Goal: Task Accomplishment & Management: Manage account settings

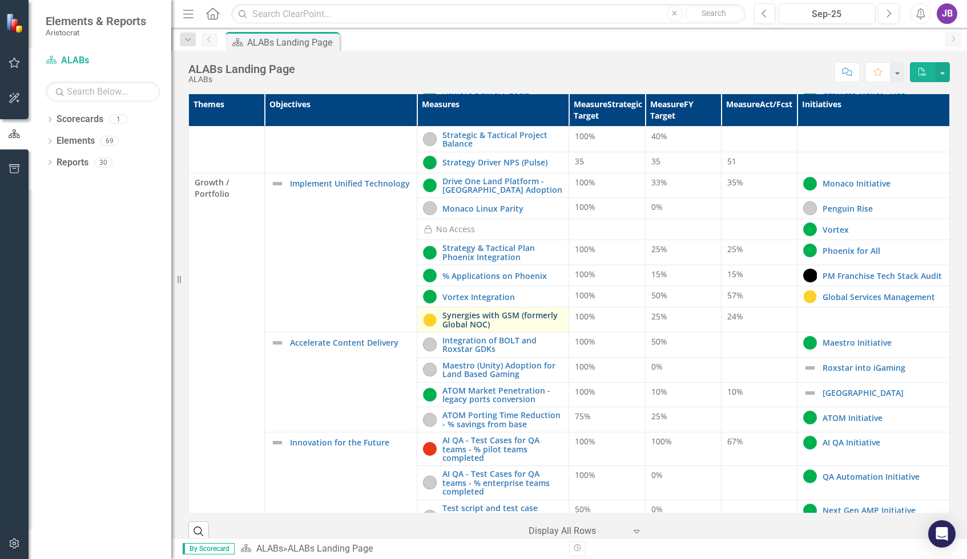
scroll to position [171, 0]
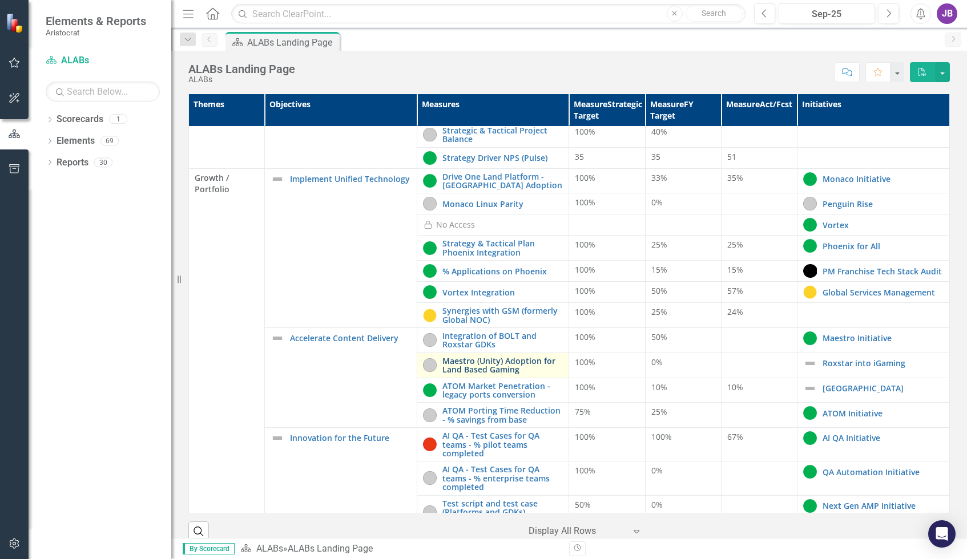
click at [514, 368] on link "Maestro (Unity) Adoption for Land Based Gaming" at bounding box center [502, 366] width 121 height 18
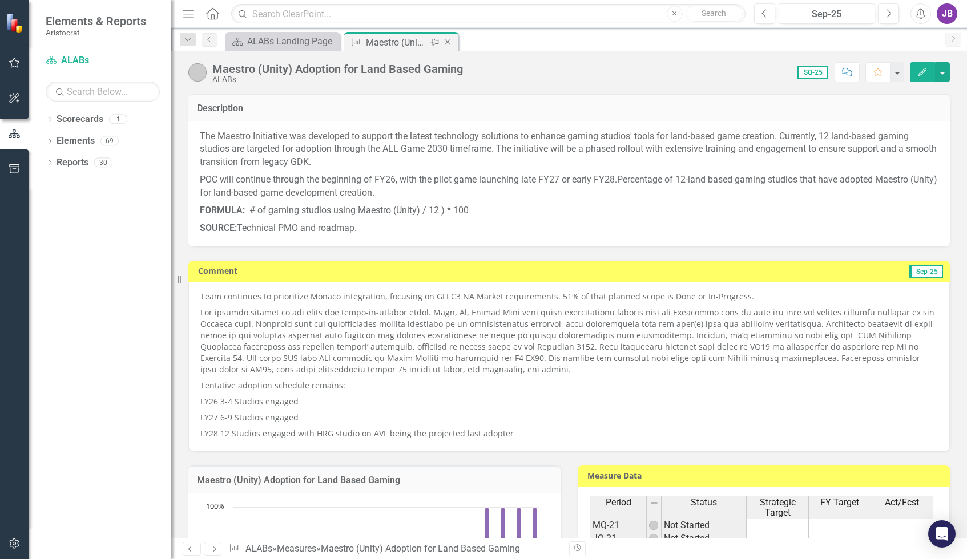
click at [404, 41] on div "Maestro (Unity) Adoption for Land Based Gaming" at bounding box center [396, 42] width 61 height 14
click at [255, 43] on div "ALABs Landing Page" at bounding box center [284, 41] width 75 height 14
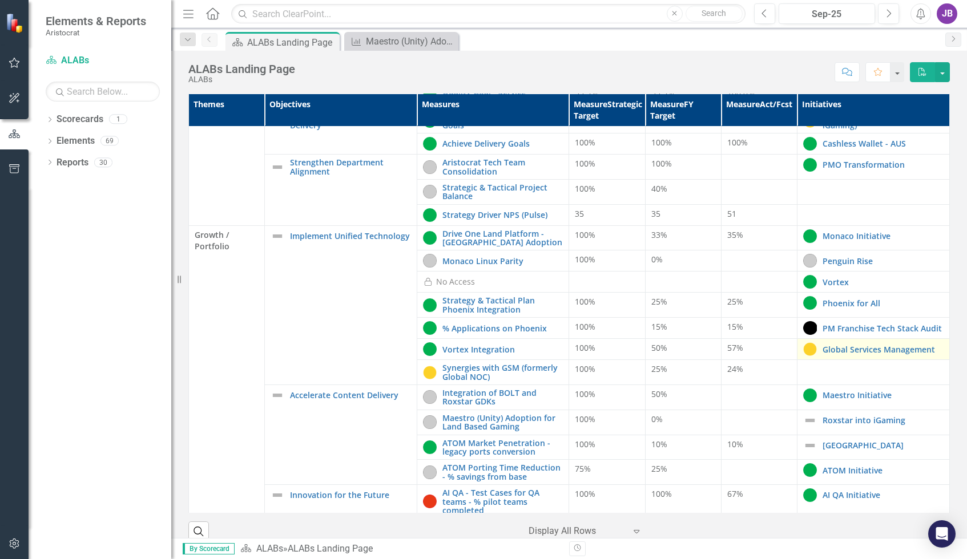
scroll to position [171, 0]
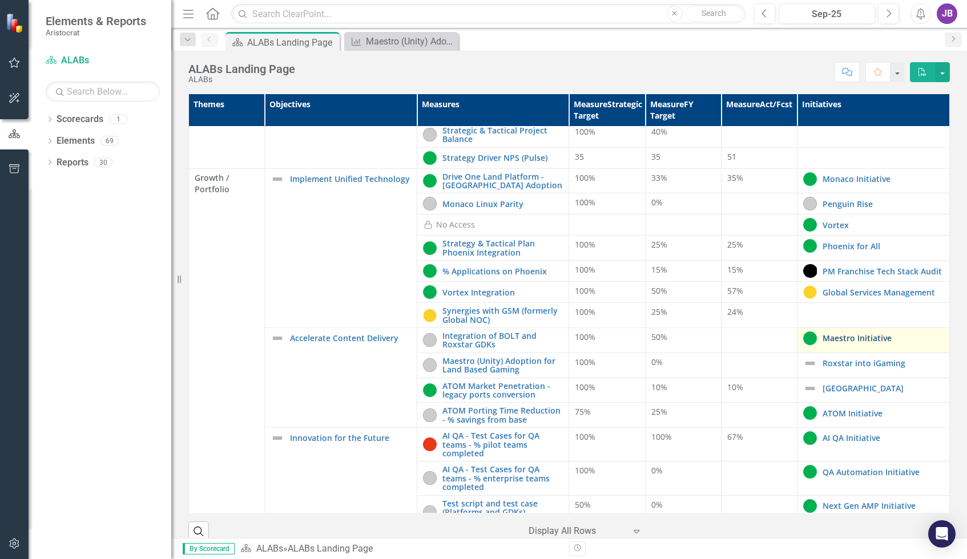
click at [848, 343] on link "Maestro Initiative" at bounding box center [883, 338] width 121 height 9
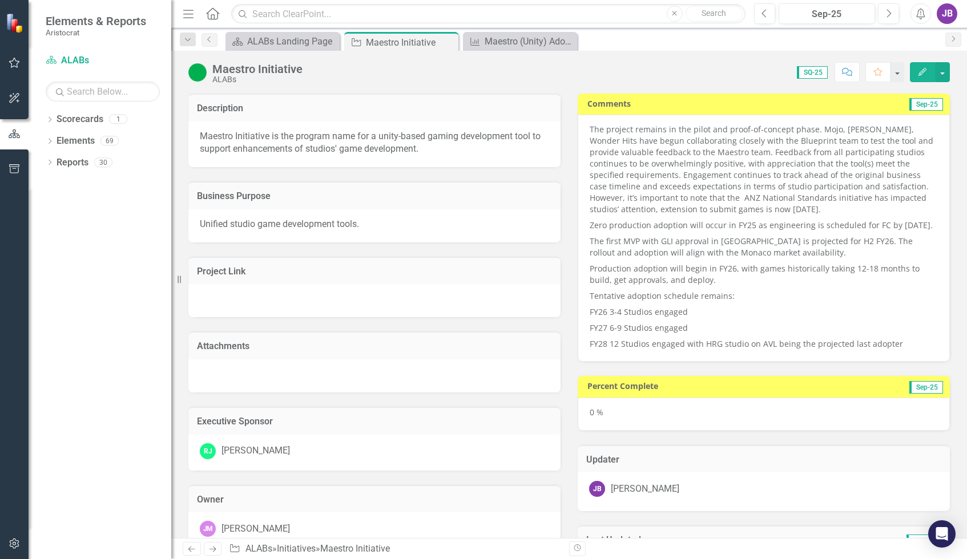
click at [780, 173] on p "The project remains in the pilot and proof-of-concept phase. Mojo, Oz, Wonder H…" at bounding box center [764, 171] width 348 height 94
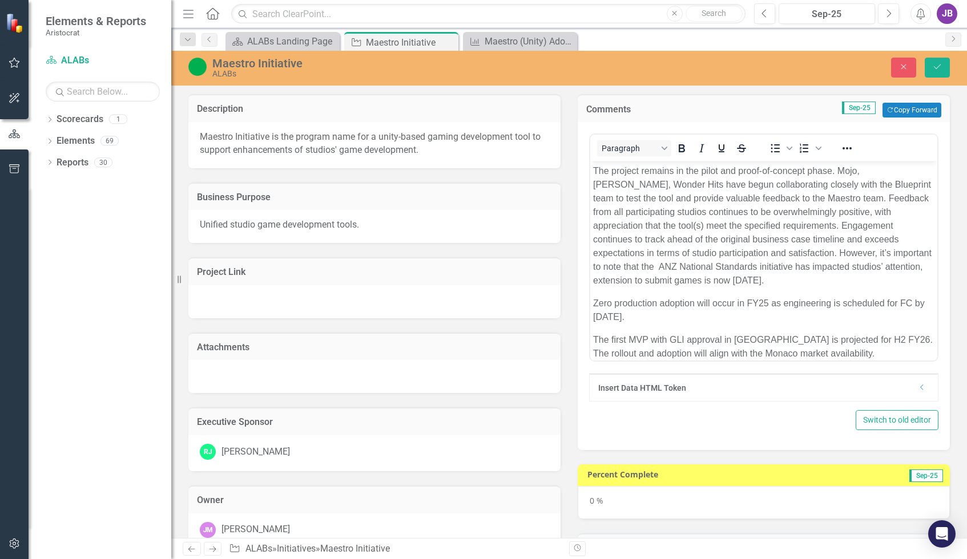
click at [789, 196] on p "The project remains in the pilot and proof-of-concept phase. Mojo, Oz, Wonder H…" at bounding box center [763, 225] width 341 height 123
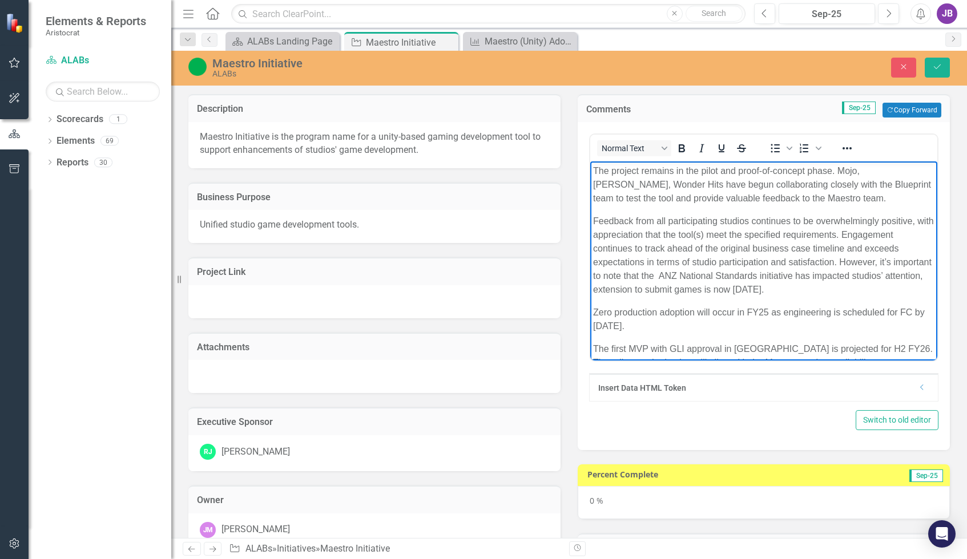
click at [840, 262] on p "Feedback from all participating studios continues to be overwhelmingly positive…" at bounding box center [763, 256] width 341 height 82
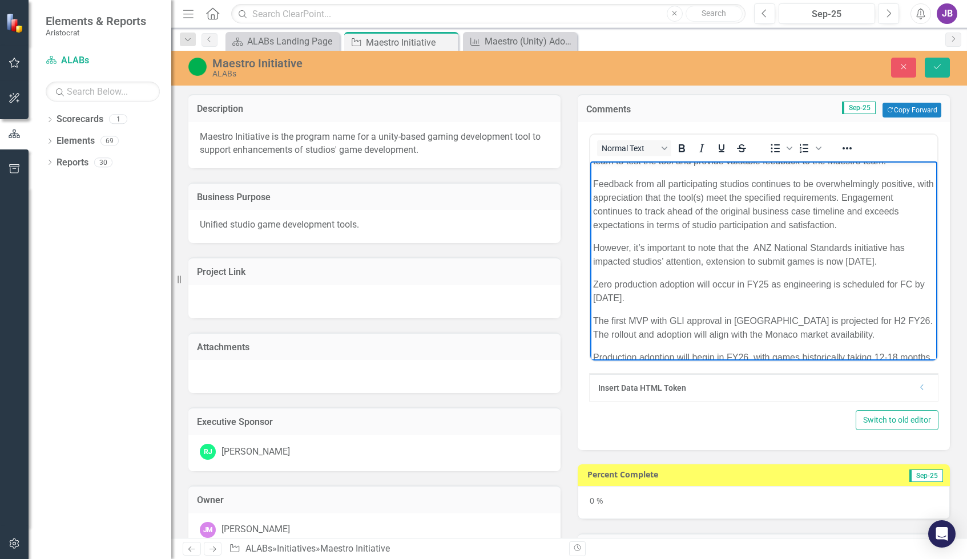
scroll to position [57, 0]
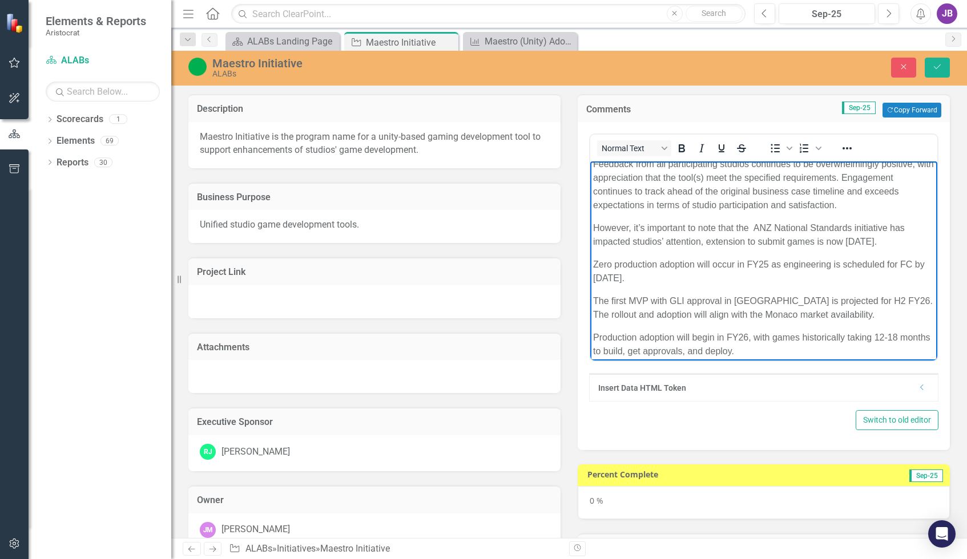
drag, startPoint x: 857, startPoint y: 263, endPoint x: 857, endPoint y: 274, distance: 11.4
click at [848, 274] on p "Zero production adoption will occur in FY25 as engineering is scheduled for FC …" at bounding box center [763, 271] width 341 height 27
click at [734, 277] on p "Zero production adoption will occur in FY25 as engineering is scheduled for FC …" at bounding box center [763, 271] width 341 height 27
click at [650, 276] on p "Zero production adoption will occur in FY25 as engineering is scheduled for FC …" at bounding box center [763, 271] width 341 height 27
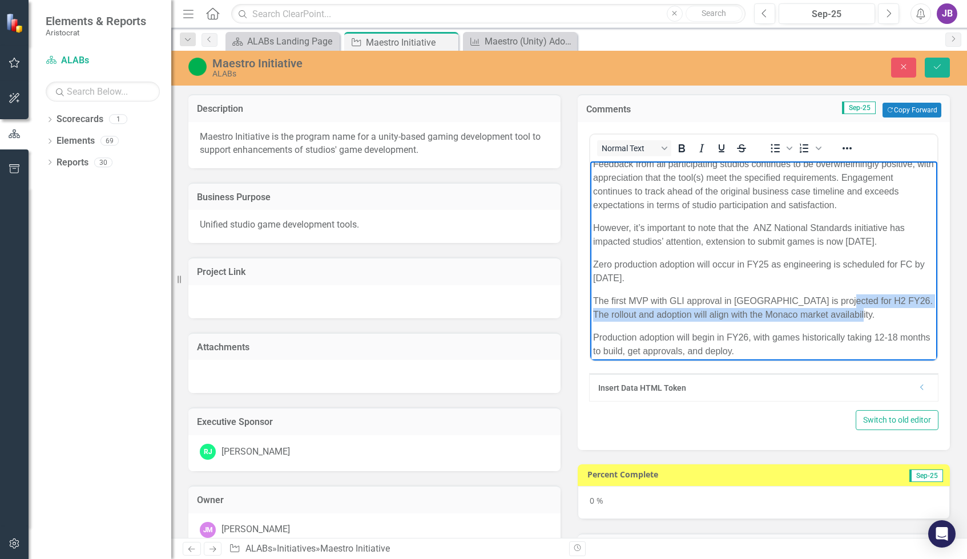
drag, startPoint x: 834, startPoint y: 299, endPoint x: 908, endPoint y: 308, distance: 74.3
click at [848, 308] on p "The first MVP with GLI approval in [GEOGRAPHIC_DATA] is projected for H2 FY26. …" at bounding box center [763, 308] width 341 height 27
click at [804, 317] on p "The first MVP with GLI approval in [GEOGRAPHIC_DATA] is projected for H2 FY26. …" at bounding box center [763, 308] width 341 height 27
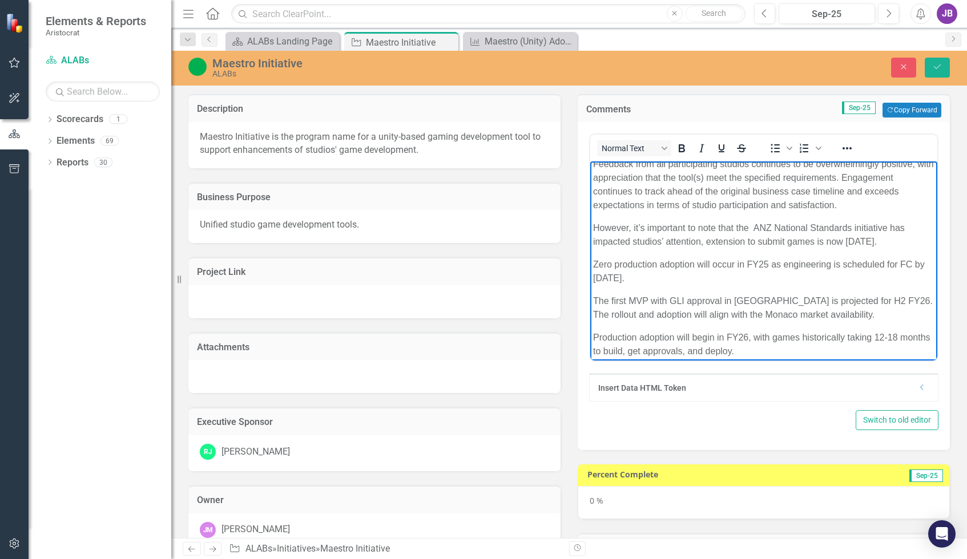
click at [848, 315] on p "The first MVP with GLI approval in [GEOGRAPHIC_DATA] is projected for H2 FY26. …" at bounding box center [763, 308] width 341 height 27
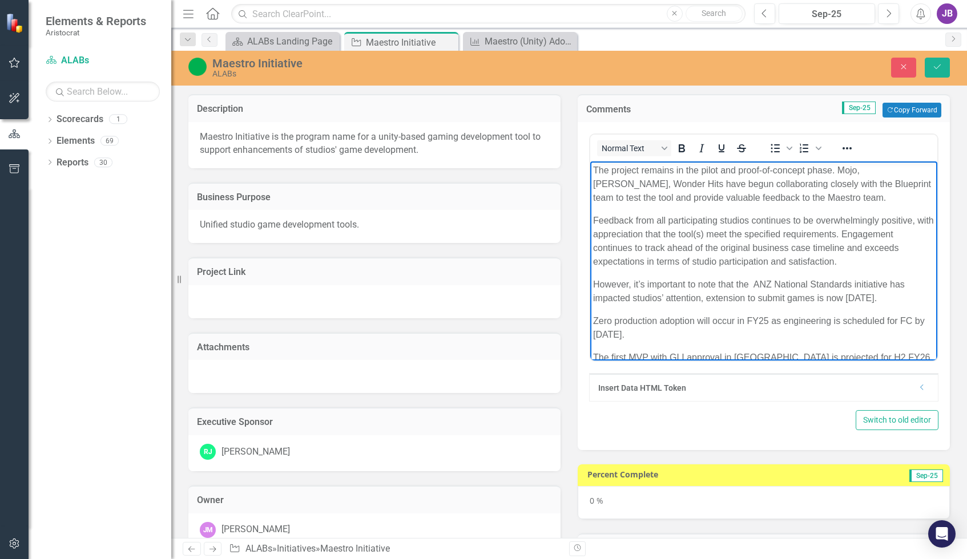
scroll to position [0, 0]
drag, startPoint x: 730, startPoint y: 297, endPoint x: 767, endPoint y: 297, distance: 36.5
click at [767, 297] on p "However, it’s important to note that the ANZ National Standards initiative has …" at bounding box center [763, 292] width 341 height 27
click at [706, 299] on p "However, it’s important to note that the ANZ National Standards initiative has …" at bounding box center [763, 292] width 341 height 27
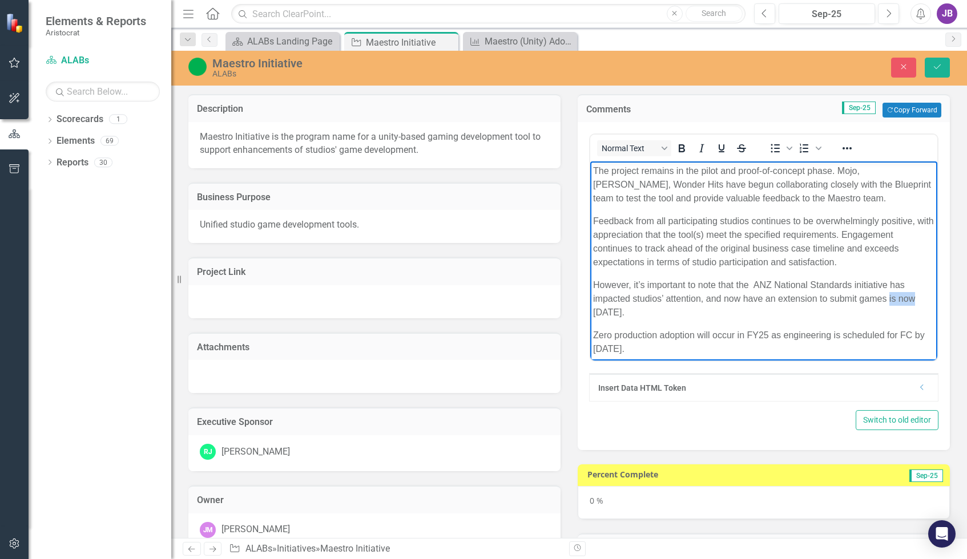
drag, startPoint x: 914, startPoint y: 299, endPoint x: 889, endPoint y: 302, distance: 25.4
click at [848, 302] on p "However, it’s important to note that the ANZ National Standards initiative has …" at bounding box center [763, 299] width 341 height 41
click at [848, 309] on p "However, it’s important to note that the ANZ National Standards initiative has …" at bounding box center [763, 299] width 341 height 41
click at [727, 208] on body "The project remains in the pilot and proof-of-concept phase. Mojo, Oz, Wonder H…" at bounding box center [763, 347] width 347 height 371
click at [824, 194] on p "The project remains in the pilot and proof-of-concept phase. Mojo, Oz, Wonder H…" at bounding box center [763, 184] width 341 height 41
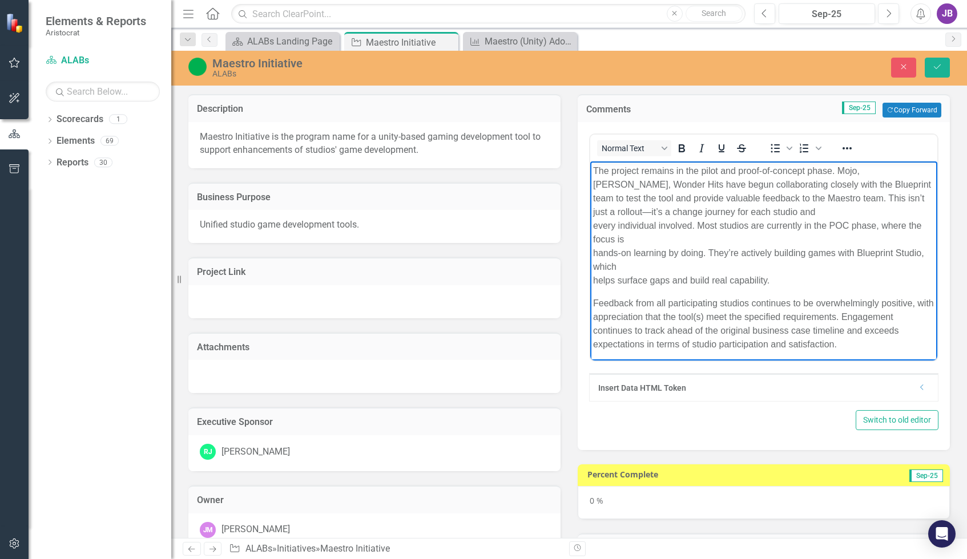
click at [821, 210] on p "The project remains in the pilot and proof-of-concept phase. Mojo, Oz, Wonder H…" at bounding box center [763, 225] width 341 height 123
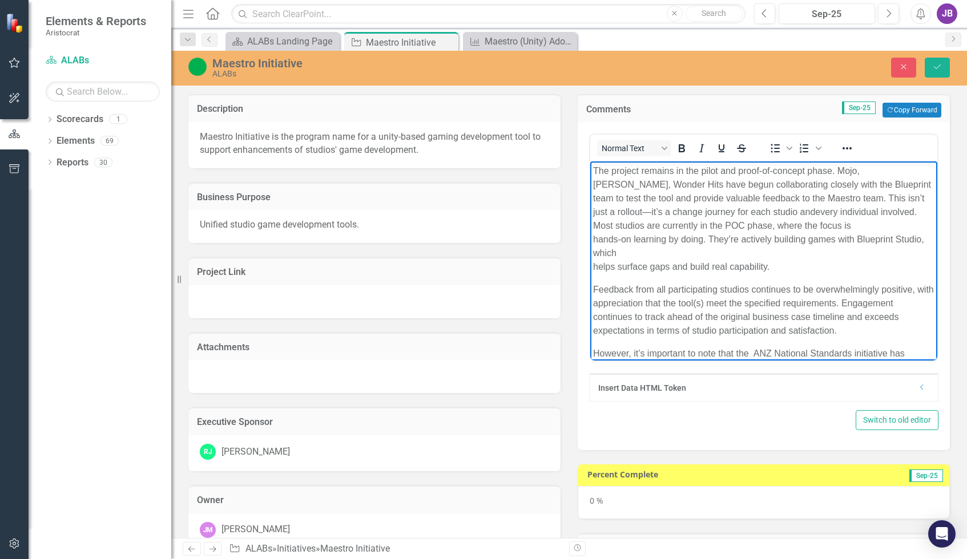
click at [809, 225] on p "The project remains in the pilot and proof-of-concept phase. Mojo, Oz, Wonder H…" at bounding box center [763, 219] width 341 height 110
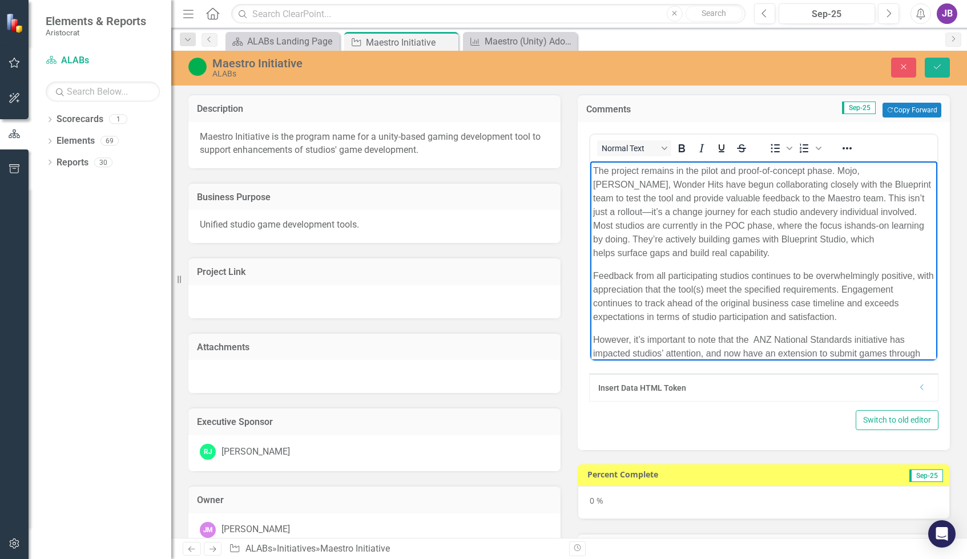
click at [845, 236] on p "The project remains in the pilot and proof-of-concept phase. Mojo, Oz, Wonder H…" at bounding box center [763, 212] width 341 height 96
click at [811, 245] on p "The project remains in the pilot and proof-of-concept phase. Mojo, Oz, Wonder H…" at bounding box center [763, 212] width 341 height 96
click at [848, 172] on p "The project remains in the pilot and proof-of-concept phase. Mojo, Oz, Wonder H…" at bounding box center [763, 212] width 341 height 96
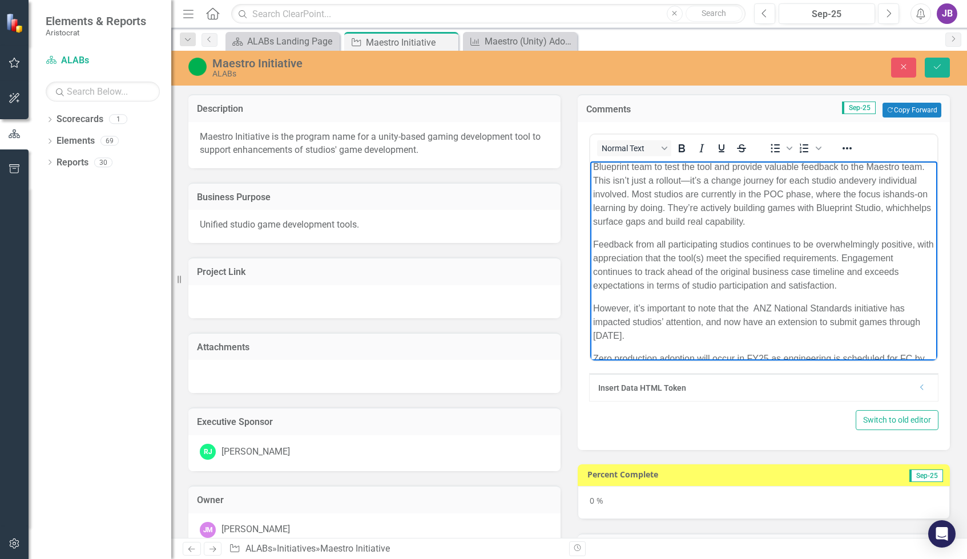
scroll to position [57, 0]
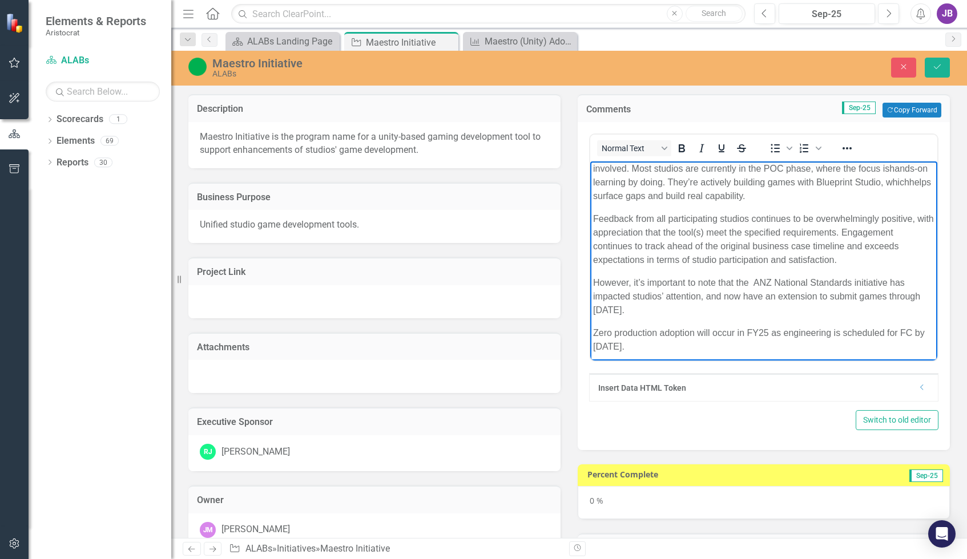
drag, startPoint x: 844, startPoint y: 247, endPoint x: 865, endPoint y: 252, distance: 21.2
click at [844, 247] on p "Feedback from all participating studios continues to be overwhelmingly positive…" at bounding box center [763, 239] width 341 height 55
click at [637, 245] on p "Feedback from all participating studios continues to be overwhelmingly positive…" at bounding box center [763, 239] width 341 height 55
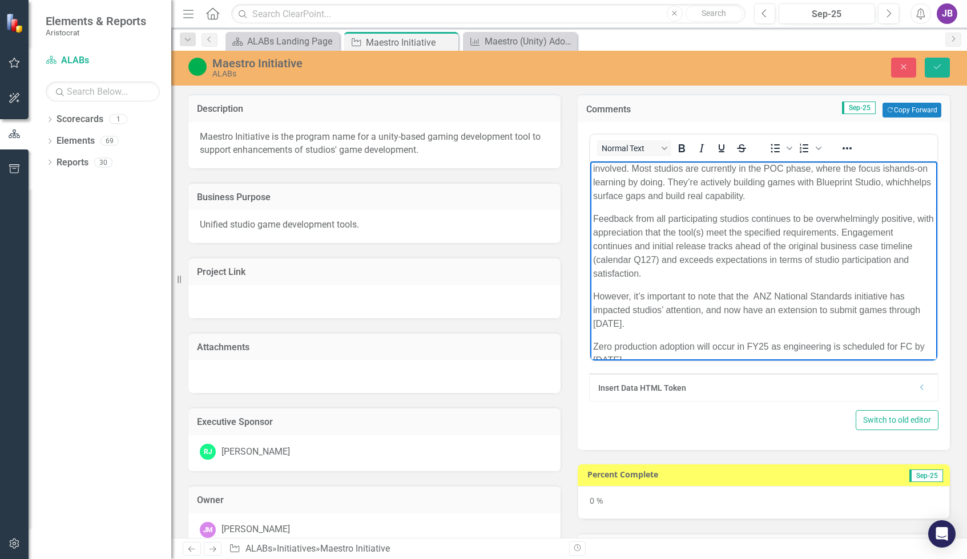
click at [687, 272] on p "Feedback from all participating studios continues to be overwhelmingly positive…" at bounding box center [763, 246] width 341 height 69
click at [746, 269] on p "Feedback from all participating studios continues to be overwhelmingly positive…" at bounding box center [763, 246] width 341 height 69
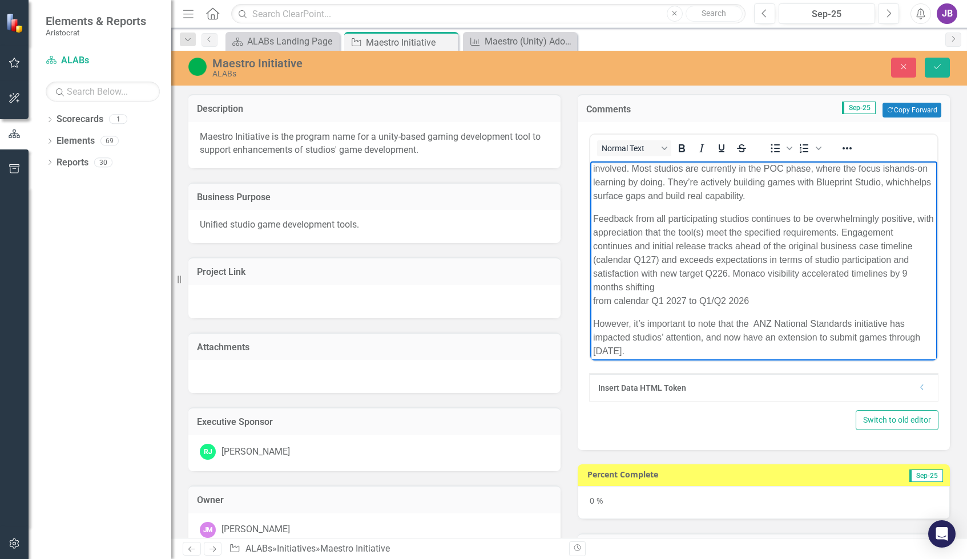
click at [779, 284] on p "Feedback from all participating studios continues to be overwhelmingly positive…" at bounding box center [763, 260] width 341 height 96
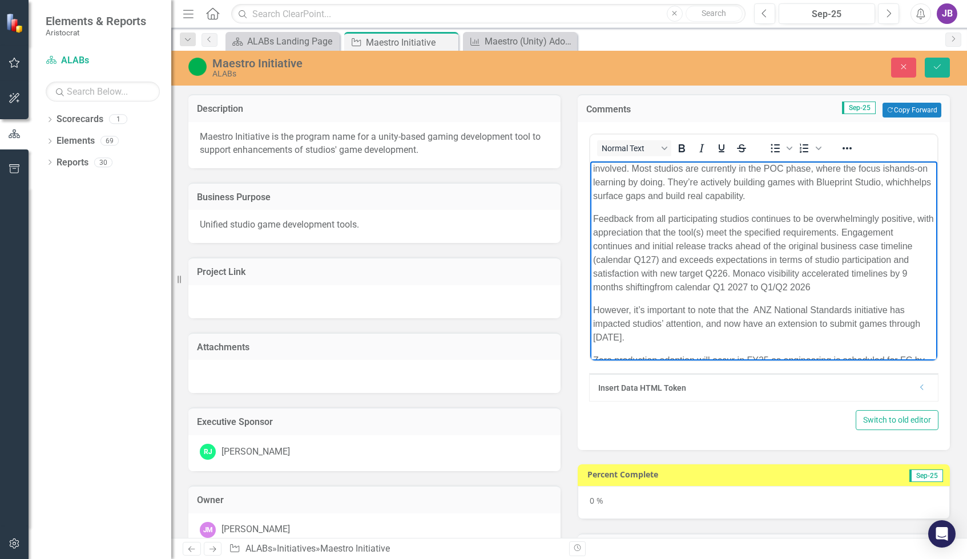
drag, startPoint x: 660, startPoint y: 257, endPoint x: 595, endPoint y: 260, distance: 65.1
click at [595, 260] on p "Feedback from all participating studios continues to be overwhelmingly positive…" at bounding box center [763, 253] width 341 height 82
drag, startPoint x: 595, startPoint y: 259, endPoint x: 662, endPoint y: 257, distance: 66.2
click at [662, 257] on p "Feedback from all participating studios continues to be overwhelmingly positive…" at bounding box center [763, 253] width 341 height 82
drag, startPoint x: 641, startPoint y: 271, endPoint x: 659, endPoint y: 271, distance: 18.8
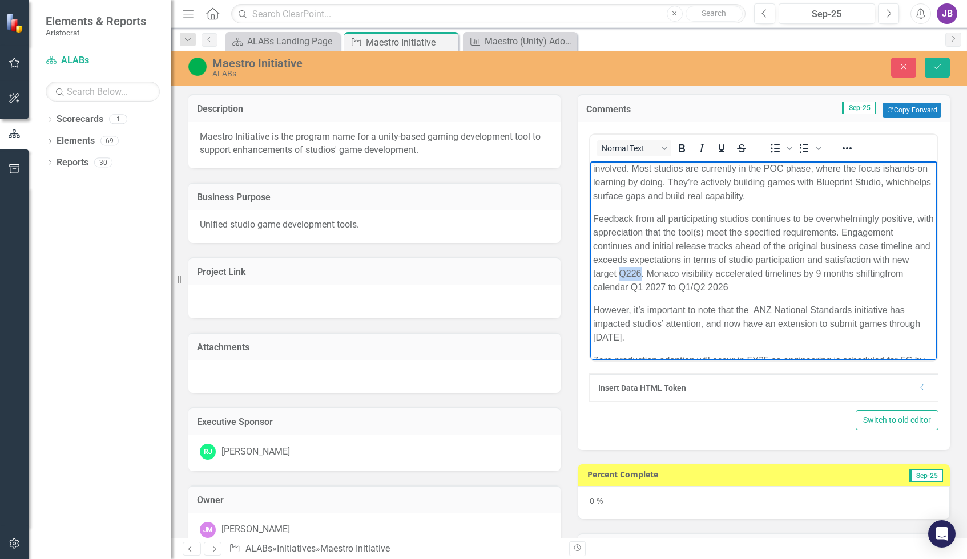
click at [659, 271] on p "Feedback from all participating studios continues to be overwhelmingly positive…" at bounding box center [763, 253] width 341 height 82
click at [686, 286] on p "Feedback from all participating studios continues to be overwhelmingly positive…" at bounding box center [763, 253] width 341 height 82
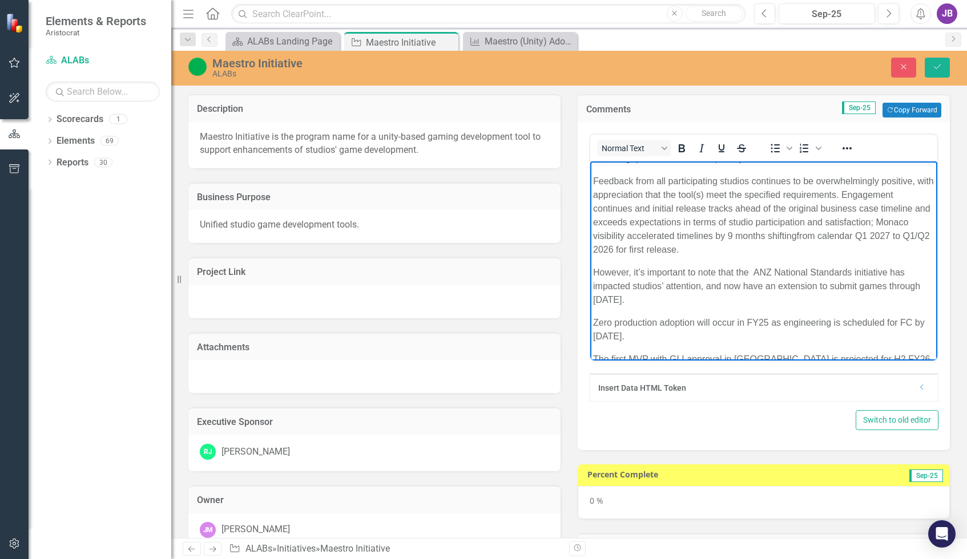
scroll to position [114, 0]
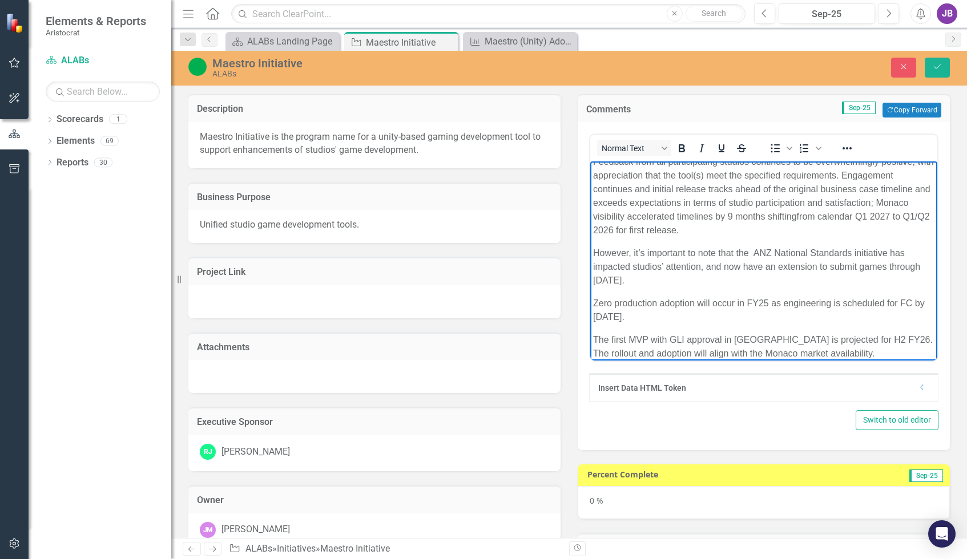
click at [758, 253] on p "However, it’s important to note that the ANZ National Standards initiative has …" at bounding box center [763, 267] width 341 height 41
click at [706, 267] on p "However, it’s important to note that the ANZ National Standards initiative has …" at bounding box center [763, 267] width 341 height 41
click at [759, 297] on p "Zero production adoption will occur in FY25 as engineering is scheduled for FC …" at bounding box center [763, 310] width 341 height 27
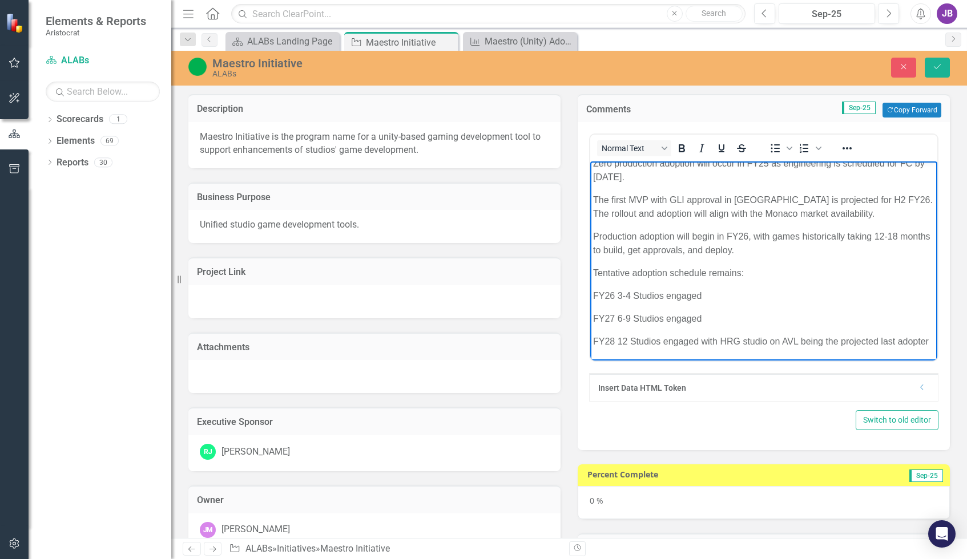
scroll to position [268, 0]
drag, startPoint x: 704, startPoint y: 271, endPoint x: 749, endPoint y: 333, distance: 77.3
click at [749, 333] on body "The project remains in the pilot and proof-of-concept phase. Mojo, Oz, and Wond…" at bounding box center [763, 134] width 347 height 453
click at [749, 335] on p "FY28 12 Studios engaged with HRG studio on AVL being the projected last adopter" at bounding box center [763, 342] width 341 height 14
click at [764, 341] on p "FY28 12 Studios engaged with HRG studio on AVL being the projected last adopter" at bounding box center [763, 342] width 341 height 14
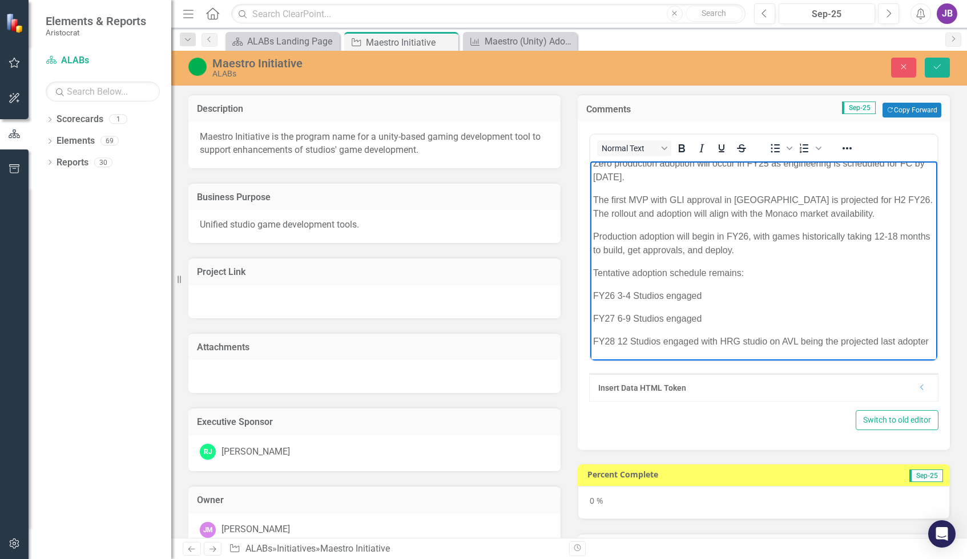
scroll to position [57, 0]
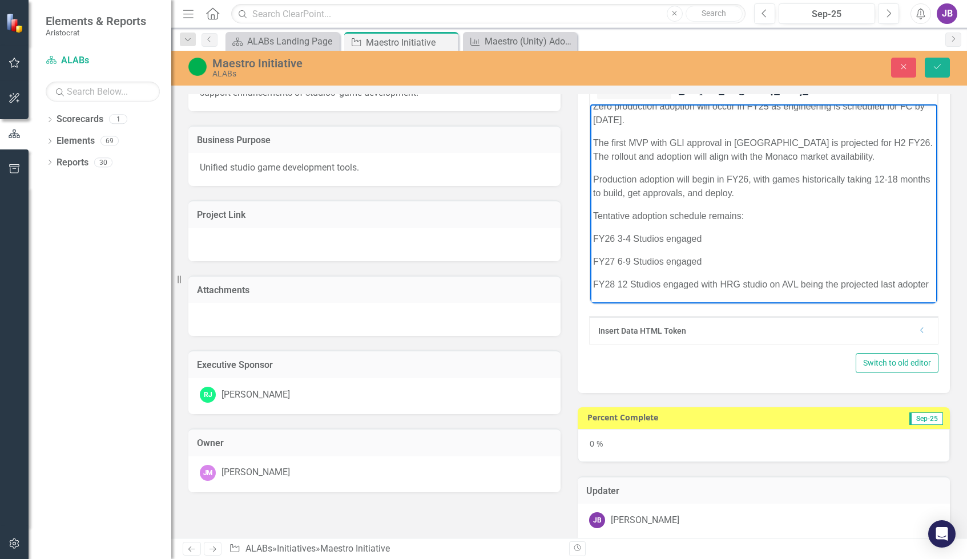
click at [733, 232] on p "FY26 3-4 Studios engaged" at bounding box center [763, 239] width 341 height 14
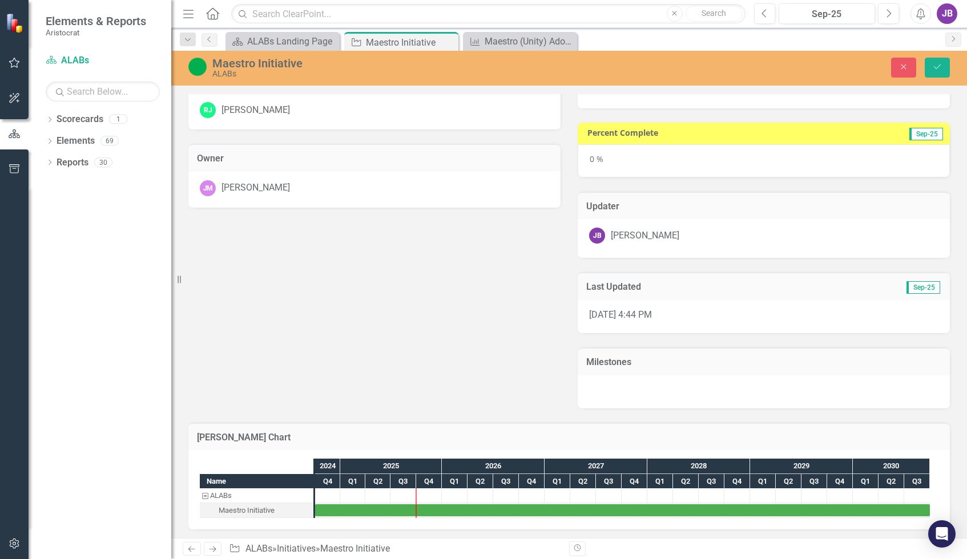
scroll to position [343, 0]
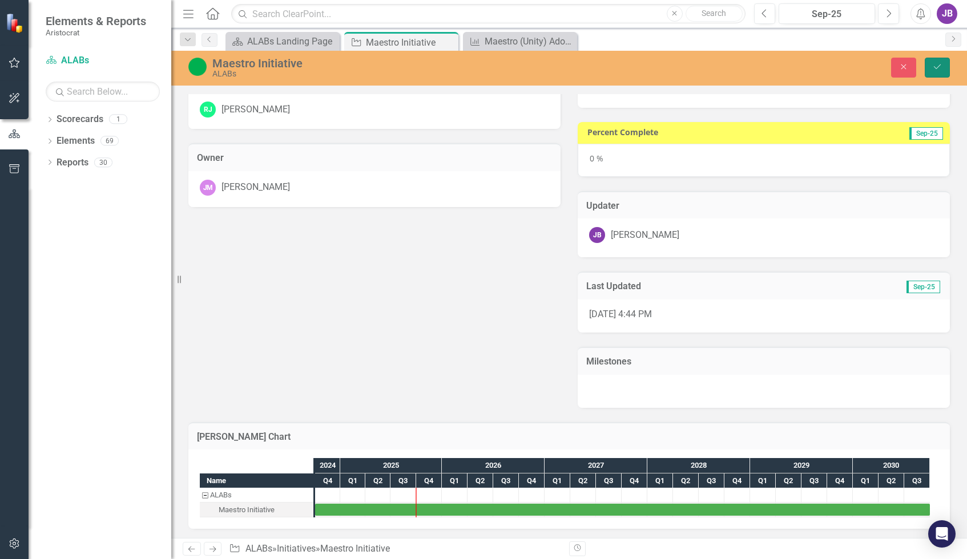
click at [848, 70] on button "Save" at bounding box center [937, 68] width 25 height 20
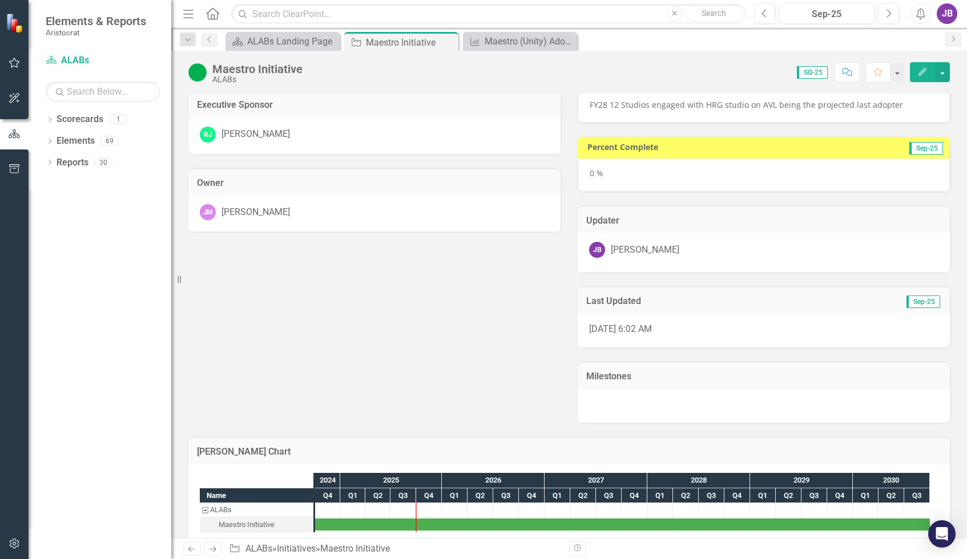
scroll to position [334, 0]
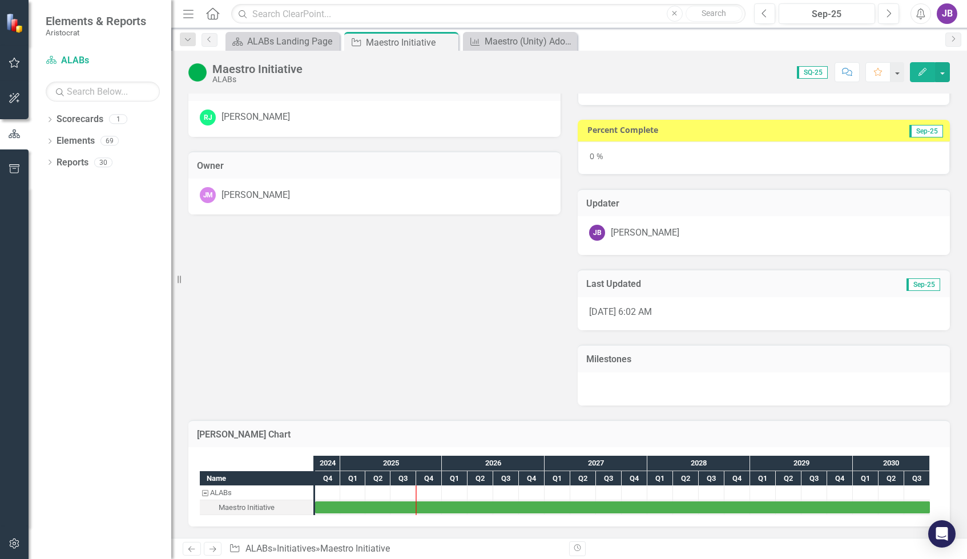
click at [714, 357] on h3 "Milestones" at bounding box center [763, 360] width 355 height 10
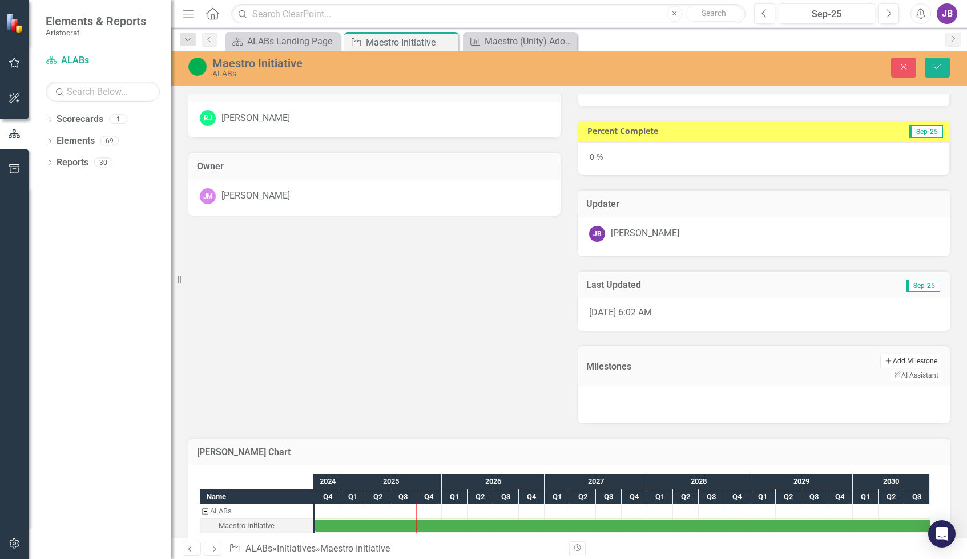
click at [848, 361] on button "Add Add Milestone" at bounding box center [910, 361] width 61 height 15
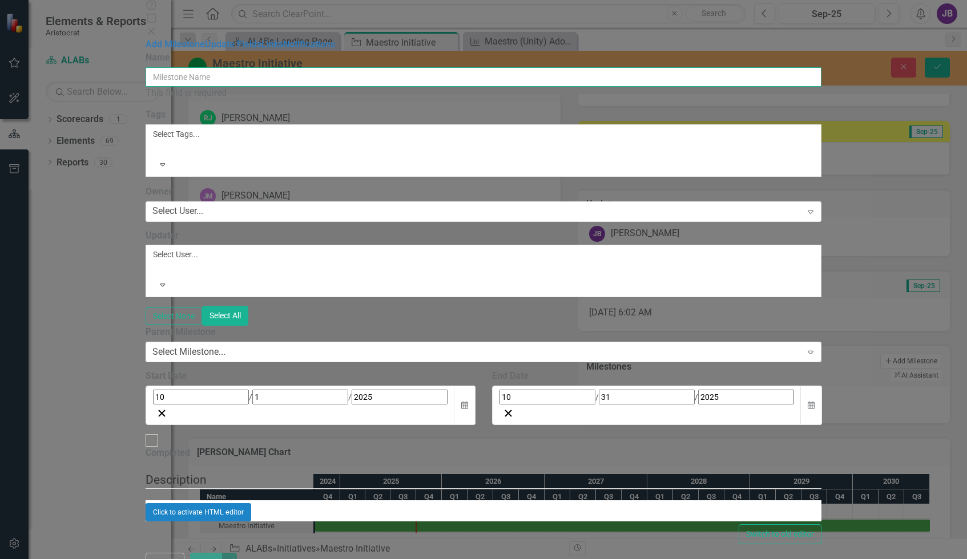
click at [332, 67] on input "Name" at bounding box center [484, 76] width 676 height 19
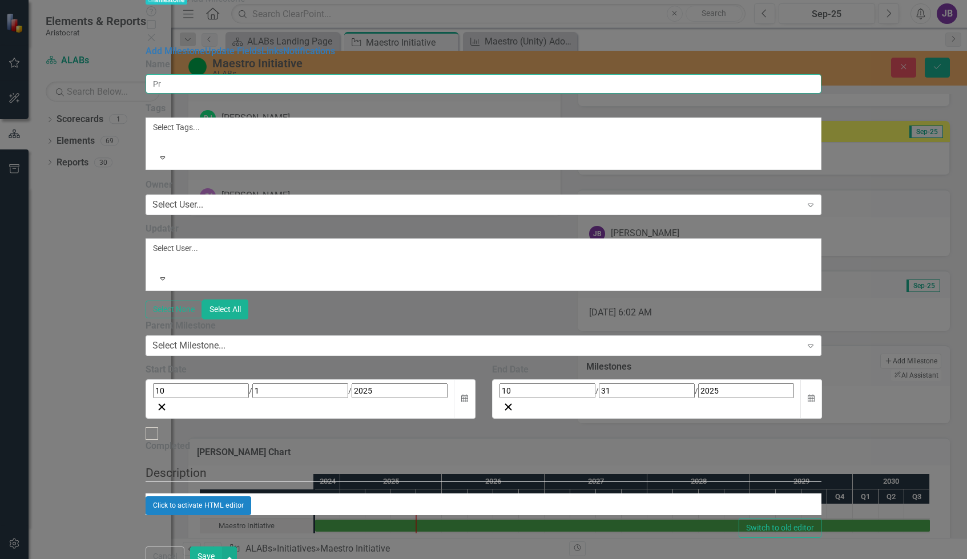
type input "P"
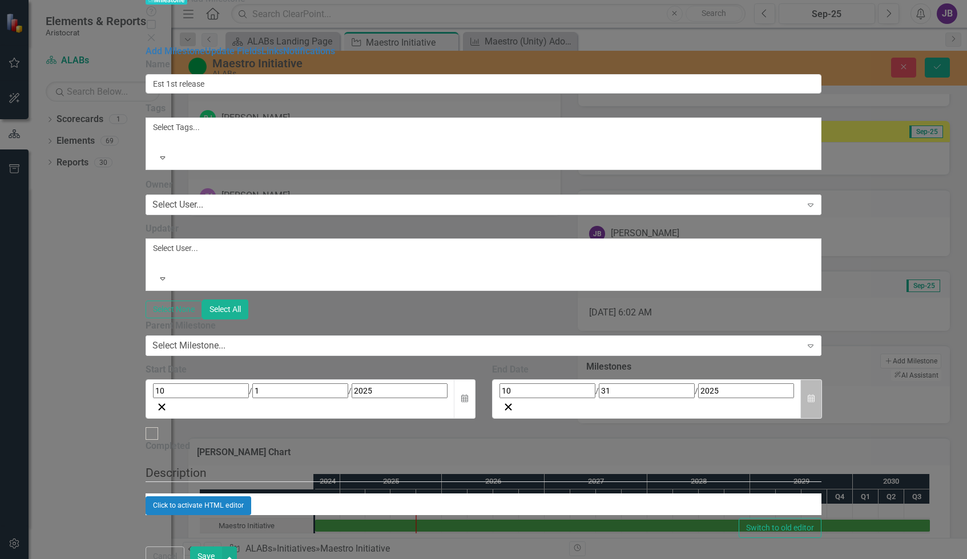
click at [815, 394] on icon "button" at bounding box center [811, 398] width 7 height 8
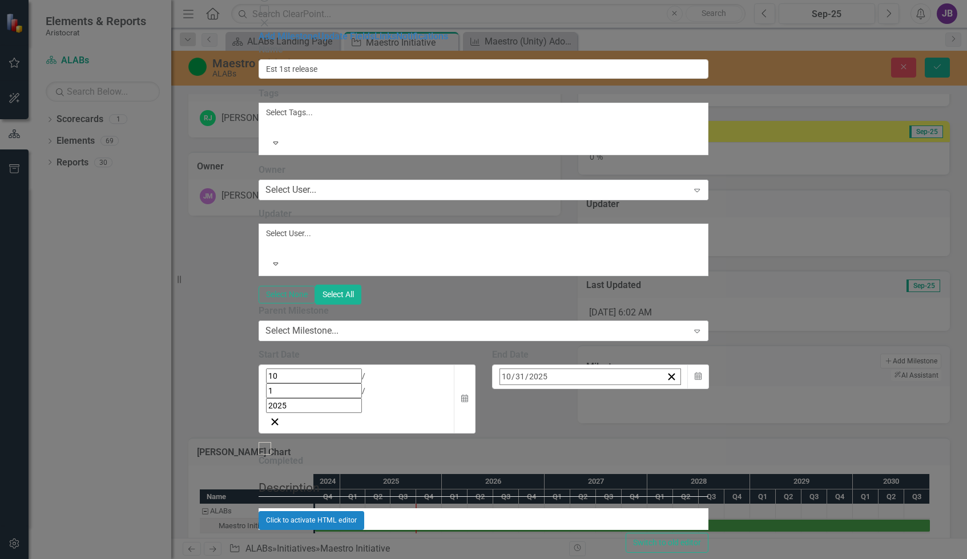
click at [667, 389] on button "›" at bounding box center [654, 401] width 25 height 25
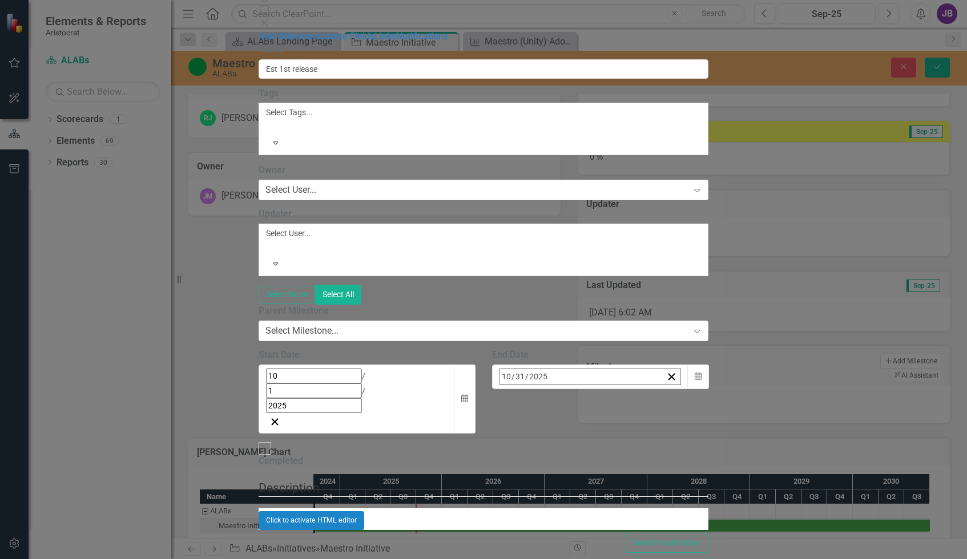
click at [569, 525] on abbr "31" at bounding box center [563, 529] width 9 height 9
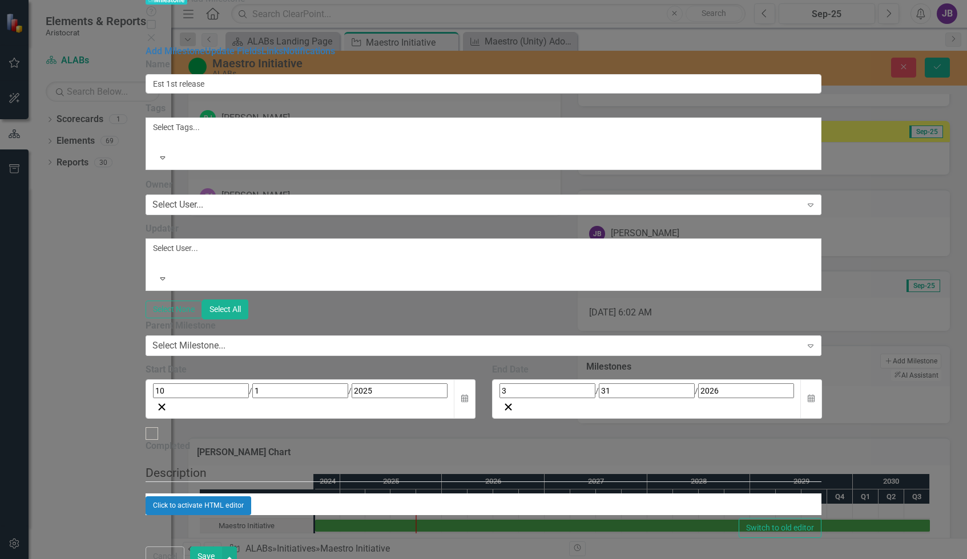
click at [392, 384] on div "10 / 1 / 2025" at bounding box center [300, 391] width 295 height 15
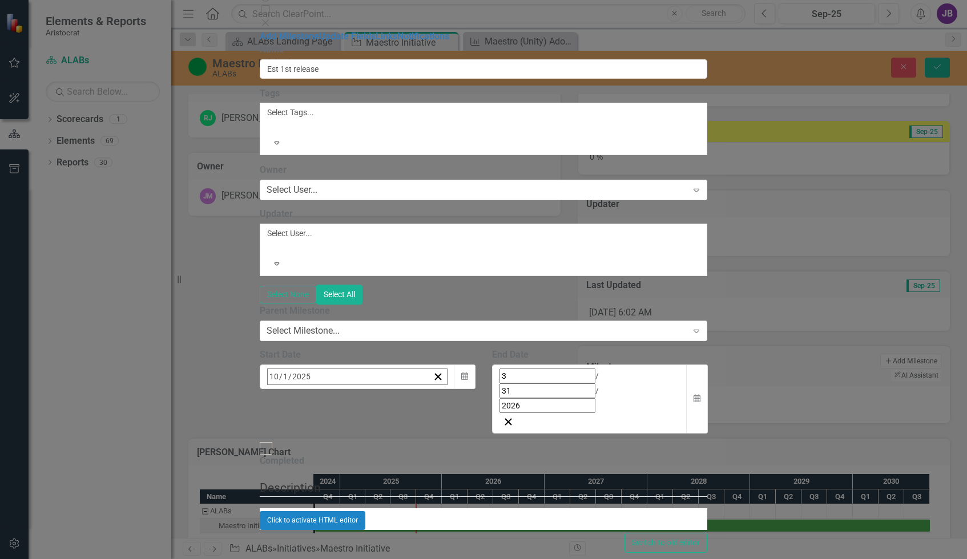
click at [311, 389] on button "‹" at bounding box center [298, 401] width 25 height 25
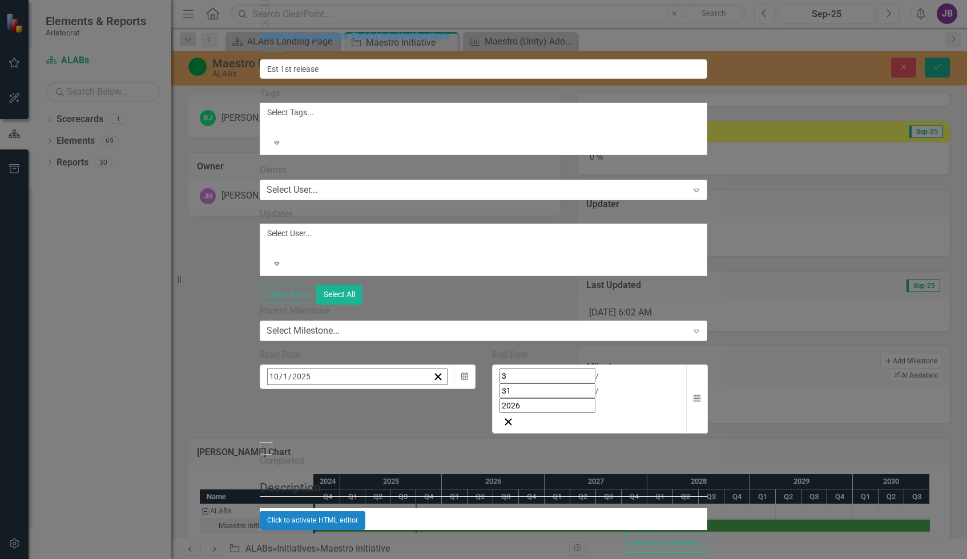
click at [311, 389] on button "‹" at bounding box center [298, 401] width 25 height 25
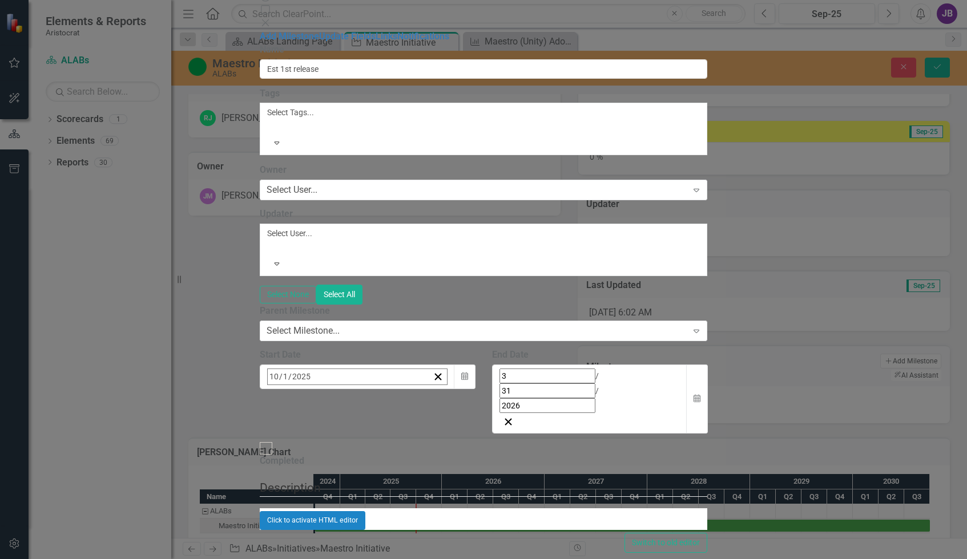
click at [311, 389] on button "‹" at bounding box center [298, 401] width 25 height 25
click at [434, 389] on button "›" at bounding box center [421, 401] width 25 height 25
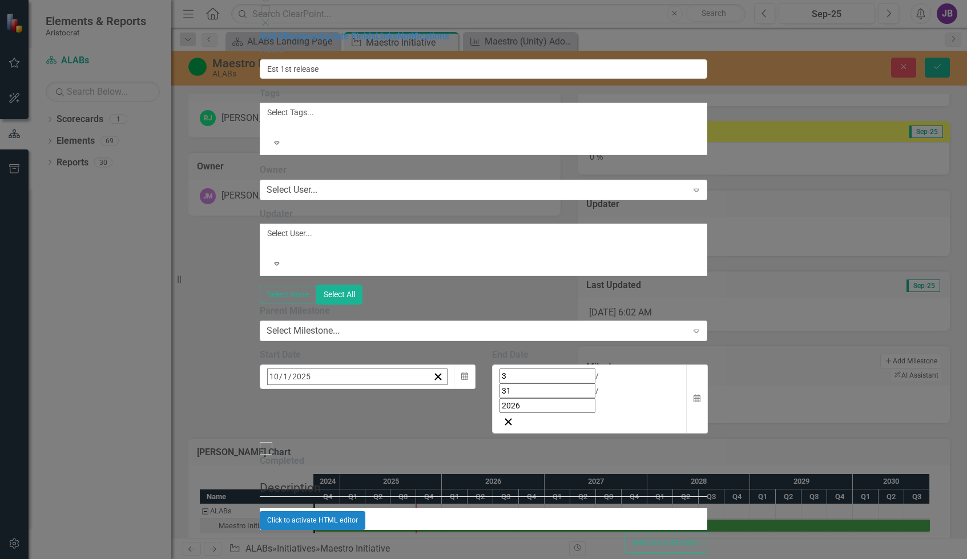
click at [434, 389] on button "›" at bounding box center [421, 401] width 25 height 25
click at [346, 437] on button "1" at bounding box center [331, 447] width 29 height 21
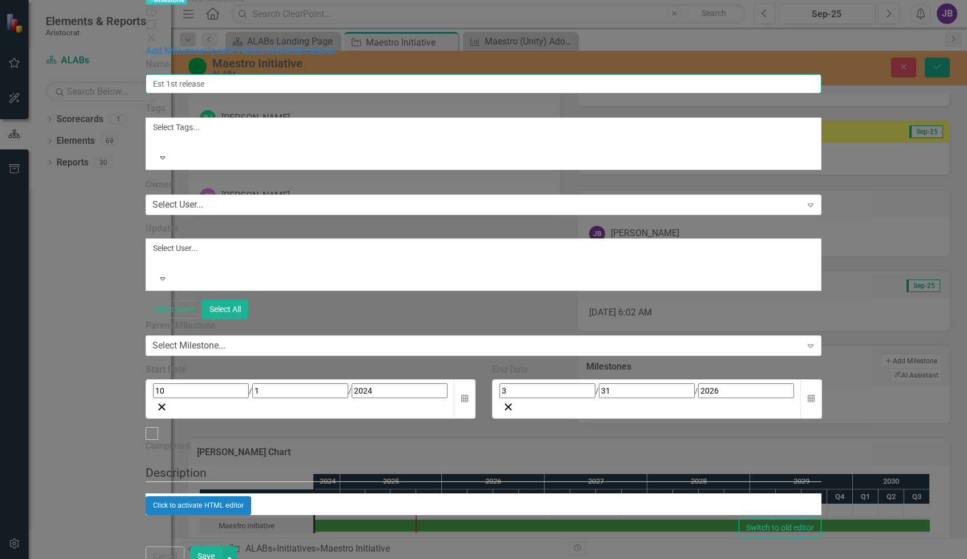
click at [370, 74] on input "Est 1st release" at bounding box center [484, 83] width 676 height 19
click at [324, 74] on input "Est 1st release" at bounding box center [484, 83] width 676 height 19
type input "Est 1st Maestro Release"
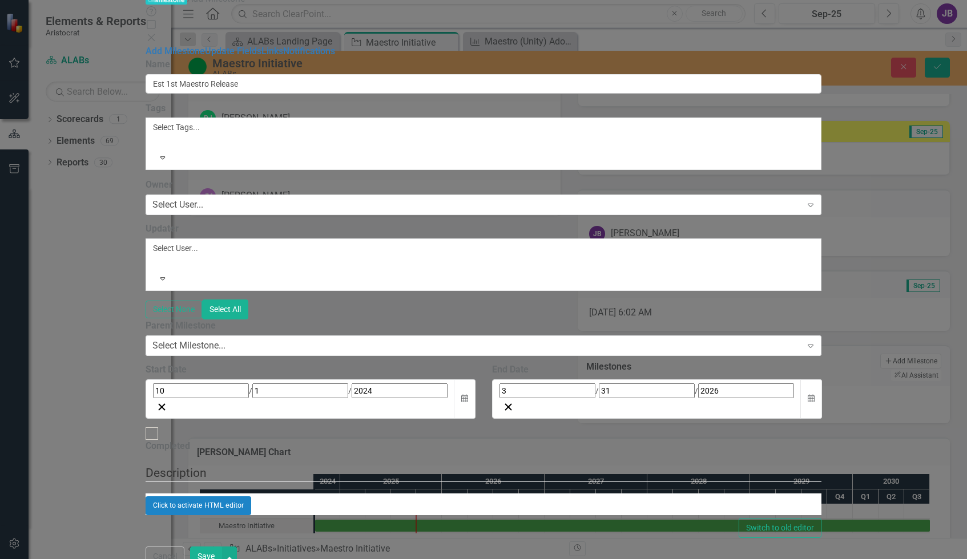
click at [222, 549] on button "Save" at bounding box center [206, 557] width 32 height 20
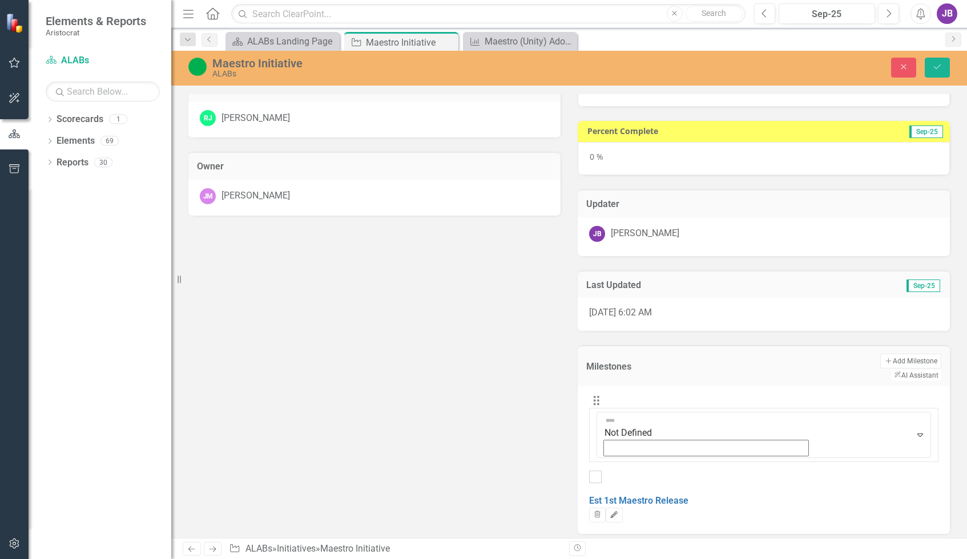
click at [622, 508] on button "Edit" at bounding box center [614, 515] width 17 height 15
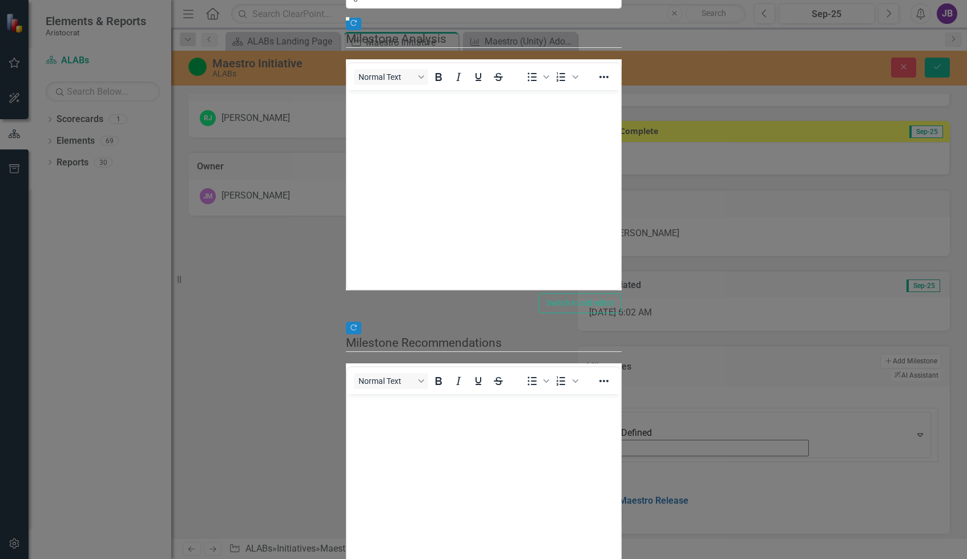
scroll to position [0, 0]
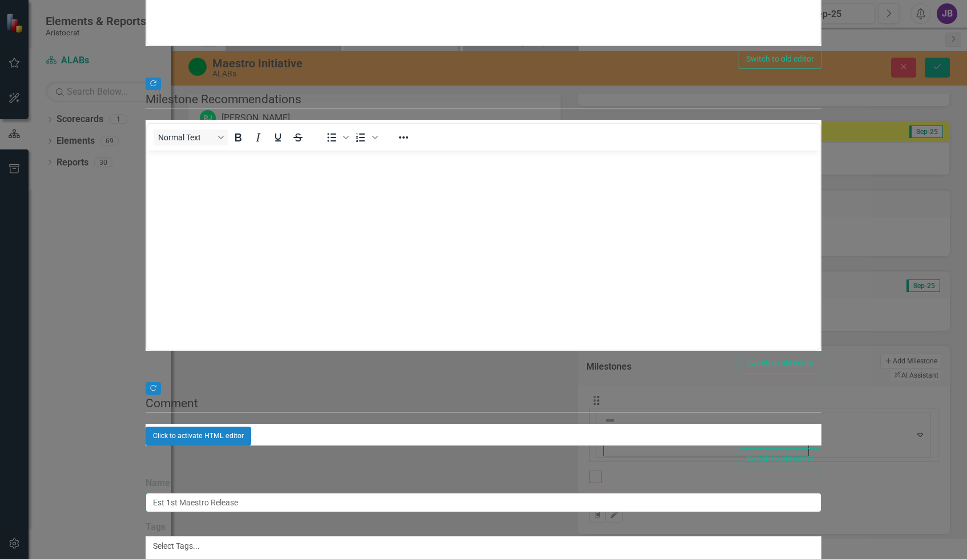
click at [433, 493] on input "Est 1st Maestro Release" at bounding box center [484, 502] width 676 height 19
type input "Est 1st Maestro Release - GLI Market"
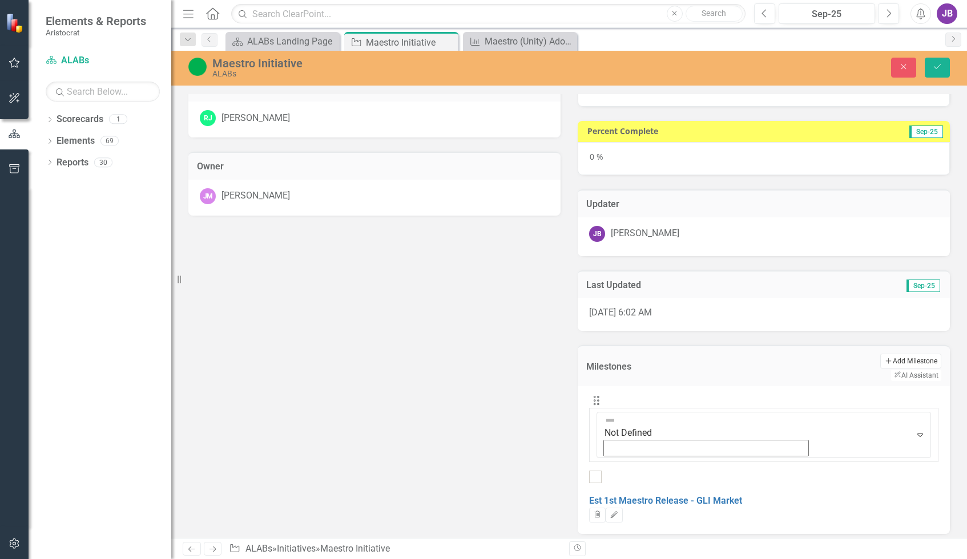
click at [848, 360] on button "Add Add Milestone" at bounding box center [910, 361] width 61 height 15
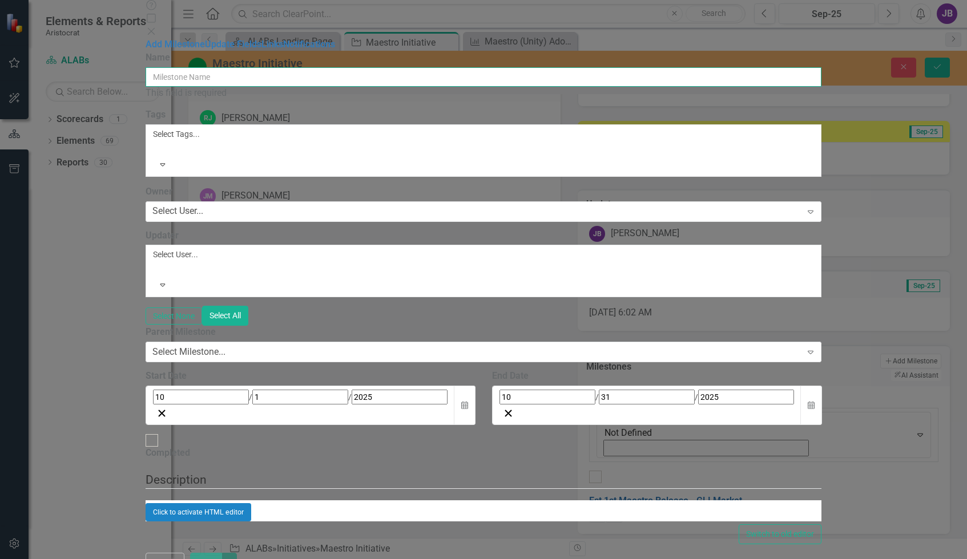
click at [305, 67] on input "Name" at bounding box center [484, 76] width 676 height 19
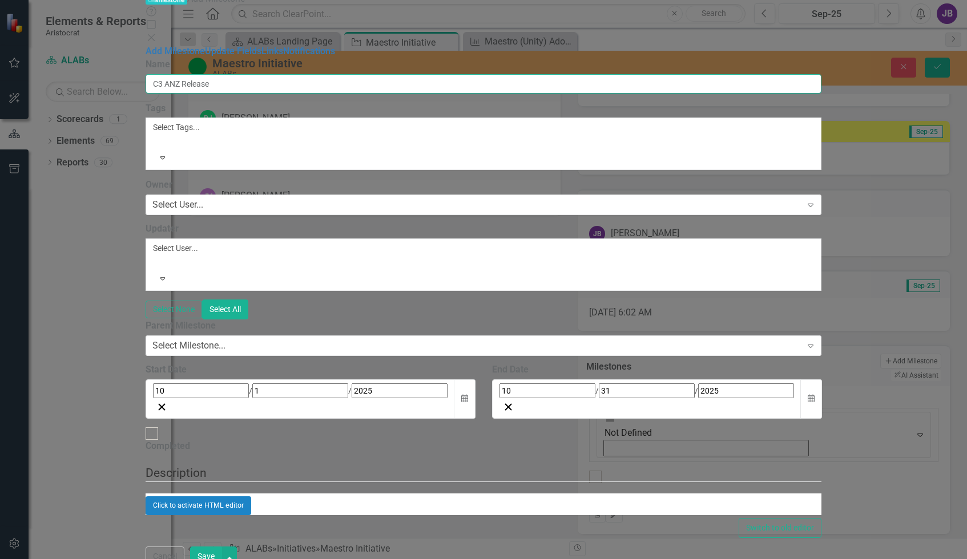
click at [322, 74] on input "C3 ANZ Release" at bounding box center [484, 83] width 676 height 19
type input "C3 ANZ Integration Release"
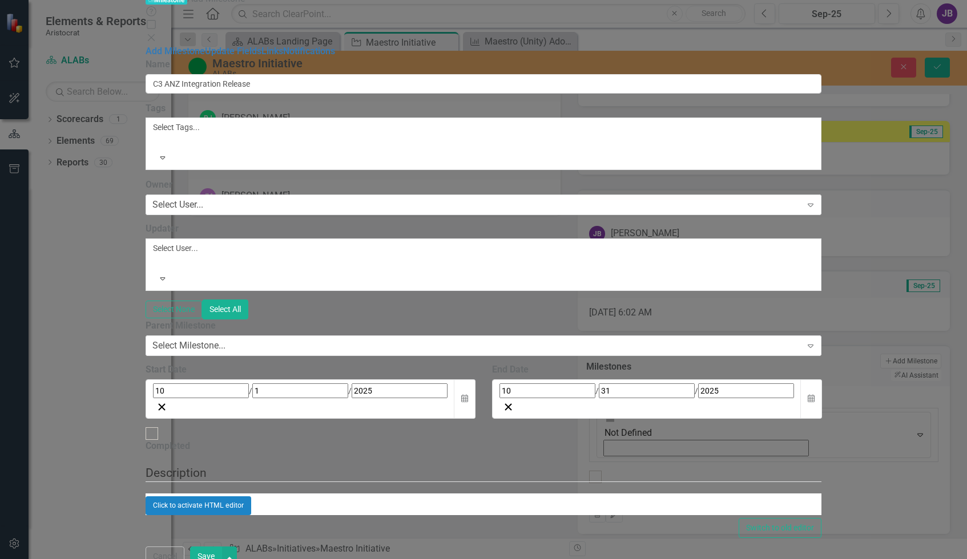
click at [715, 384] on div "10 / 31 / 2025" at bounding box center [647, 391] width 295 height 15
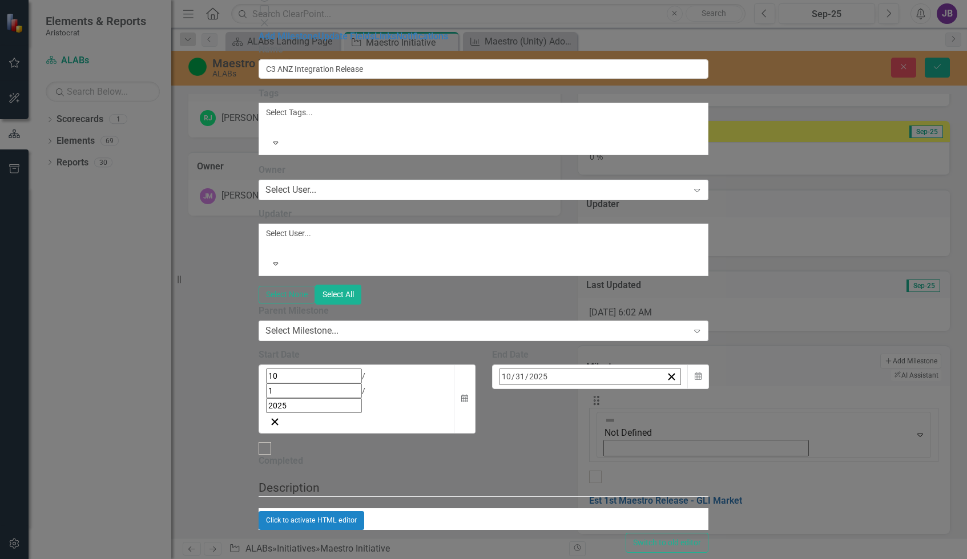
click at [667, 389] on button "›" at bounding box center [654, 401] width 25 height 25
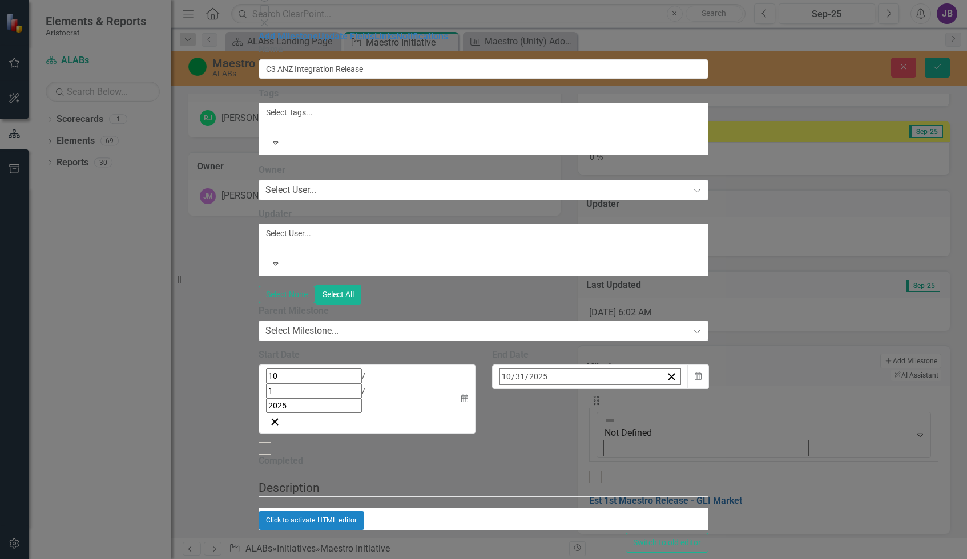
click at [667, 389] on button "›" at bounding box center [654, 401] width 25 height 25
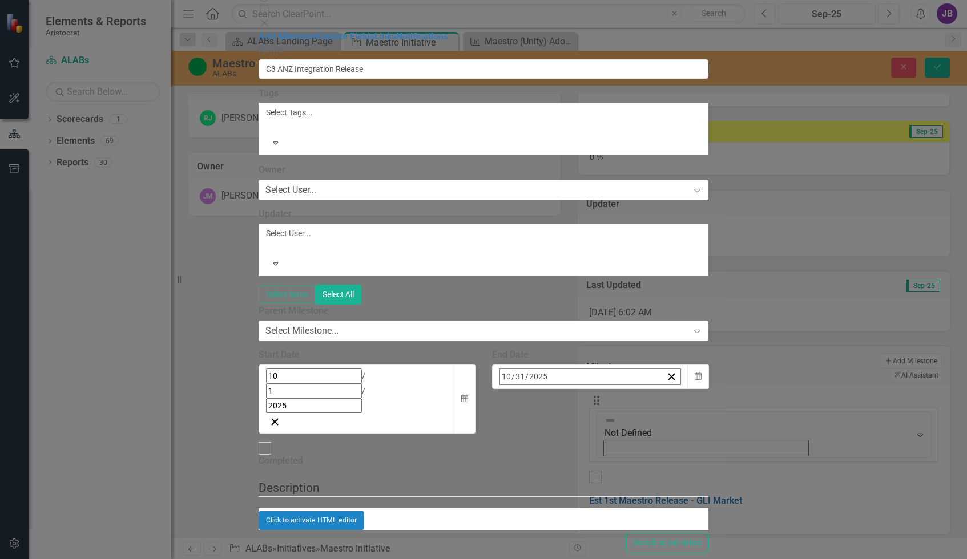
click at [667, 389] on button "›" at bounding box center [654, 401] width 25 height 25
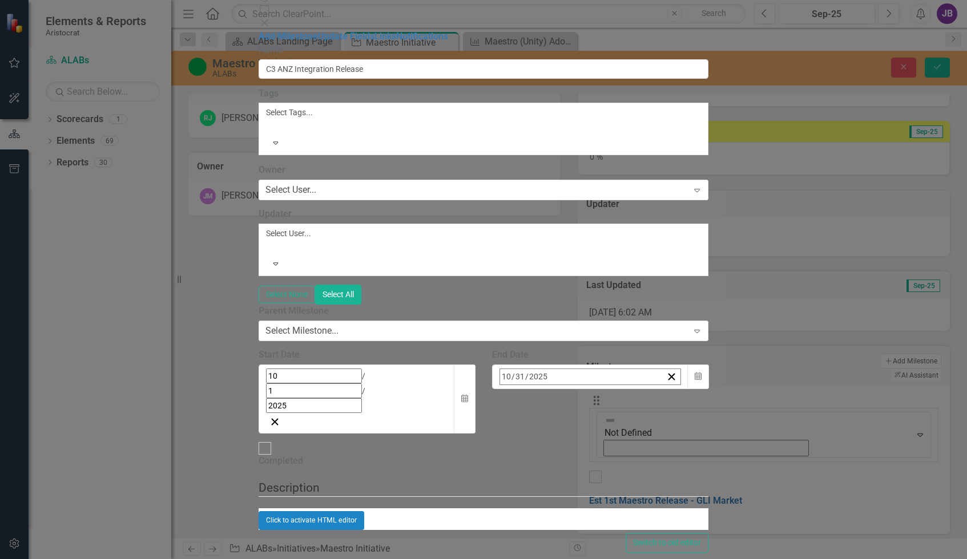
click at [667, 389] on button "›" at bounding box center [654, 401] width 25 height 25
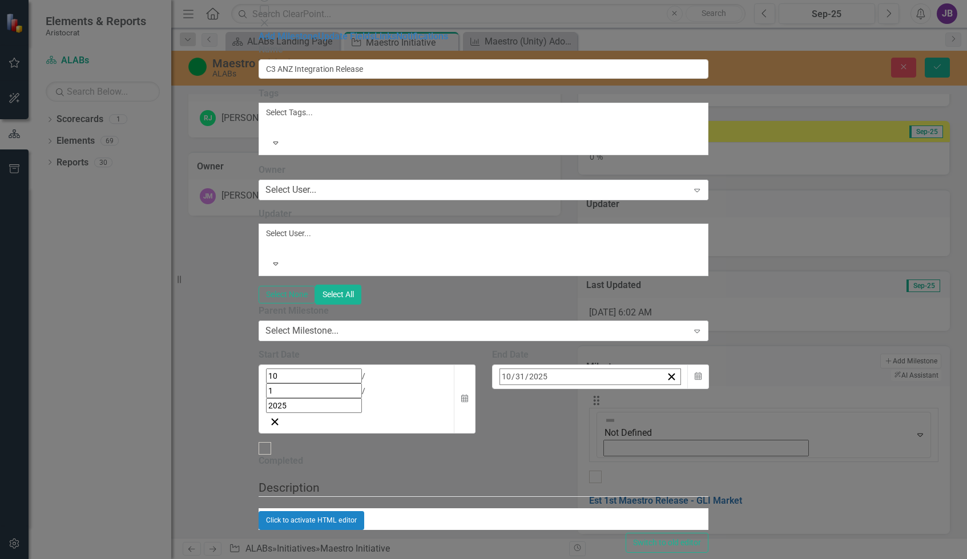
click at [597, 525] on abbr "30" at bounding box center [592, 529] width 9 height 9
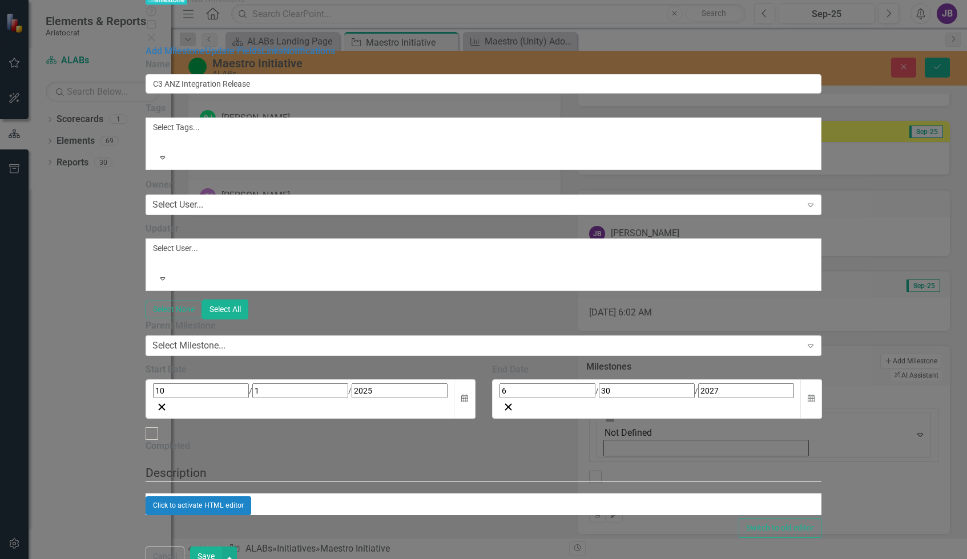
click at [448, 384] on div "10 / 1 / 2025" at bounding box center [300, 391] width 295 height 15
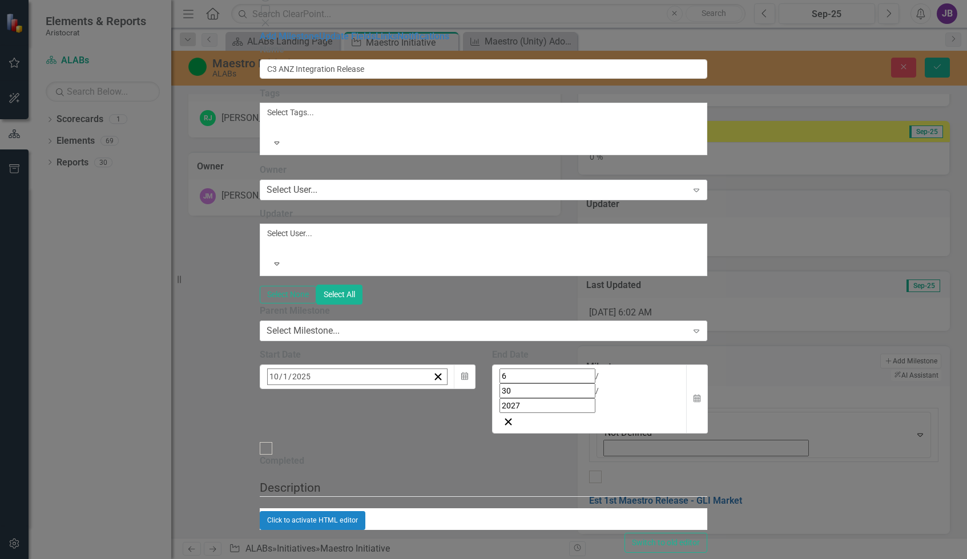
click at [434, 389] on button "›" at bounding box center [421, 401] width 25 height 25
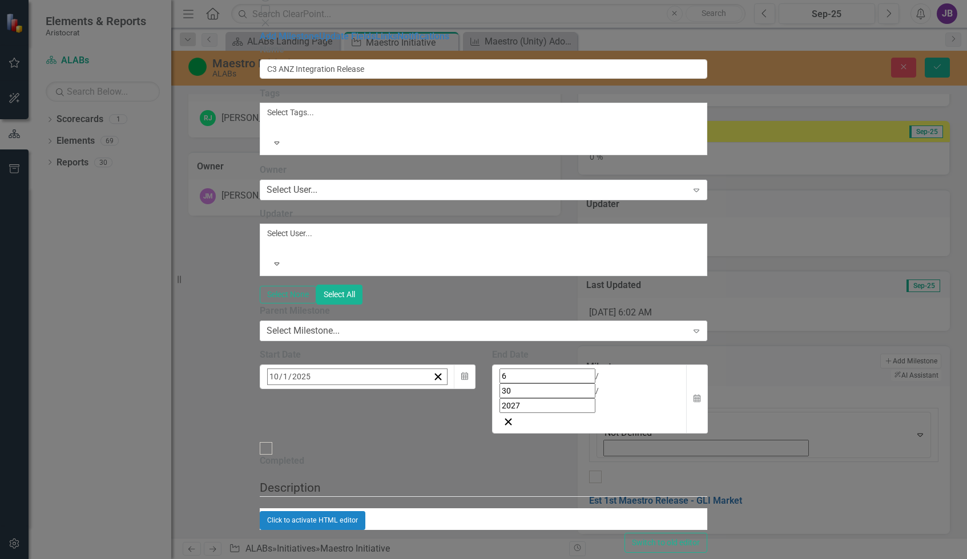
click at [434, 389] on button "›" at bounding box center [421, 401] width 25 height 25
click at [306, 443] on abbr "1" at bounding box center [303, 447] width 5 height 9
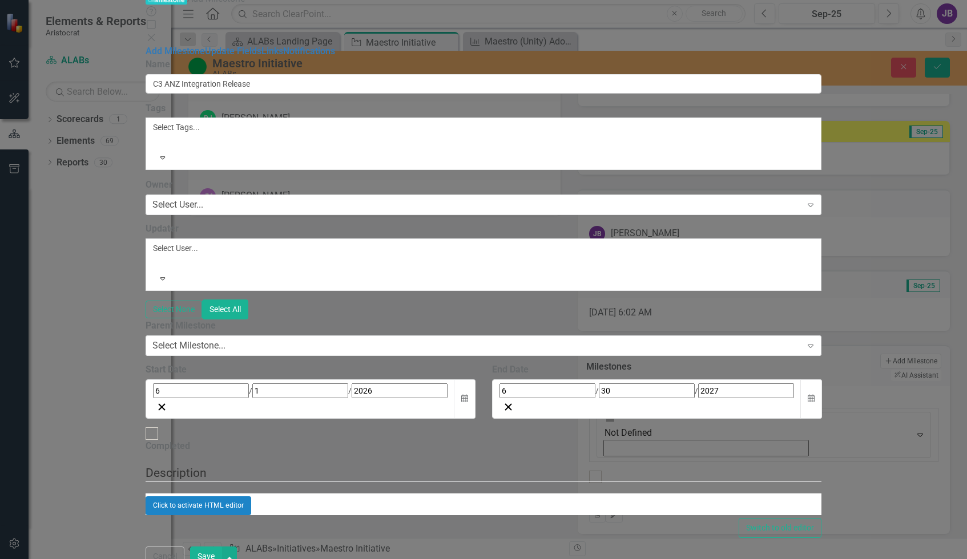
click at [448, 384] on div "6 / 1 / 2026" at bounding box center [300, 391] width 295 height 15
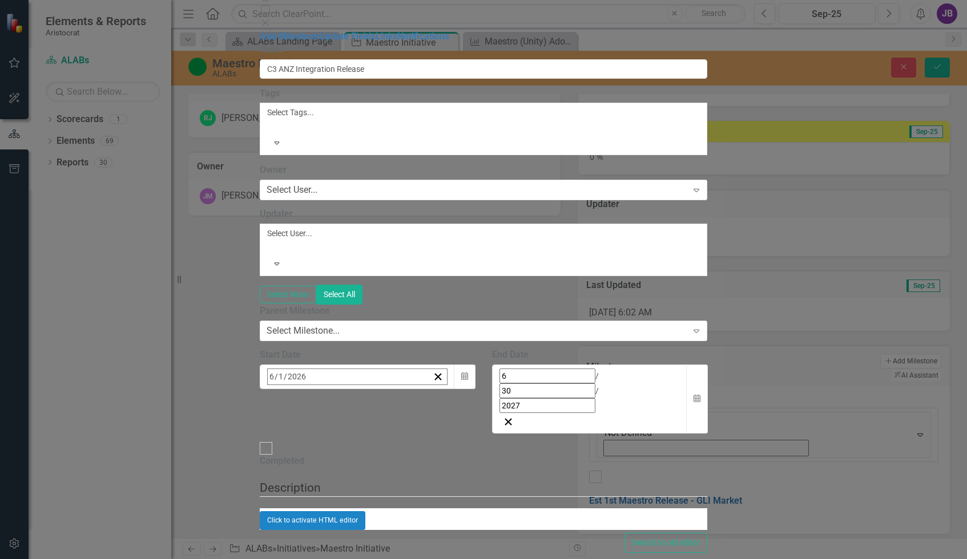
click at [434, 389] on button "›" at bounding box center [421, 401] width 25 height 25
click at [374, 437] on button "1" at bounding box center [360, 447] width 29 height 21
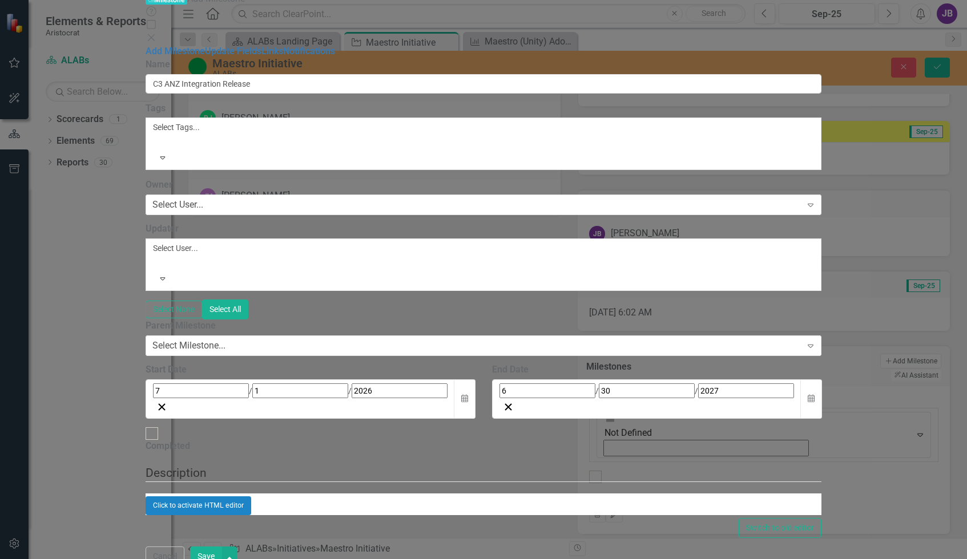
click at [694, 384] on div "6 / 30 / 2027" at bounding box center [647, 391] width 295 height 15
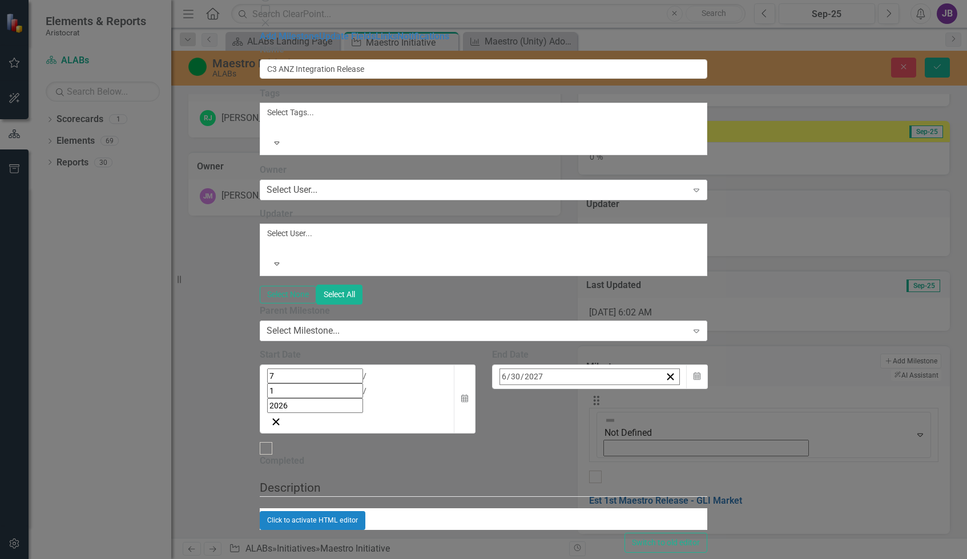
click at [543, 389] on button "‹" at bounding box center [530, 401] width 25 height 25
click at [597, 525] on abbr "31" at bounding box center [592, 529] width 9 height 9
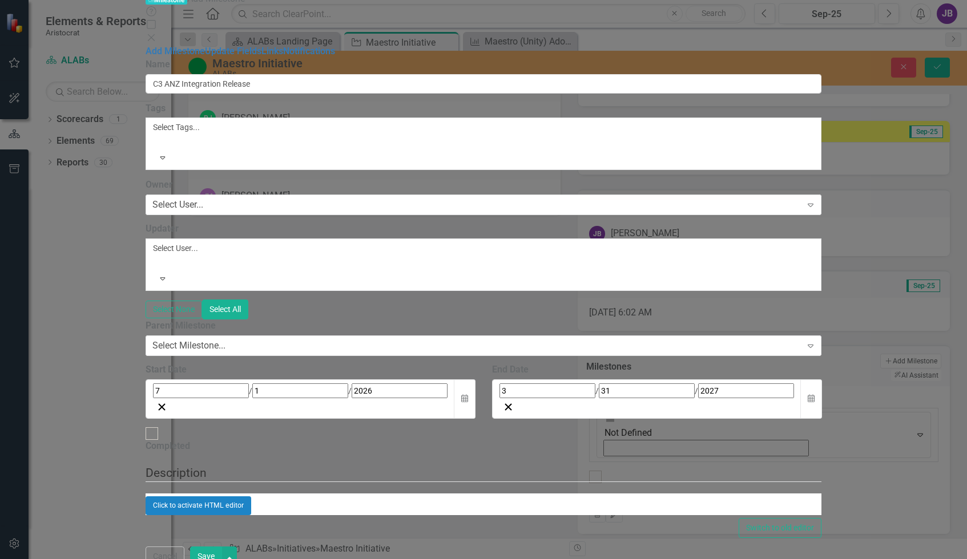
scroll to position [57, 0]
click at [222, 547] on button "Save" at bounding box center [206, 557] width 32 height 20
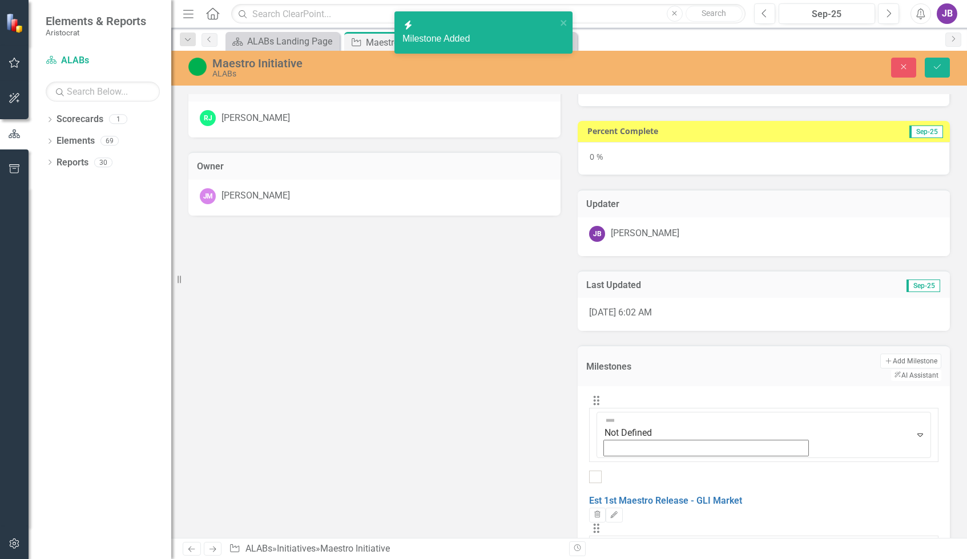
scroll to position [413, 0]
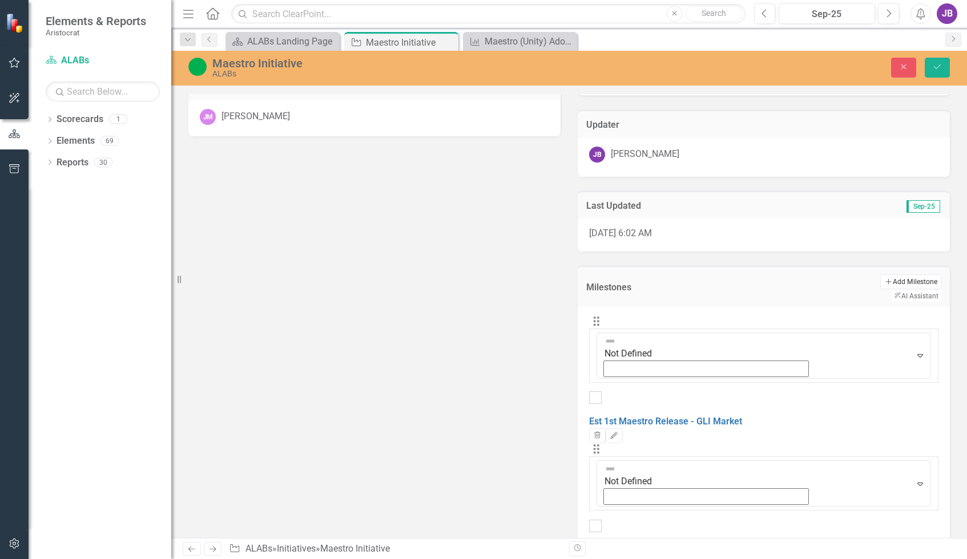
click at [848, 279] on button "Add Add Milestone" at bounding box center [910, 282] width 61 height 15
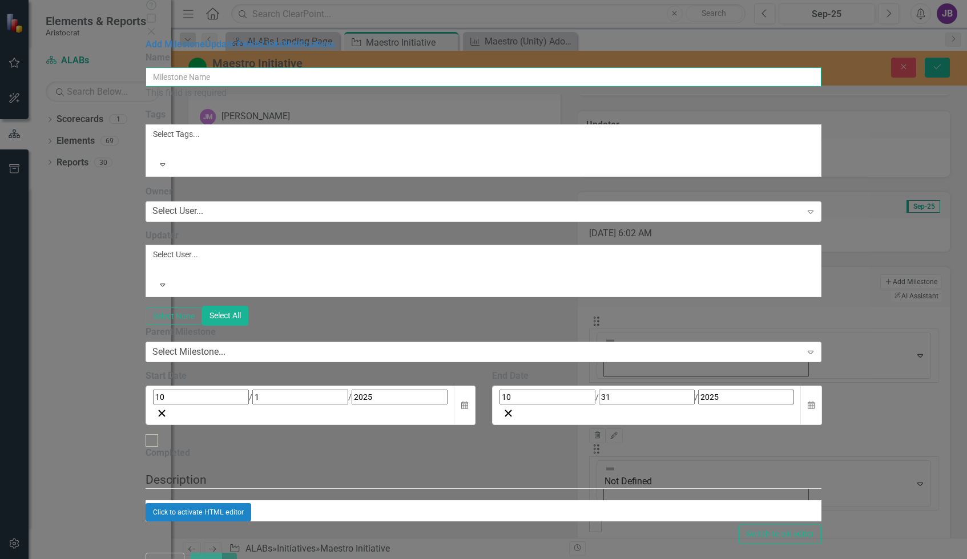
click at [392, 71] on input "Name" at bounding box center [484, 76] width 676 height 19
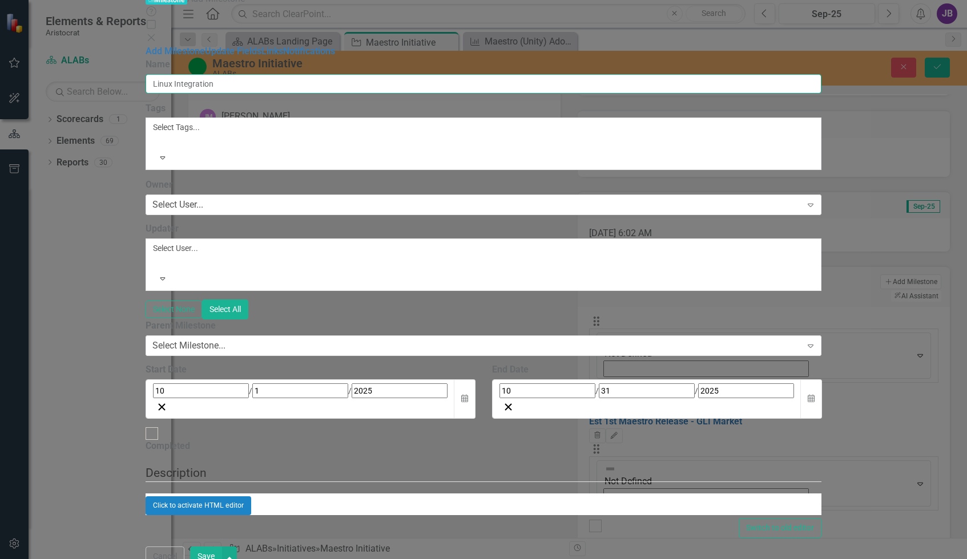
type input "Linux Integration"
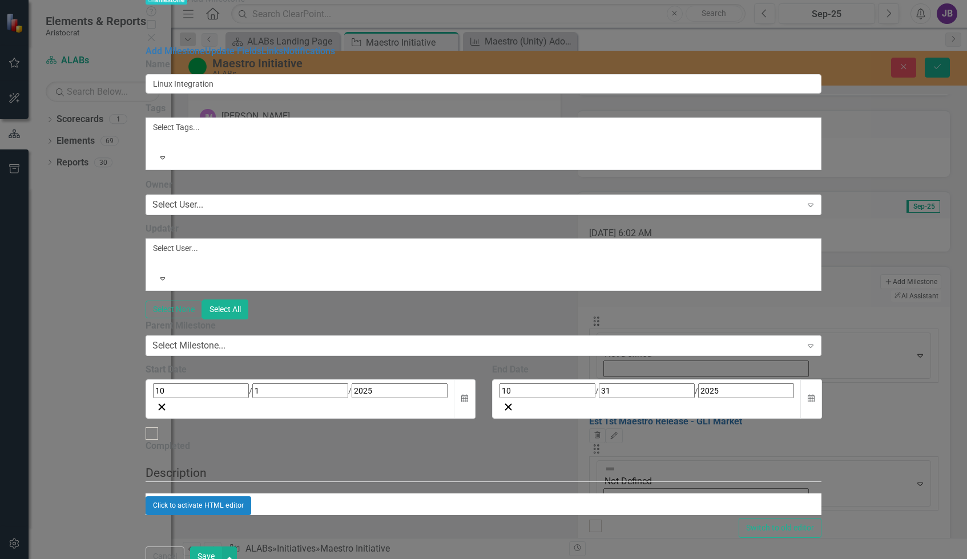
click at [352, 384] on input "2025" at bounding box center [400, 391] width 96 height 15
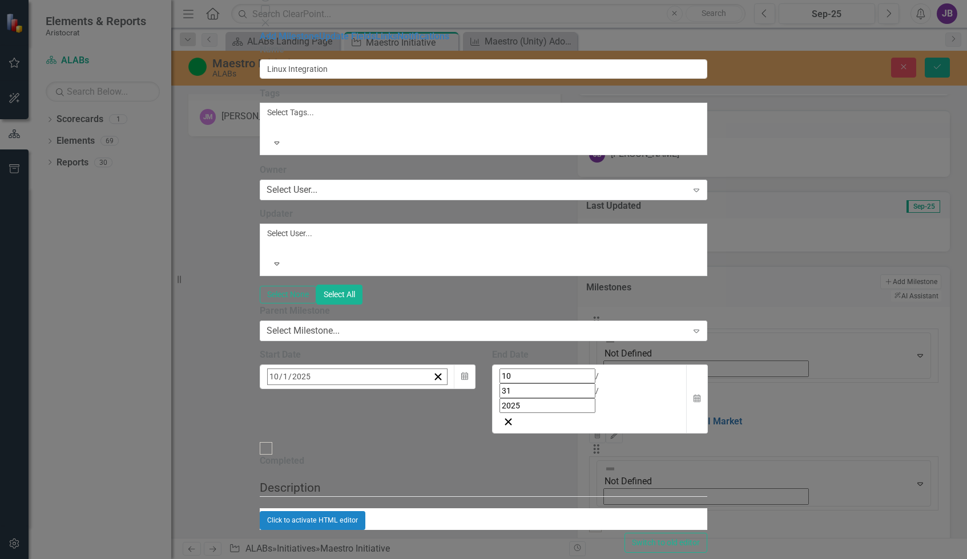
click at [311, 369] on input "2025" at bounding box center [301, 376] width 19 height 15
type input "2026"
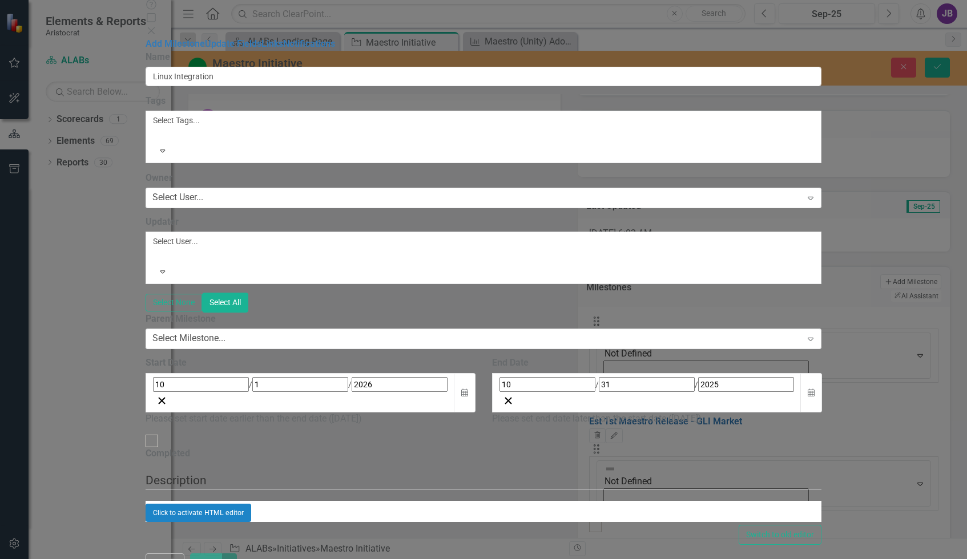
click at [698, 377] on input "2025" at bounding box center [746, 384] width 96 height 15
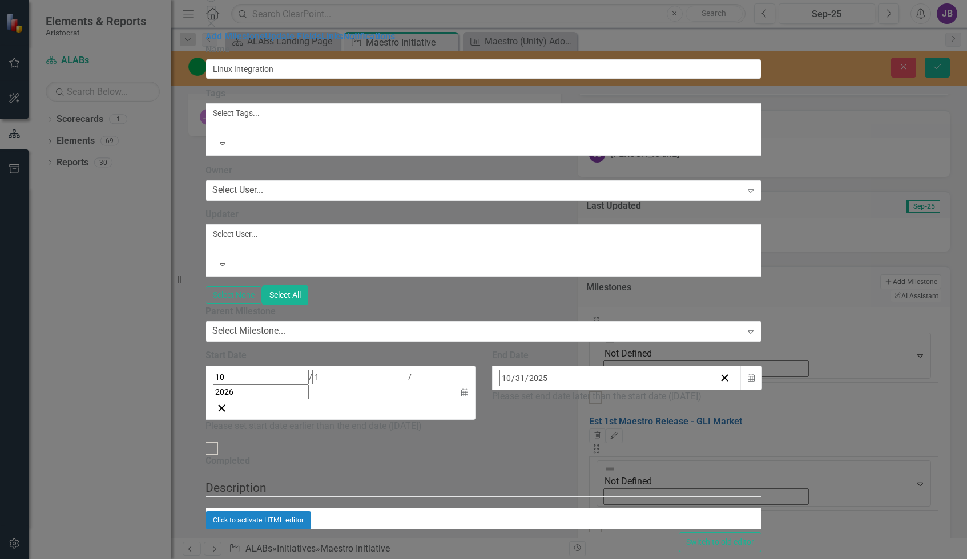
click at [667, 390] on button "›" at bounding box center [654, 402] width 25 height 25
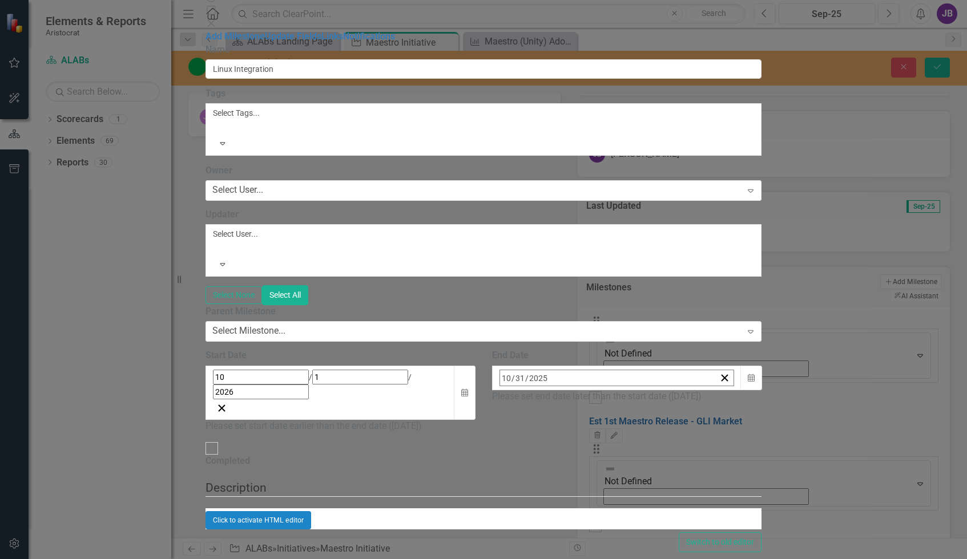
click at [667, 390] on button "›" at bounding box center [654, 402] width 25 height 25
click at [569, 526] on abbr "30" at bounding box center [563, 530] width 9 height 9
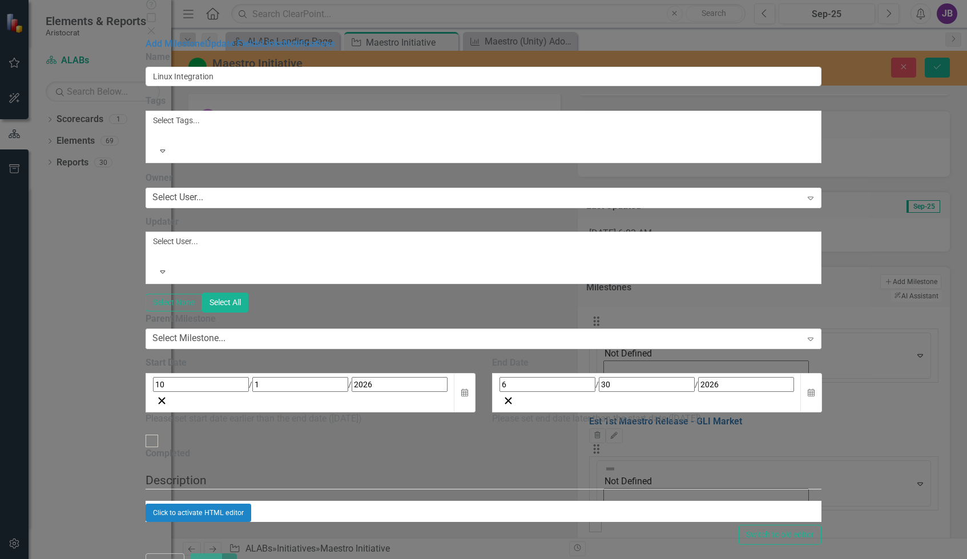
click at [698, 377] on input "2026" at bounding box center [746, 384] width 96 height 15
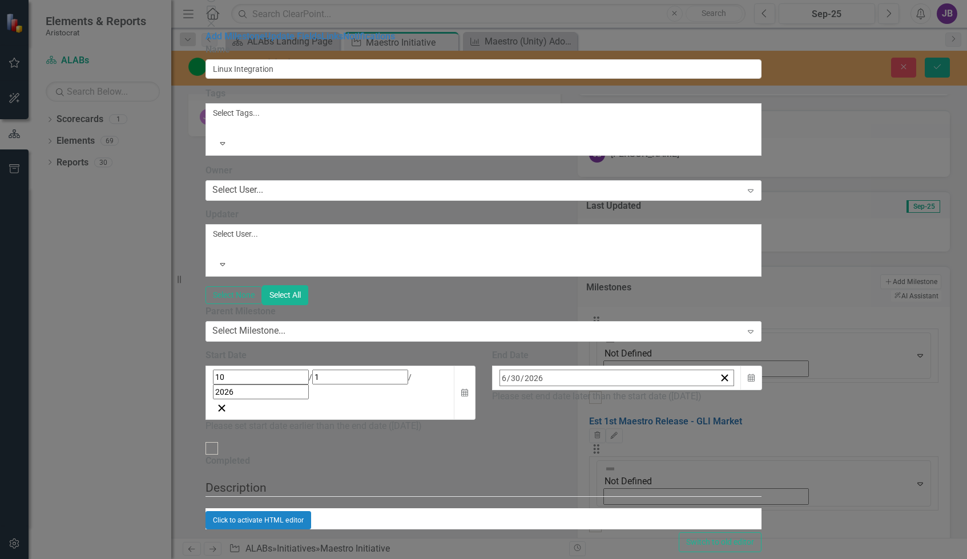
click at [543, 370] on input "2026" at bounding box center [533, 377] width 19 height 15
type input "2027"
click at [601, 361] on div "ClearPoint Can Do More! How ClearPoint Can Help Close Enterprise plans can auto…" at bounding box center [484, 297] width 556 height 509
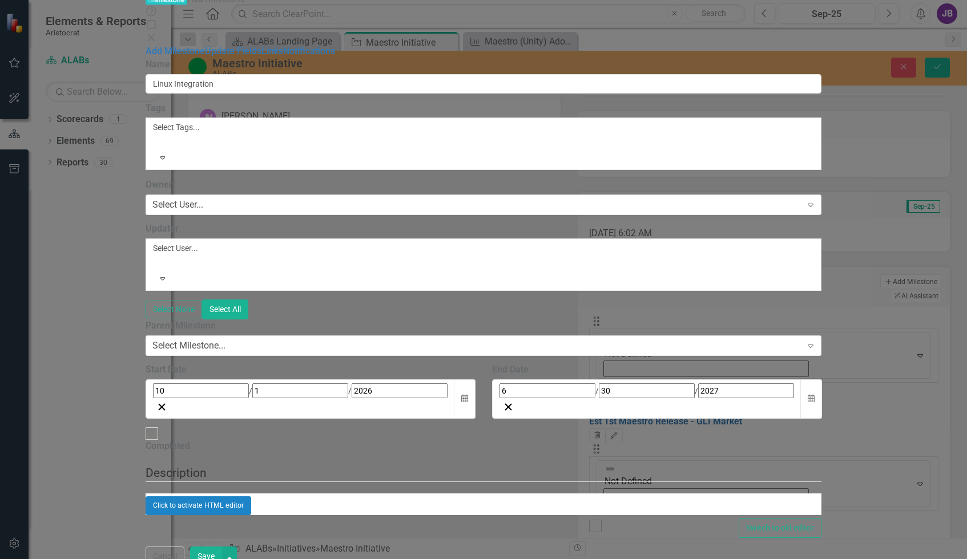
click at [222, 547] on button "Save" at bounding box center [206, 557] width 32 height 20
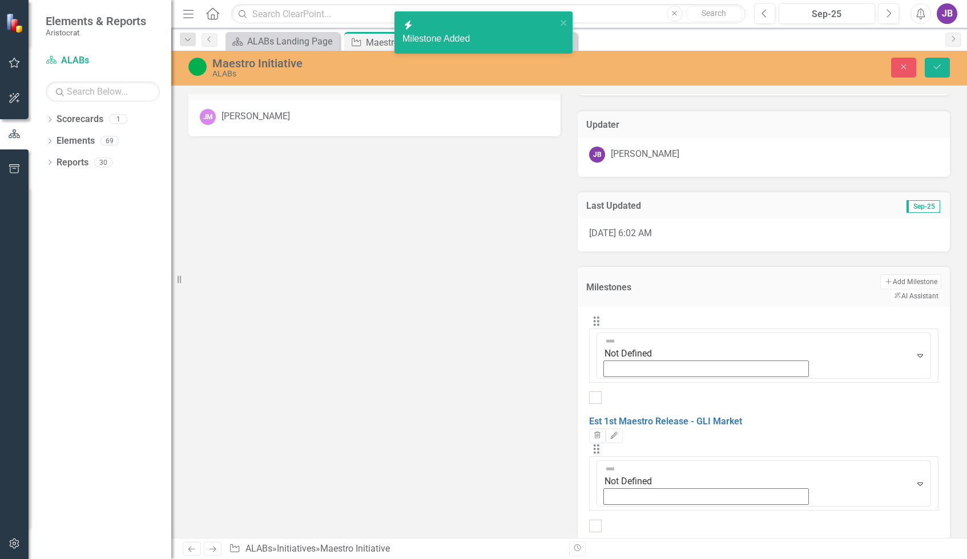
scroll to position [459, 0]
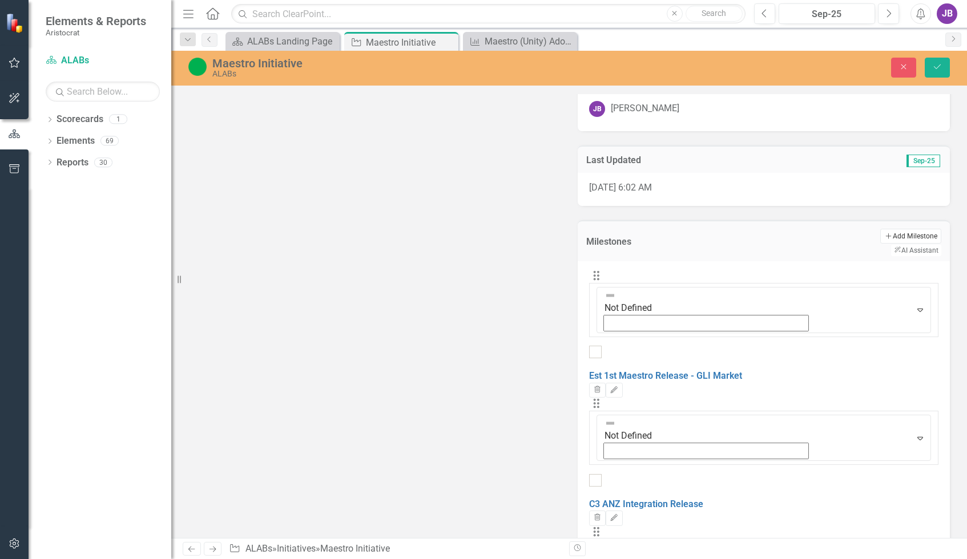
click at [848, 236] on button "Add Add Milestone" at bounding box center [910, 236] width 61 height 15
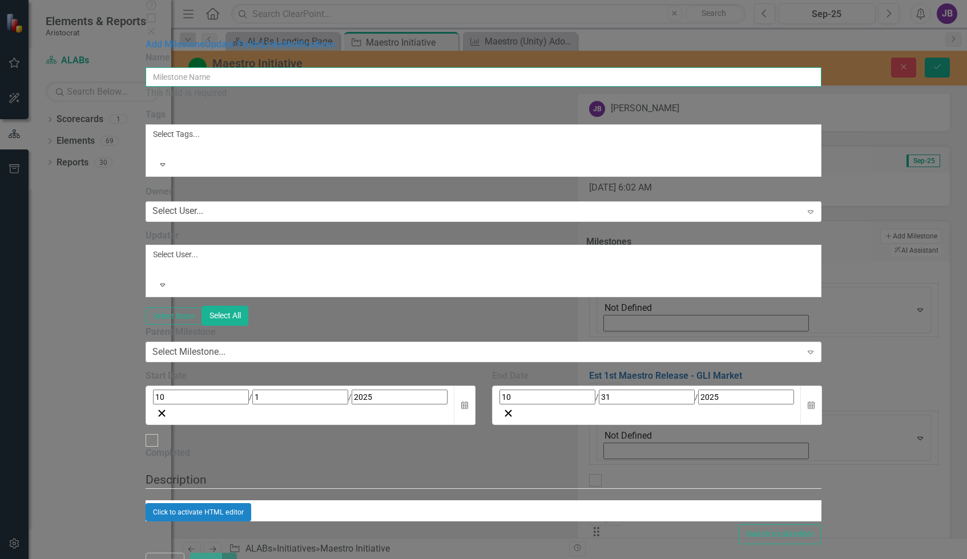
click at [319, 69] on input "Name" at bounding box center [484, 76] width 676 height 19
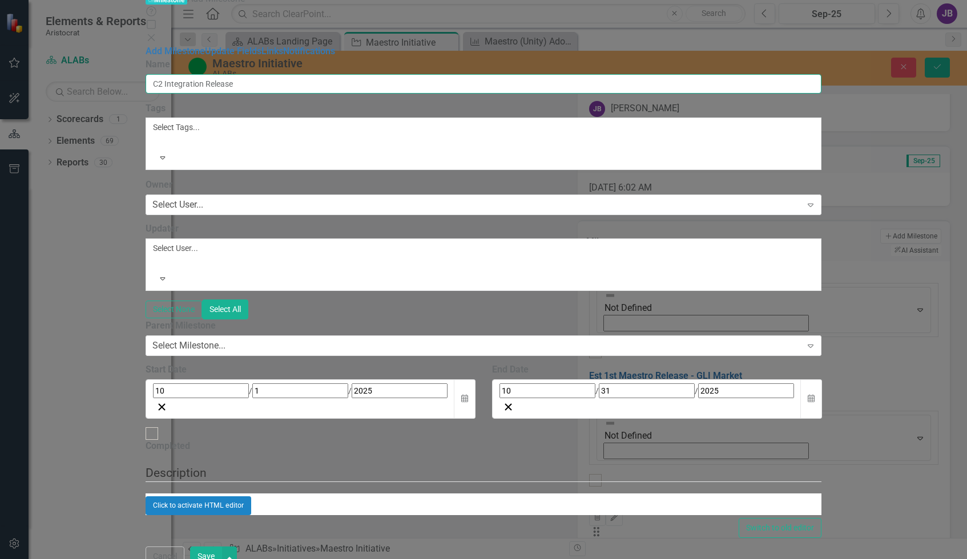
type input "C2 Integration Release"
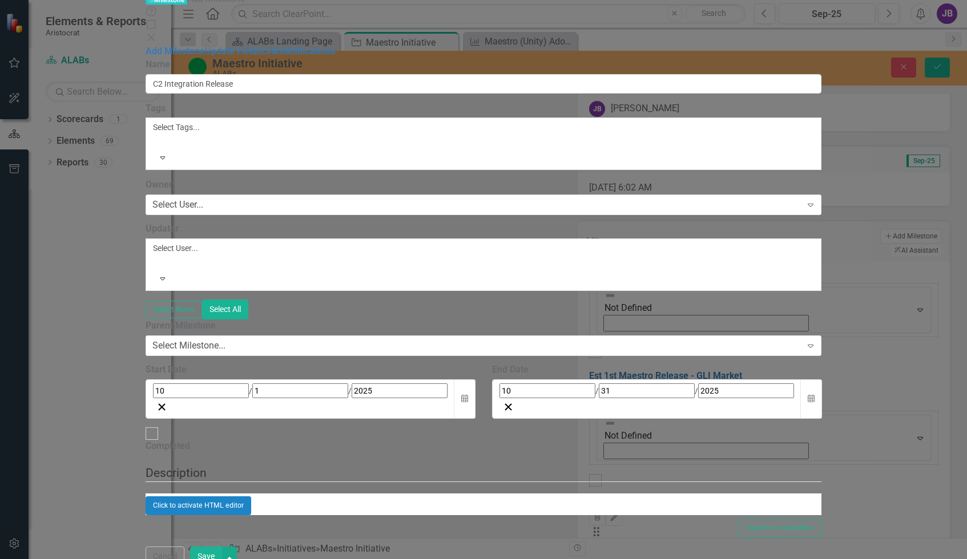
click at [392, 380] on div "10 / 1 / 2025" at bounding box center [300, 399] width 309 height 39
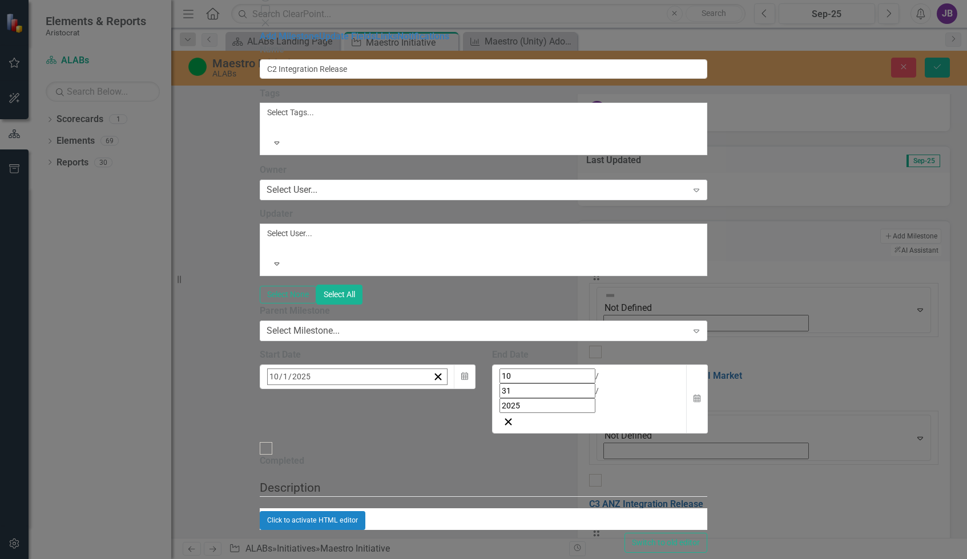
click at [311, 389] on button "‹" at bounding box center [298, 401] width 25 height 25
click at [346, 519] on button "1" at bounding box center [331, 529] width 29 height 21
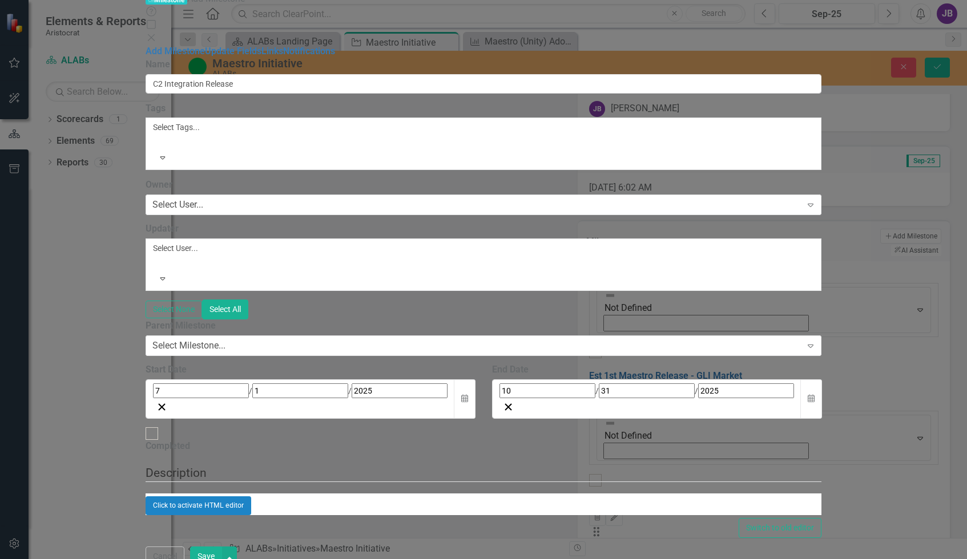
click at [698, 384] on div "10 / 31 / 2025" at bounding box center [647, 391] width 295 height 15
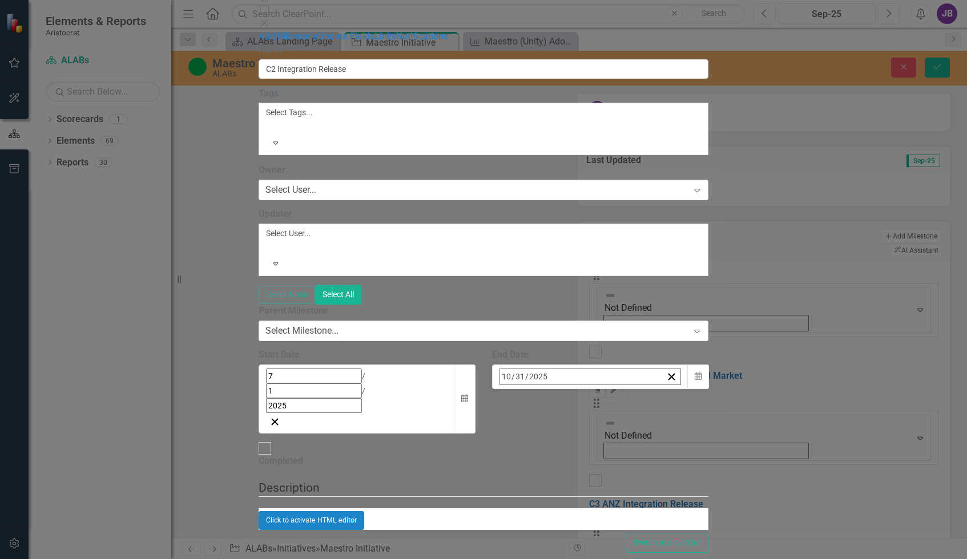
click at [667, 389] on button "›" at bounding box center [654, 401] width 25 height 25
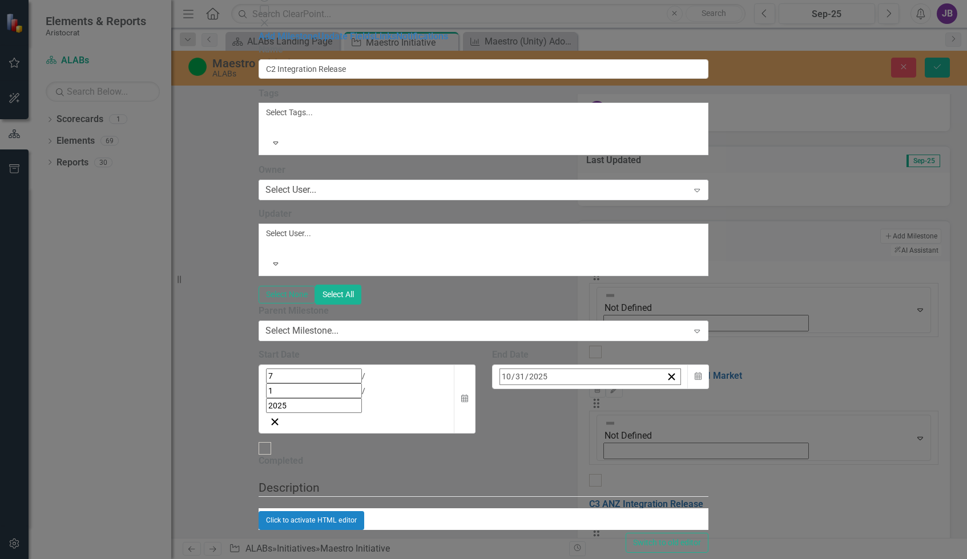
click at [569, 525] on abbr "31" at bounding box center [563, 529] width 9 height 9
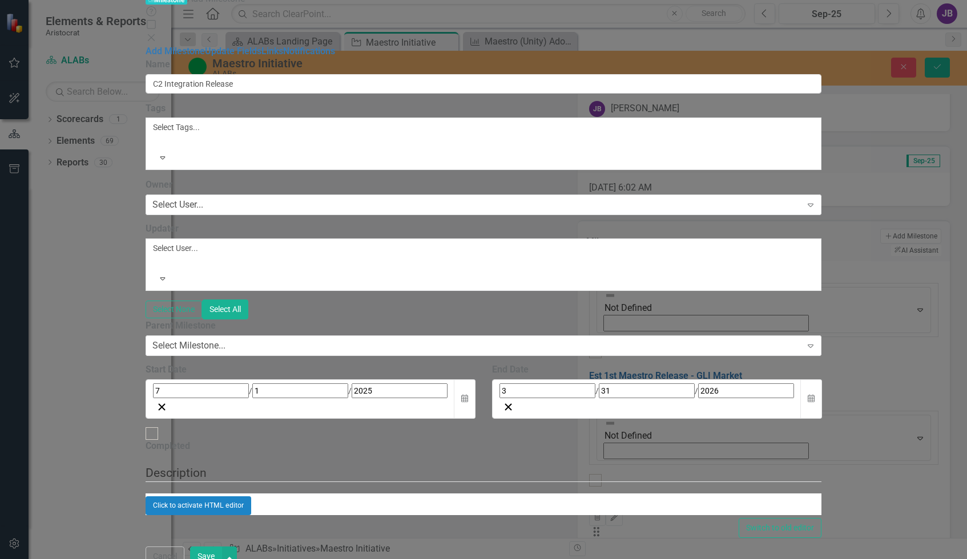
click at [698, 384] on input "2026" at bounding box center [746, 391] width 96 height 15
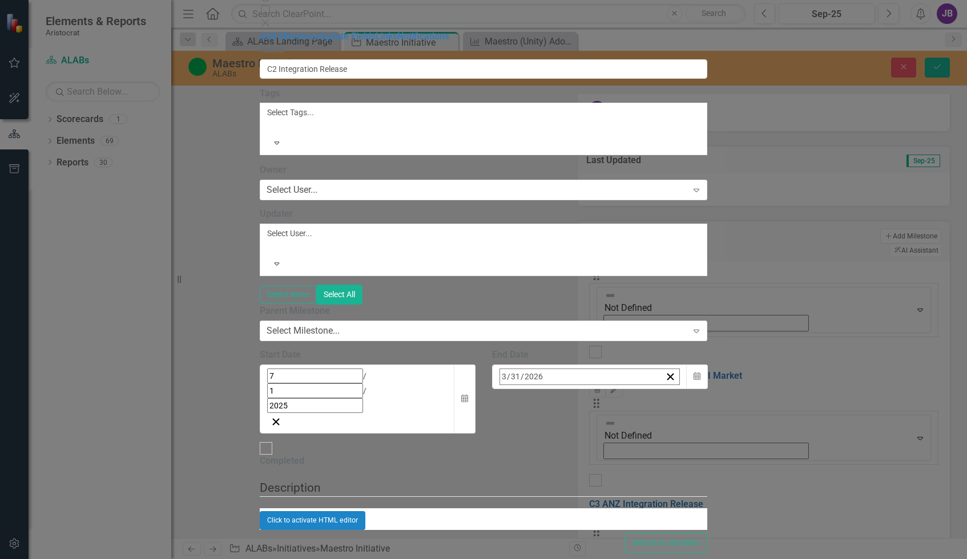
click at [543, 369] on input "2026" at bounding box center [533, 376] width 19 height 15
type input "2027"
click at [475, 349] on div "Start Date" at bounding box center [367, 355] width 215 height 13
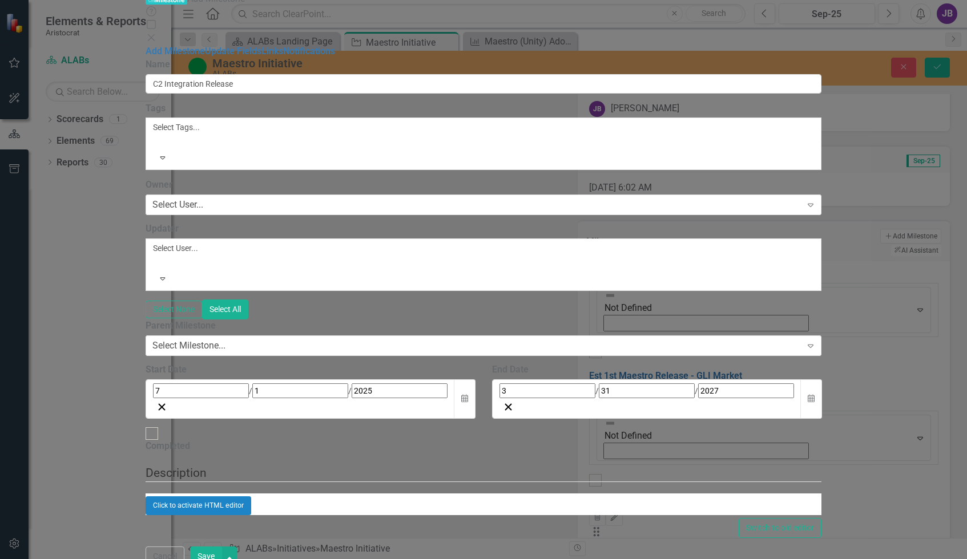
click at [352, 384] on input "2025" at bounding box center [400, 391] width 96 height 15
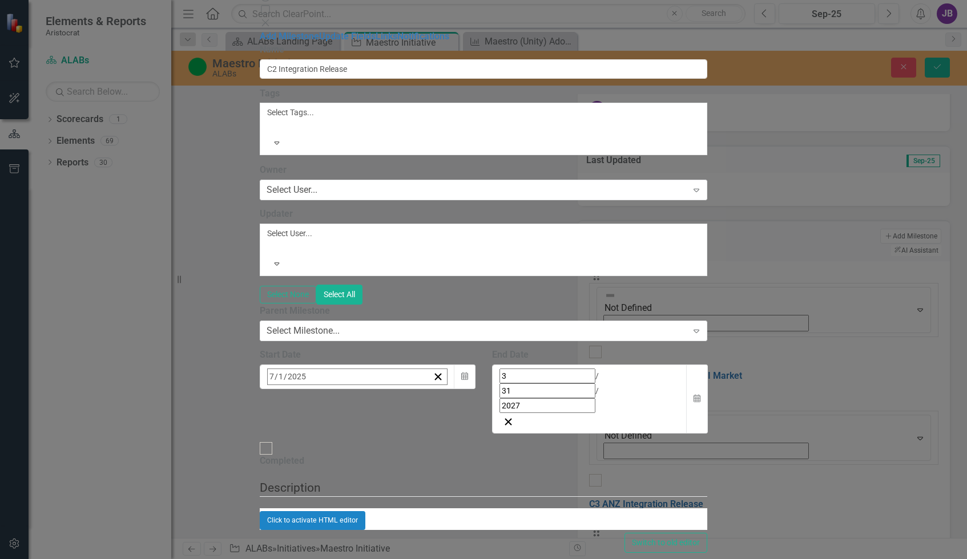
click at [307, 369] on input "2025" at bounding box center [296, 376] width 19 height 15
type input "2027"
click at [618, 480] on fieldset "Description Click to activate HTML editor Switch to old editor" at bounding box center [484, 516] width 448 height 73
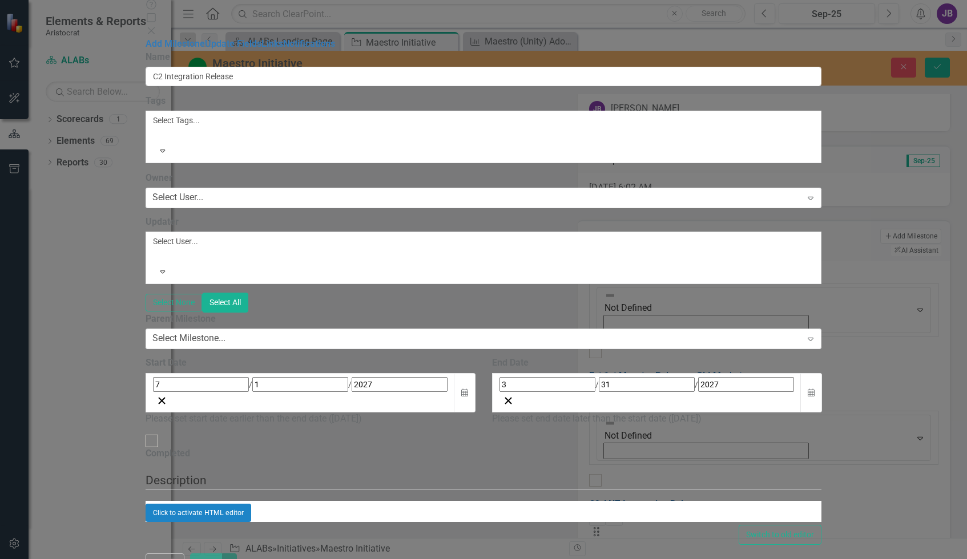
click at [698, 377] on input "2027" at bounding box center [746, 384] width 96 height 15
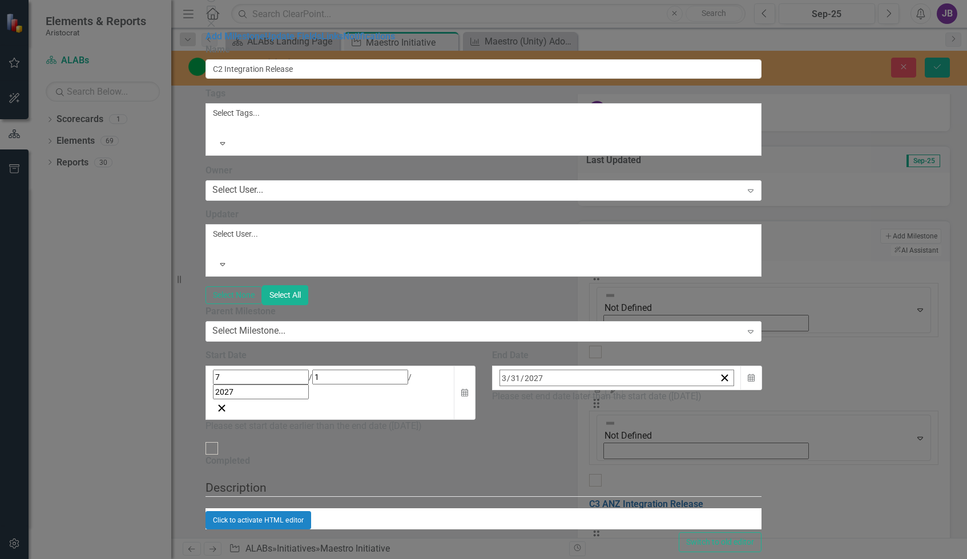
click at [543, 370] on input "2027" at bounding box center [533, 377] width 19 height 15
type input "2028"
click at [666, 339] on div "ClearPoint Can Do More! How ClearPoint Can Help Close Enterprise plans can auto…" at bounding box center [484, 297] width 556 height 509
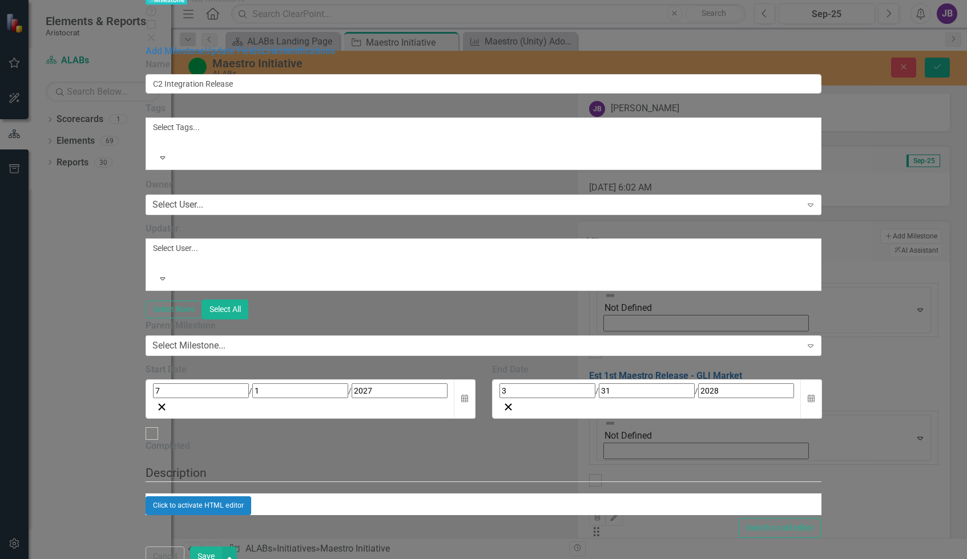
scroll to position [58, 0]
click at [222, 547] on button "Save" at bounding box center [206, 557] width 32 height 20
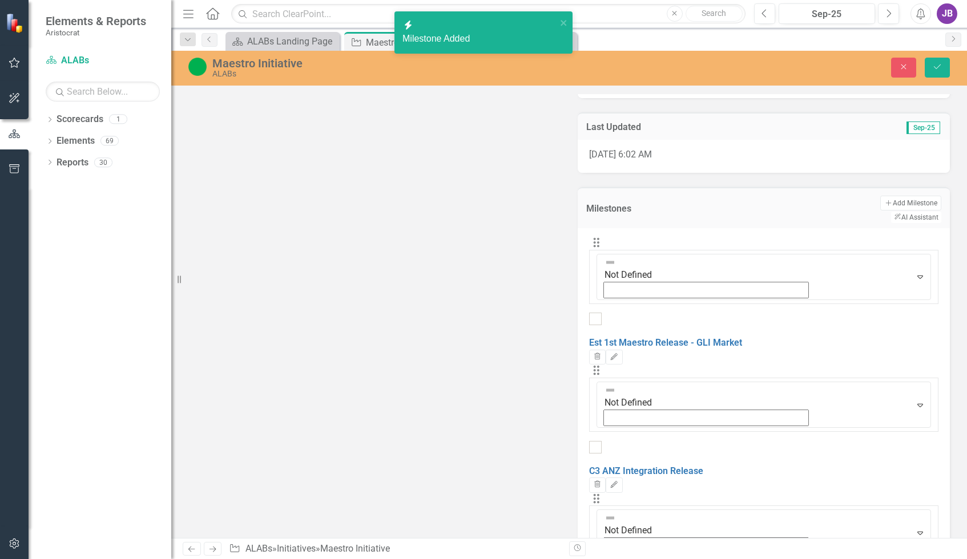
scroll to position [505, 0]
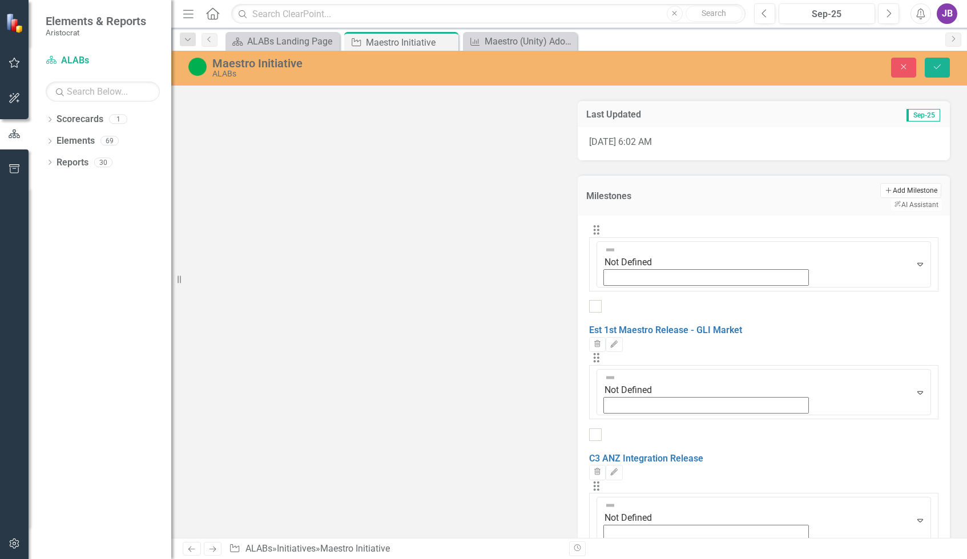
click at [848, 195] on button "Add Add Milestone" at bounding box center [910, 190] width 61 height 15
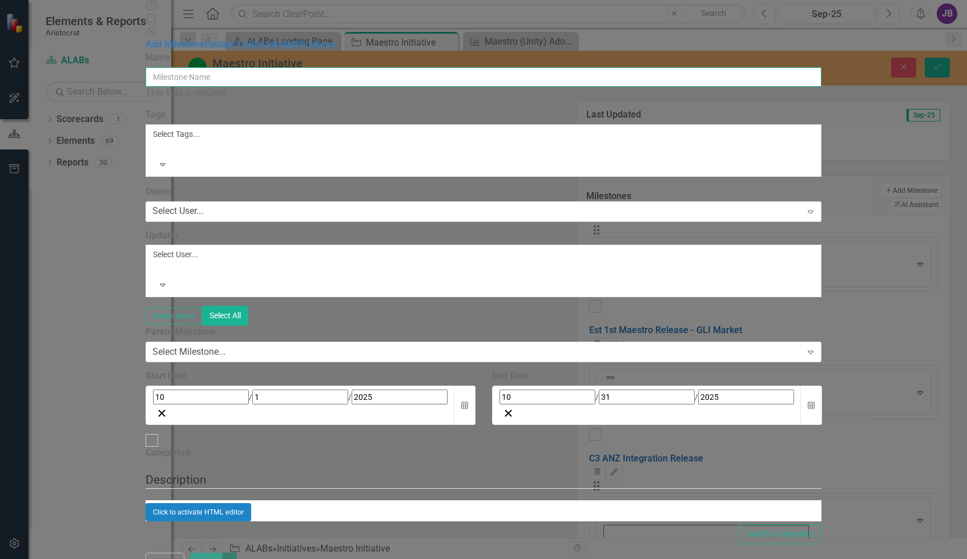
click at [377, 67] on input "Name" at bounding box center [484, 76] width 676 height 19
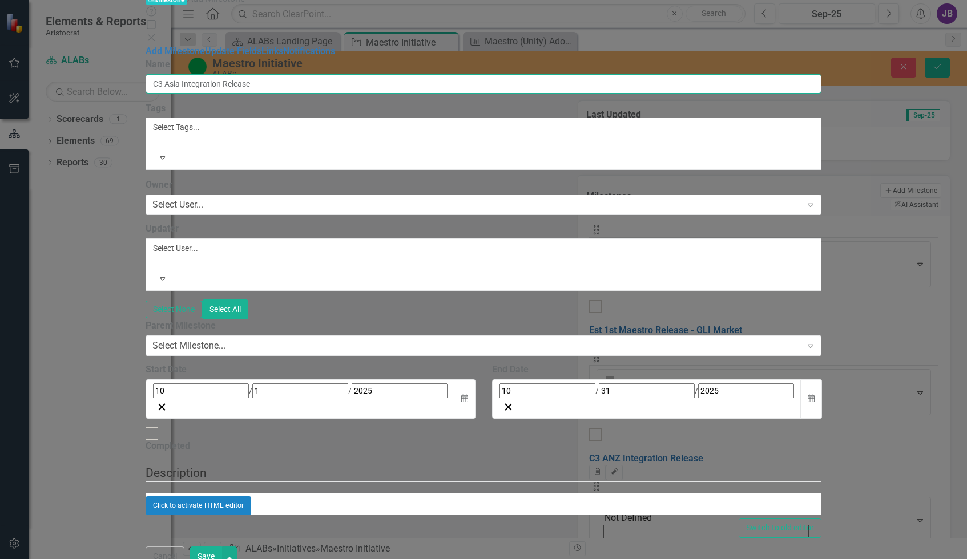
type input "C3 Asia Integration Release"
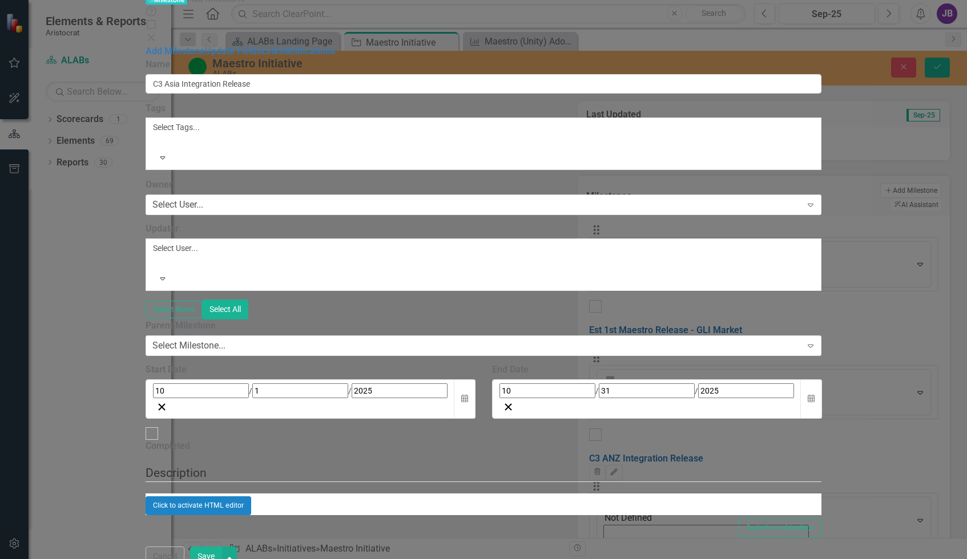
click at [377, 384] on div "10 / 1 / 2025" at bounding box center [300, 391] width 295 height 15
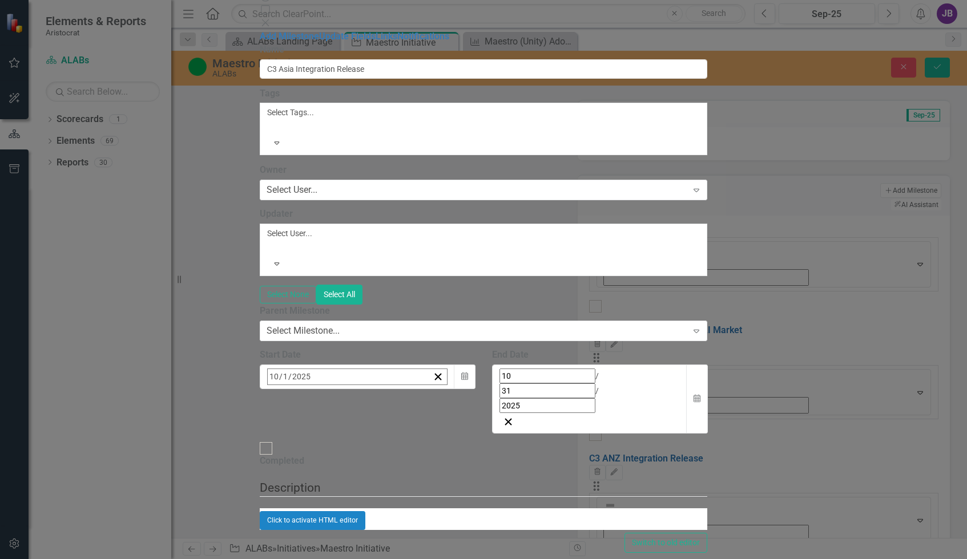
click at [434, 389] on button "›" at bounding box center [421, 401] width 25 height 25
click at [391, 443] on abbr "1" at bounding box center [388, 447] width 5 height 9
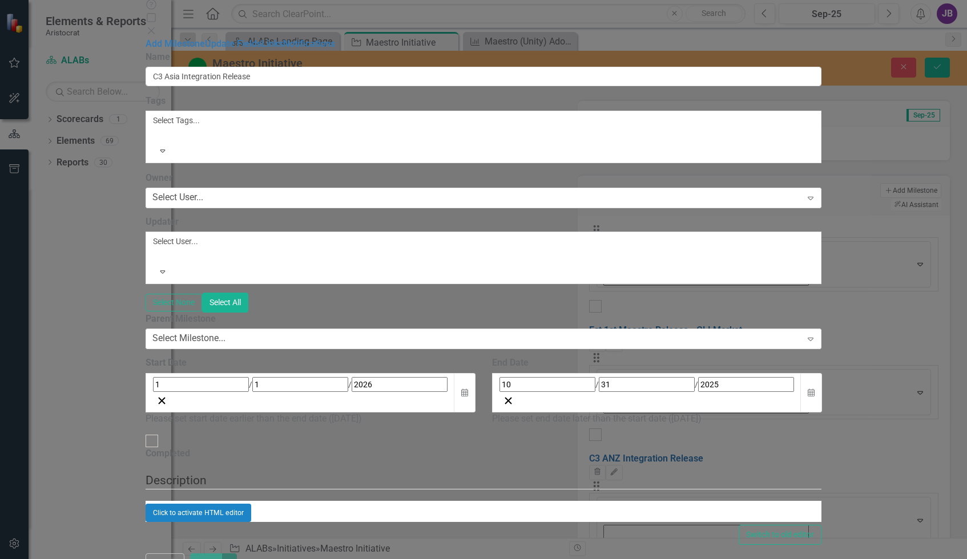
click at [746, 377] on div "10 / 31 / 2025" at bounding box center [647, 384] width 295 height 15
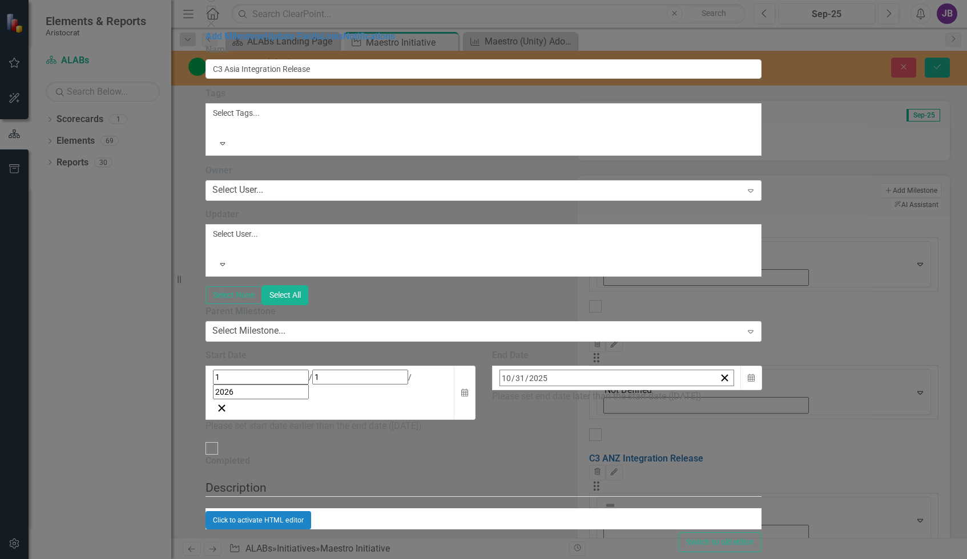
click at [667, 390] on button "›" at bounding box center [654, 402] width 25 height 25
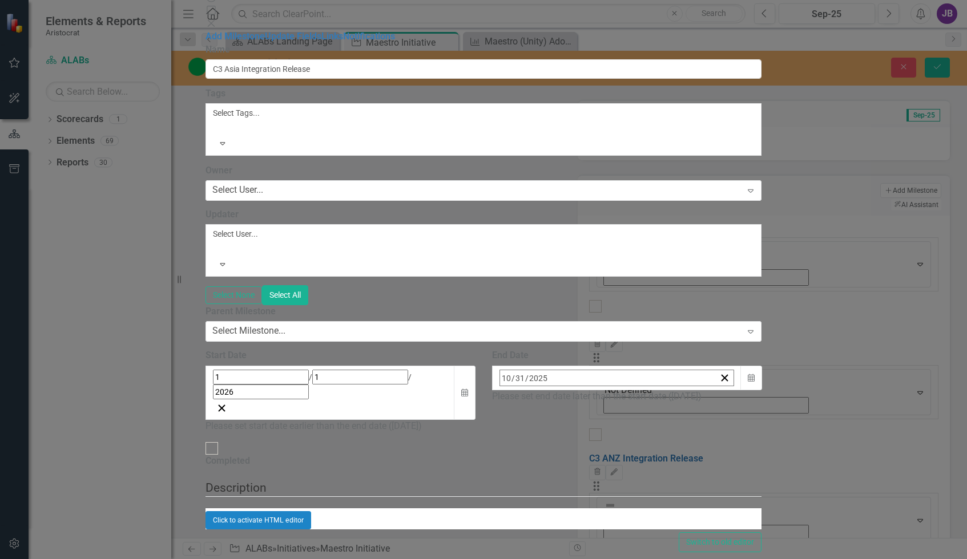
click at [667, 390] on button "›" at bounding box center [654, 402] width 25 height 25
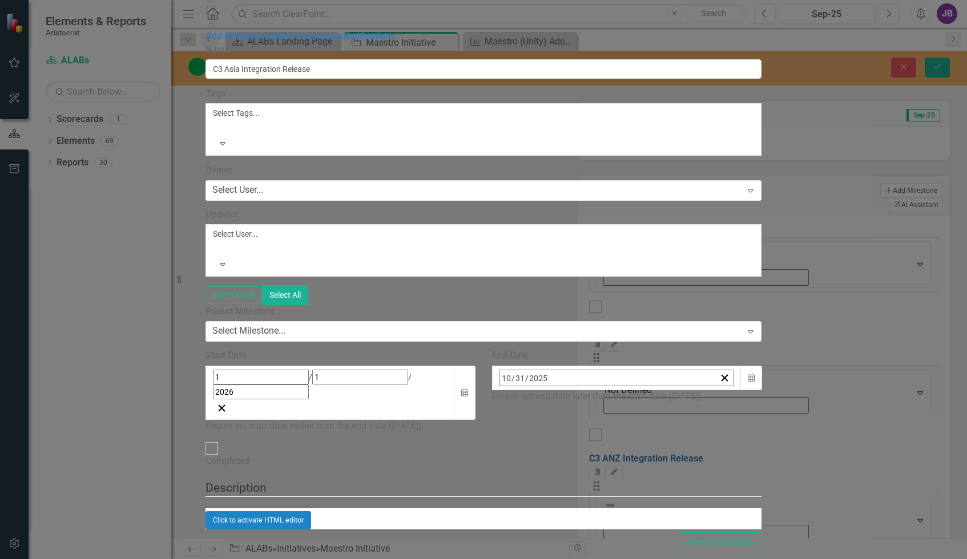
click at [667, 390] on button "›" at bounding box center [654, 402] width 25 height 25
click at [597, 526] on abbr "30" at bounding box center [592, 530] width 9 height 9
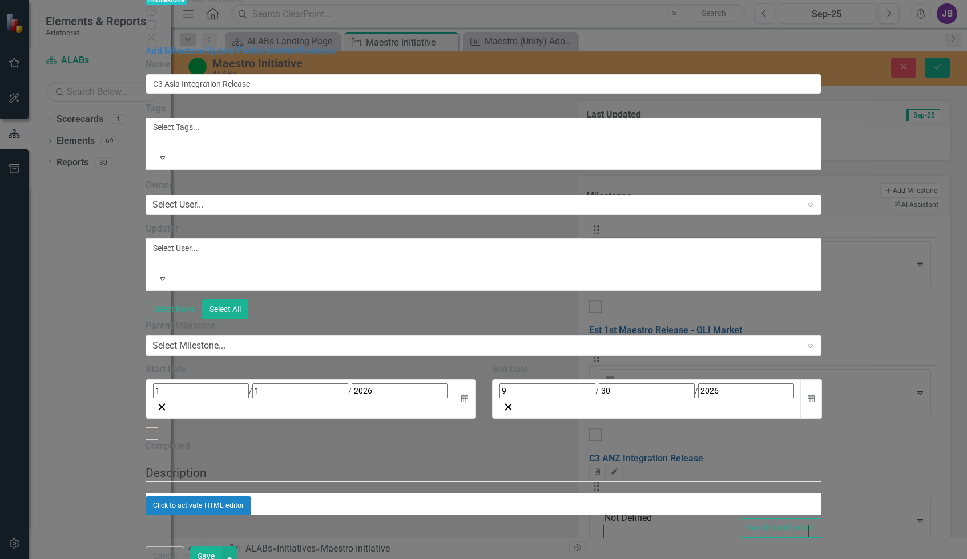
click at [352, 384] on input "2026" at bounding box center [400, 391] width 96 height 15
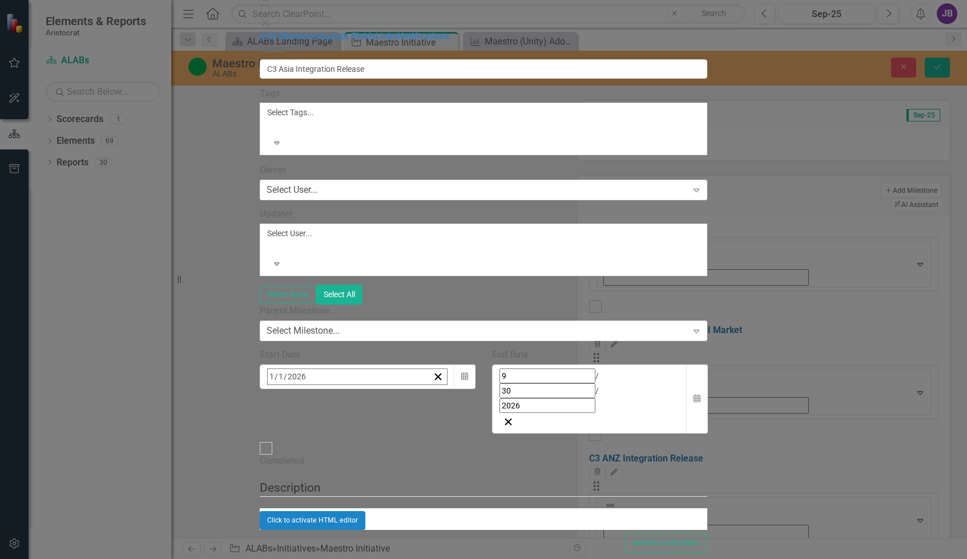
click at [307, 369] on input "2026" at bounding box center [296, 376] width 19 height 15
click at [311, 369] on input "20028" at bounding box center [299, 376] width 24 height 15
type input "2028"
click at [595, 398] on input "2026" at bounding box center [548, 405] width 96 height 15
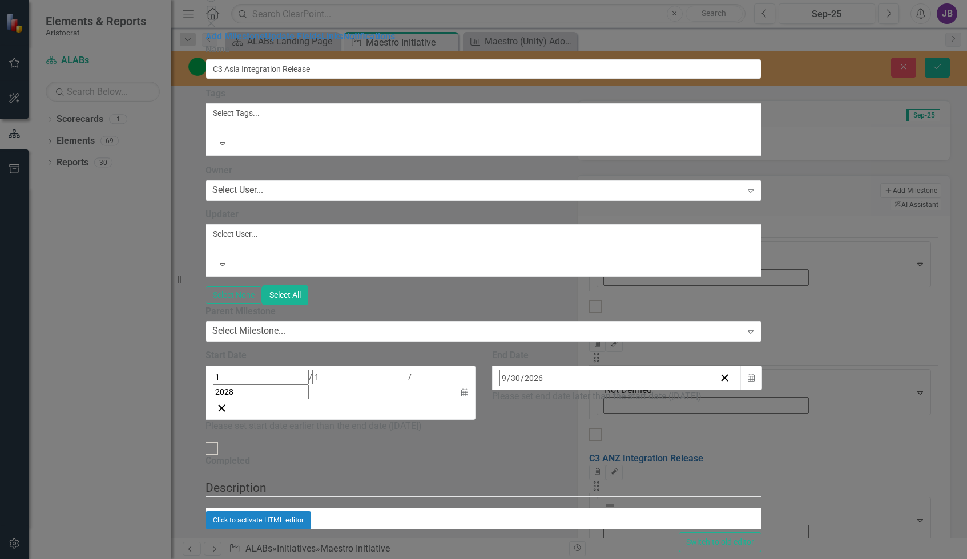
click at [543, 370] on input "2026" at bounding box center [533, 377] width 19 height 15
type input "2028"
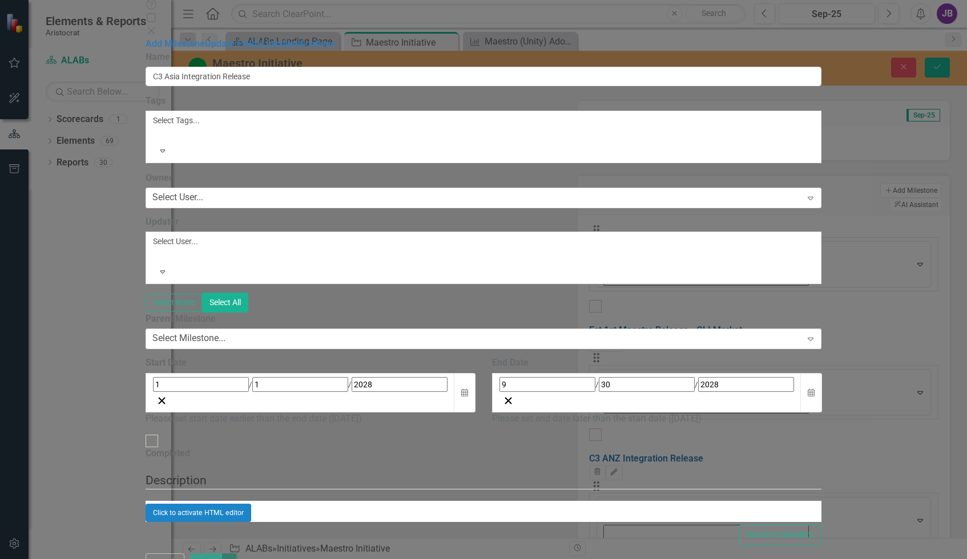
click at [627, 337] on div "ClearPoint Can Do More! How ClearPoint Can Help Close Enterprise plans can auto…" at bounding box center [484, 298] width 676 height 494
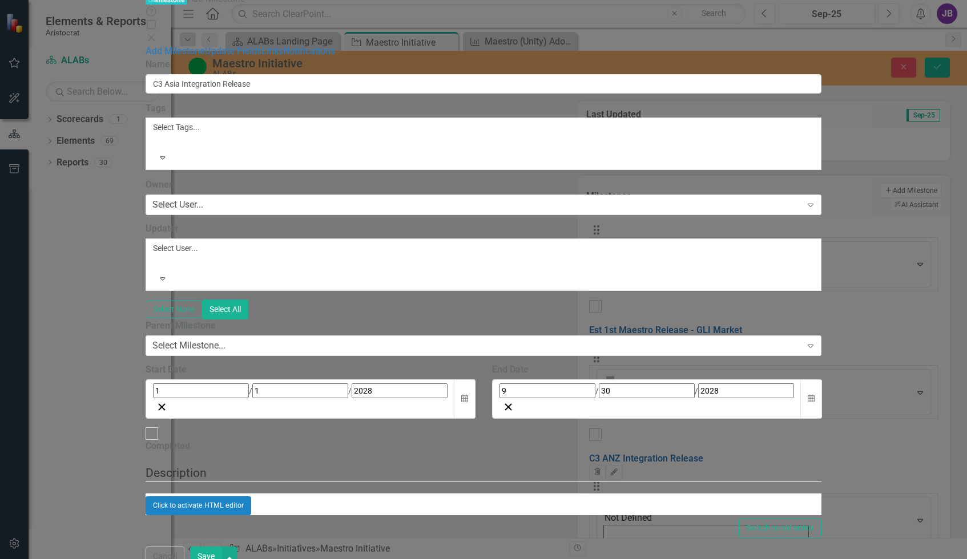
scroll to position [58, 0]
click at [222, 547] on button "Save" at bounding box center [206, 557] width 32 height 20
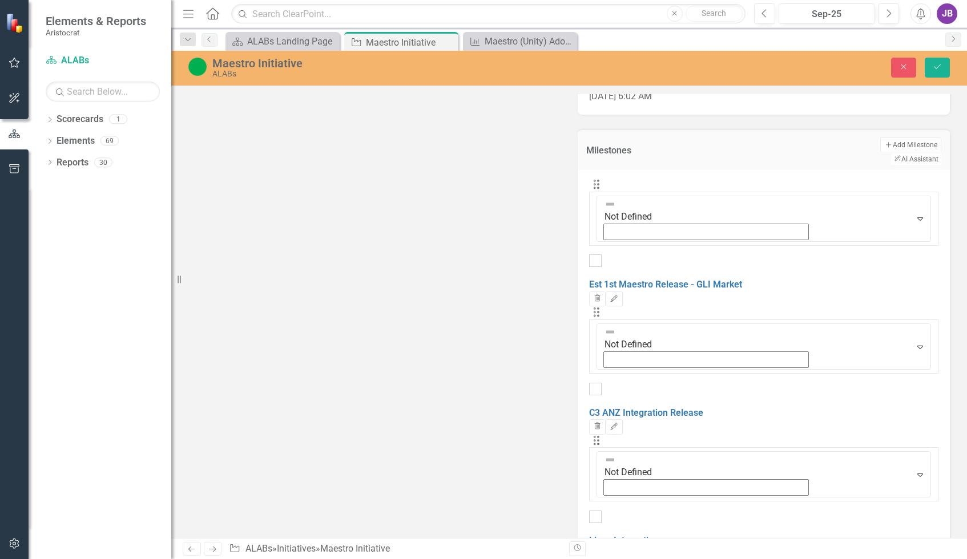
scroll to position [493, 0]
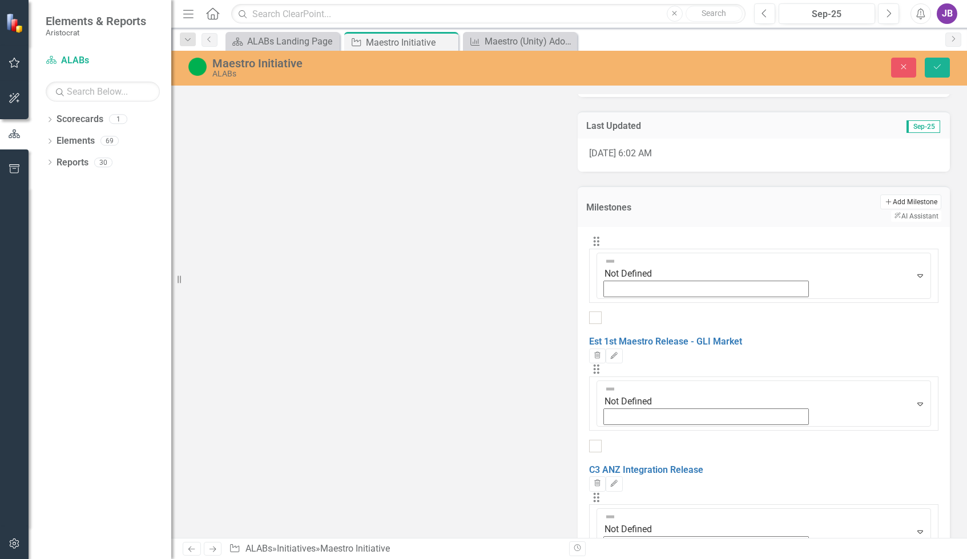
click at [848, 203] on button "Add Add Milestone" at bounding box center [910, 202] width 61 height 15
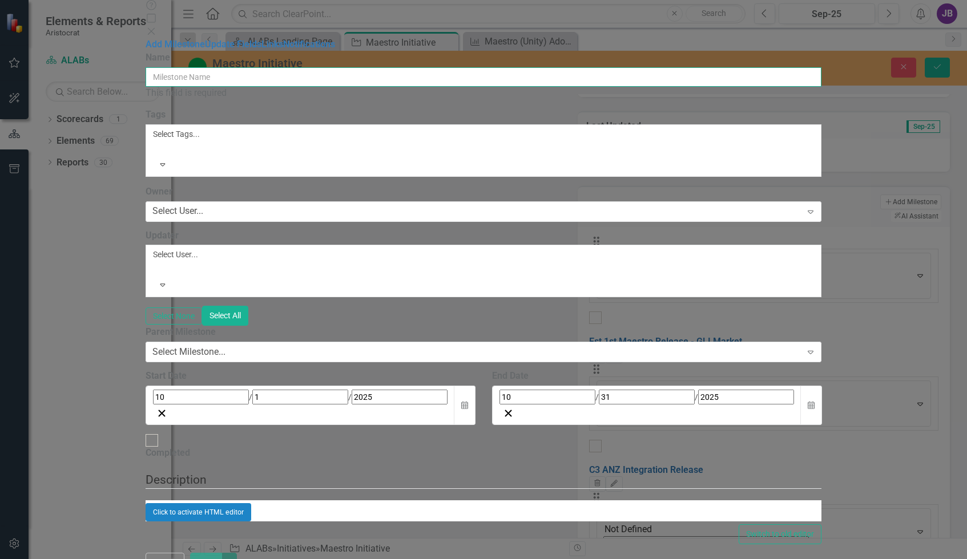
click at [311, 67] on input "Name" at bounding box center [484, 76] width 676 height 19
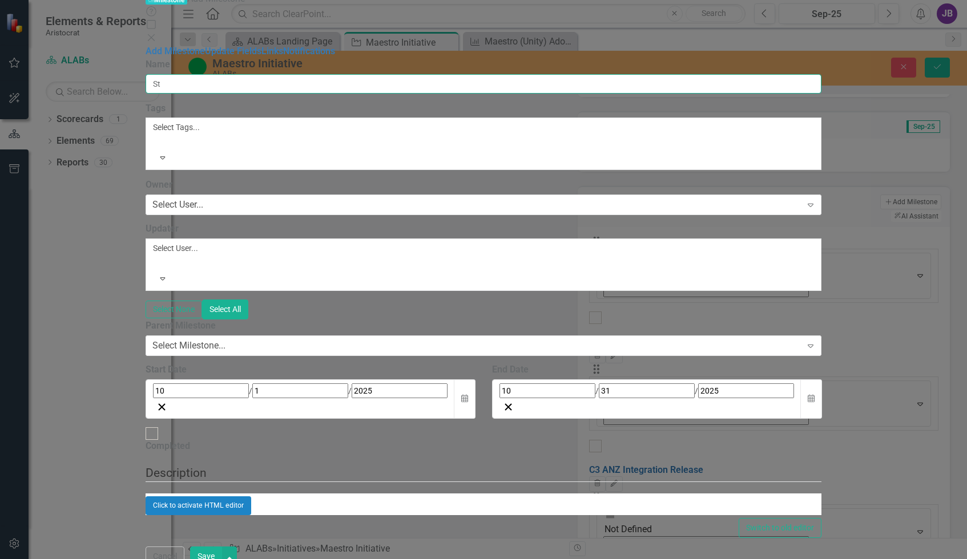
type input "S"
type input "Studio 1 POC- Mojo"
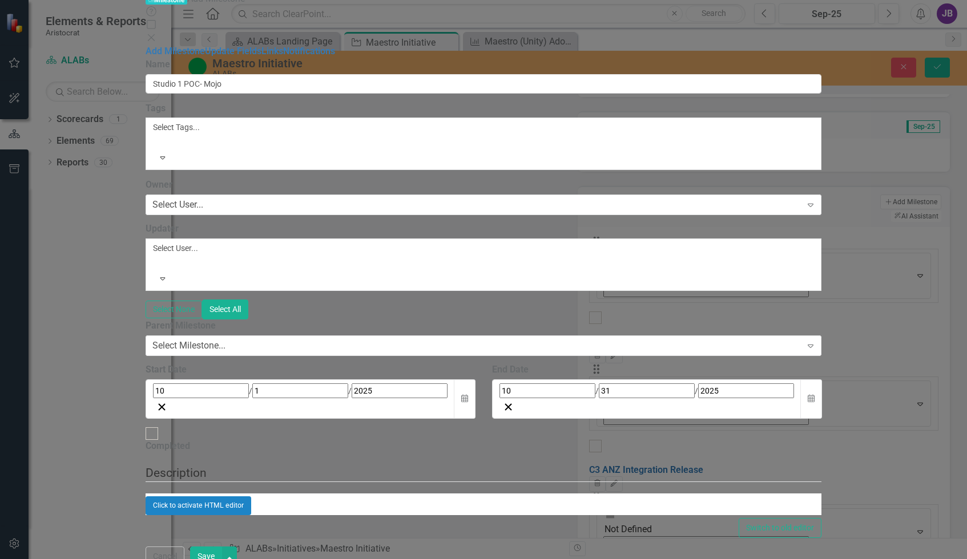
click at [345, 384] on div "10 / 1 / 2025" at bounding box center [300, 391] width 295 height 15
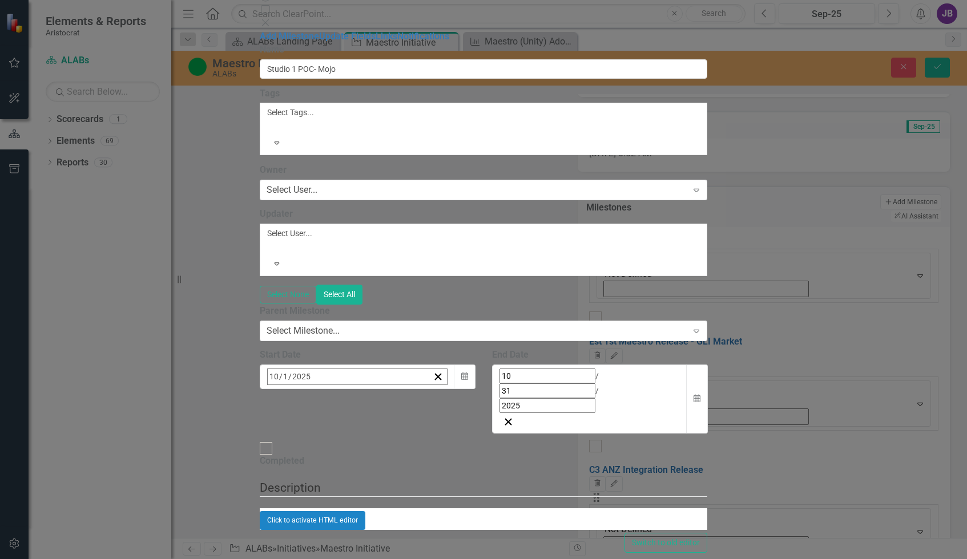
click at [311, 389] on button "‹" at bounding box center [298, 401] width 25 height 25
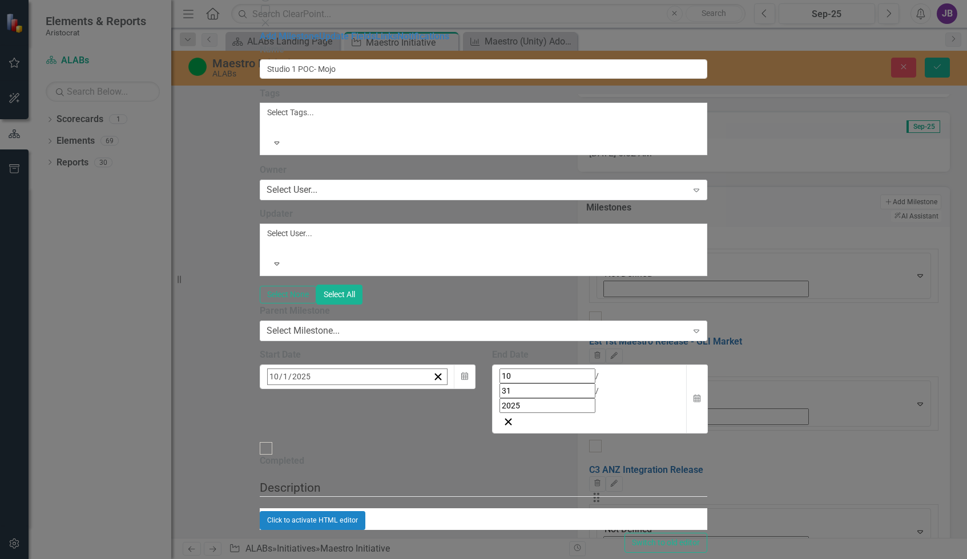
click at [311, 389] on button "‹" at bounding box center [298, 401] width 25 height 25
click at [374, 437] on button "1" at bounding box center [360, 447] width 29 height 21
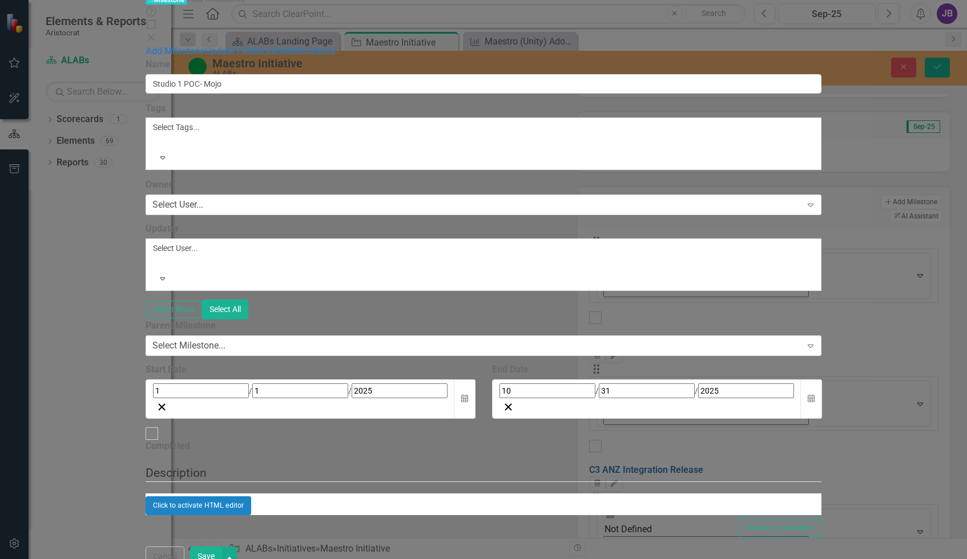
click at [758, 384] on div "10 / 31 / 2025" at bounding box center [647, 391] width 295 height 15
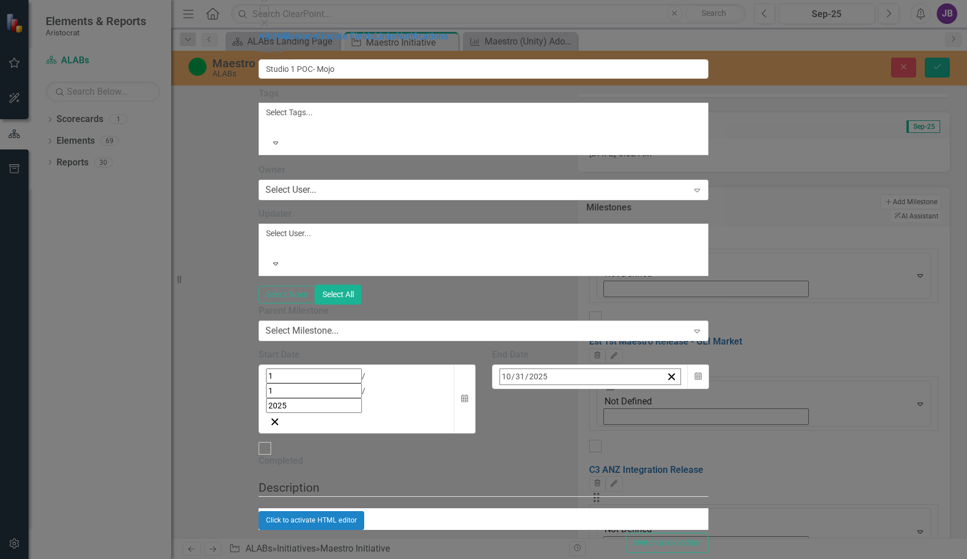
click at [667, 389] on button "›" at bounding box center [654, 401] width 25 height 25
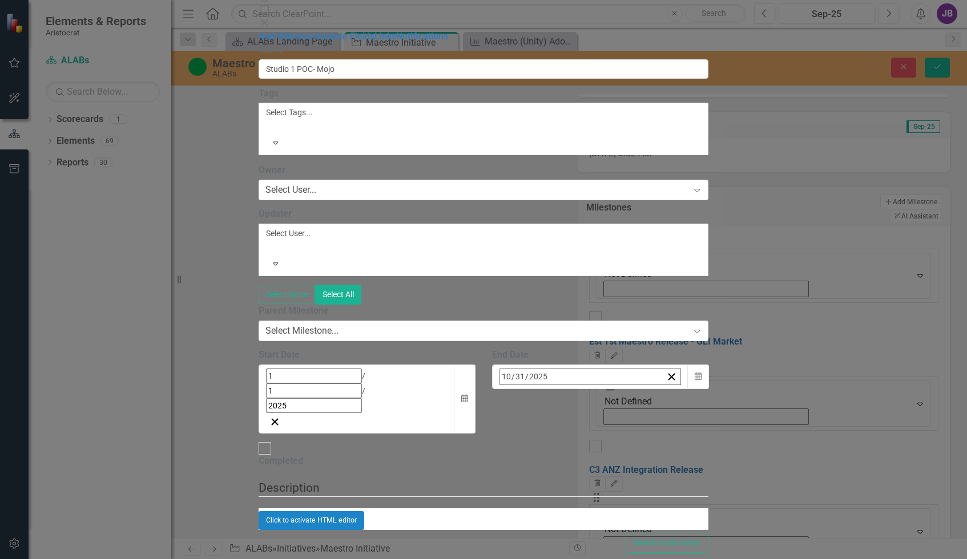
click at [569, 525] on abbr "31" at bounding box center [563, 529] width 9 height 9
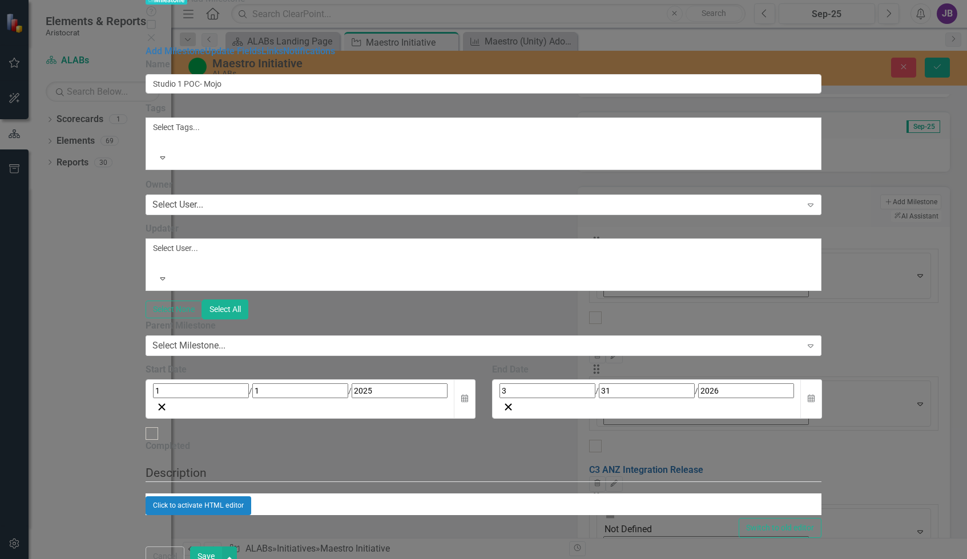
click at [222, 547] on button "Save" at bounding box center [206, 557] width 32 height 20
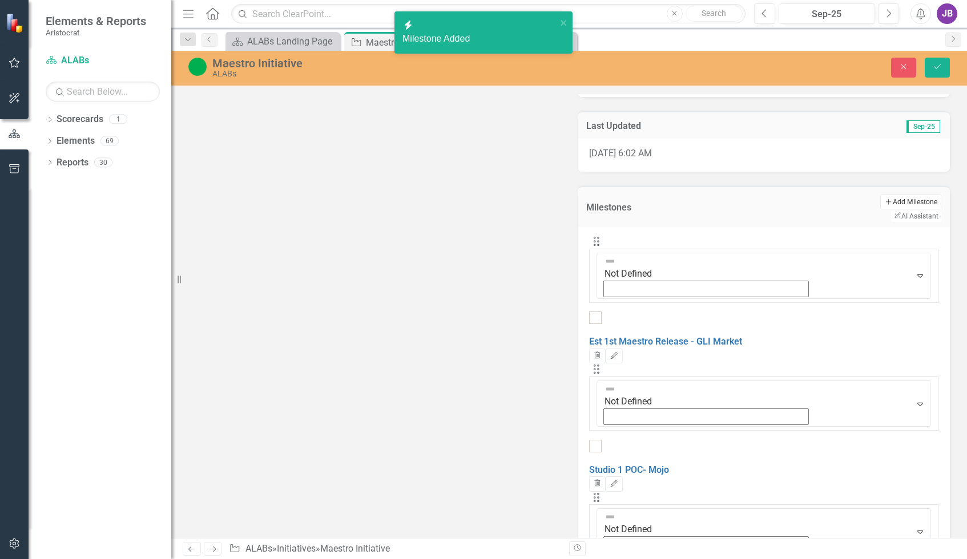
click at [848, 202] on button "Add Add Milestone" at bounding box center [910, 202] width 61 height 15
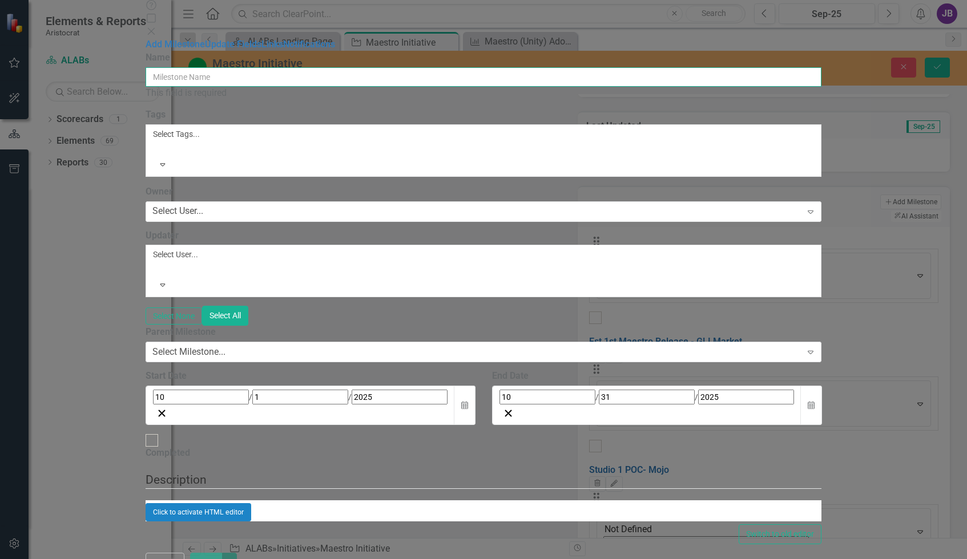
click at [305, 67] on input "Name" at bounding box center [484, 76] width 676 height 19
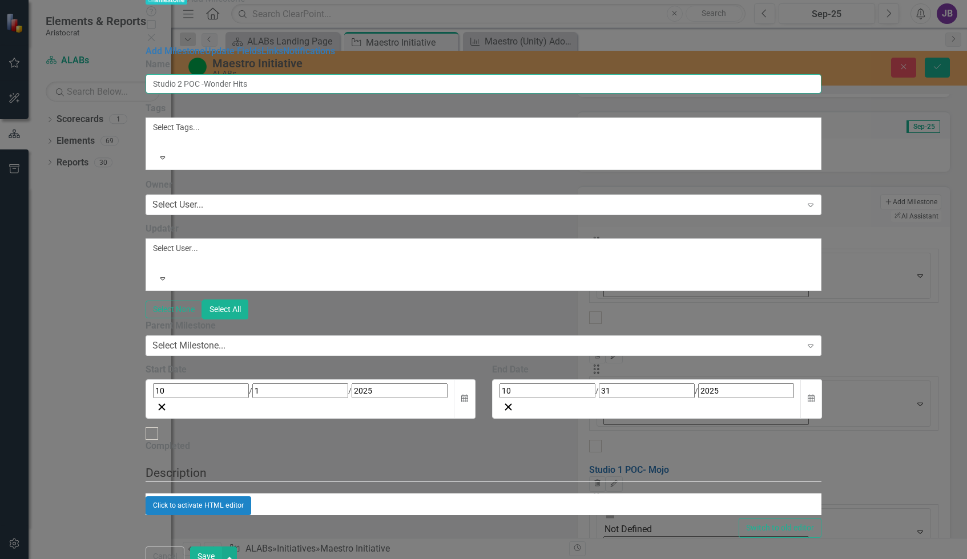
type input "Studio 2 POC -Wonder Hits"
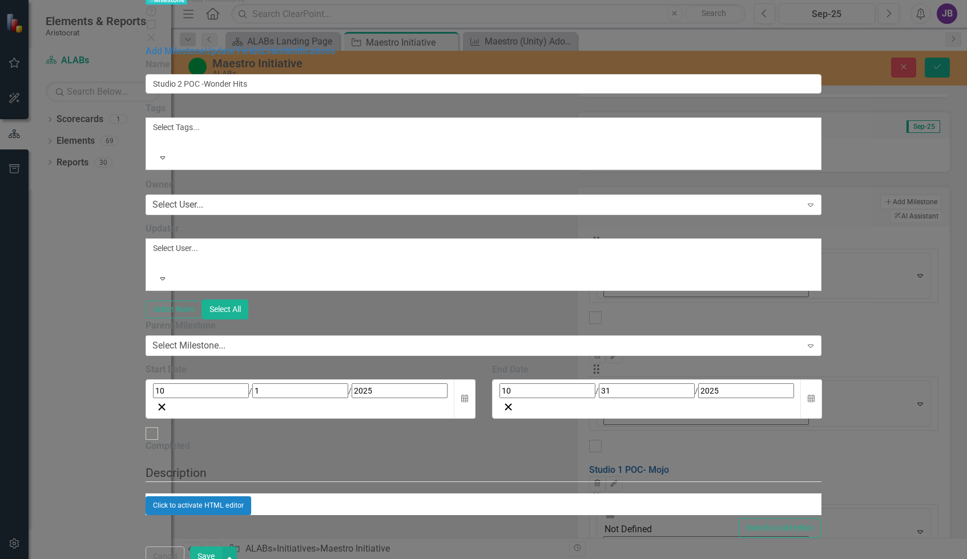
click at [424, 384] on div "10 / 1 / 2025" at bounding box center [300, 391] width 295 height 15
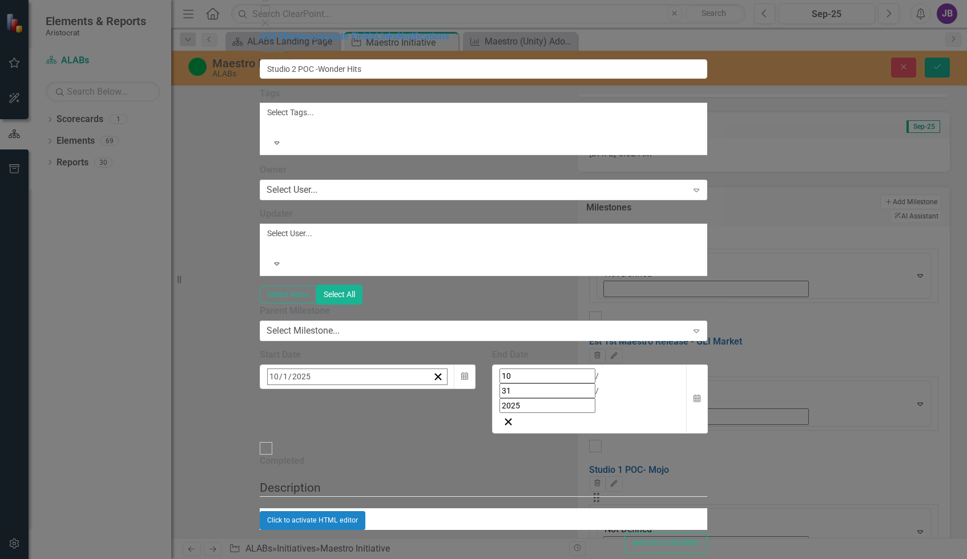
click at [311, 389] on button "‹" at bounding box center [298, 401] width 25 height 25
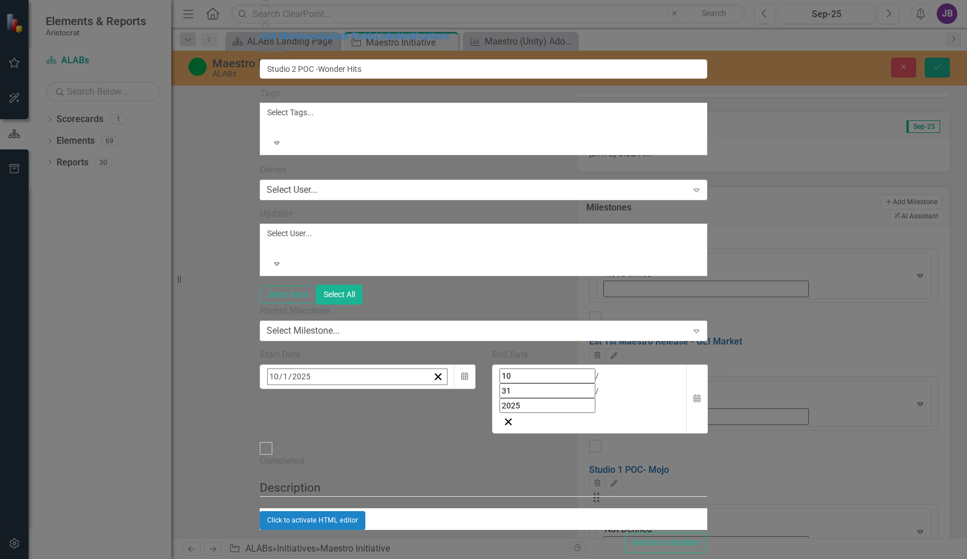
click at [311, 389] on button "‹" at bounding box center [298, 401] width 25 height 25
click at [374, 437] on button "1" at bounding box center [360, 447] width 29 height 21
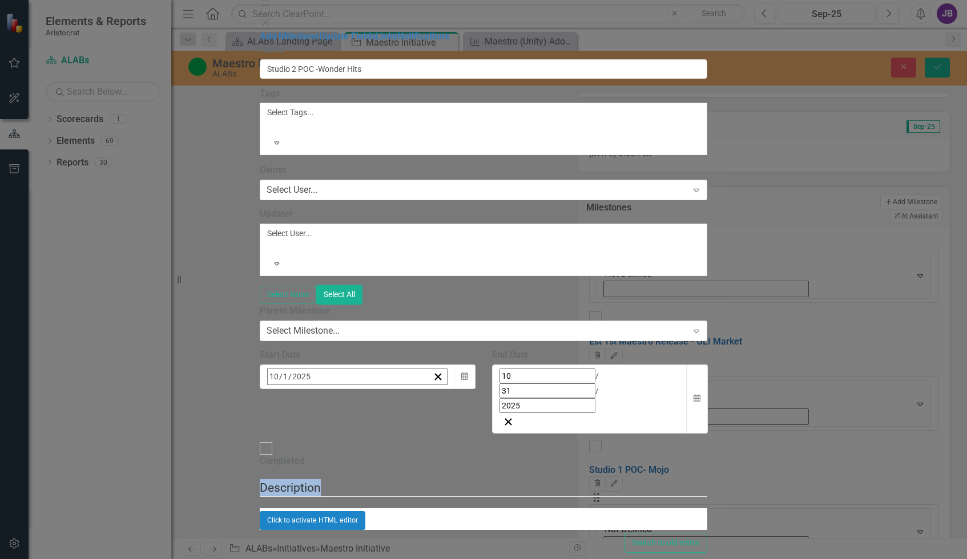
click at [436, 511] on div "Click to activate HTML editor" at bounding box center [484, 520] width 448 height 18
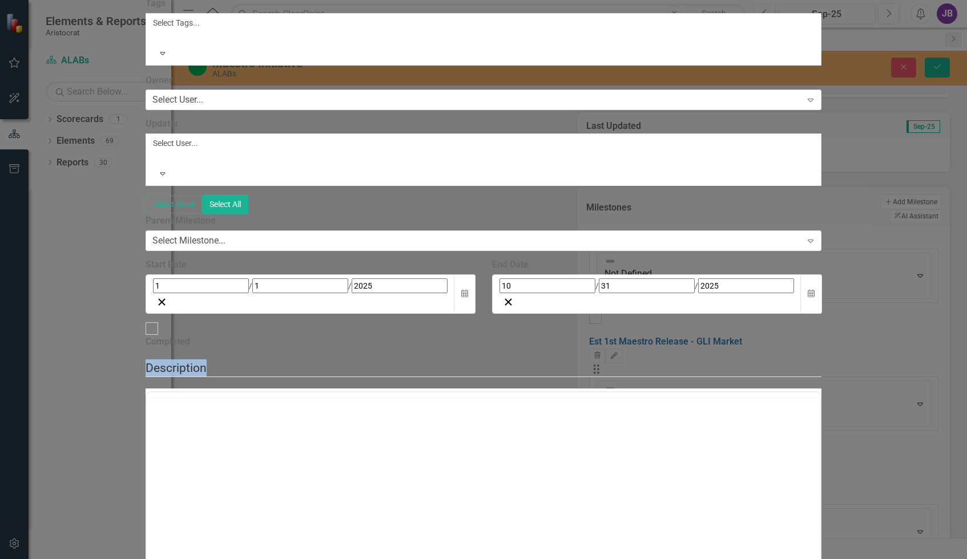
scroll to position [0, 0]
click at [717, 293] on div "10 / 31 / 2025" at bounding box center [647, 286] width 295 height 15
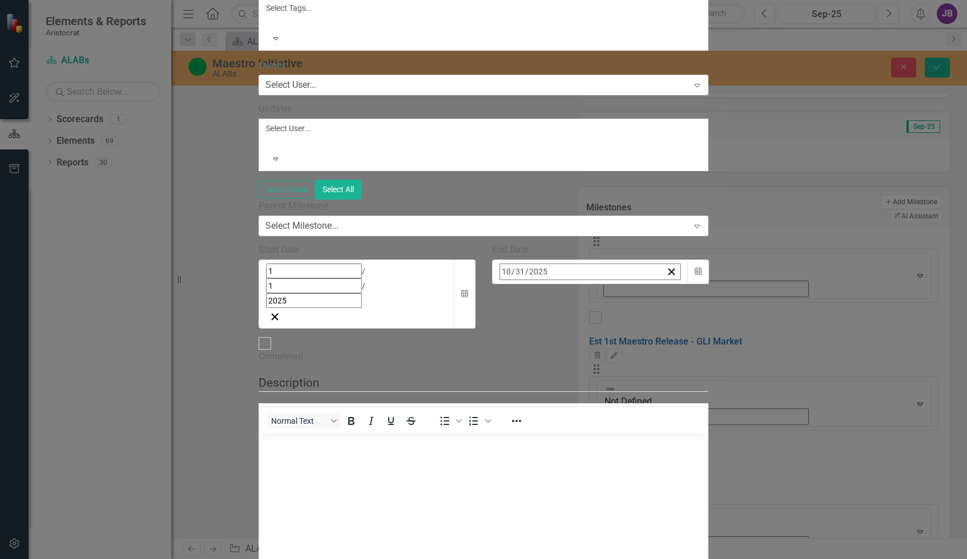
click at [667, 309] on button "›" at bounding box center [654, 296] width 25 height 25
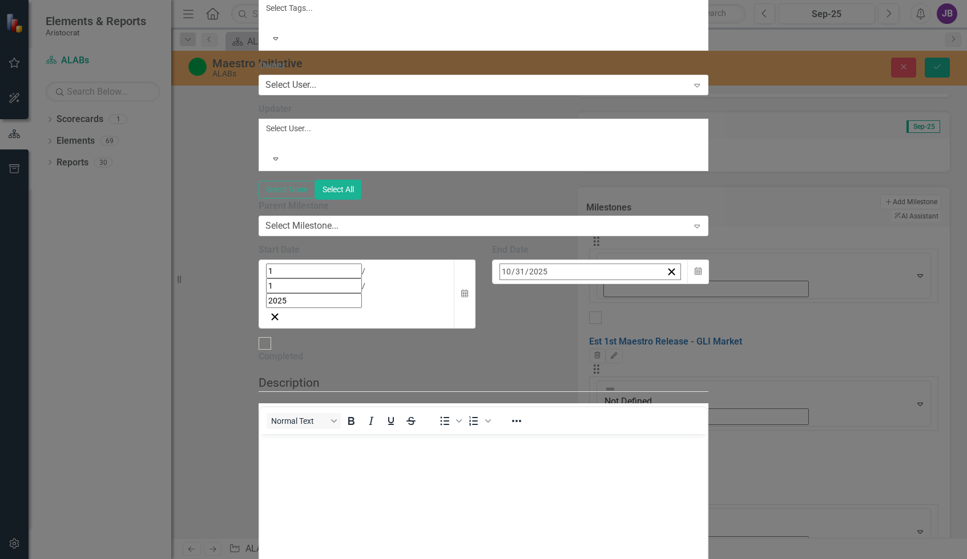
click at [667, 309] on button "›" at bounding box center [654, 296] width 25 height 25
click at [569, 347] on abbr "30" at bounding box center [563, 342] width 9 height 9
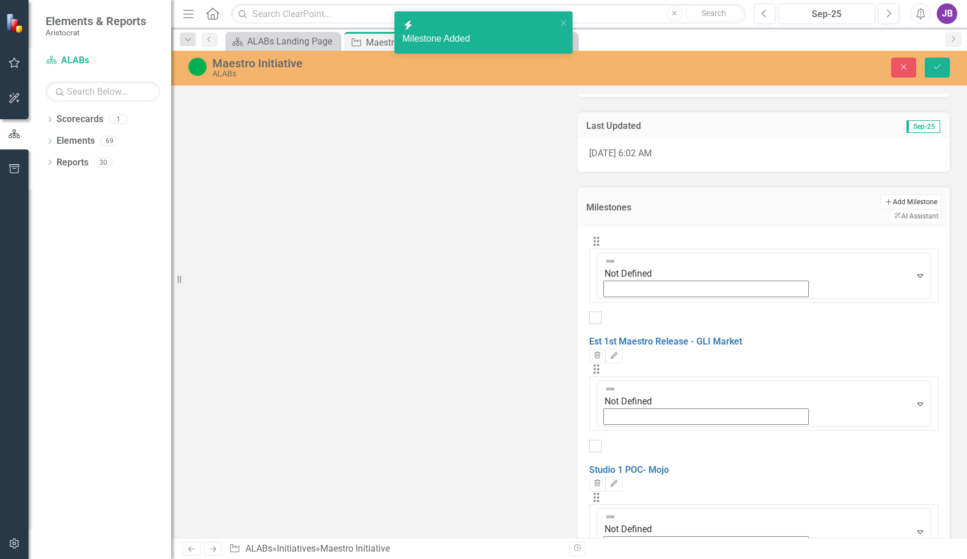
click at [848, 203] on button "Add Add Milestone" at bounding box center [910, 202] width 61 height 15
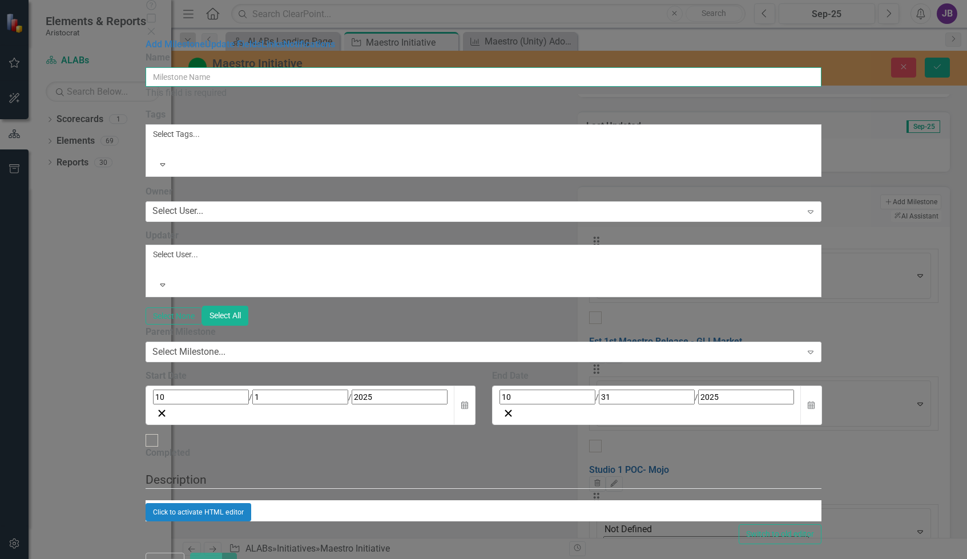
click at [319, 69] on input "Name" at bounding box center [484, 76] width 676 height 19
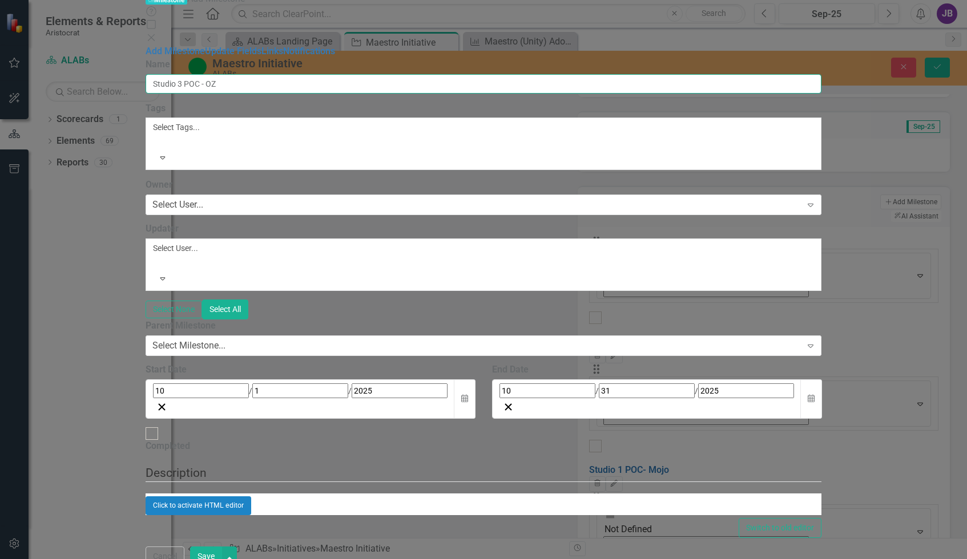
type input "Studio 3 POC - OZ"
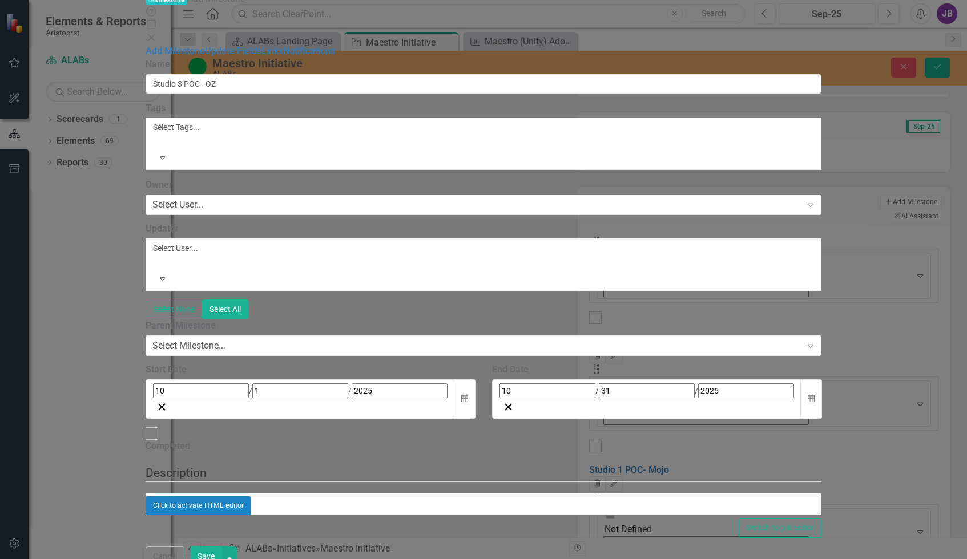
click at [381, 384] on div "10 / 1 / 2025" at bounding box center [300, 391] width 295 height 15
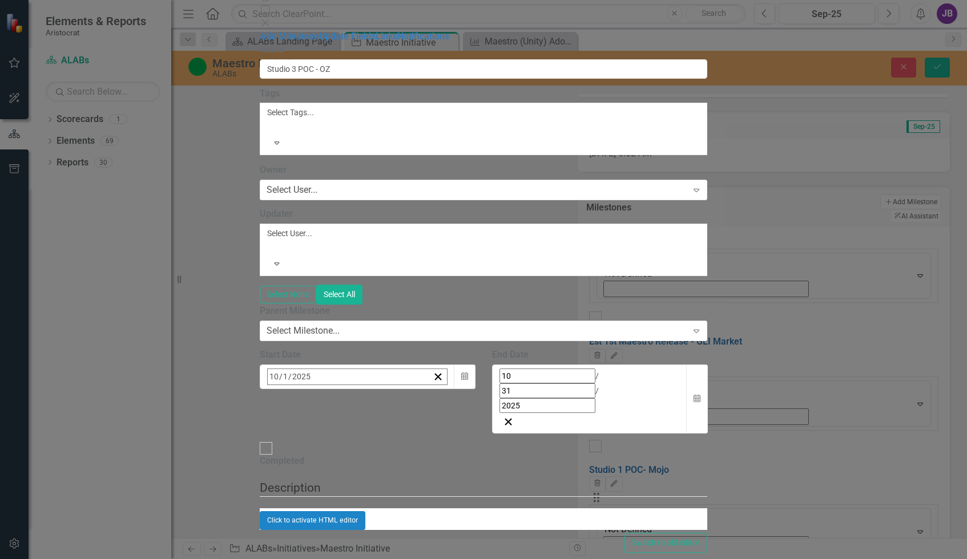
click at [311, 389] on button "‹" at bounding box center [298, 401] width 25 height 25
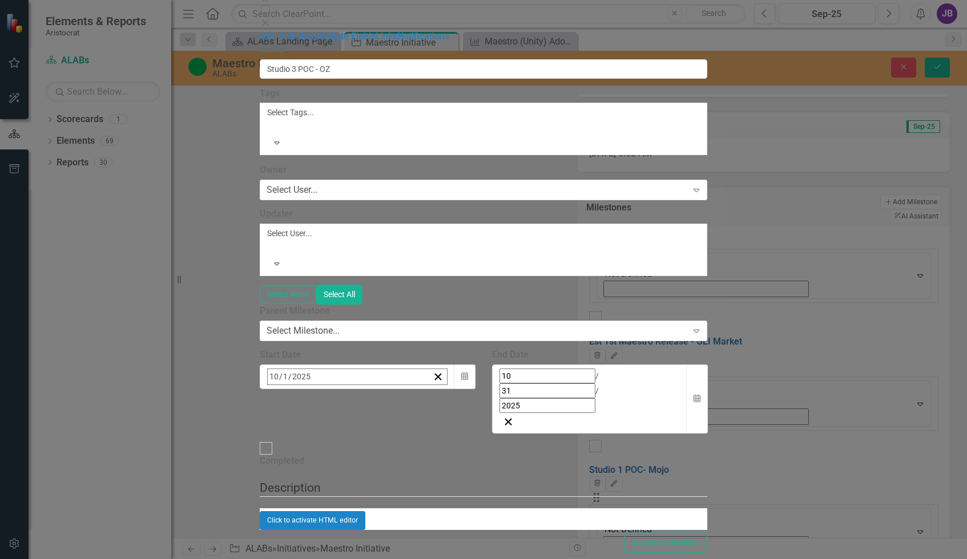
click at [311, 389] on button "‹" at bounding box center [298, 401] width 25 height 25
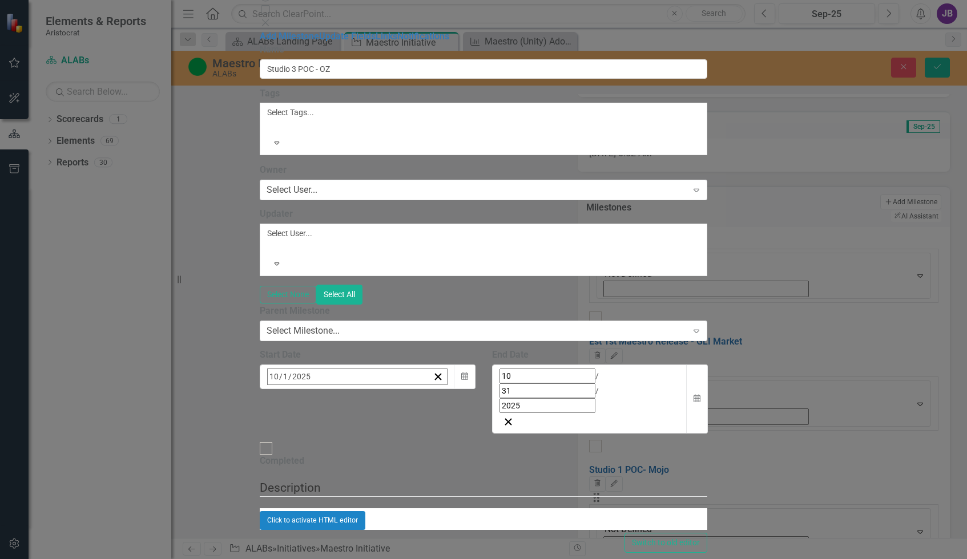
click at [434, 389] on button "›" at bounding box center [421, 401] width 25 height 25
click at [374, 437] on button "1" at bounding box center [360, 447] width 29 height 21
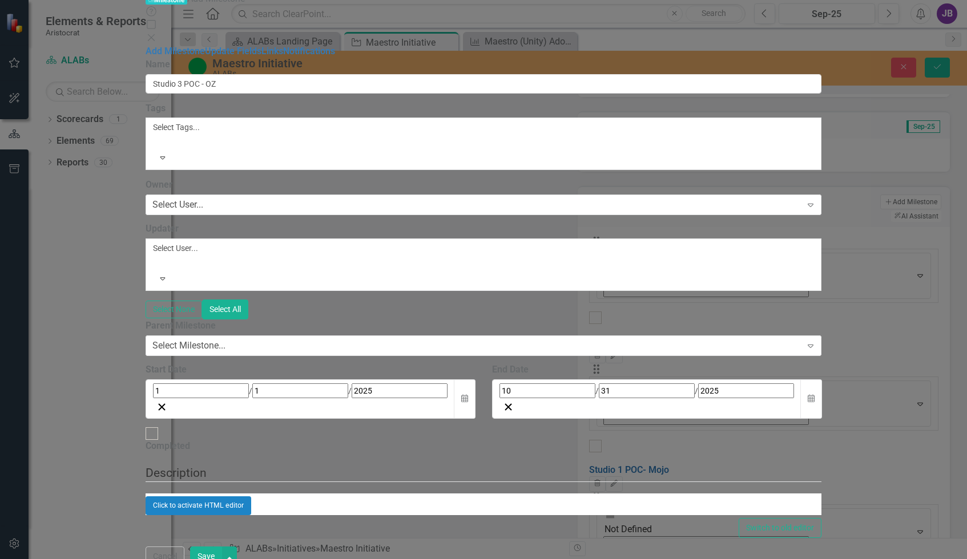
click at [751, 384] on div "10 / 31 / 2025" at bounding box center [647, 391] width 295 height 15
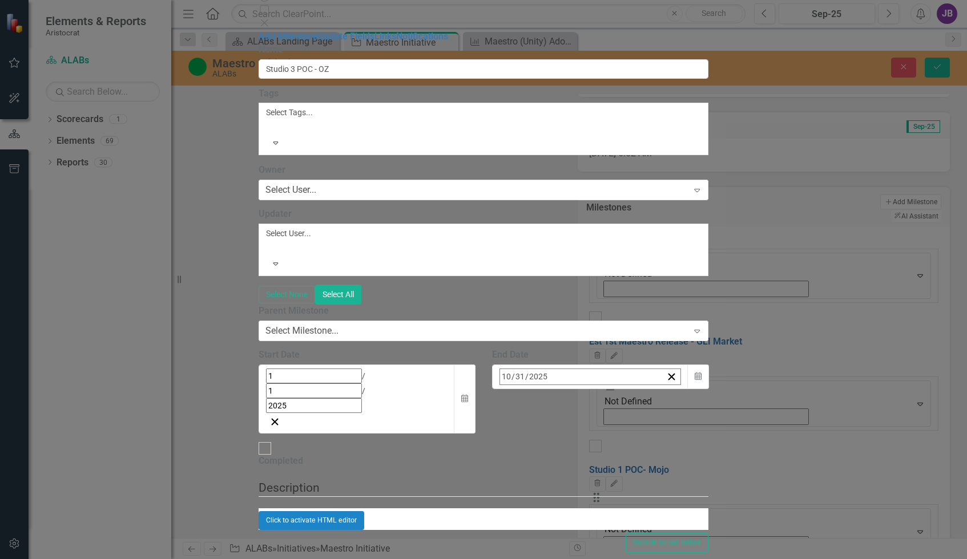
click at [667, 389] on button "›" at bounding box center [654, 401] width 25 height 25
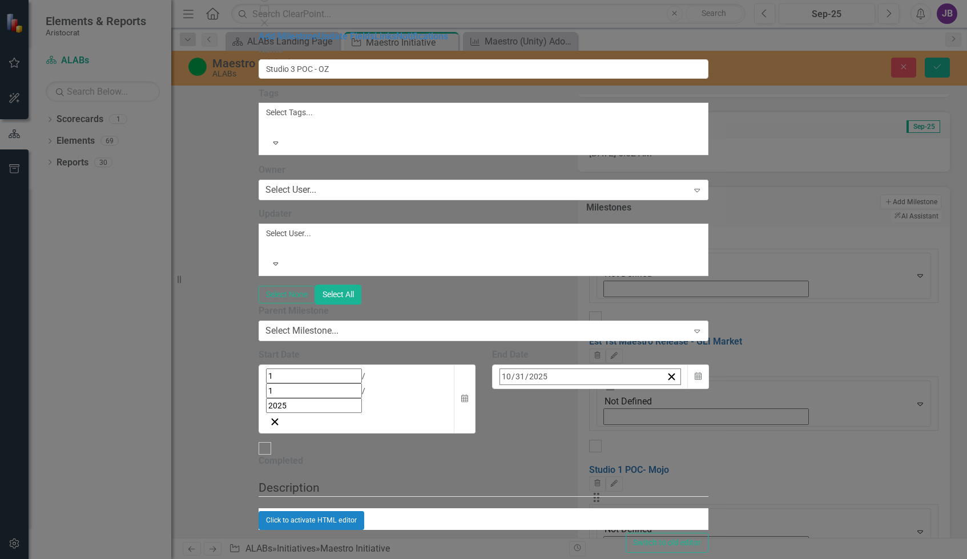
click at [667, 389] on button "›" at bounding box center [654, 401] width 25 height 25
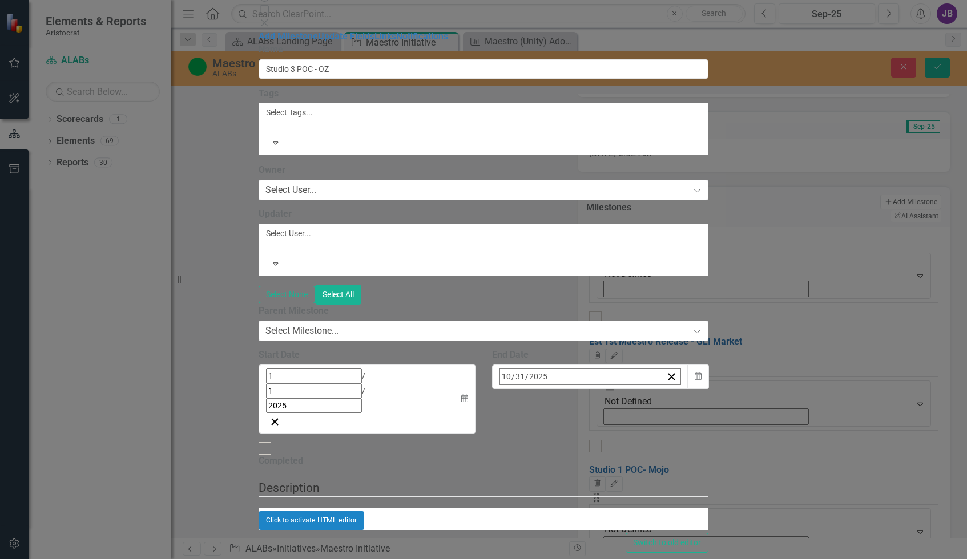
click at [667, 389] on button "›" at bounding box center [654, 401] width 25 height 25
click at [635, 519] on button "31" at bounding box center [621, 529] width 29 height 21
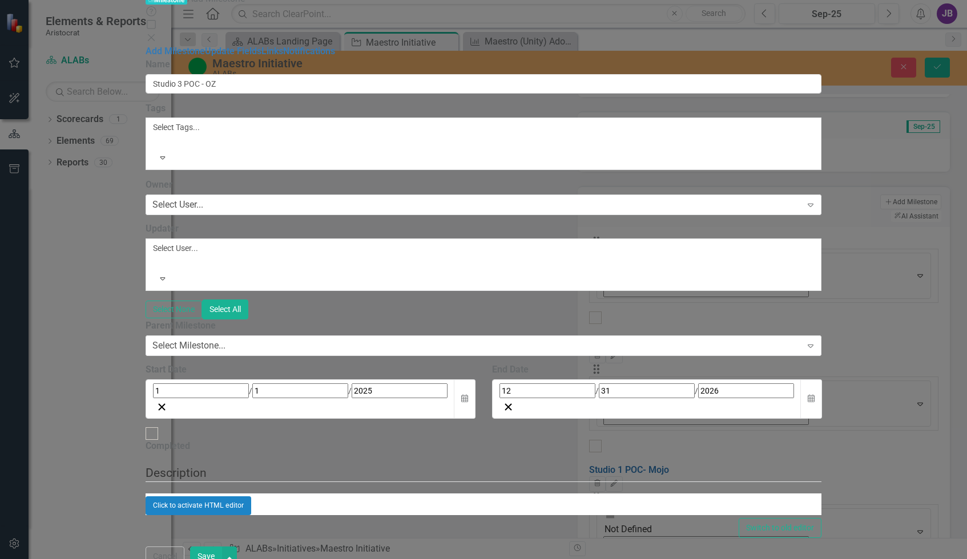
click at [222, 547] on button "Save" at bounding box center [206, 557] width 32 height 20
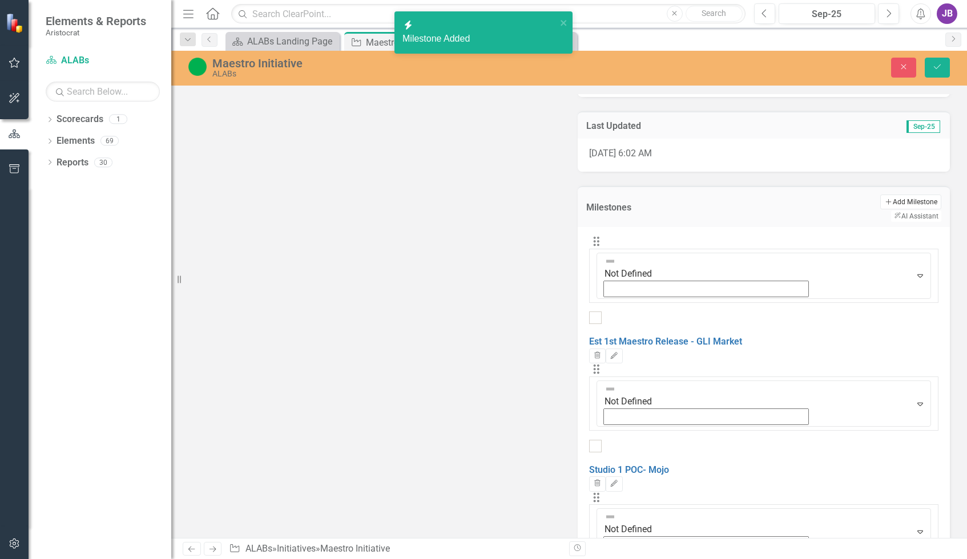
click at [848, 199] on button "Add Add Milestone" at bounding box center [910, 202] width 61 height 15
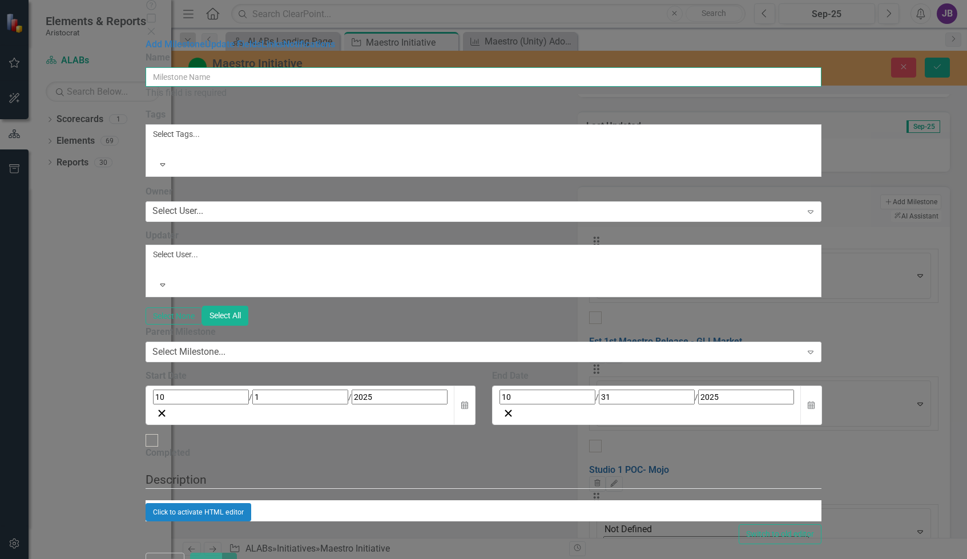
click at [343, 69] on input "Name" at bounding box center [484, 76] width 676 height 19
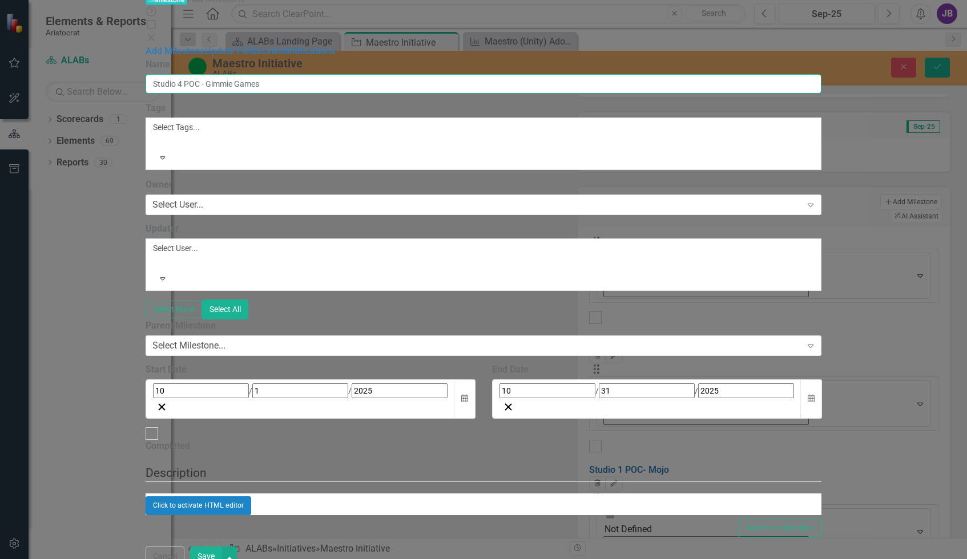
type input "Studio 4 POC - Gimmie Games"
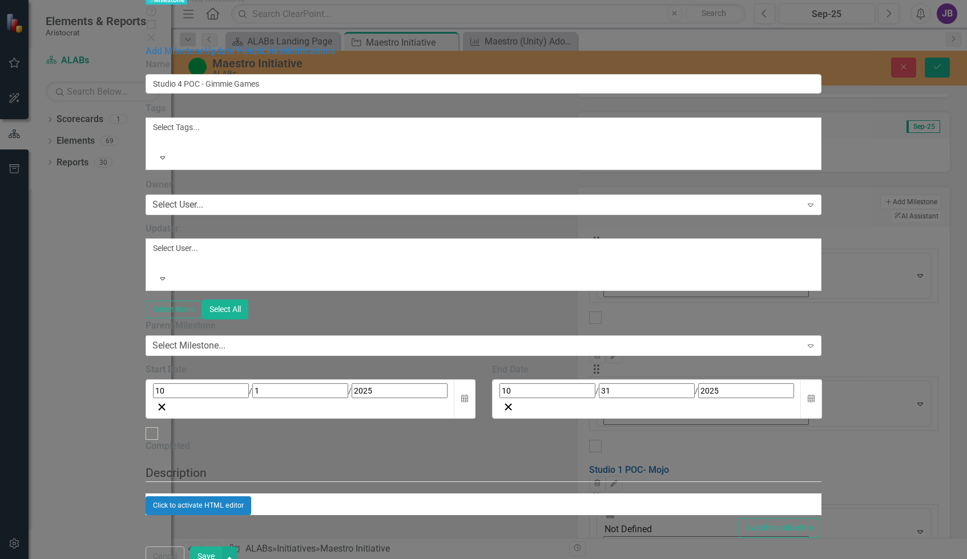
click at [361, 384] on div "10 / 1 / 2025" at bounding box center [300, 391] width 295 height 15
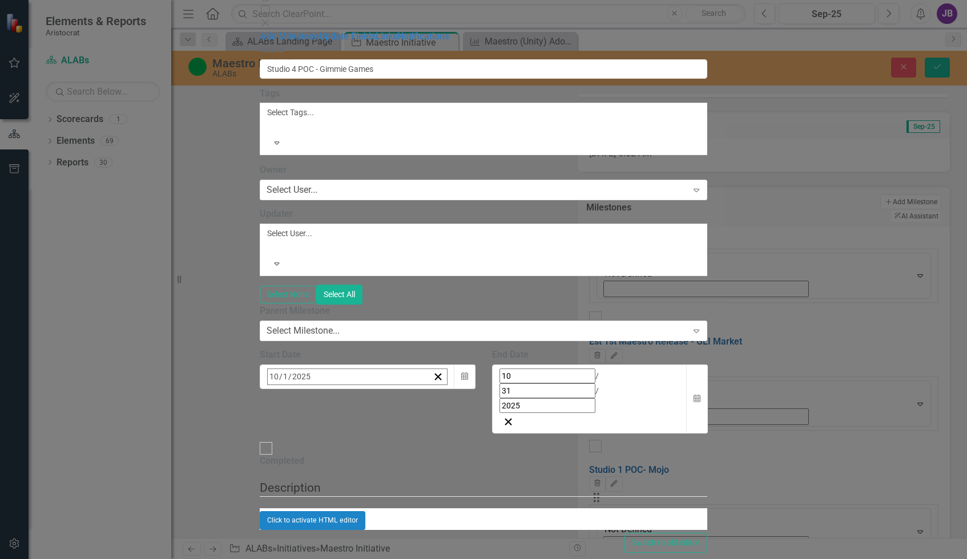
click at [311, 389] on button "‹" at bounding box center [298, 401] width 25 height 25
click at [346, 437] on button "1" at bounding box center [331, 447] width 29 height 21
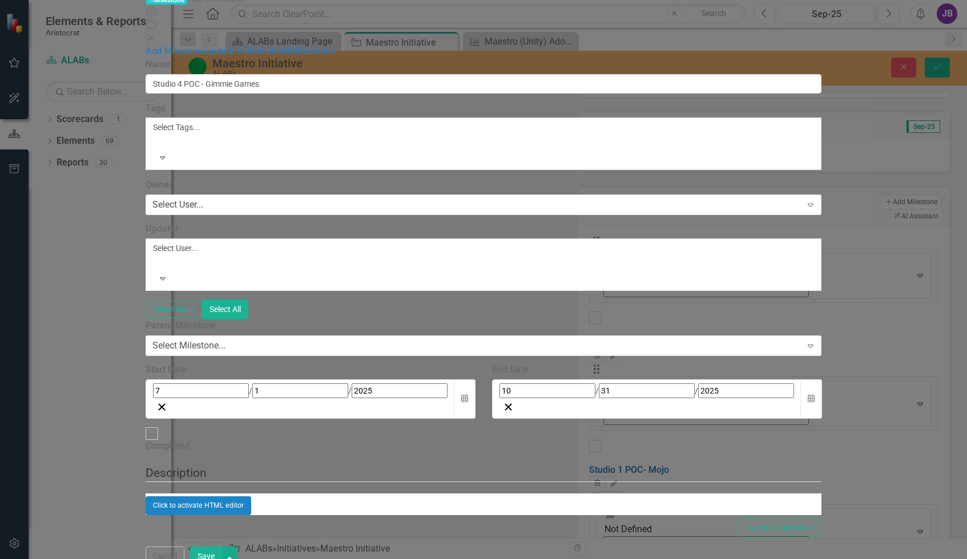
click at [650, 384] on input "31" at bounding box center [647, 391] width 96 height 15
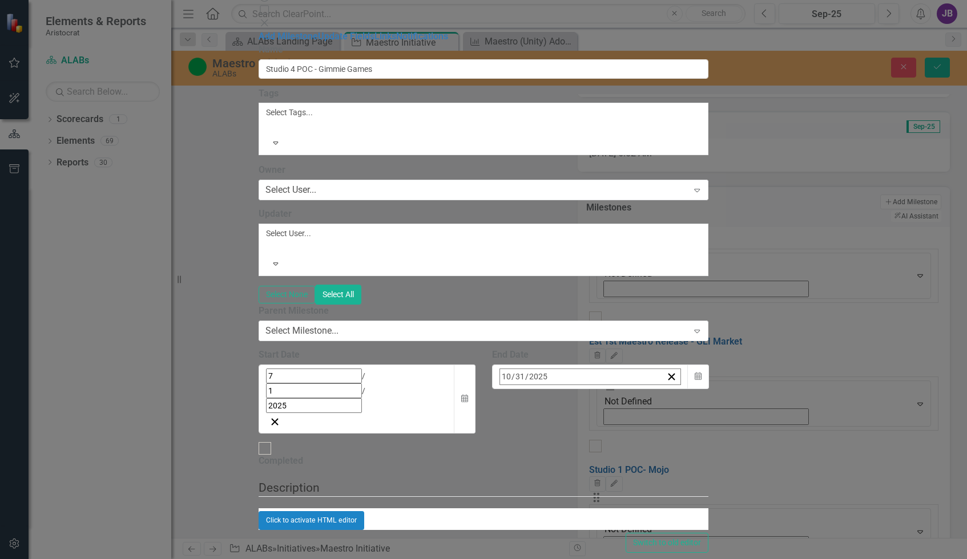
click at [667, 389] on button "›" at bounding box center [654, 401] width 25 height 25
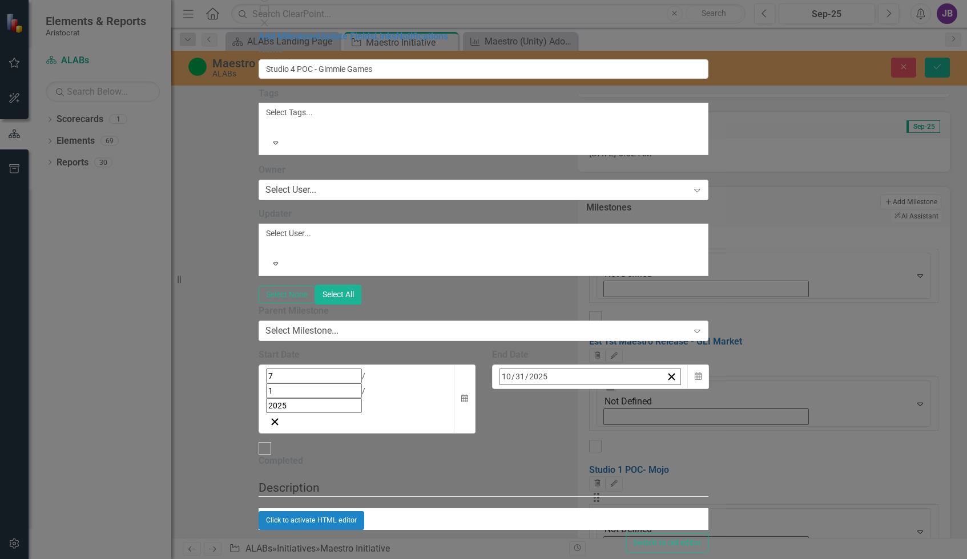
click at [667, 389] on button "›" at bounding box center [654, 401] width 25 height 25
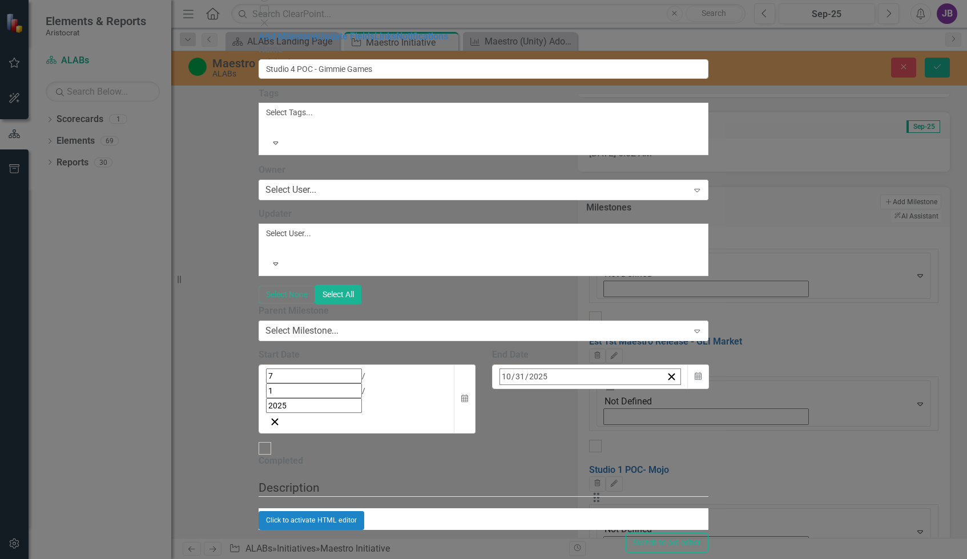
click at [667, 389] on button "›" at bounding box center [654, 401] width 25 height 25
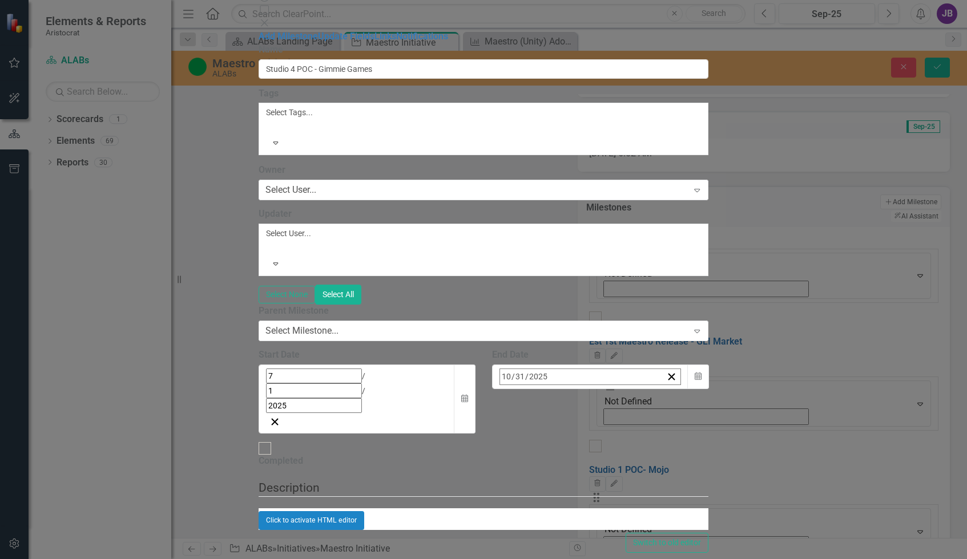
click at [667, 389] on button "›" at bounding box center [654, 401] width 25 height 25
click at [543, 389] on button "‹" at bounding box center [530, 401] width 25 height 25
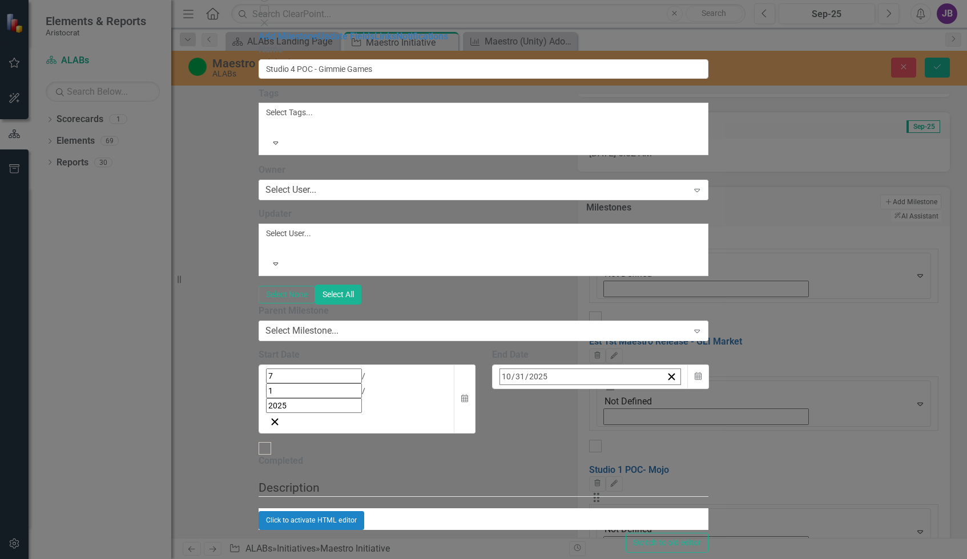
click at [543, 389] on button "‹" at bounding box center [530, 401] width 25 height 25
click at [597, 525] on abbr "31" at bounding box center [592, 529] width 9 height 9
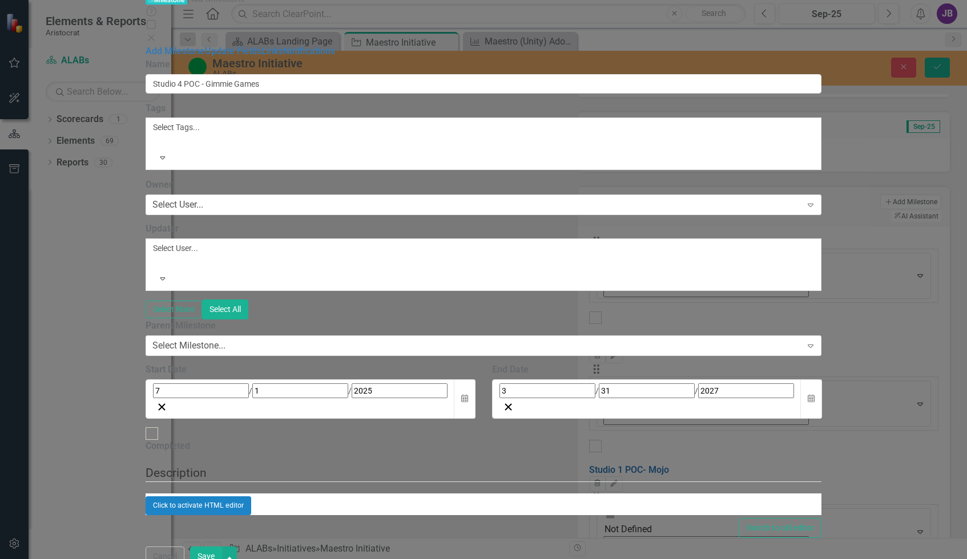
click at [222, 547] on button "Save" at bounding box center [206, 557] width 32 height 20
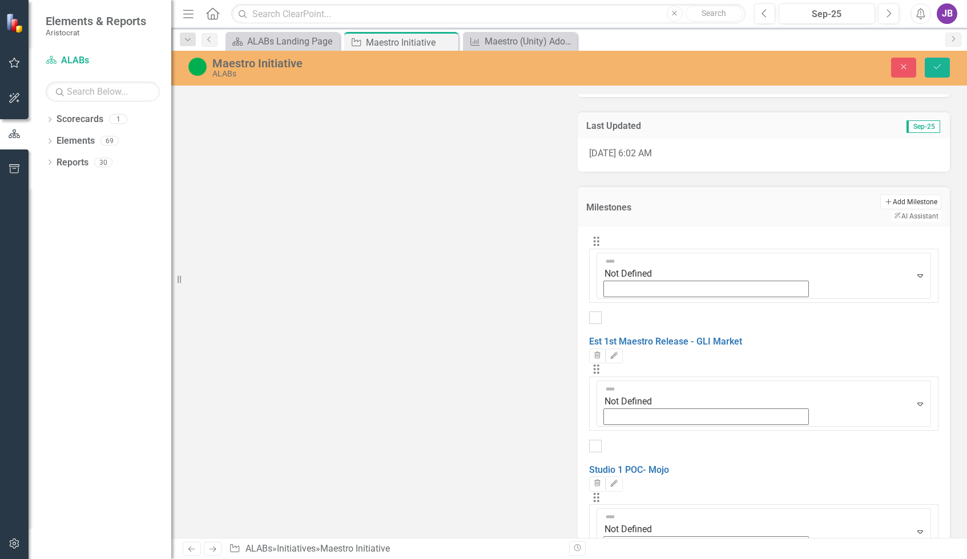
click at [848, 200] on button "Add Add Milestone" at bounding box center [910, 202] width 61 height 15
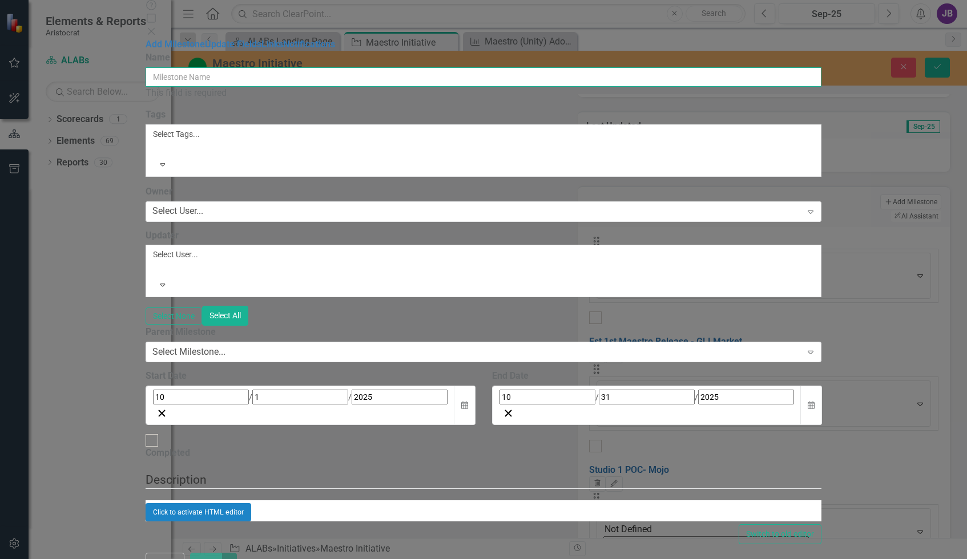
click at [352, 70] on input "Name" at bounding box center [484, 76] width 676 height 19
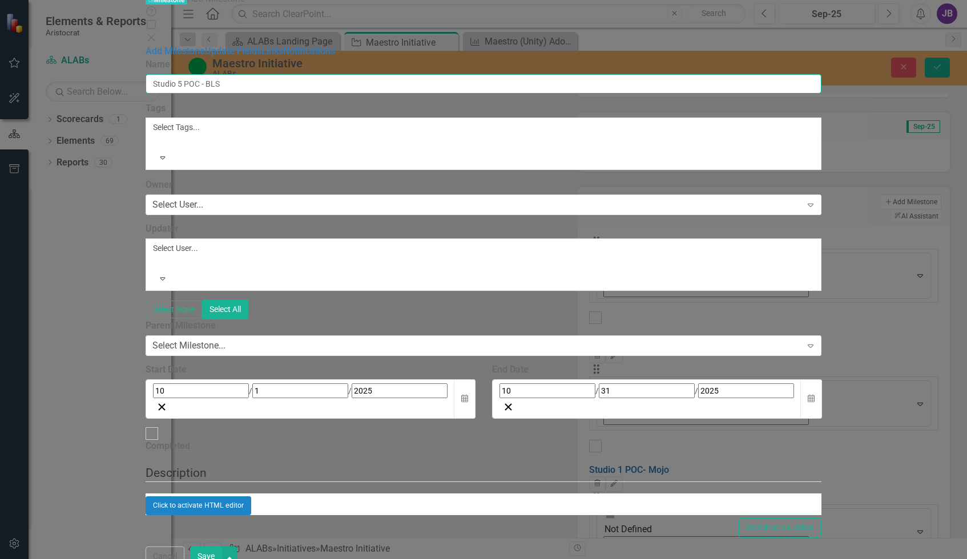
type input "Studio 5 POC - BLS"
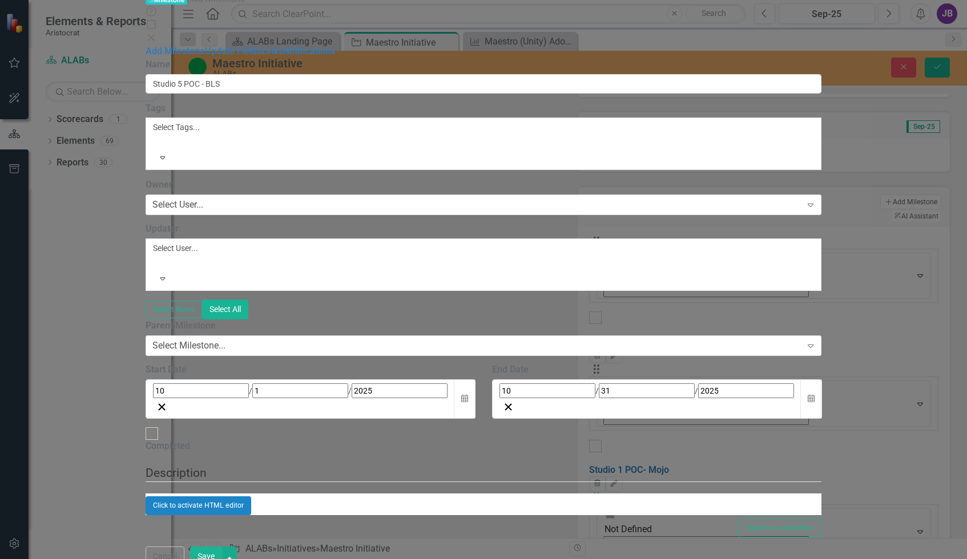
click at [422, 384] on div "10 / 1 / 2025" at bounding box center [300, 391] width 295 height 15
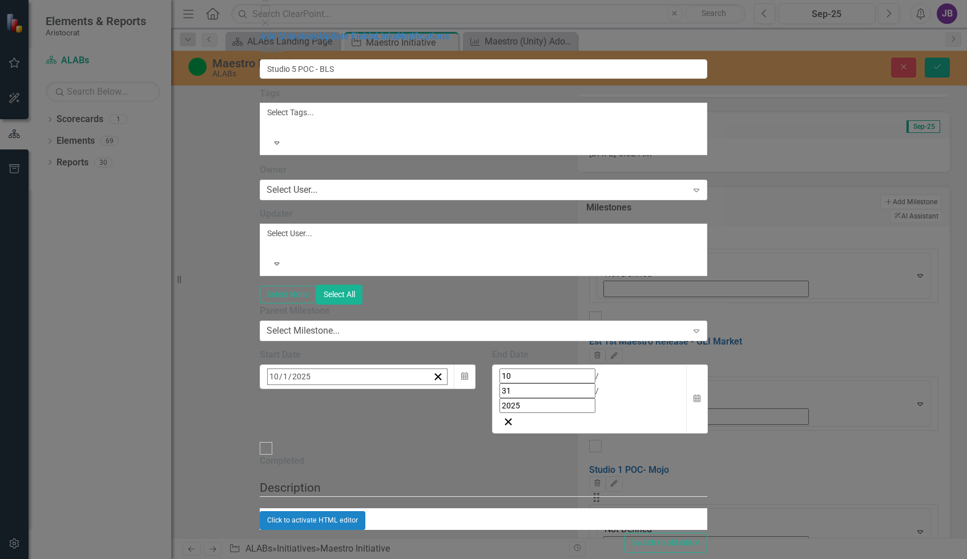
click at [311, 389] on button "‹" at bounding box center [298, 401] width 25 height 25
click at [346, 437] on button "1" at bounding box center [331, 447] width 29 height 21
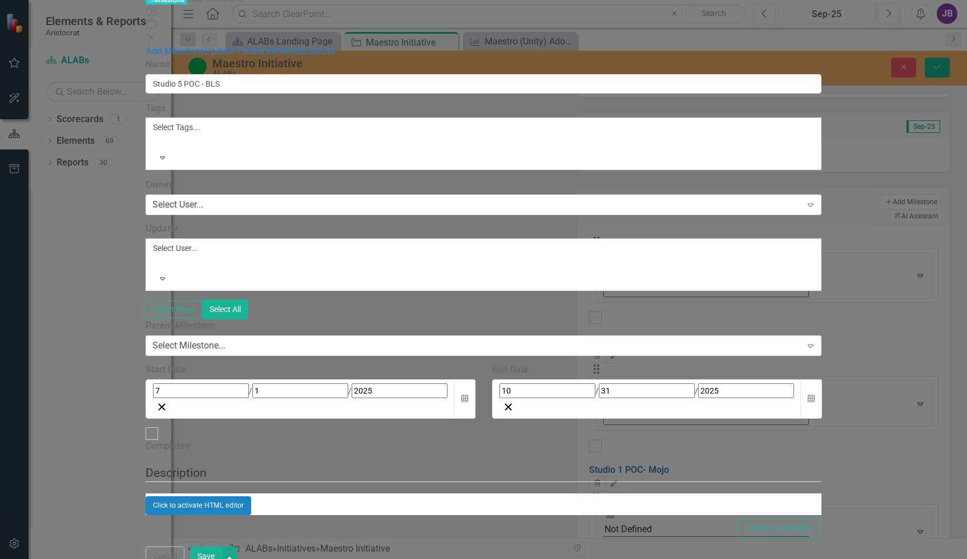
click at [686, 384] on div "10 / 31 / 2025" at bounding box center [647, 391] width 295 height 15
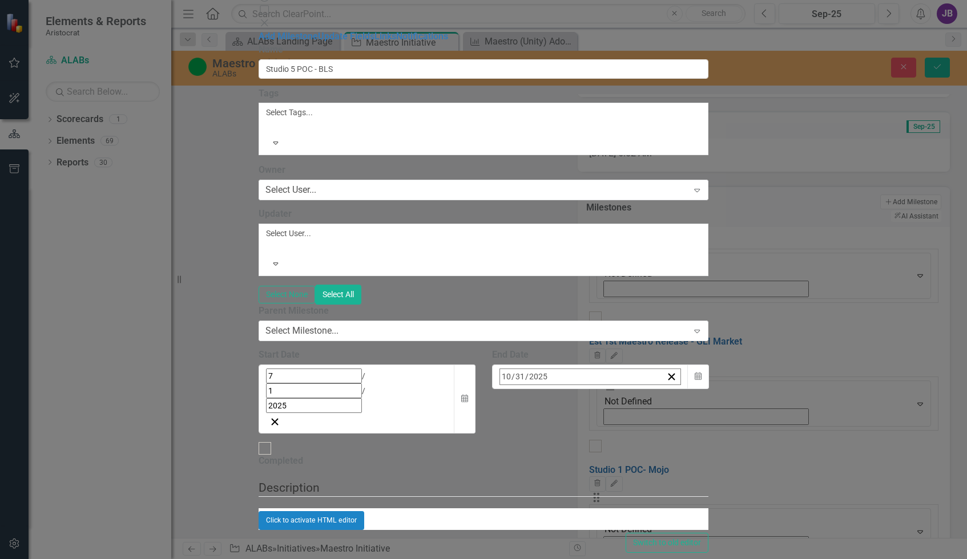
click at [667, 389] on button "›" at bounding box center [654, 401] width 25 height 25
click at [597, 525] on abbr "31" at bounding box center [592, 529] width 9 height 9
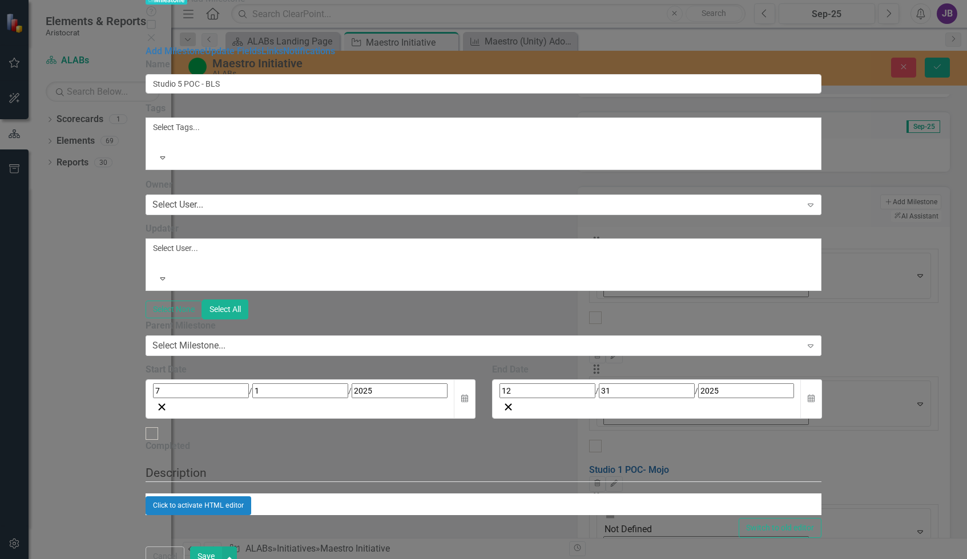
click at [698, 384] on input "2025" at bounding box center [746, 391] width 96 height 15
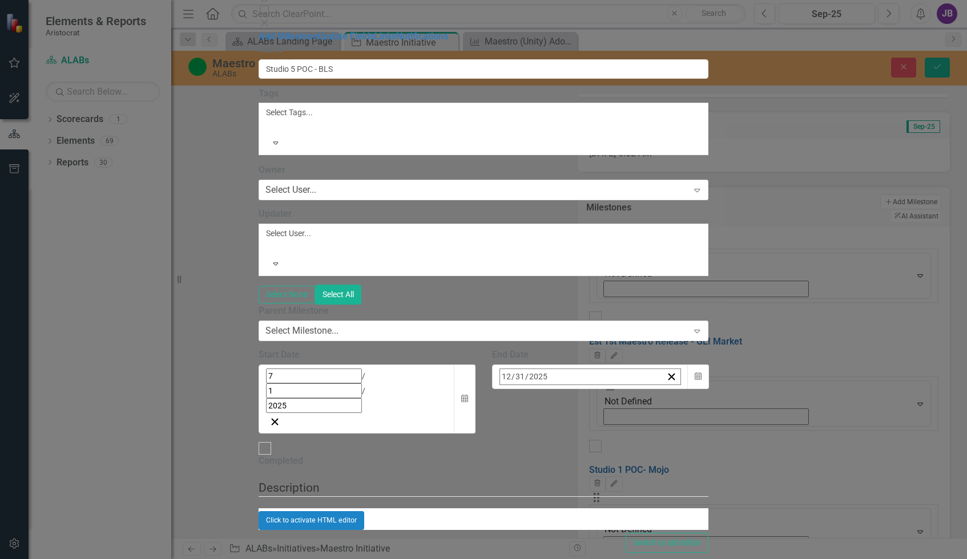
click at [548, 369] on input "2025" at bounding box center [538, 376] width 19 height 15
type input "2027"
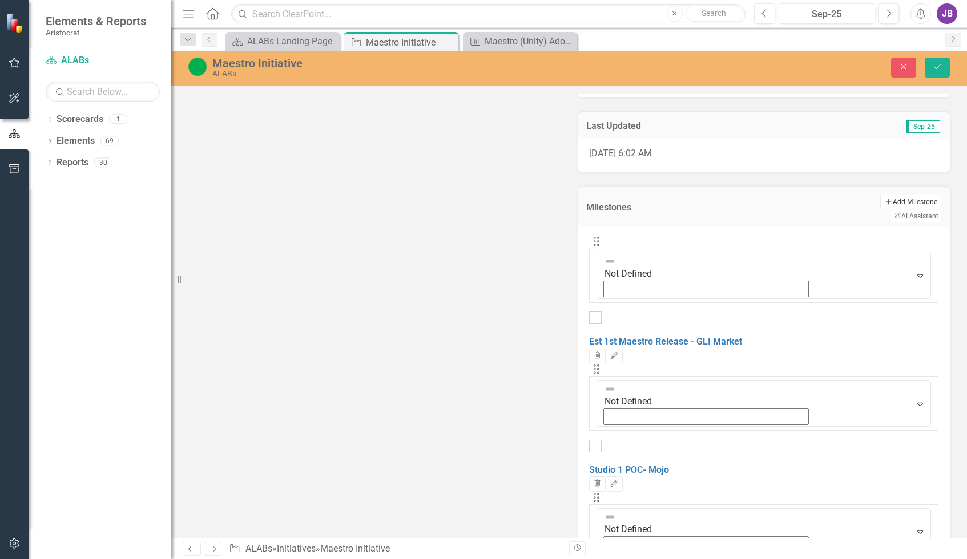
click at [848, 206] on button "Add Add Milestone" at bounding box center [910, 202] width 61 height 15
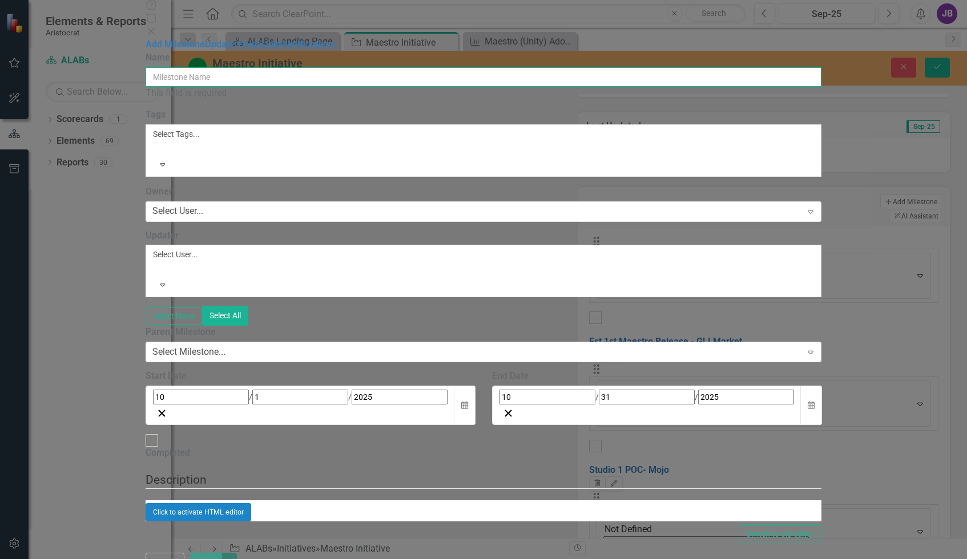
click at [362, 67] on input "Name" at bounding box center [484, 76] width 676 height 19
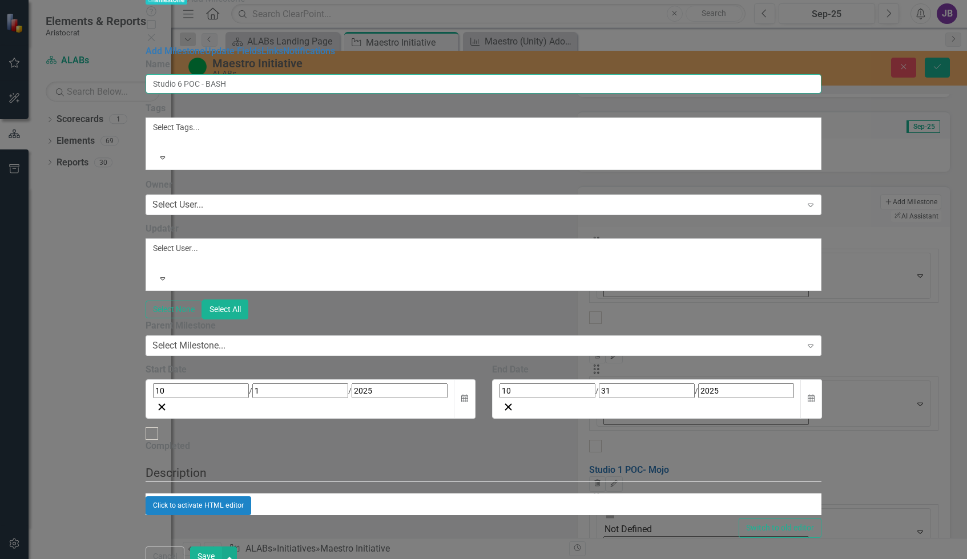
type input "Studio 6 POC - BASH"
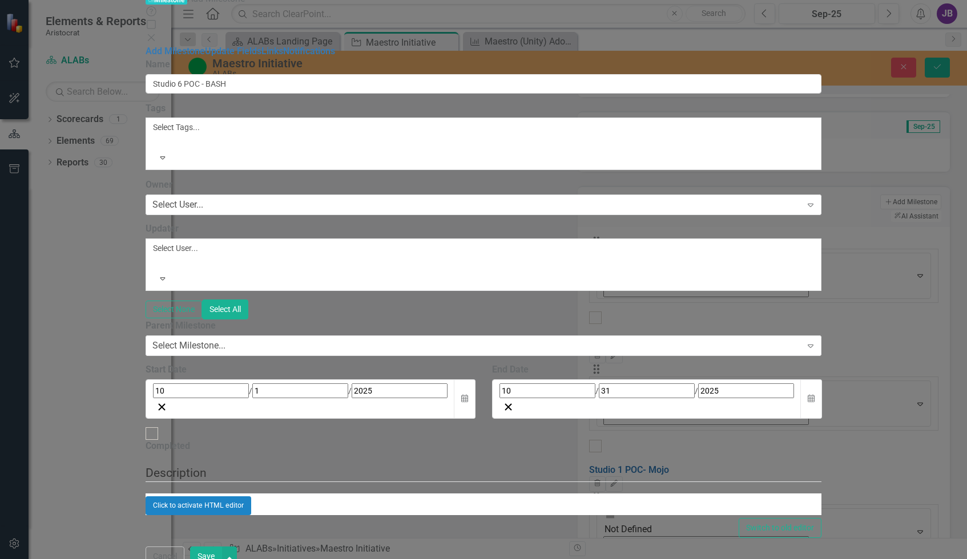
click at [402, 384] on div "10 / 1 / 2025" at bounding box center [300, 391] width 295 height 15
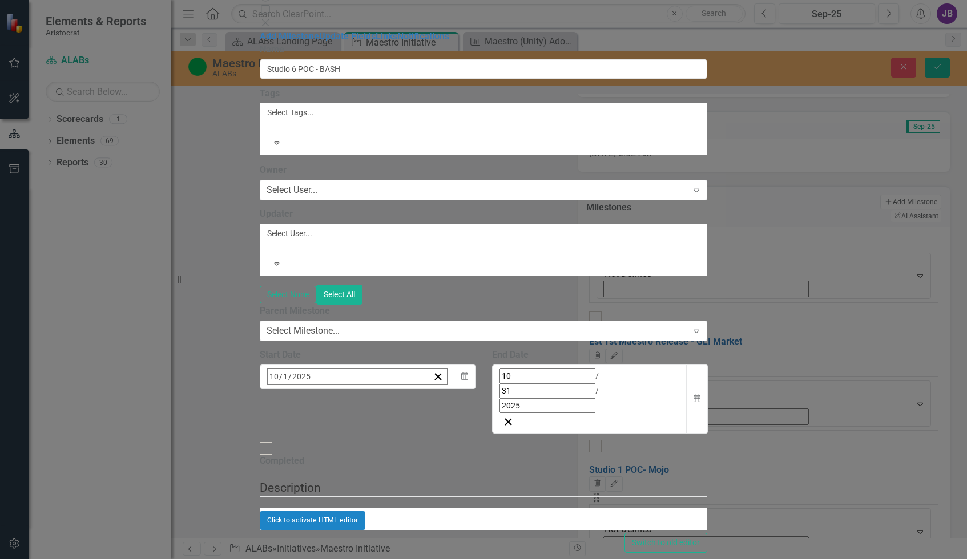
click at [434, 389] on button "›" at bounding box center [421, 401] width 25 height 25
click at [403, 437] on button "1" at bounding box center [388, 447] width 29 height 21
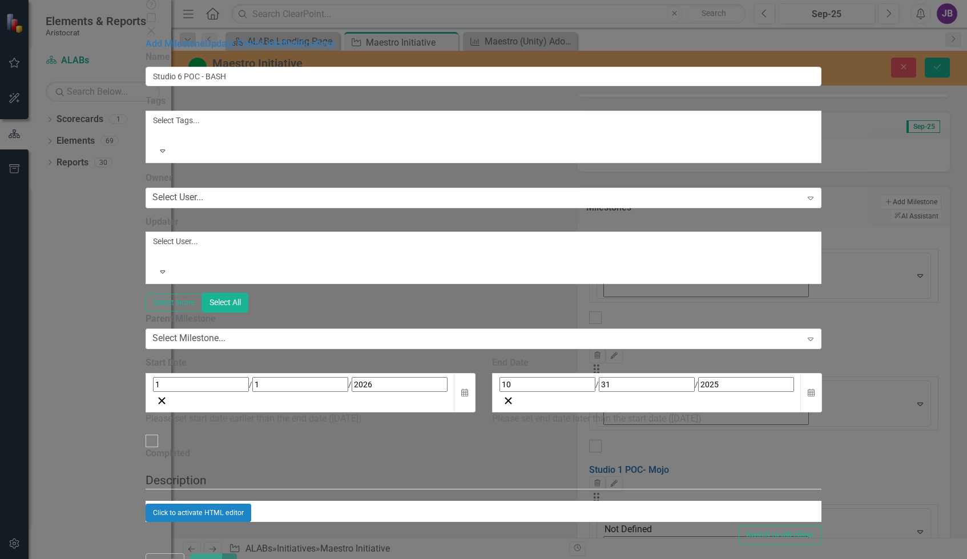
click at [696, 377] on div "10 / 31 / 2025" at bounding box center [647, 384] width 295 height 15
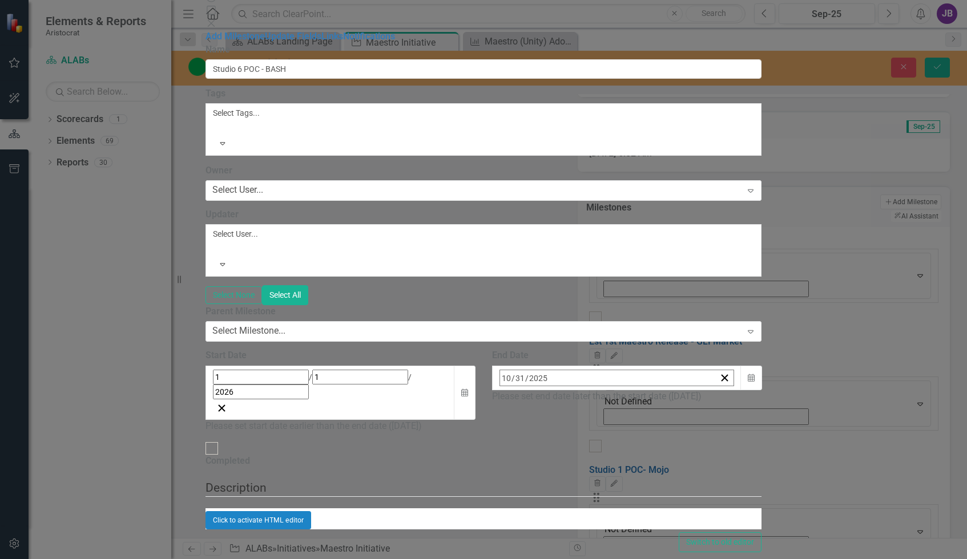
click at [667, 390] on button "›" at bounding box center [654, 402] width 25 height 25
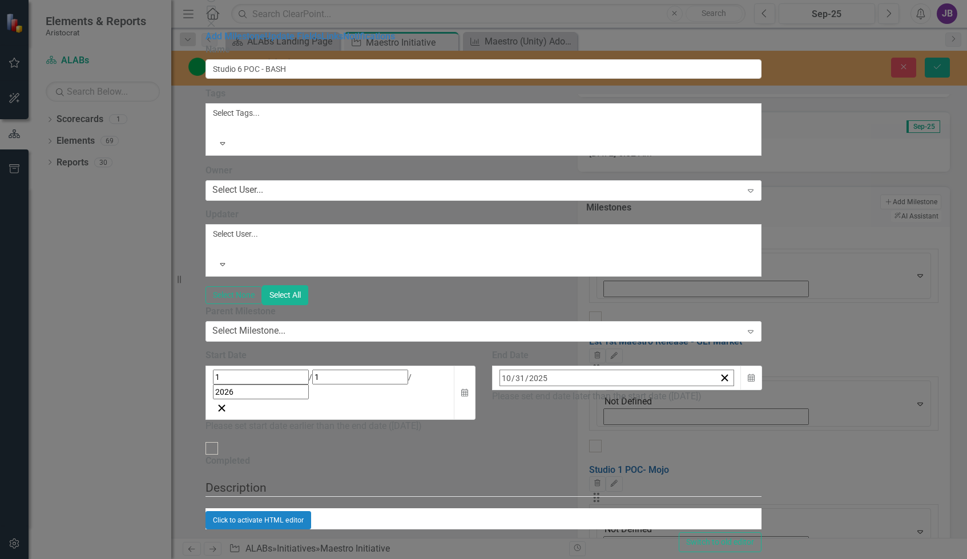
click at [667, 390] on button "›" at bounding box center [654, 402] width 25 height 25
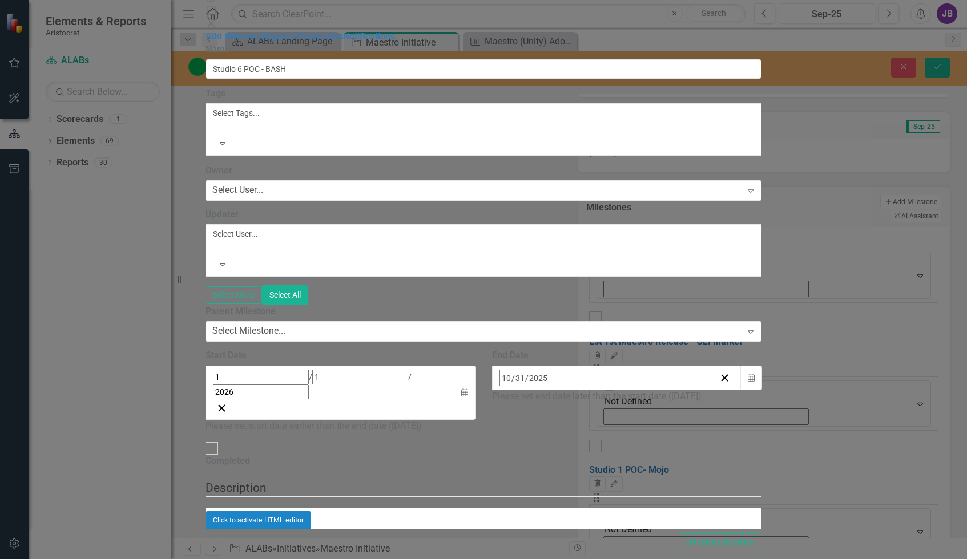
click at [667, 390] on button "›" at bounding box center [654, 402] width 25 height 25
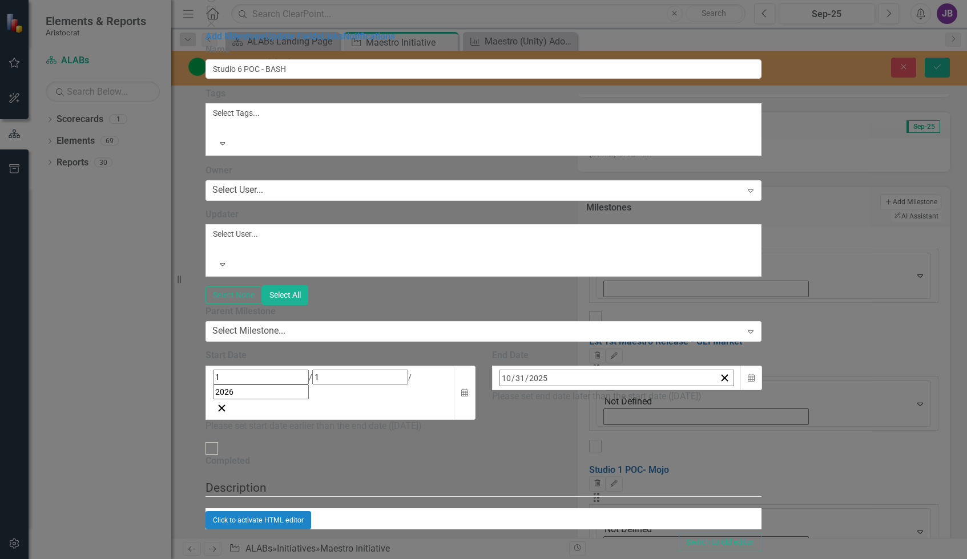
click at [667, 390] on button "›" at bounding box center [654, 402] width 25 height 25
click at [597, 526] on abbr "31" at bounding box center [592, 530] width 9 height 9
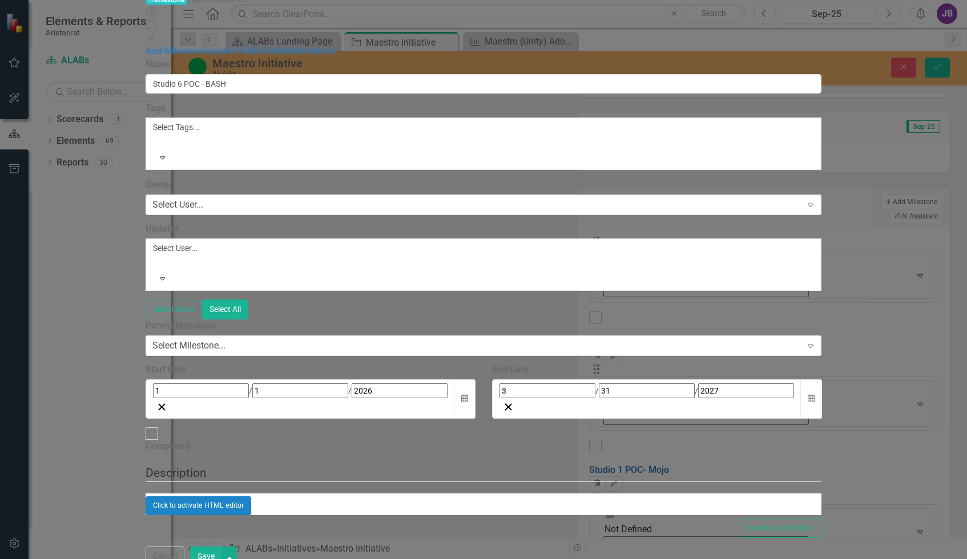
click at [222, 548] on button "Save" at bounding box center [206, 557] width 32 height 20
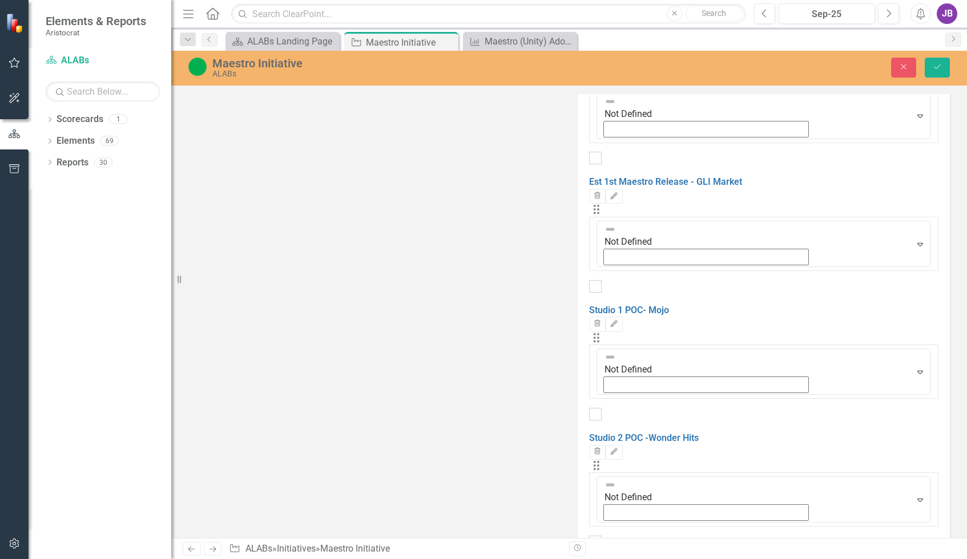
scroll to position [596, 0]
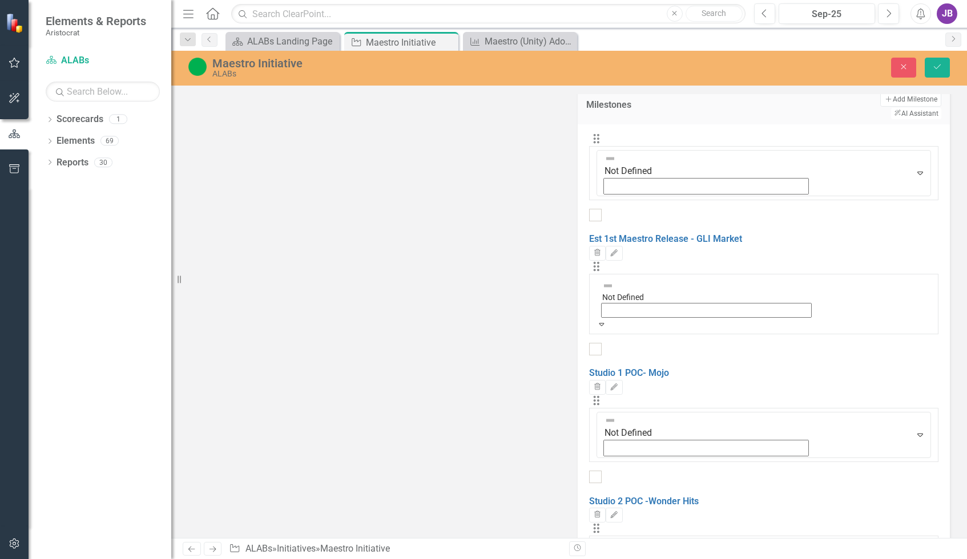
click at [607, 320] on icon "Expand" at bounding box center [602, 324] width 10 height 8
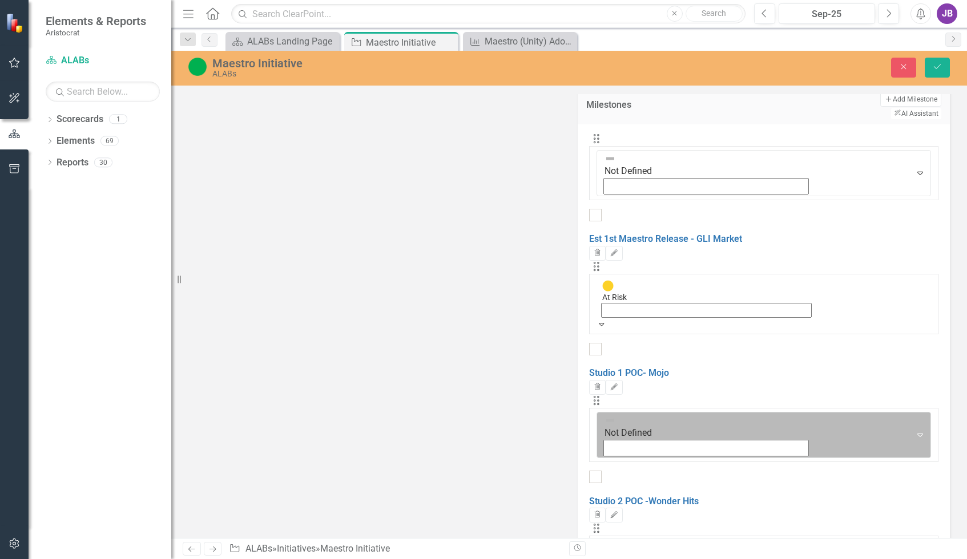
click at [848, 430] on icon "Expand" at bounding box center [920, 434] width 11 height 9
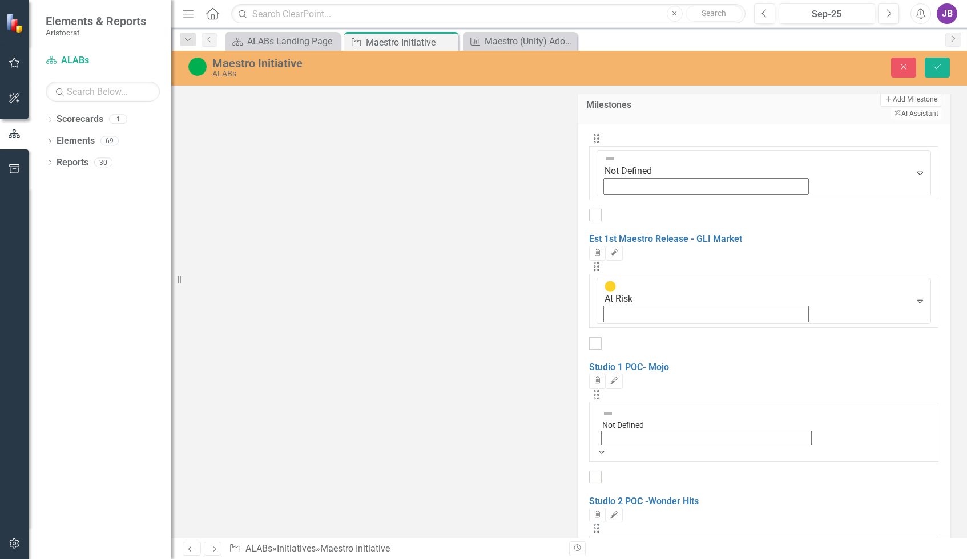
click at [848, 559] on icon "Expand" at bounding box center [920, 563] width 11 height 9
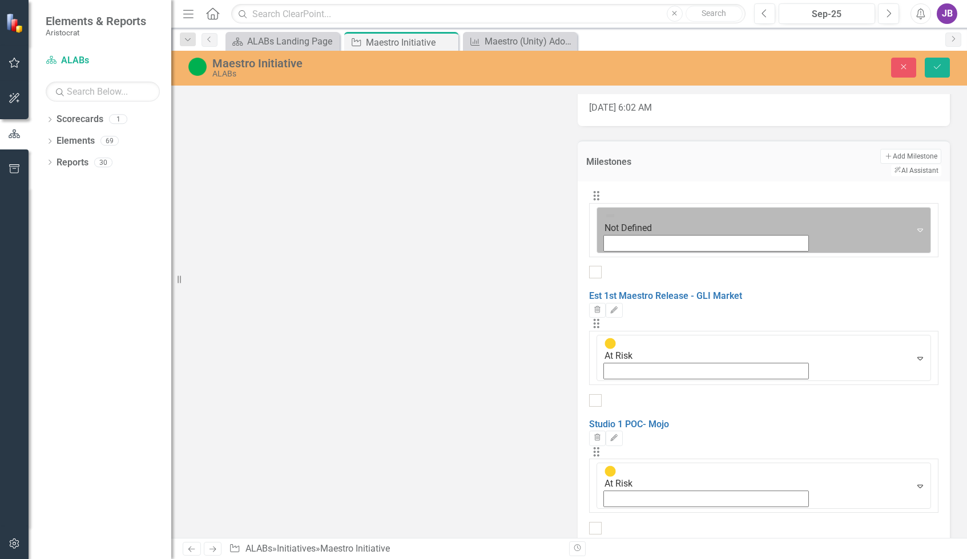
click at [848, 225] on icon "Expand" at bounding box center [920, 229] width 11 height 9
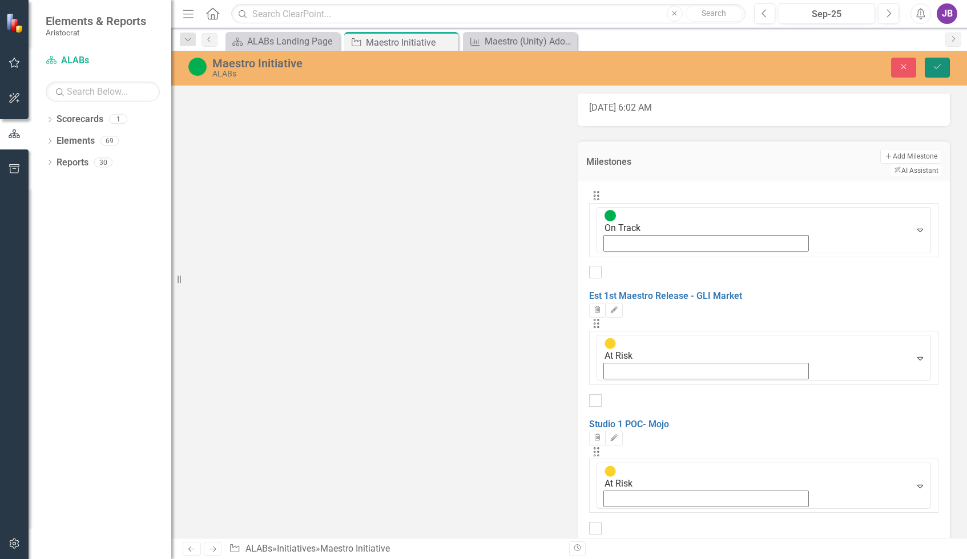
click at [848, 72] on button "Save" at bounding box center [937, 68] width 25 height 20
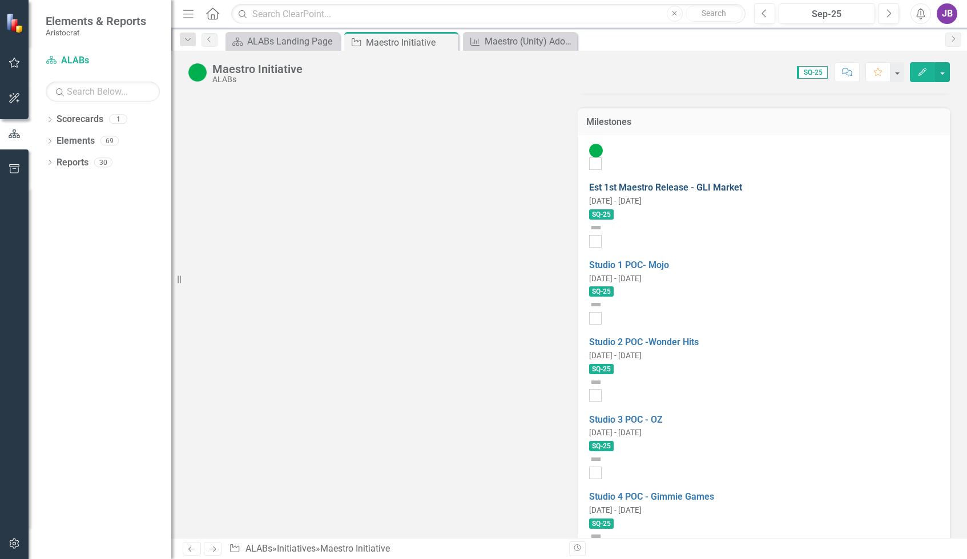
scroll to position [571, 0]
click at [595, 221] on img at bounding box center [596, 228] width 14 height 14
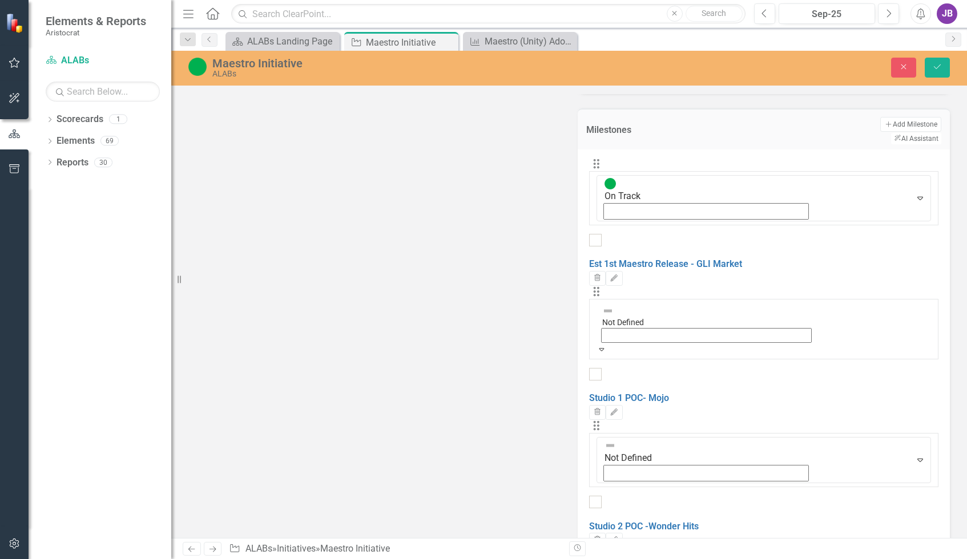
click at [613, 305] on img at bounding box center [607, 310] width 11 height 11
click at [607, 473] on icon "Expand" at bounding box center [602, 477] width 10 height 8
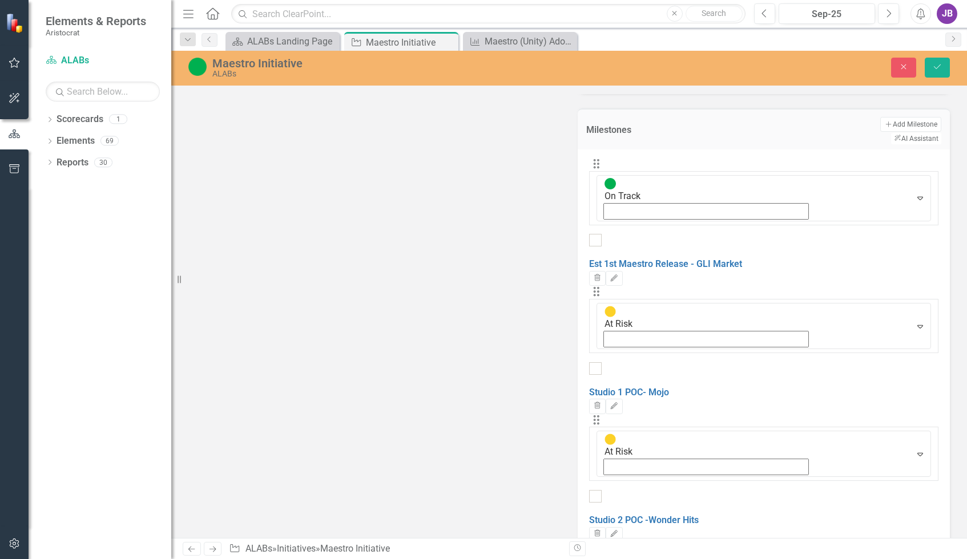
click at [552, 283] on div "Description Maestro Initiative is the program name for a unity-based gaming dev…" at bounding box center [569, 543] width 779 height 2068
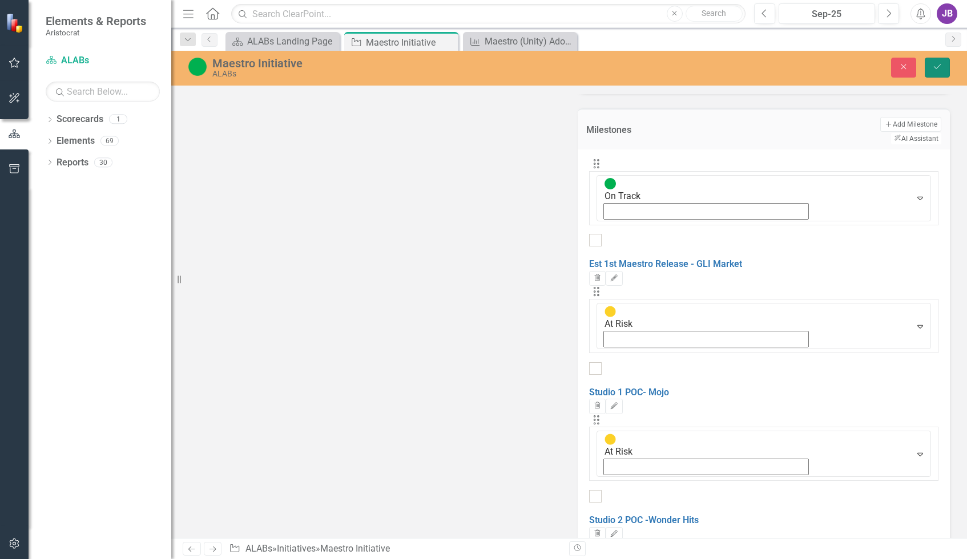
drag, startPoint x: 938, startPoint y: 69, endPoint x: 760, endPoint y: 115, distance: 183.5
click at [848, 69] on icon "Save" at bounding box center [937, 67] width 10 height 8
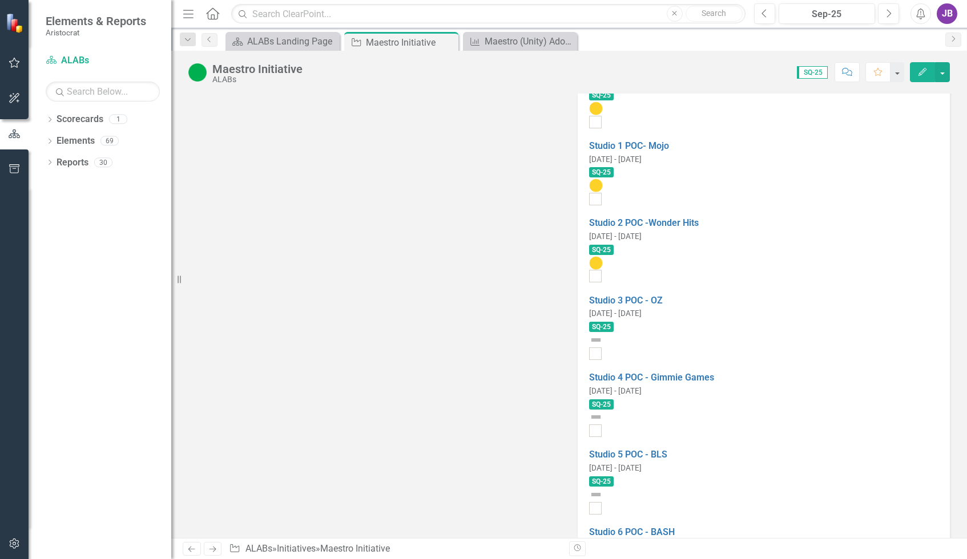
scroll to position [595, 0]
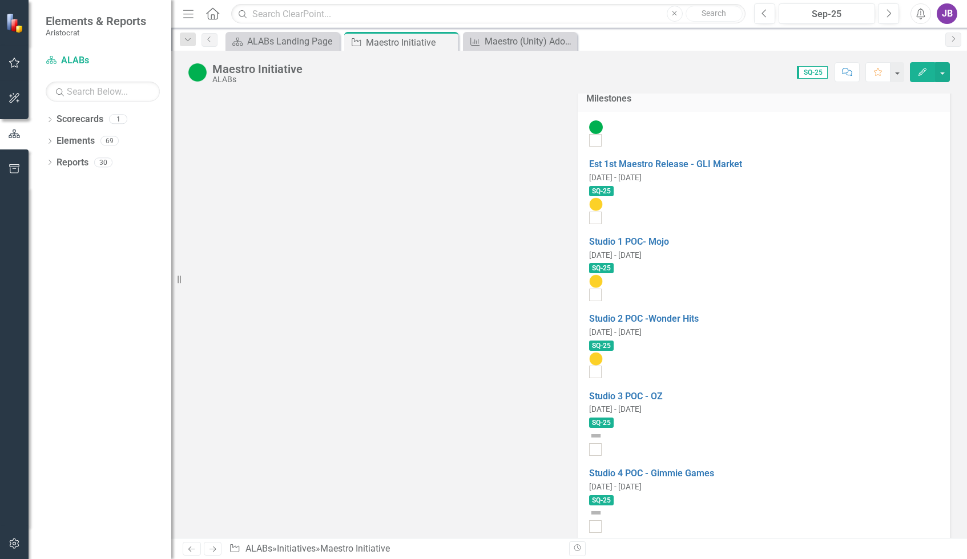
click at [595, 275] on img at bounding box center [596, 282] width 14 height 14
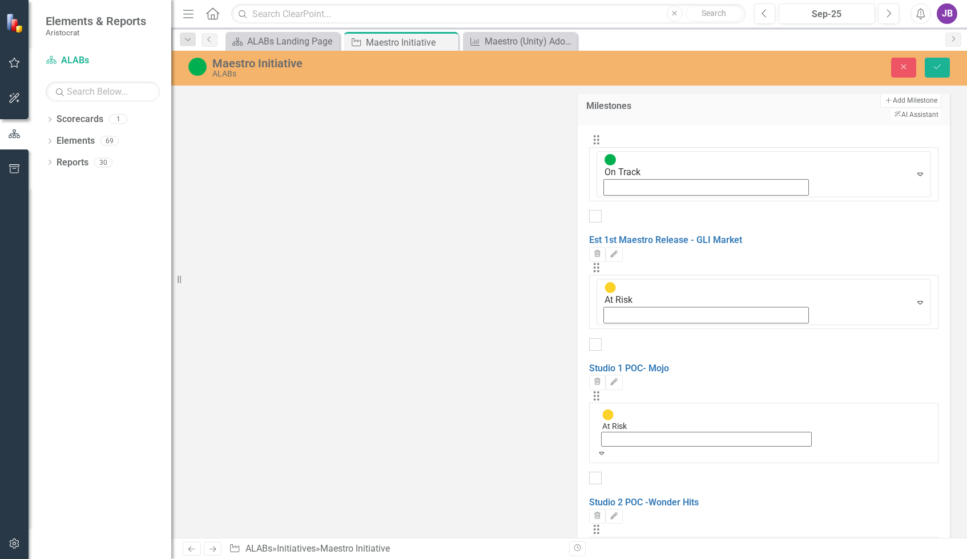
click at [614, 409] on img at bounding box center [607, 414] width 11 height 11
click at [529, 276] on div "Description Maestro Initiative is the program name for a unity-based gaming dev…" at bounding box center [569, 522] width 779 height 2074
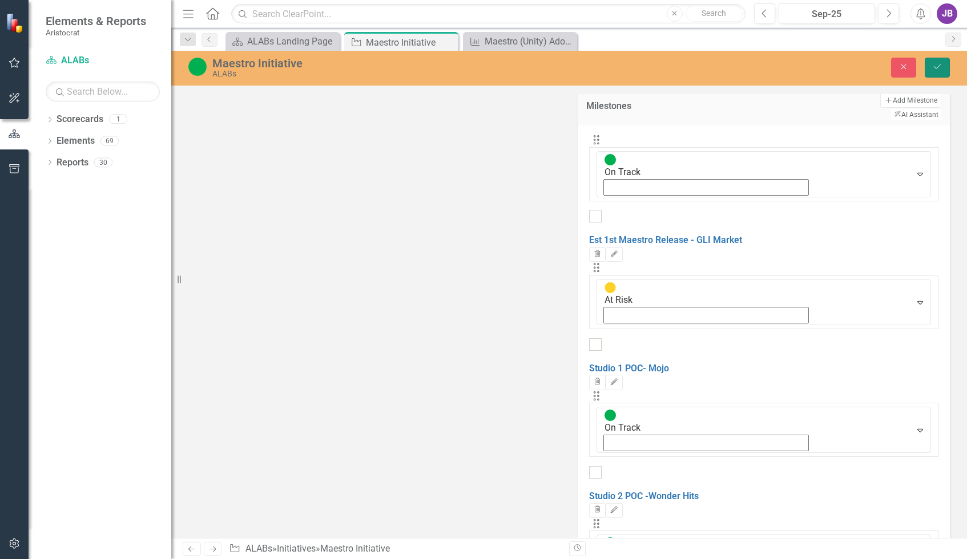
click at [848, 64] on button "Save" at bounding box center [937, 68] width 25 height 20
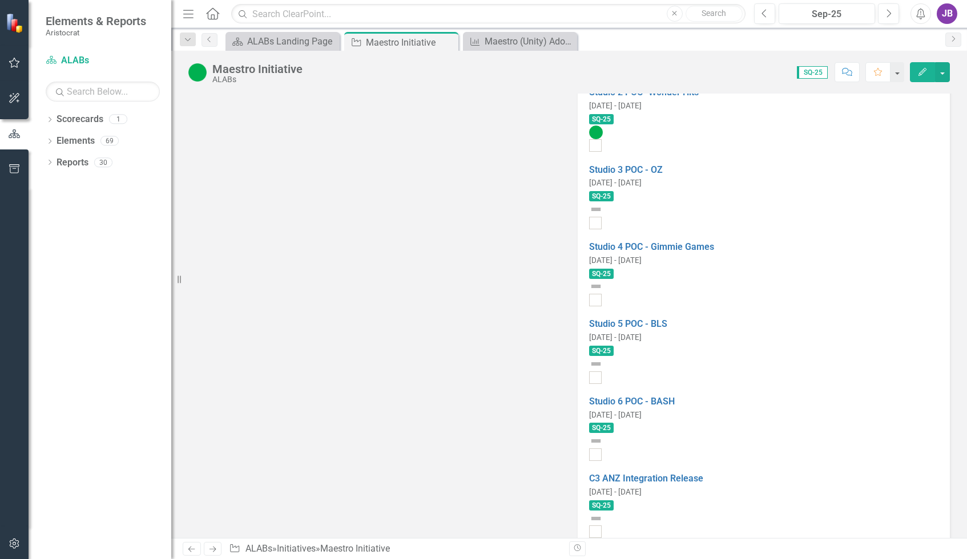
scroll to position [823, 0]
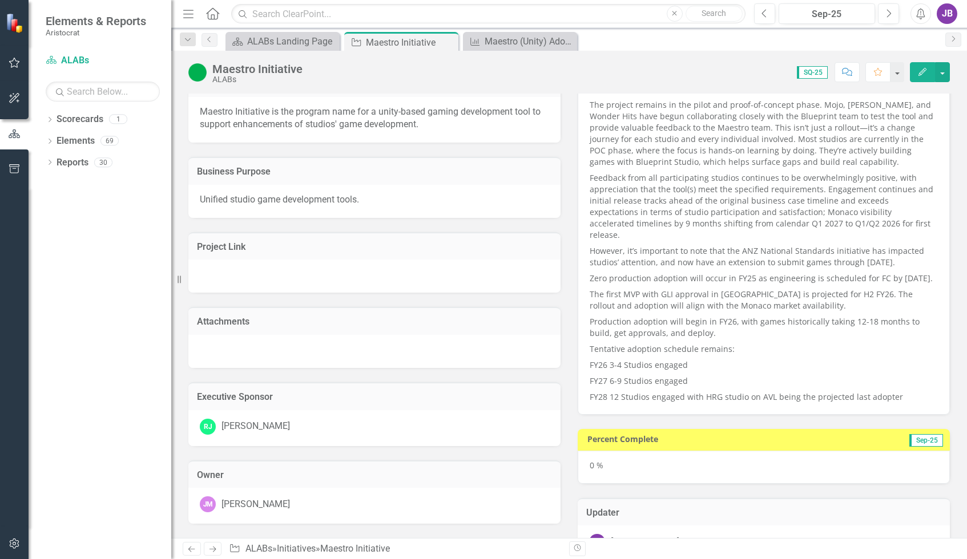
scroll to position [24, 0]
click at [924, 79] on button "Edit" at bounding box center [922, 72] width 25 height 20
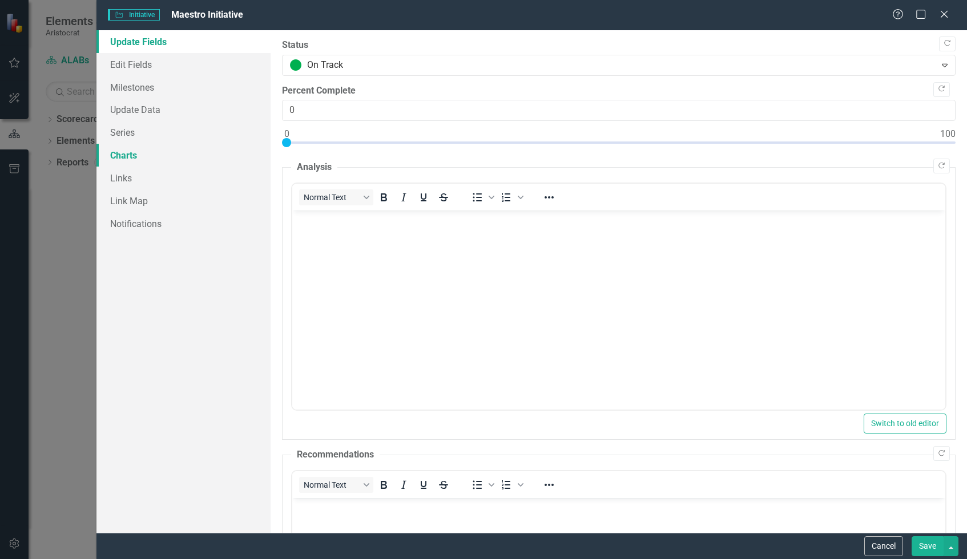
scroll to position [0, 0]
click at [151, 63] on link "Edit Fields" at bounding box center [183, 64] width 174 height 23
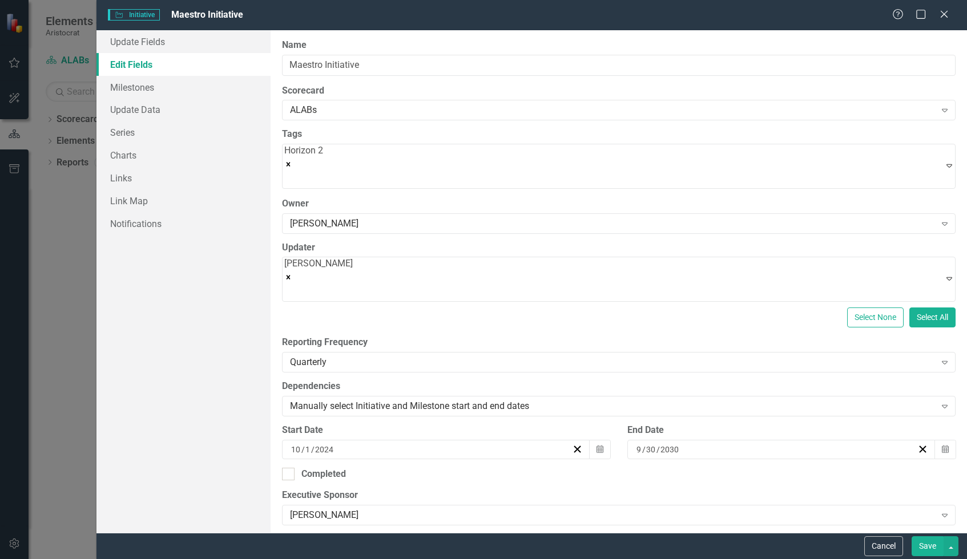
click at [926, 551] on button "Save" at bounding box center [928, 547] width 32 height 20
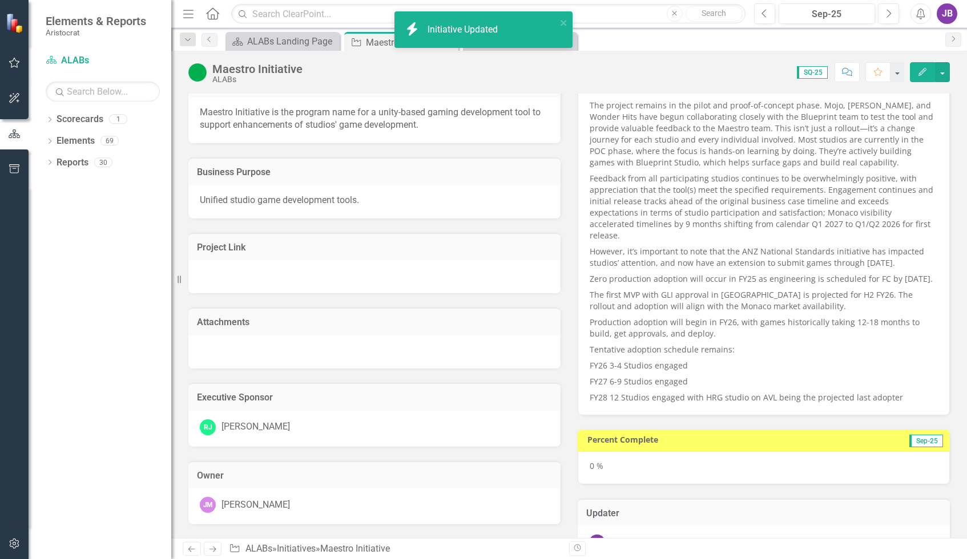
click at [706, 305] on p "The first MVP with GLI approval in [GEOGRAPHIC_DATA] is projected for H2 FY26. …" at bounding box center [764, 300] width 348 height 27
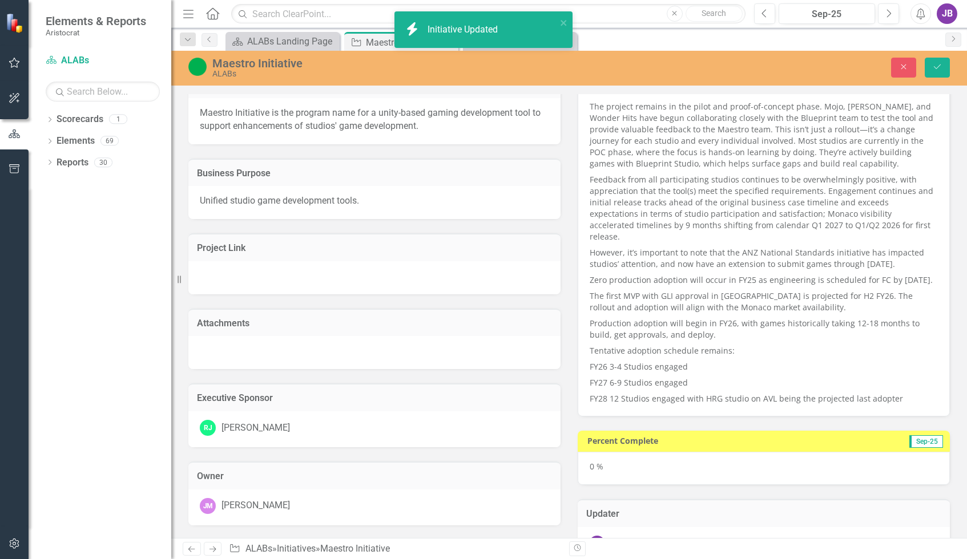
click at [626, 281] on p "Zero production adoption will occur in FY25 as engineering is scheduled for FC …" at bounding box center [764, 280] width 348 height 16
click at [634, 281] on p "Zero production adoption will occur in FY25 as engineering is scheduled for FC …" at bounding box center [764, 280] width 348 height 16
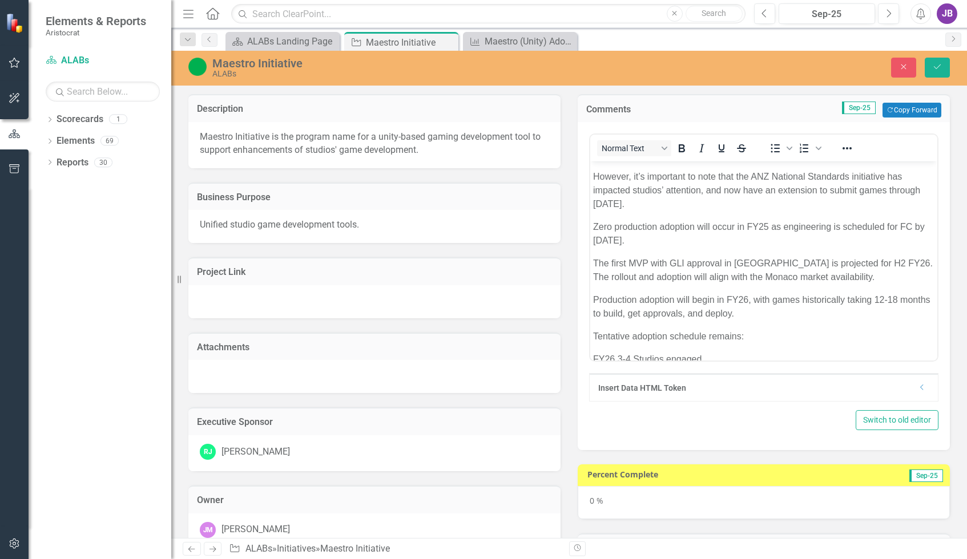
scroll to position [171, 0]
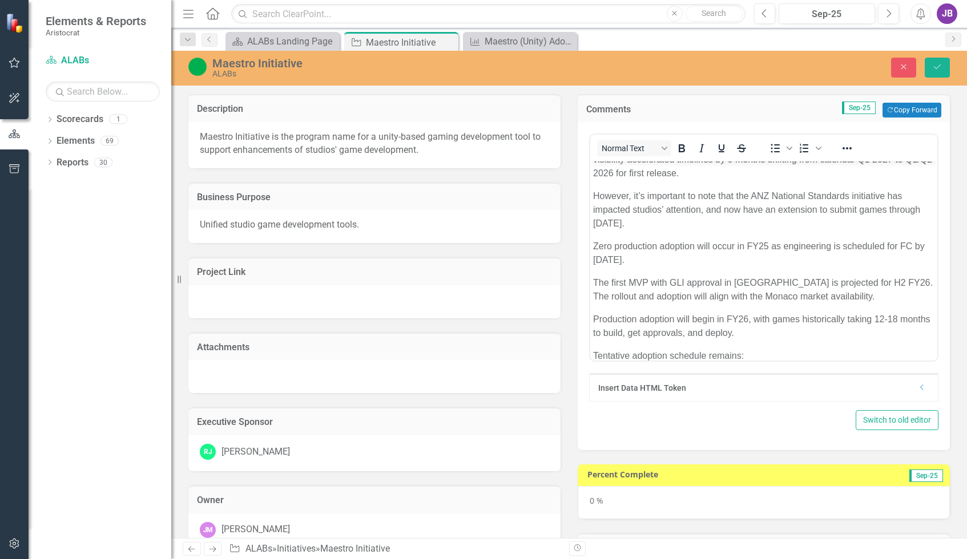
click at [706, 255] on p "Zero production adoption will occur in FY25 as engineering is scheduled for FC …" at bounding box center [763, 253] width 341 height 27
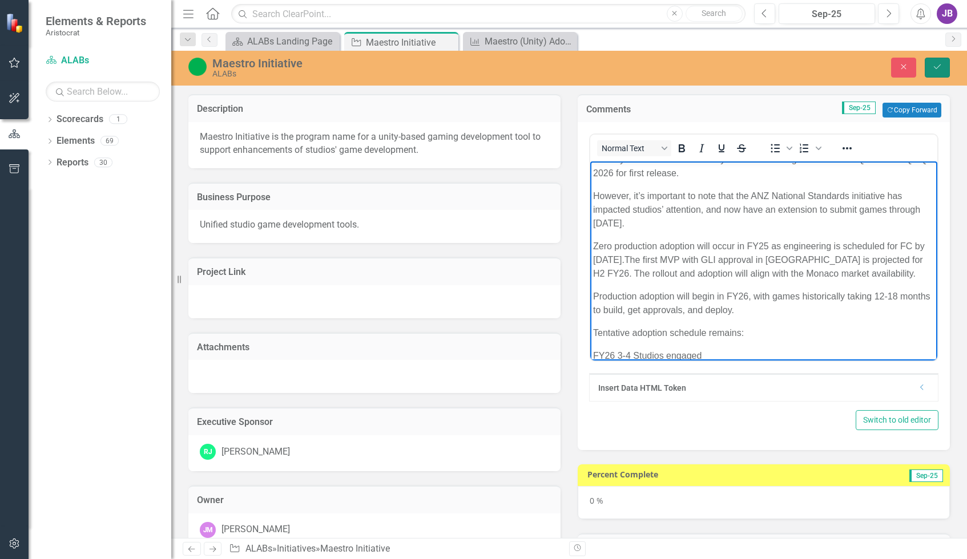
click at [933, 69] on icon "Save" at bounding box center [937, 67] width 10 height 8
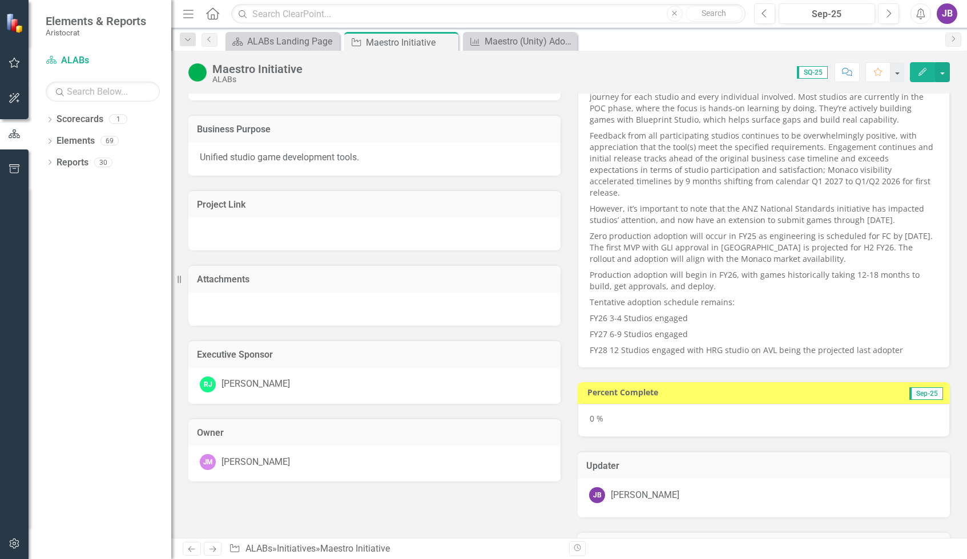
scroll to position [0, 0]
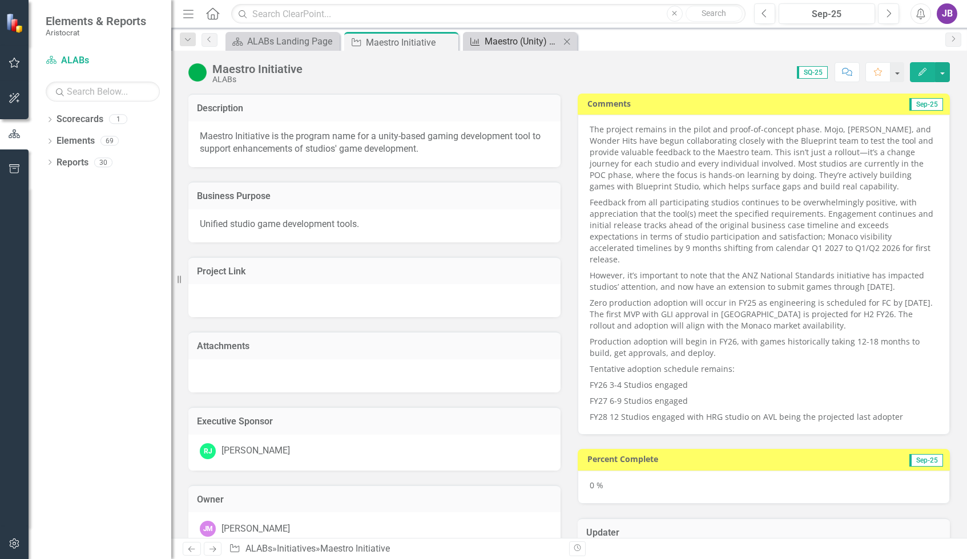
click at [507, 39] on div "Maestro (Unity) Adoption for Land Based Gaming" at bounding box center [522, 41] width 75 height 14
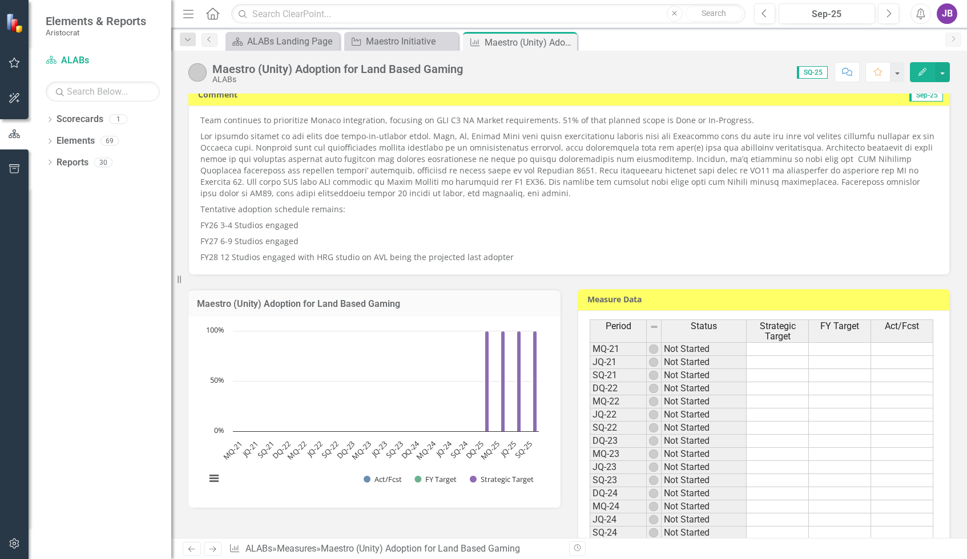
scroll to position [114, 0]
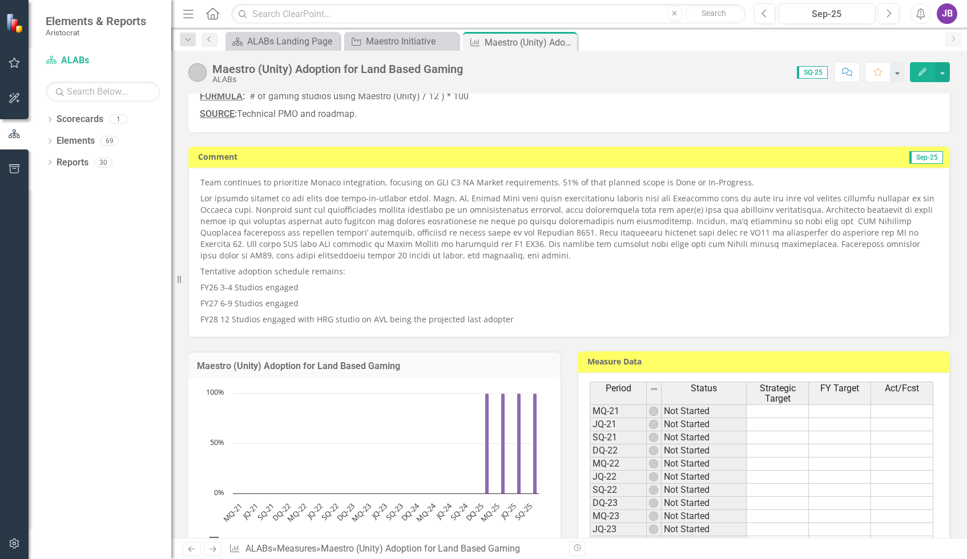
click at [920, 74] on icon "Edit" at bounding box center [922, 72] width 10 height 8
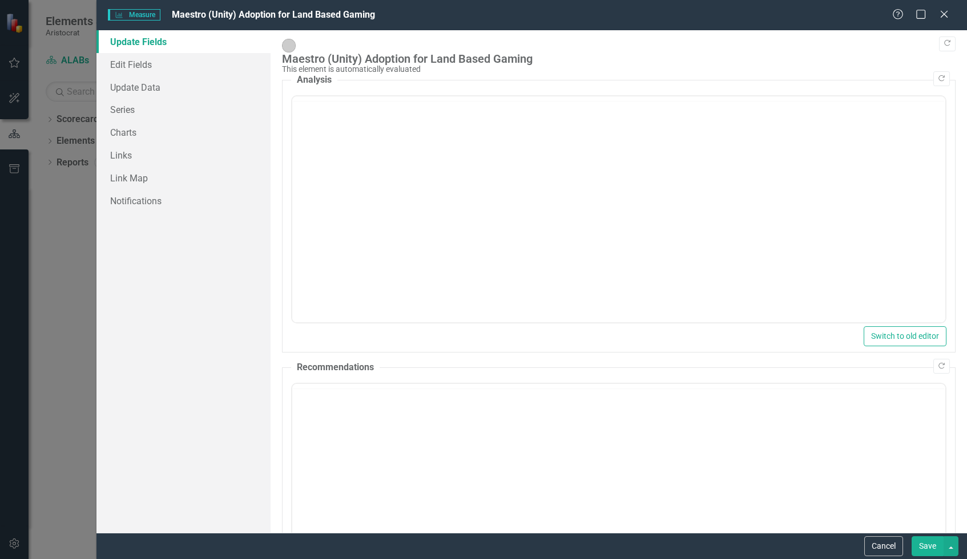
scroll to position [0, 0]
click at [130, 60] on link "Edit Fields" at bounding box center [183, 64] width 174 height 23
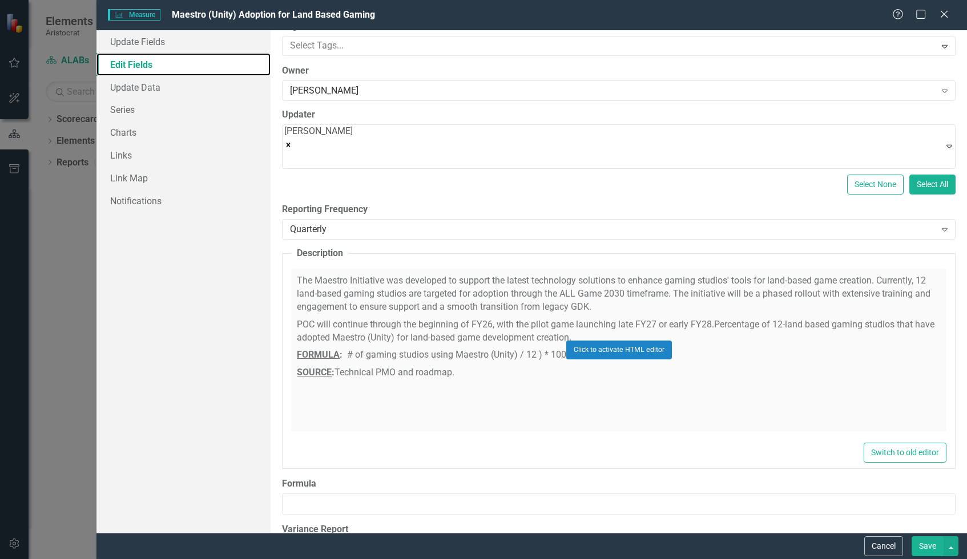
scroll to position [114, 0]
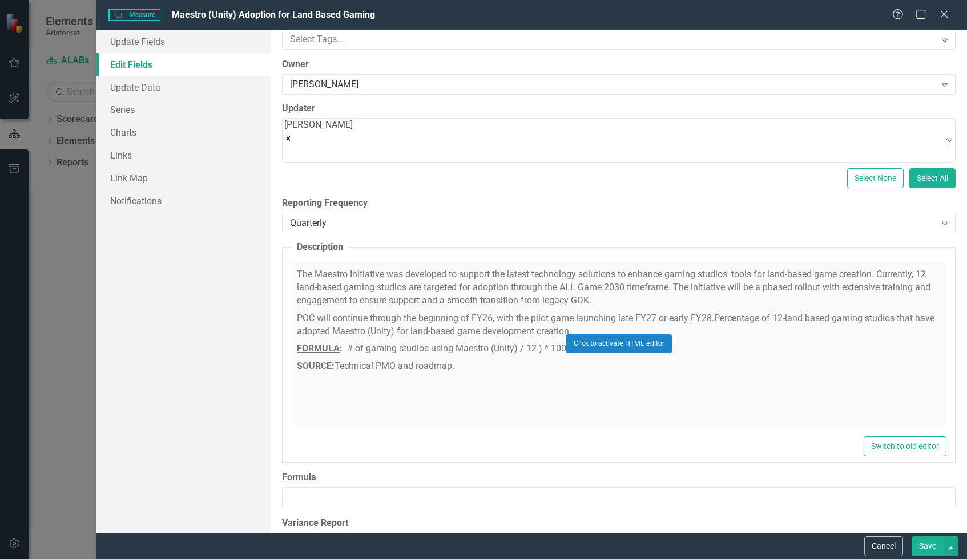
click at [420, 343] on div "Click to activate HTML editor" at bounding box center [618, 344] width 655 height 163
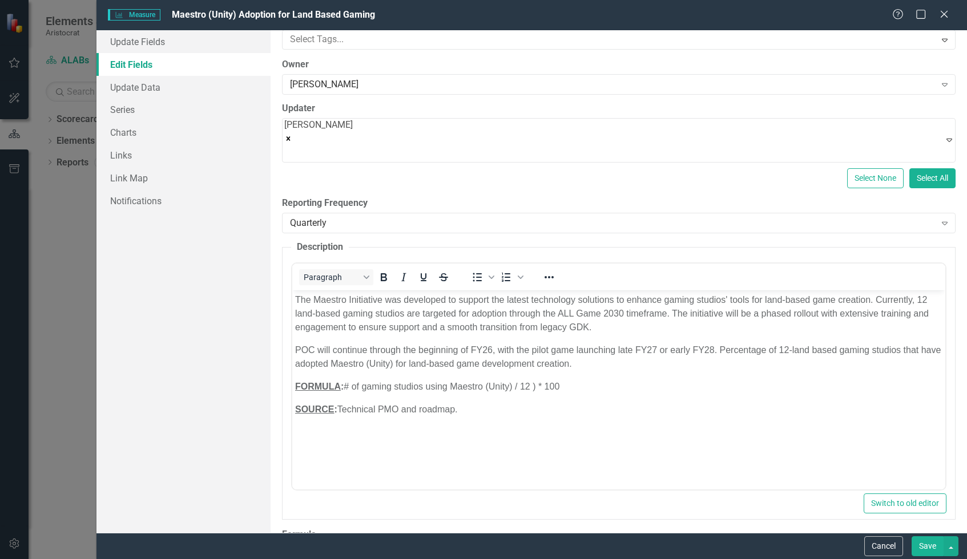
click at [420, 347] on p "POC will continue through the beginning of FY26, with the pilot game launching …" at bounding box center [618, 357] width 647 height 27
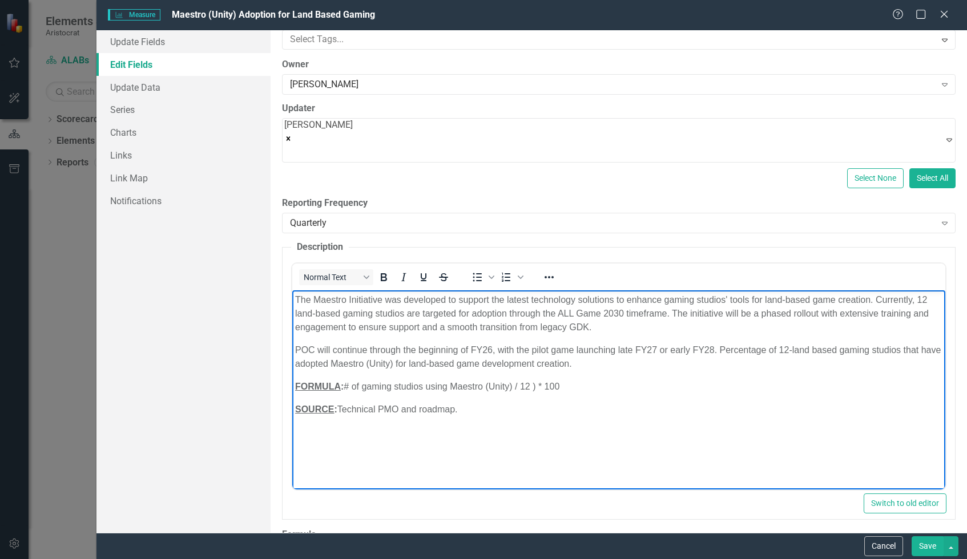
click at [541, 398] on body "The Maestro Initiative was developed to support the latest technology solutions…" at bounding box center [618, 376] width 653 height 171
click at [592, 385] on p "FORMULA : # of gaming studios using Maestro (Unity) / 12 ) * 100" at bounding box center [618, 387] width 647 height 14
click at [566, 454] on body "The Maestro Initiative was developed to support the latest technology solutions…" at bounding box center [618, 376] width 653 height 171
click at [931, 543] on button "Save" at bounding box center [928, 547] width 32 height 20
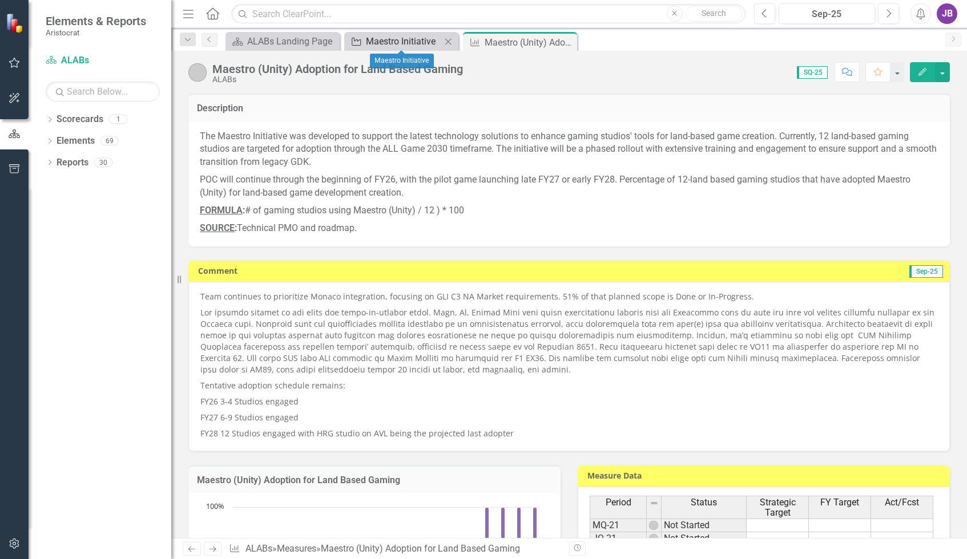
click at [386, 44] on div "Maestro Initiative" at bounding box center [403, 41] width 75 height 14
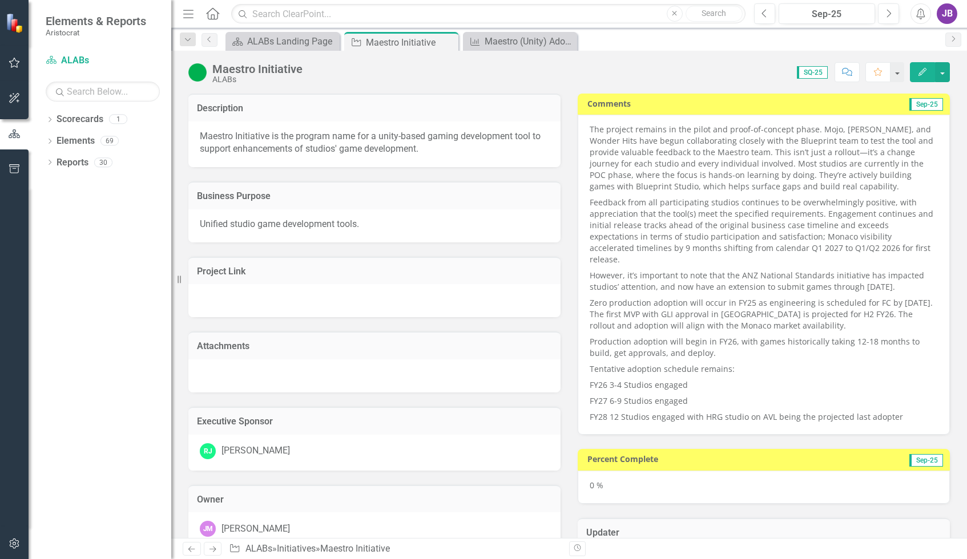
click at [708, 251] on p "Feedback from all participating studios continues to be overwhelmingly positive…" at bounding box center [764, 231] width 348 height 73
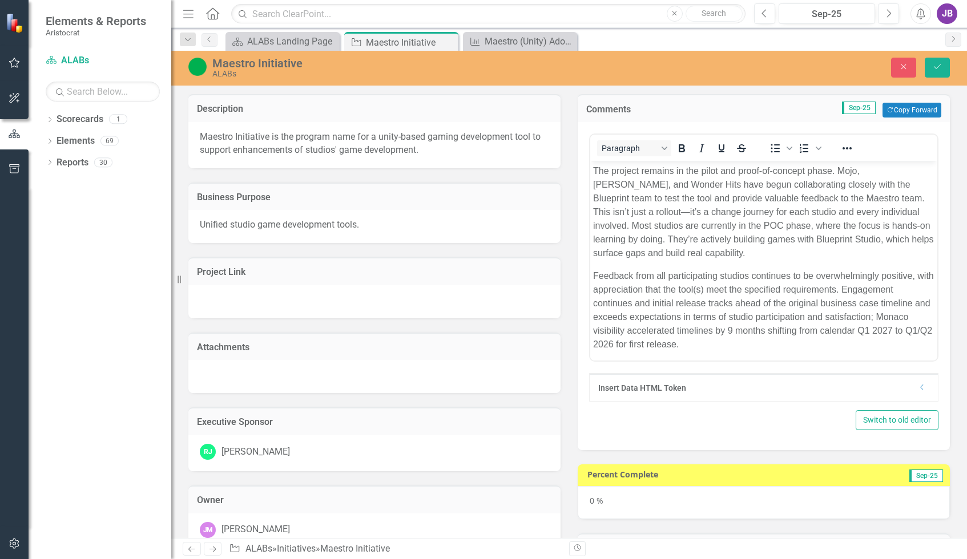
scroll to position [57, 0]
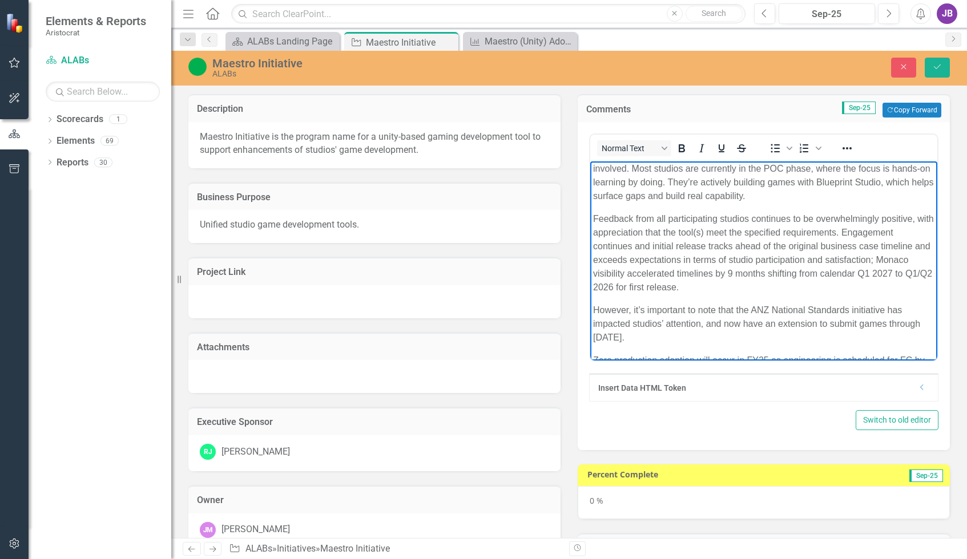
drag, startPoint x: 860, startPoint y: 230, endPoint x: 864, endPoint y: 338, distance: 107.9
click at [864, 338] on body "The project remains in the pilot and proof-of-concept phase. Mojo, [PERSON_NAME…" at bounding box center [763, 319] width 347 height 430
copy body "Engagement continues and initial release tracks ahead of the original business …"
click at [819, 335] on p "However, it’s important to note that the ANZ National Standards initiative has …" at bounding box center [763, 324] width 341 height 41
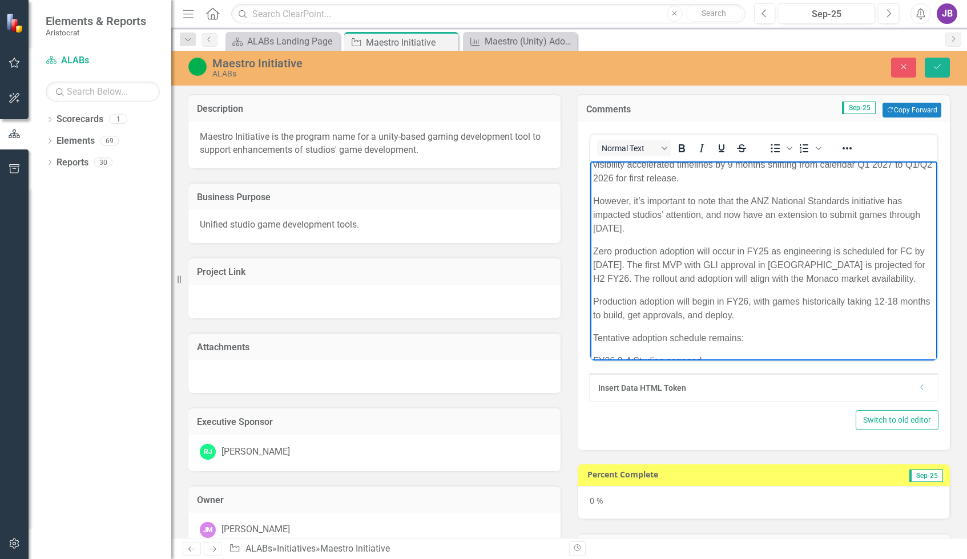
scroll to position [171, 0]
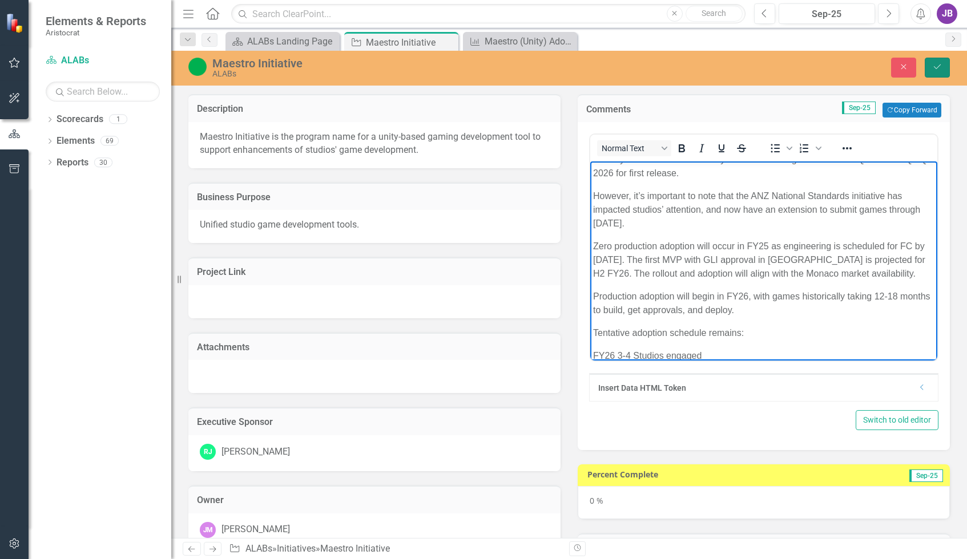
click at [932, 70] on button "Save" at bounding box center [937, 68] width 25 height 20
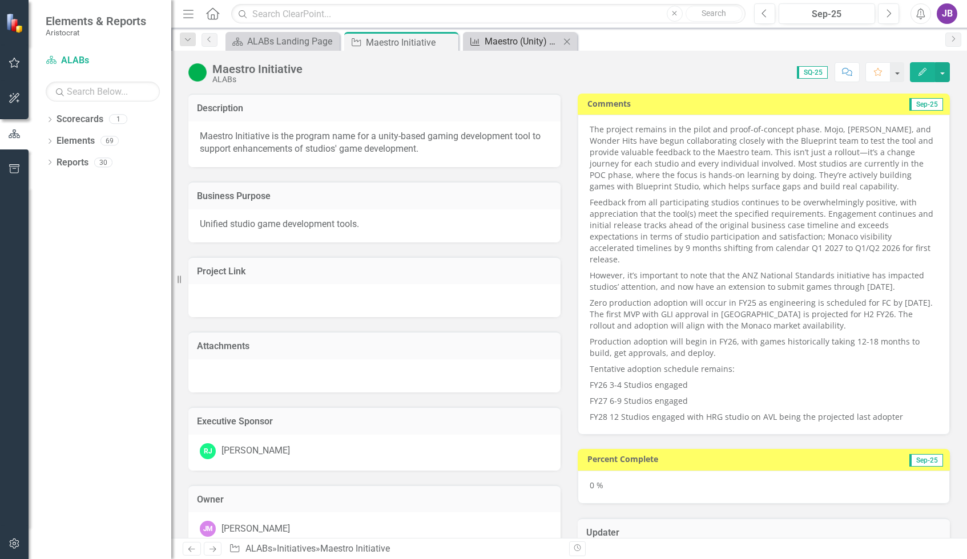
click at [495, 47] on div "Maestro (Unity) Adoption for Land Based Gaming" at bounding box center [522, 41] width 75 height 14
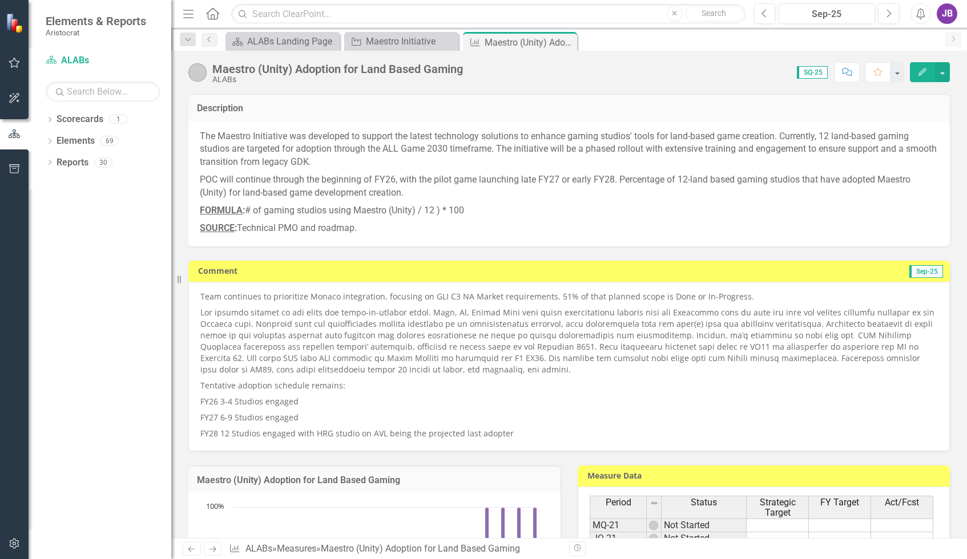
click at [379, 349] on p at bounding box center [569, 341] width 738 height 73
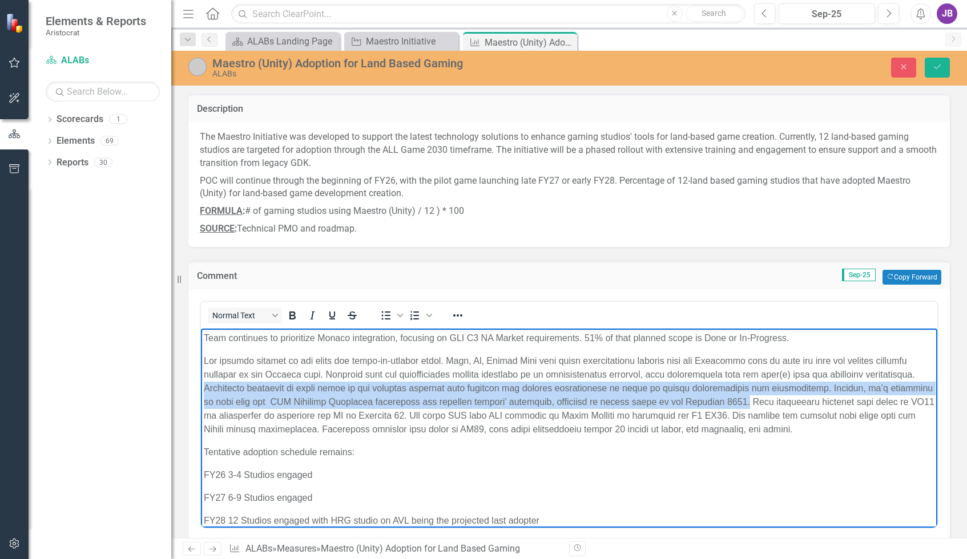
drag, startPoint x: 263, startPoint y: 386, endPoint x: 793, endPoint y: 396, distance: 529.9
click at [793, 396] on p "Rich Text Area. Press ALT-0 for help." at bounding box center [569, 395] width 731 height 82
paste body "Rich Text Area. Press ALT-0 for help."
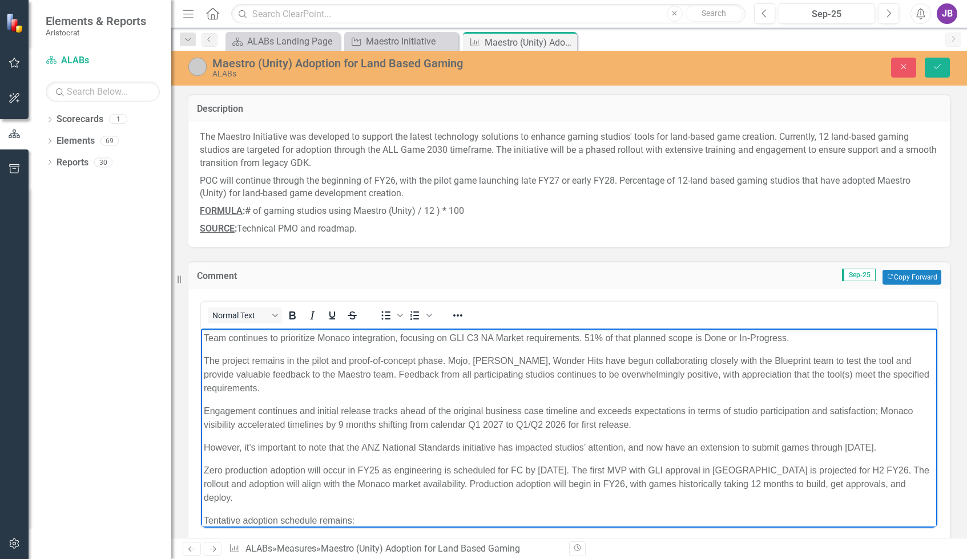
click at [666, 419] on p "Engagement continues and initial release tracks ahead of the original business …" at bounding box center [569, 417] width 731 height 27
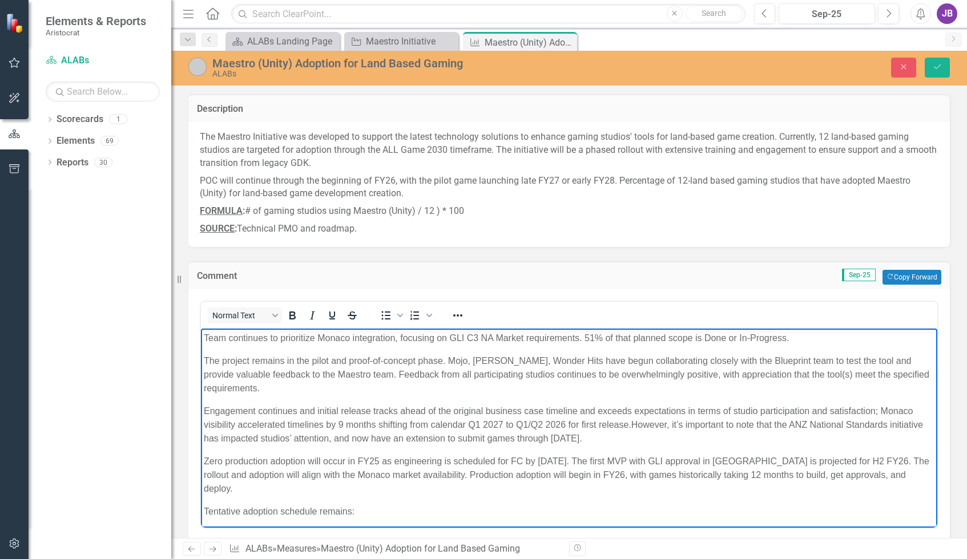
click at [391, 390] on p "The project remains in the pilot and proof-of-concept phase. Mojo, [PERSON_NAME…" at bounding box center [569, 374] width 731 height 41
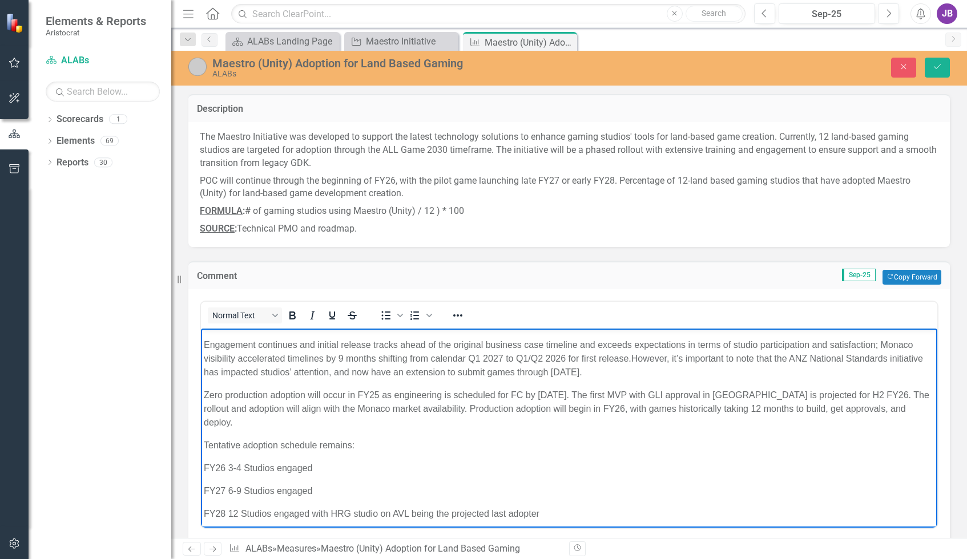
scroll to position [71, 0]
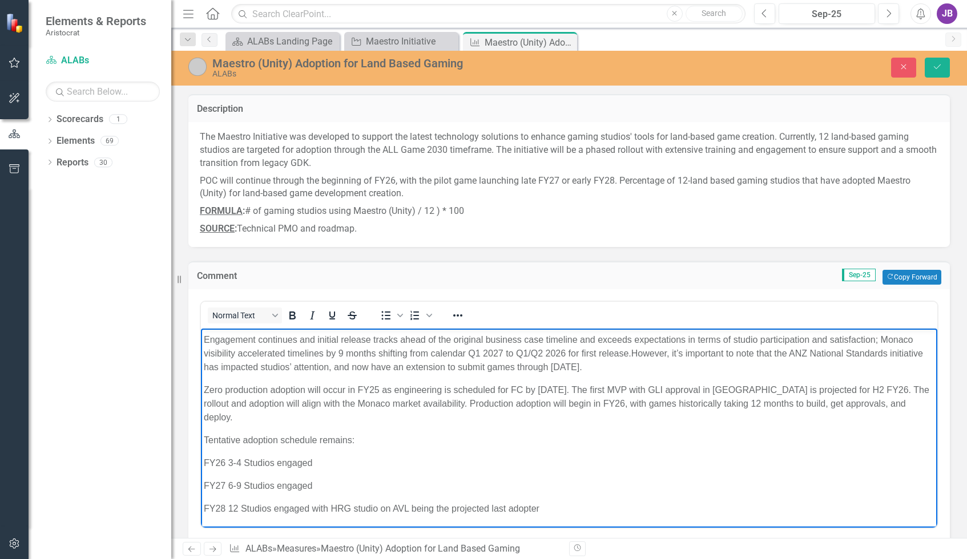
click at [347, 466] on p "FY26 3-4 Studios engaged" at bounding box center [569, 463] width 731 height 14
drag, startPoint x: 698, startPoint y: 373, endPoint x: 698, endPoint y: 401, distance: 28.0
click at [698, 401] on body "Team continues to prioritize Monaco integration, focusing on GLI C3 NA Market r…" at bounding box center [569, 392] width 736 height 271
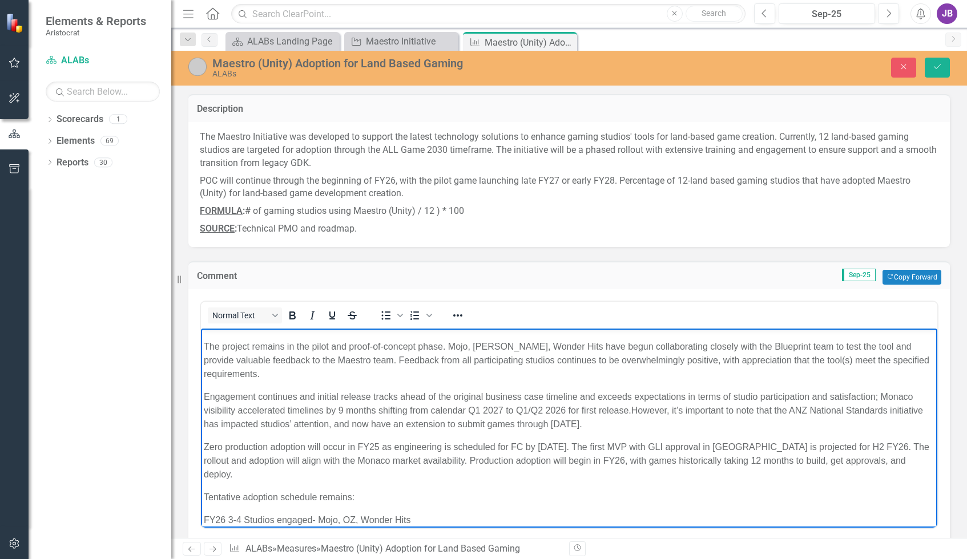
click at [529, 408] on p "Engagement continues and initial release tracks ahead of the original business …" at bounding box center [569, 410] width 731 height 41
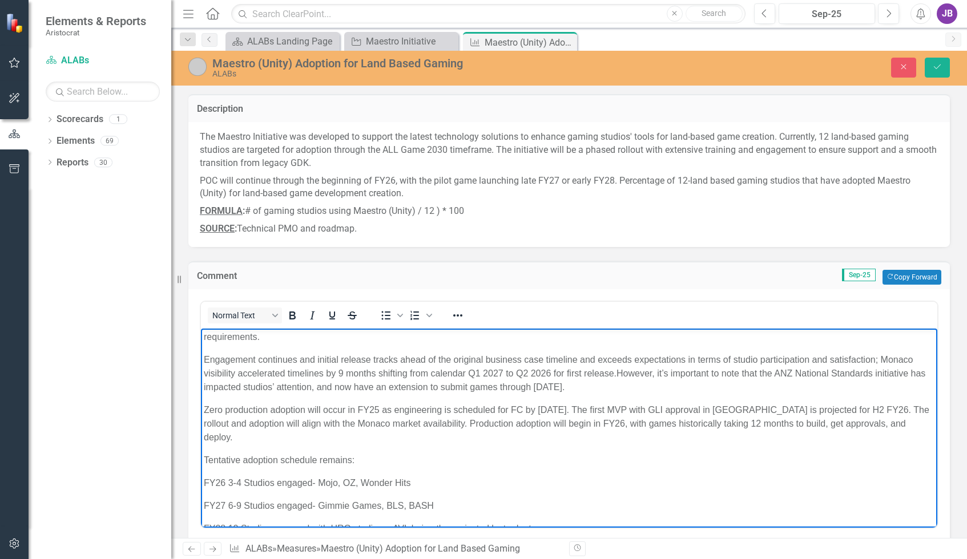
scroll to position [71, 0]
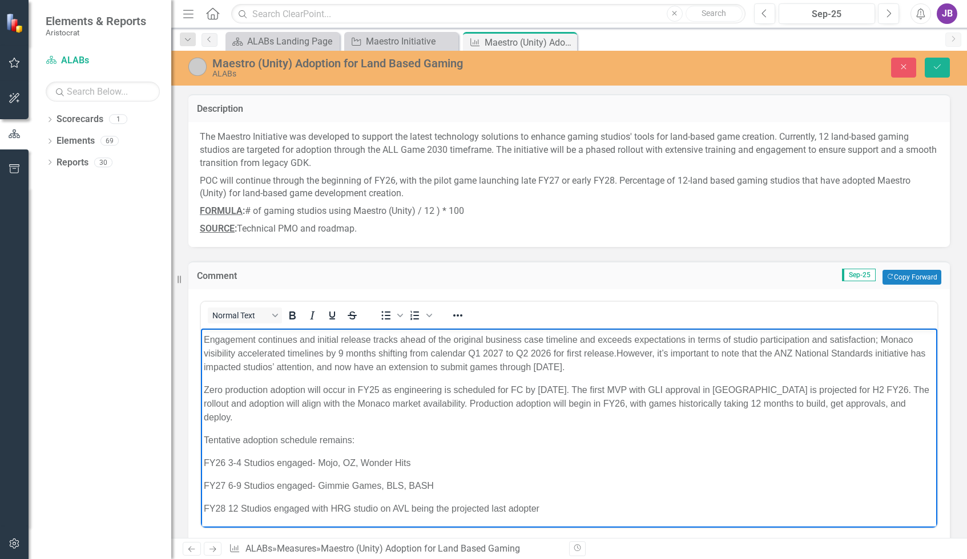
click at [306, 499] on body "Team continues to prioritize Monaco integration, focusing on GLI C3 NA Market r…" at bounding box center [569, 392] width 736 height 271
click at [265, 497] on body "Team continues to prioritize Monaco integration, focusing on GLI C3 NA Market r…" at bounding box center [569, 392] width 736 height 271
click at [269, 477] on body "Team continues to prioritize Monaco integration, focusing on GLI C3 NA Market r…" at bounding box center [569, 392] width 736 height 271
click at [931, 66] on button "Save" at bounding box center [937, 68] width 25 height 20
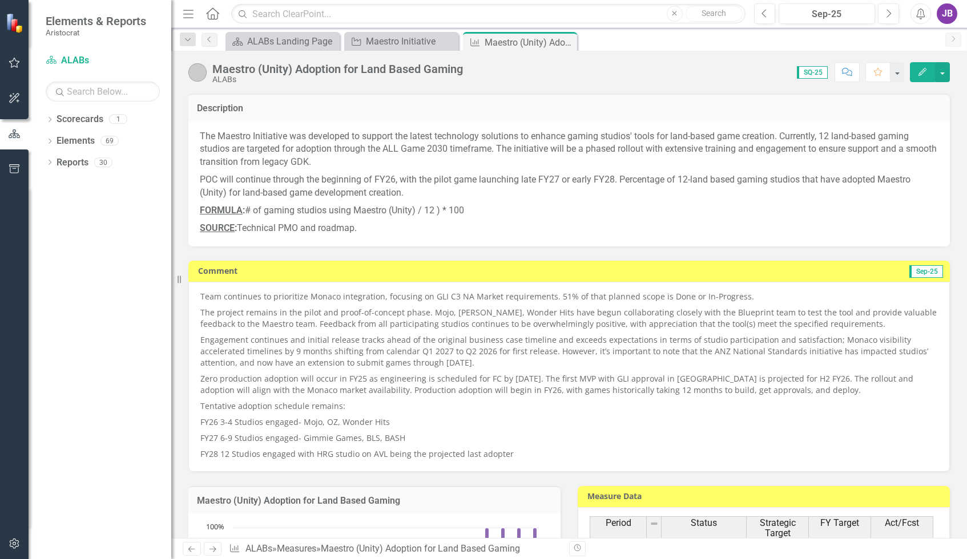
click at [609, 148] on p "The Maestro Initiative was developed to support the latest technology solutions…" at bounding box center [569, 151] width 739 height 42
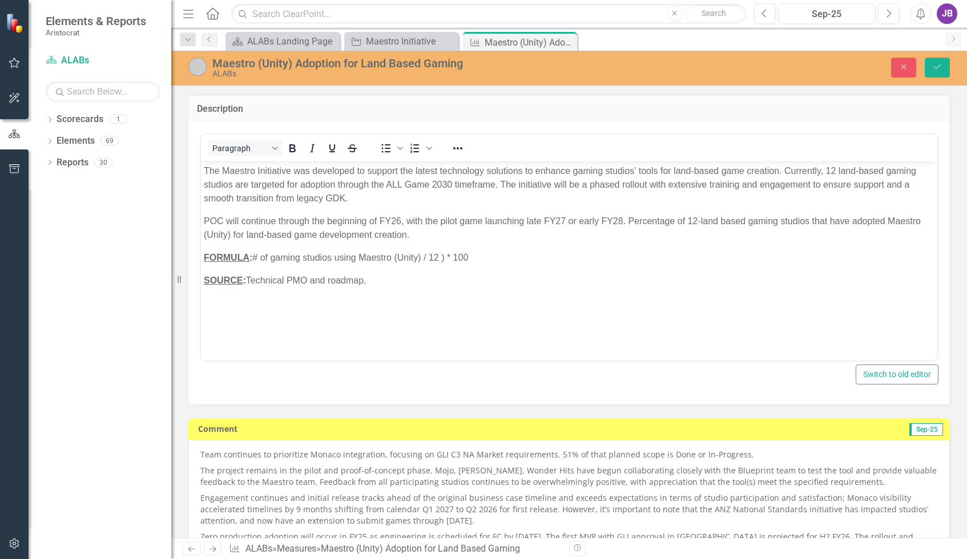
scroll to position [0, 0]
click at [621, 182] on p "The Maestro Initiative was developed to support the latest technology solutions…" at bounding box center [569, 184] width 731 height 41
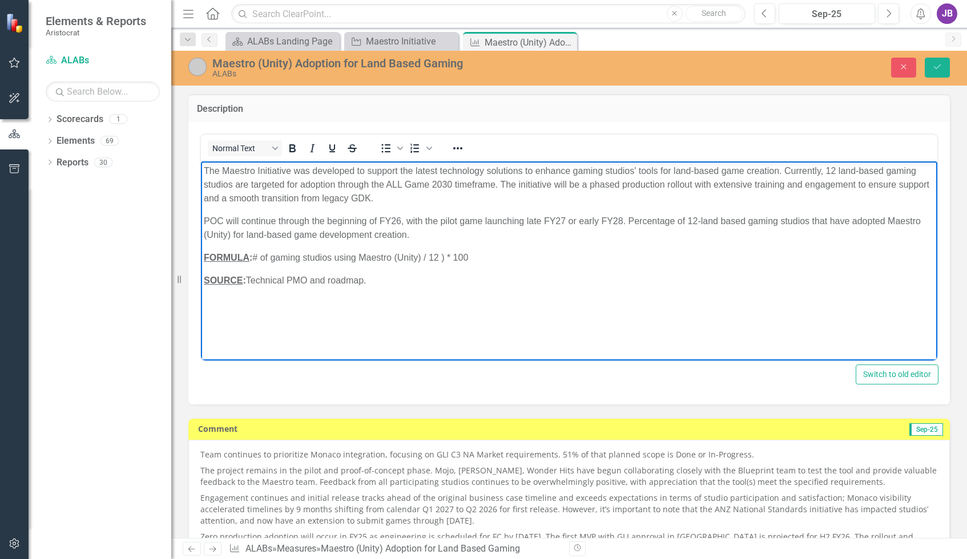
click at [421, 196] on p "The Maestro Initiative was developed to support the latest technology solutions…" at bounding box center [569, 184] width 731 height 41
click at [804, 186] on p "The Maestro Initiative was developed to support the latest technology solutions…" at bounding box center [569, 184] width 731 height 41
click at [610, 196] on p "The Maestro Initiative was developed to support the latest technology solutions…" at bounding box center [569, 184] width 731 height 41
click at [696, 196] on p "The Maestro Initiative was developed to support the latest technology solutions…" at bounding box center [569, 184] width 731 height 41
click at [677, 196] on p "The Maestro Initiative was developed to support the latest technology solutions…" at bounding box center [569, 184] width 731 height 41
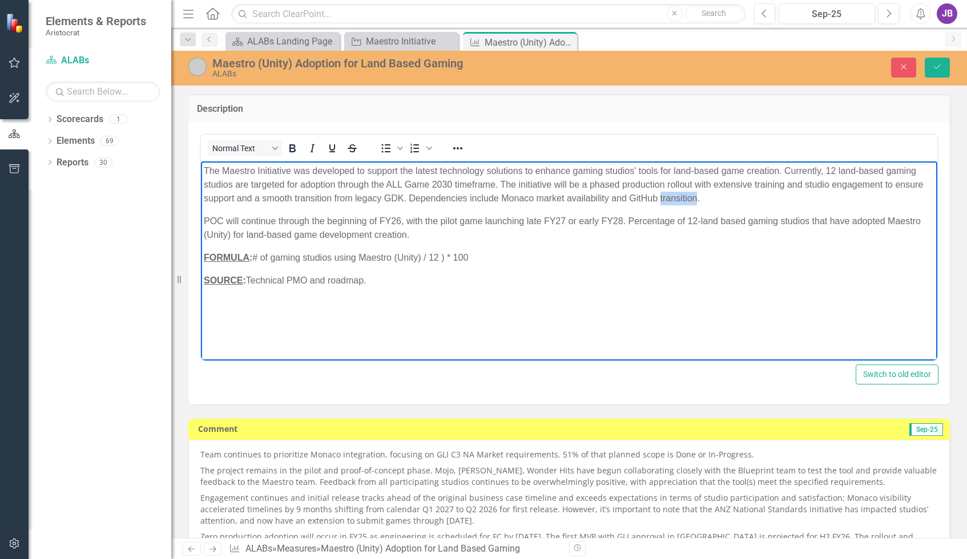
click at [677, 196] on p "The Maestro Initiative was developed to support the latest technology solutions…" at bounding box center [569, 184] width 731 height 41
click at [692, 246] on body "The Maestro Initiative was developed to support the latest technology solutions…" at bounding box center [569, 246] width 736 height 171
drag, startPoint x: 273, startPoint y: 219, endPoint x: 540, endPoint y: 228, distance: 267.3
click at [540, 228] on p "POC will continue through the beginning of FY26, with the pilot game launching …" at bounding box center [569, 227] width 731 height 27
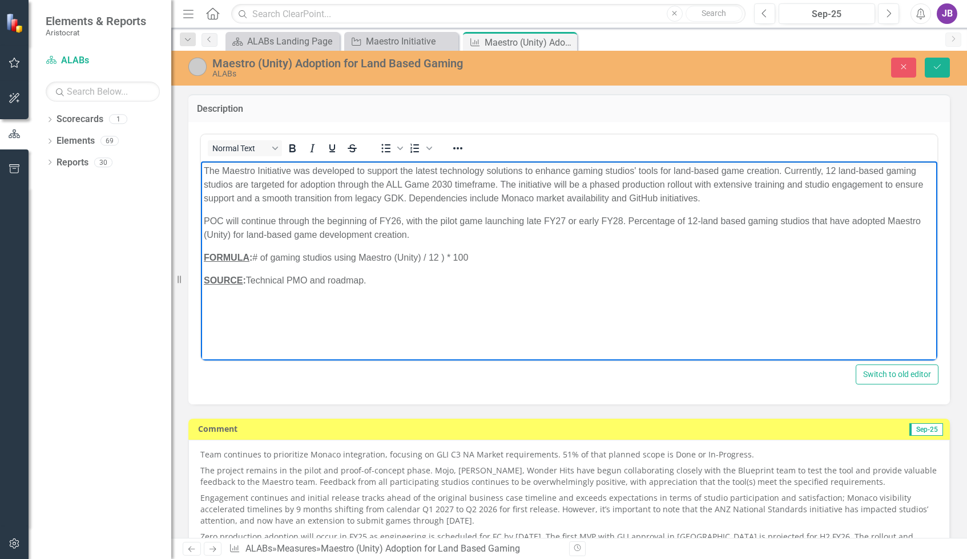
drag, startPoint x: 484, startPoint y: 250, endPoint x: 502, endPoint y: 280, distance: 35.1
click at [502, 280] on body "The Maestro Initiative was developed to support the latest technology solutions…" at bounding box center [569, 246] width 736 height 171
click at [505, 297] on body "The Maestro Initiative was developed to support the latest technology solutions…" at bounding box center [569, 246] width 736 height 171
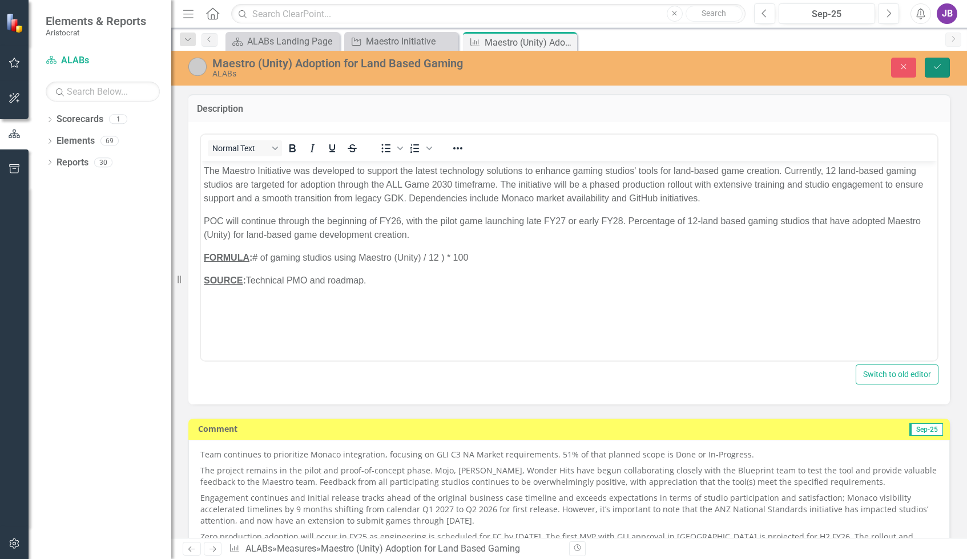
click at [933, 71] on button "Save" at bounding box center [937, 68] width 25 height 20
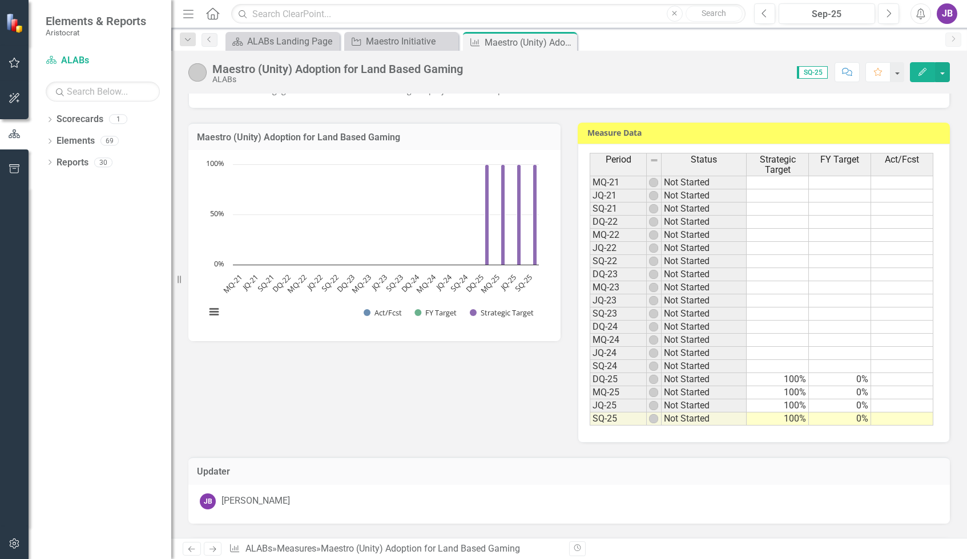
scroll to position [400, 0]
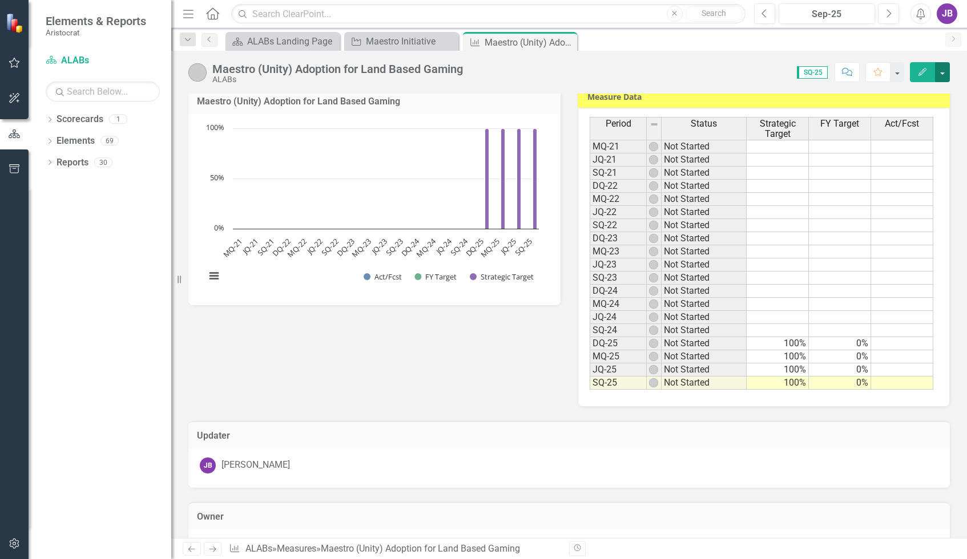
click at [944, 69] on button "button" at bounding box center [942, 72] width 15 height 20
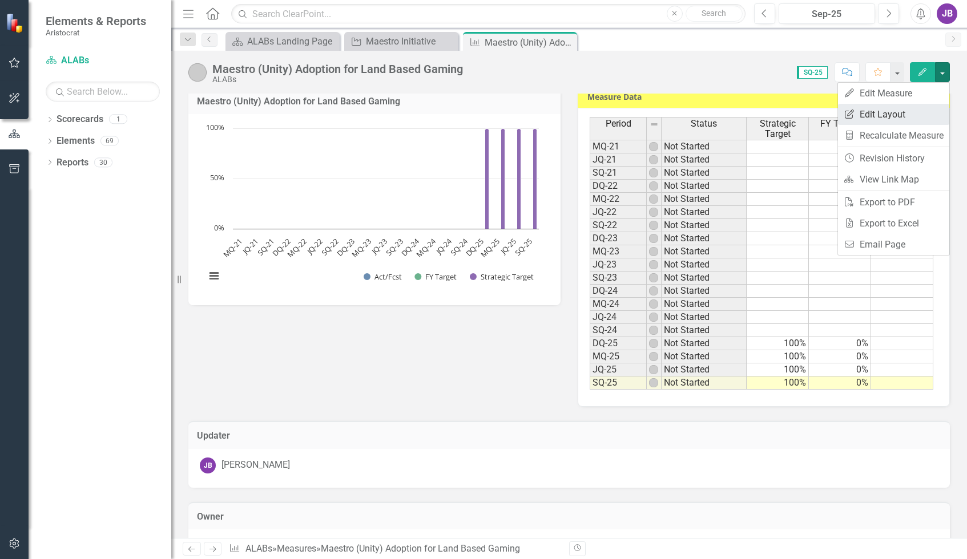
click at [897, 112] on link "Edit Report Edit Layout" at bounding box center [893, 114] width 111 height 21
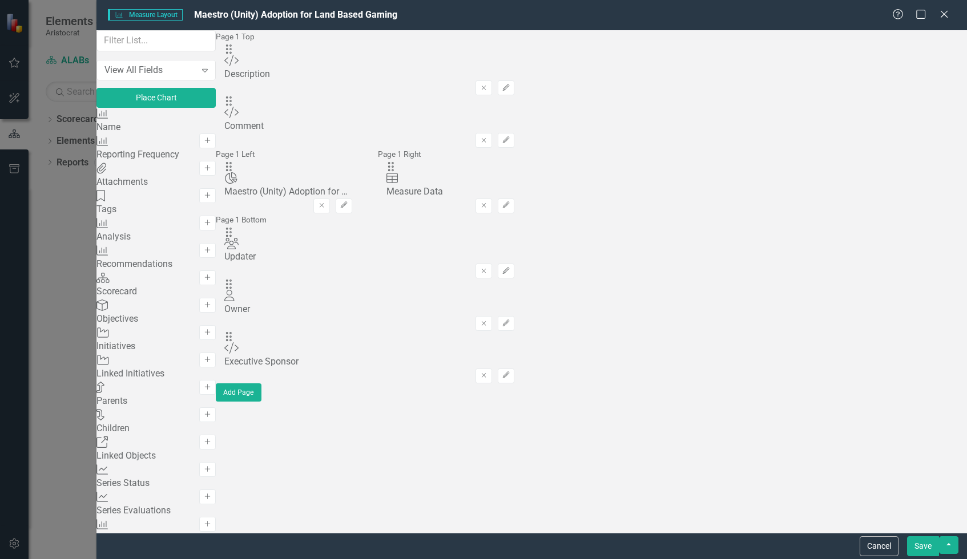
click at [168, 135] on div "Measure Name Add" at bounding box center [155, 121] width 119 height 27
click at [157, 134] on div "Name" at bounding box center [155, 127] width 119 height 13
click at [514, 186] on div "Measure Data" at bounding box center [450, 192] width 128 height 13
click at [880, 548] on button "Cancel" at bounding box center [879, 547] width 39 height 20
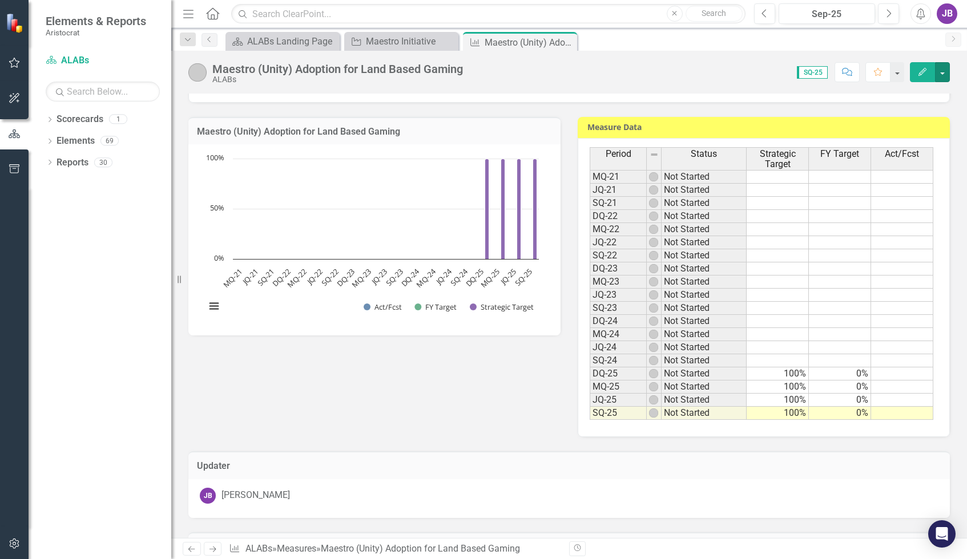
scroll to position [343, 0]
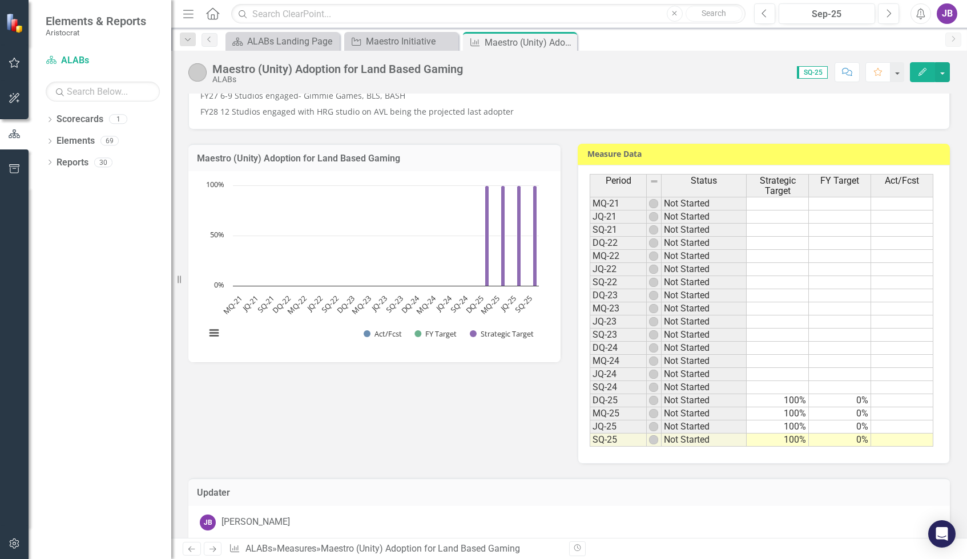
click at [743, 155] on h3 "Measure Data" at bounding box center [765, 154] width 357 height 9
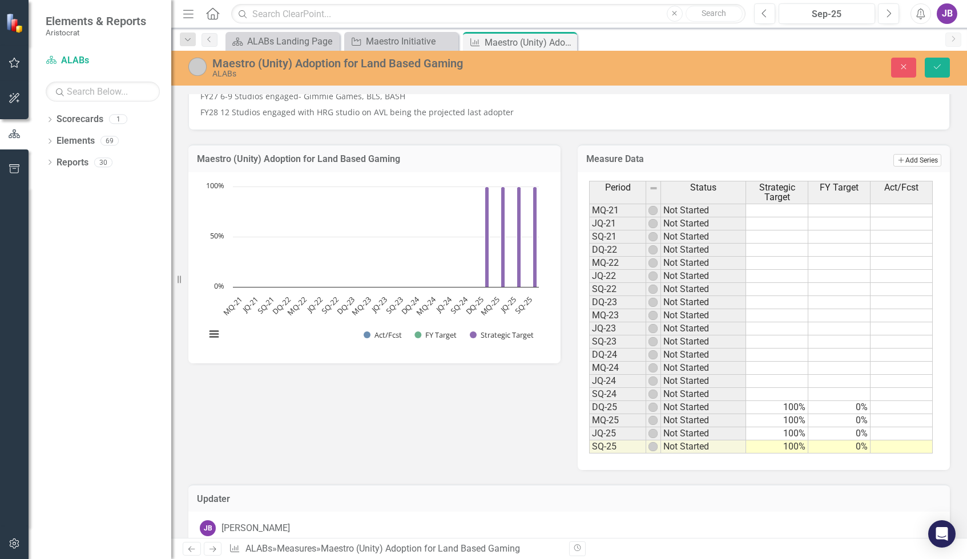
click at [904, 159] on button "Add Add Series" at bounding box center [917, 160] width 48 height 13
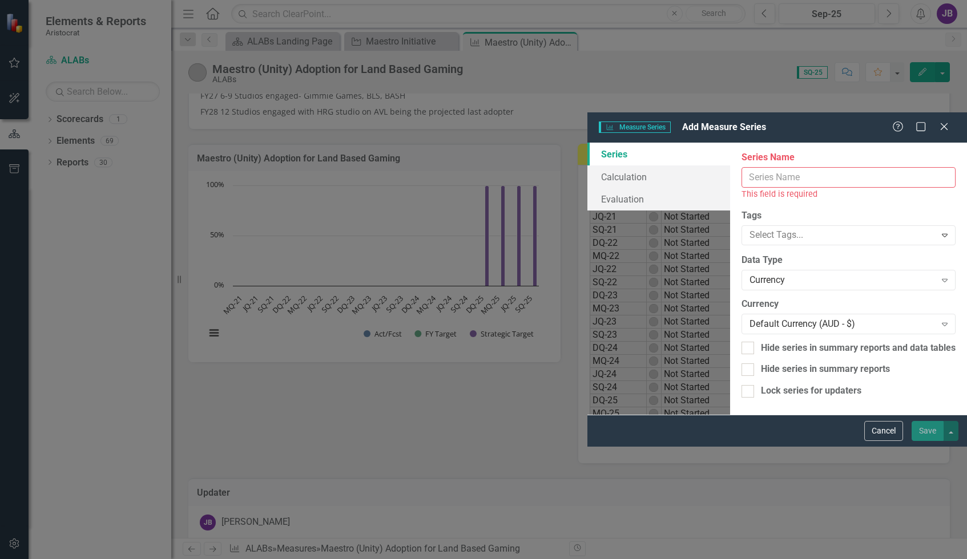
click at [742, 167] on input "Series Name" at bounding box center [849, 177] width 214 height 21
click at [948, 121] on icon "Close" at bounding box center [944, 126] width 14 height 11
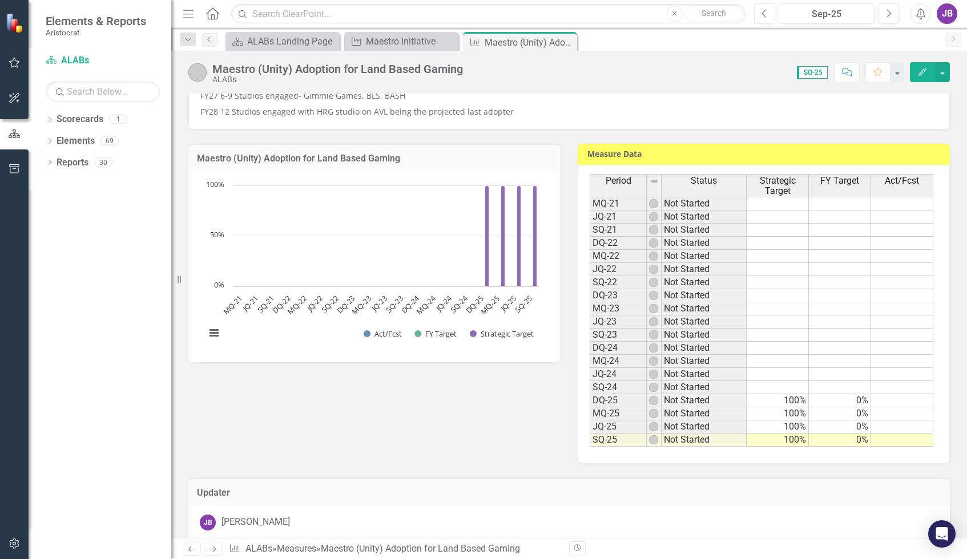
click at [921, 74] on icon "Edit" at bounding box center [922, 72] width 10 height 8
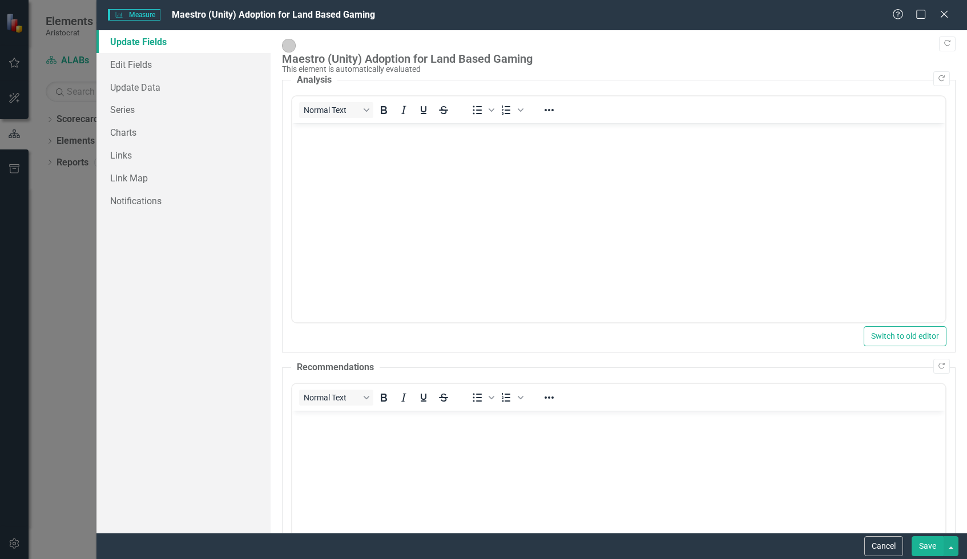
scroll to position [0, 0]
click at [136, 119] on link "Series" at bounding box center [183, 109] width 174 height 23
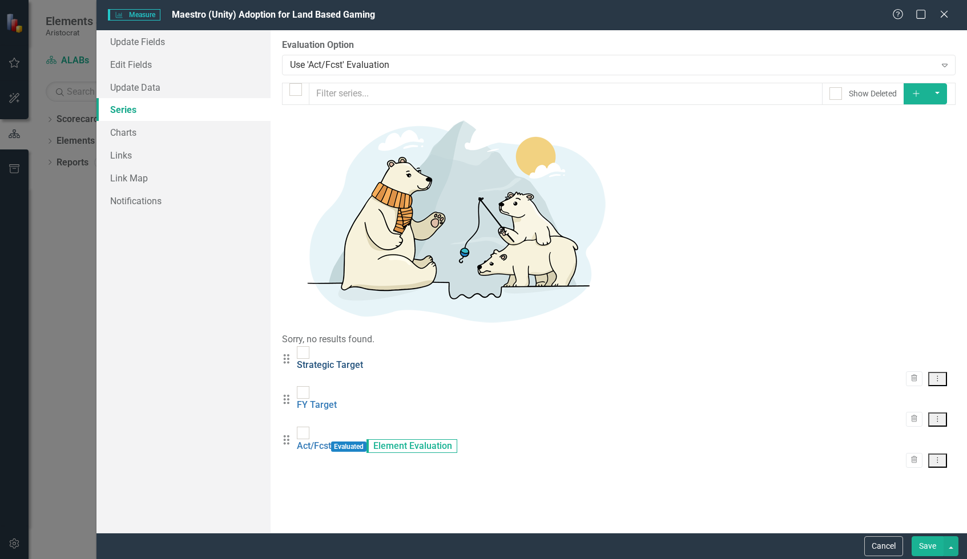
click at [349, 360] on link "Strategic Target" at bounding box center [330, 365] width 66 height 11
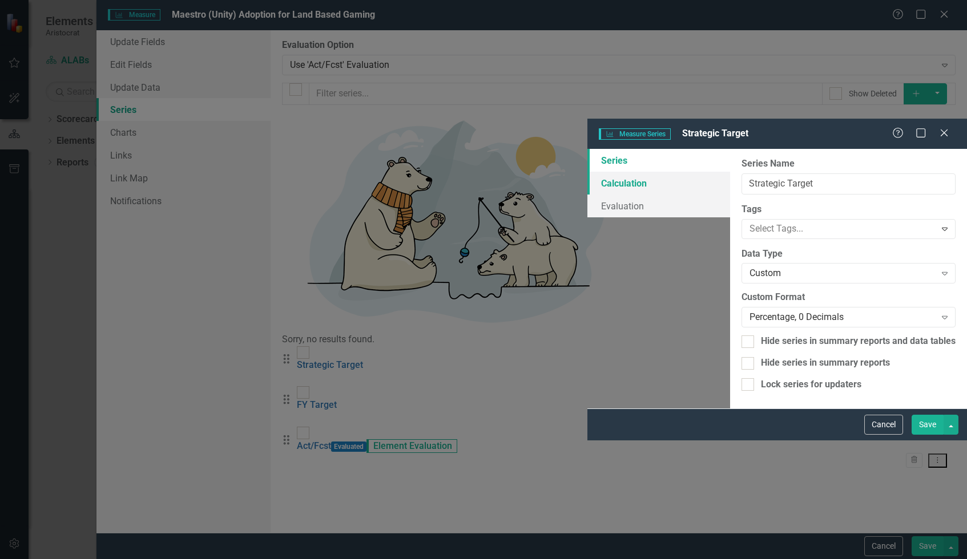
click at [587, 172] on link "Calculation" at bounding box center [658, 183] width 143 height 23
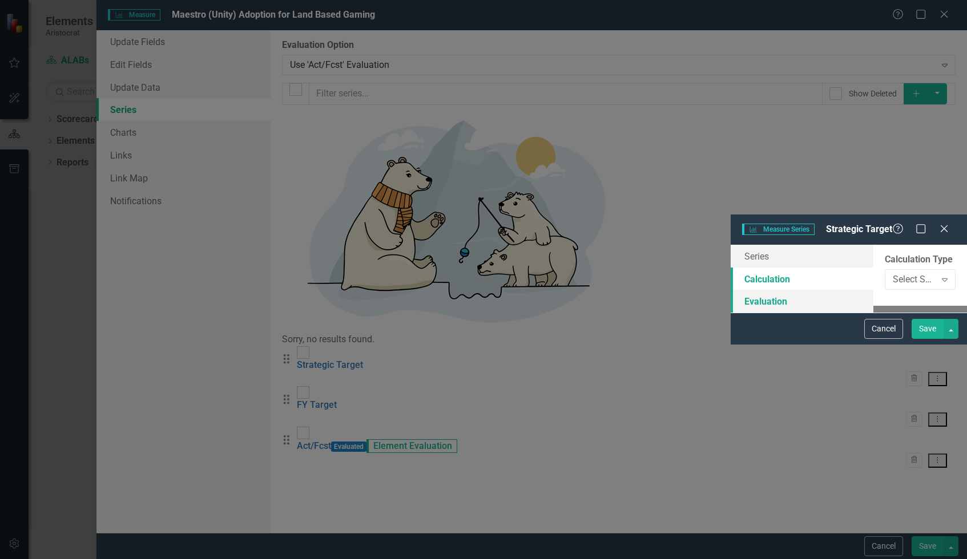
click at [731, 290] on link "Evaluation" at bounding box center [802, 301] width 143 height 23
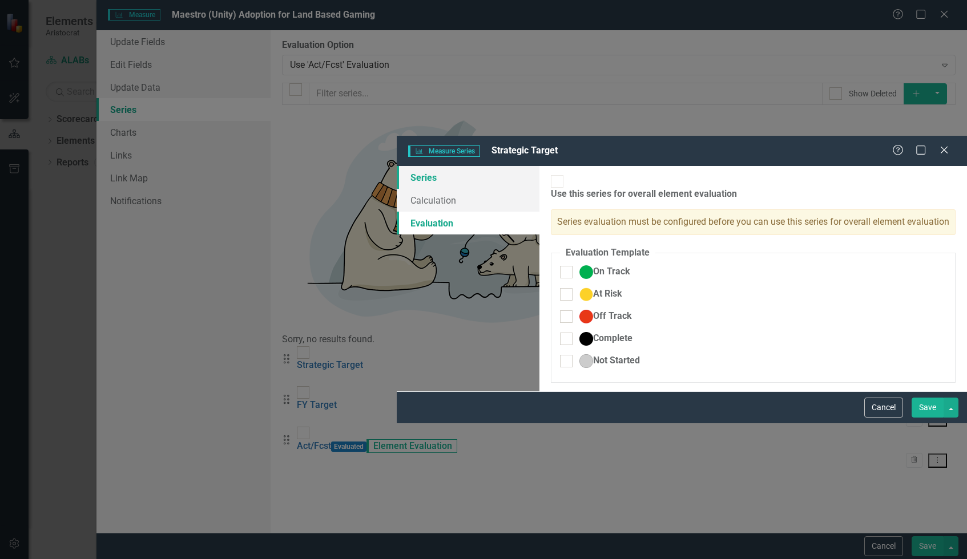
click at [397, 166] on link "Series" at bounding box center [468, 177] width 143 height 23
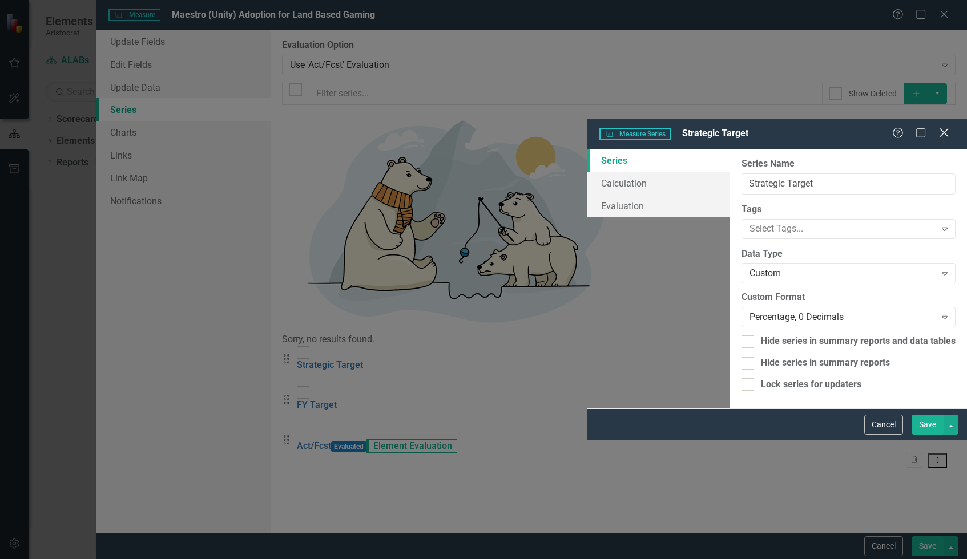
click at [947, 127] on icon "Close" at bounding box center [944, 132] width 14 height 11
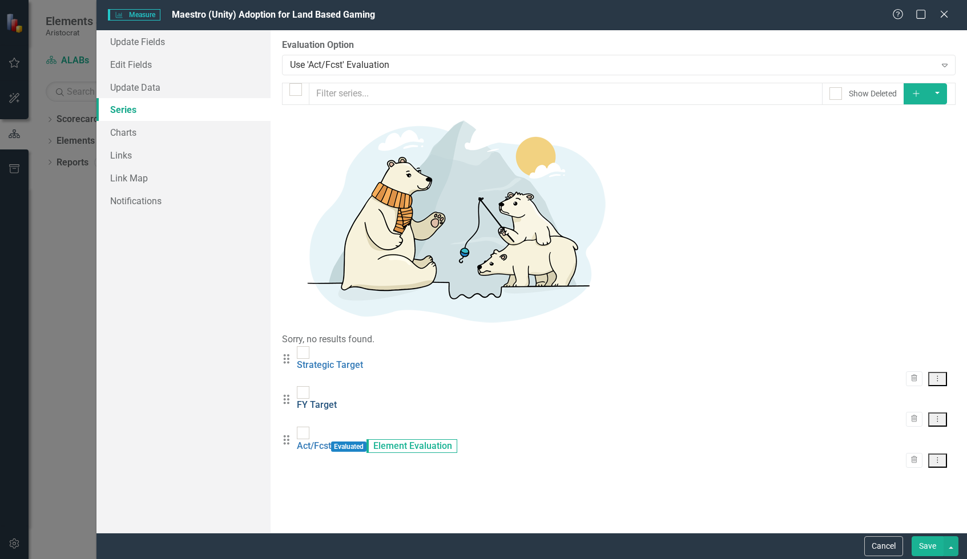
click at [337, 400] on link "FY Target" at bounding box center [317, 405] width 40 height 11
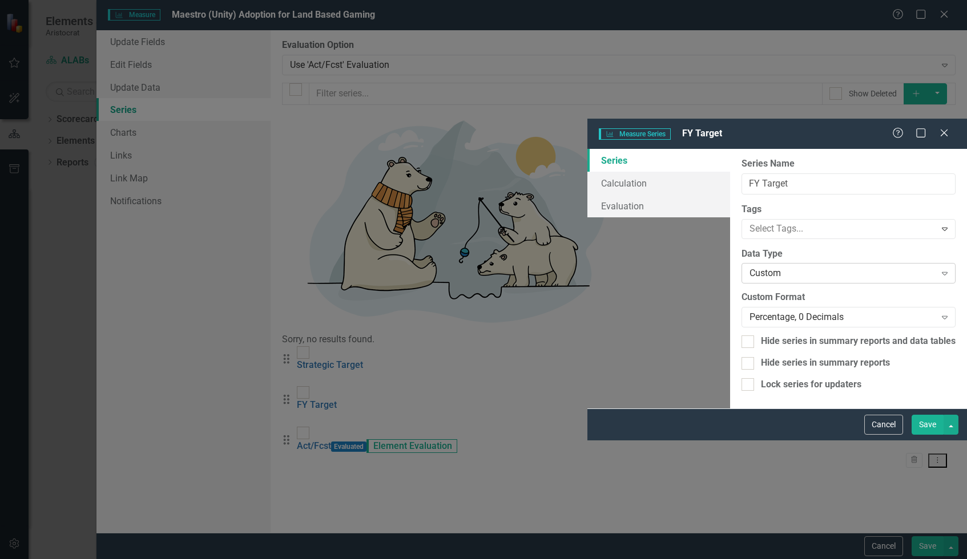
click at [750, 267] on div "Custom" at bounding box center [843, 273] width 186 height 13
click at [587, 150] on div "Series Calculation Evaluation" at bounding box center [658, 182] width 143 height 69
drag, startPoint x: 221, startPoint y: 63, endPoint x: 221, endPoint y: 72, distance: 8.6
click at [587, 172] on link "Calculation" at bounding box center [658, 183] width 143 height 23
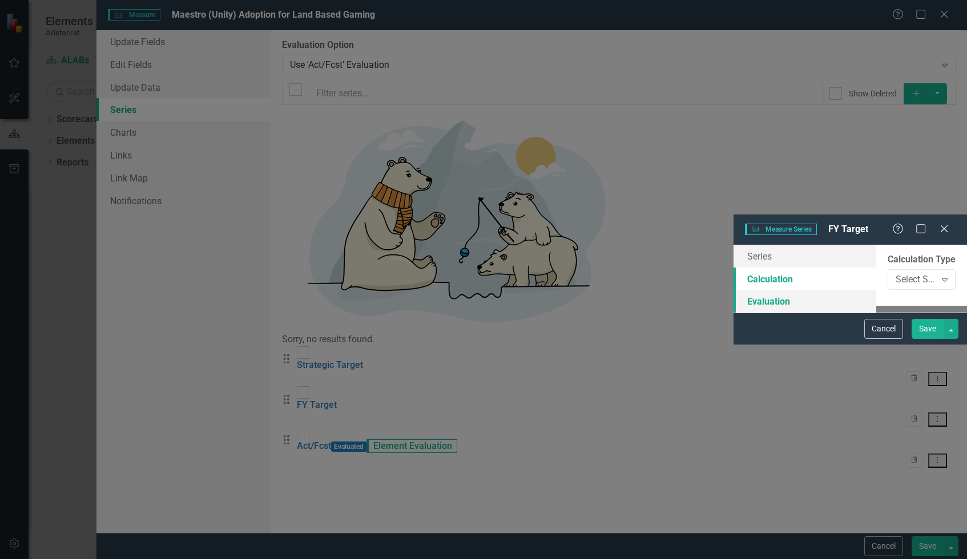
click at [734, 290] on link "Evaluation" at bounding box center [805, 301] width 143 height 23
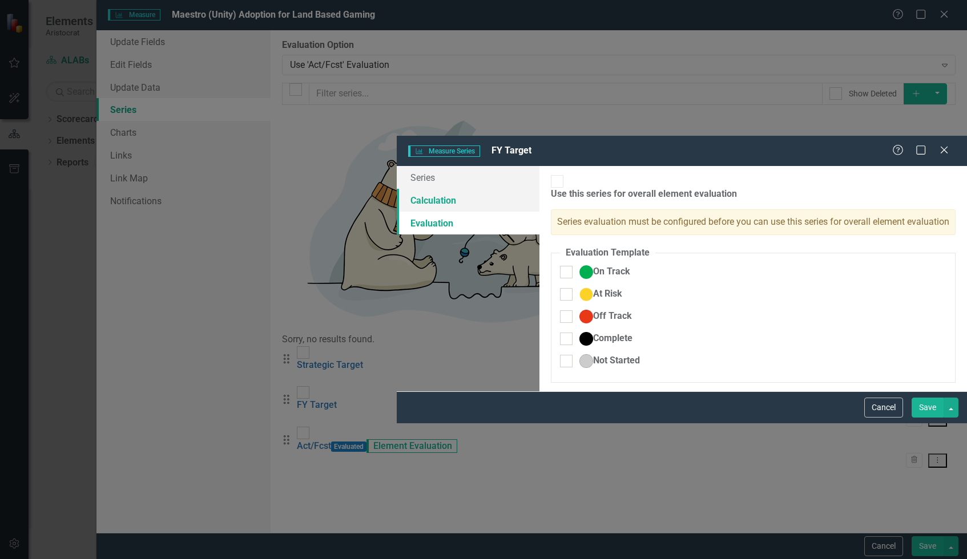
click at [397, 189] on link "Calculation" at bounding box center [468, 200] width 143 height 23
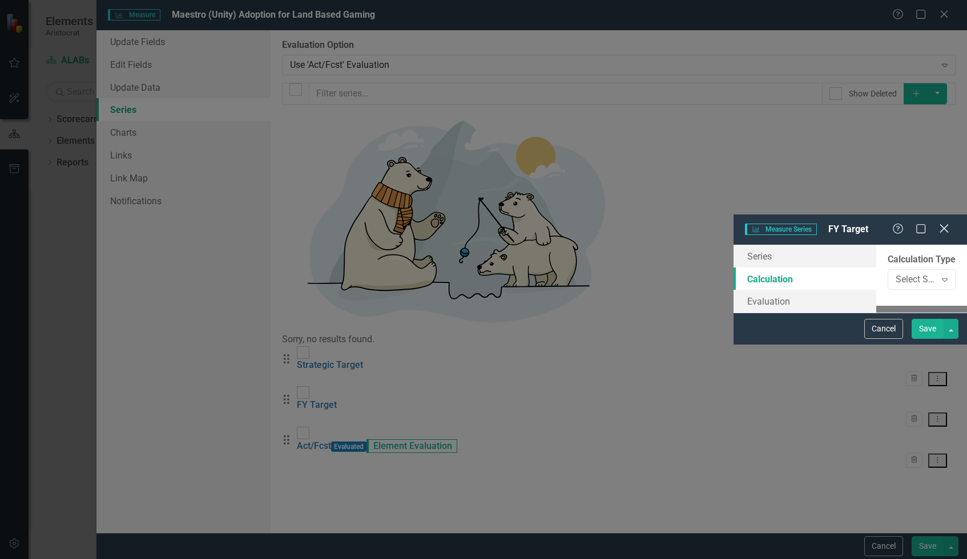
click at [945, 224] on icon at bounding box center [944, 228] width 9 height 9
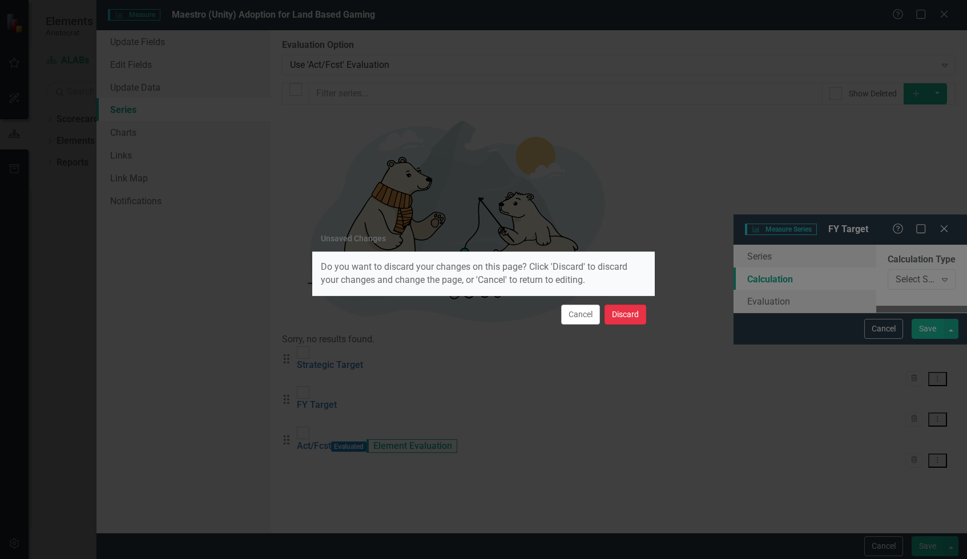
click at [615, 312] on button "Discard" at bounding box center [626, 315] width 42 height 20
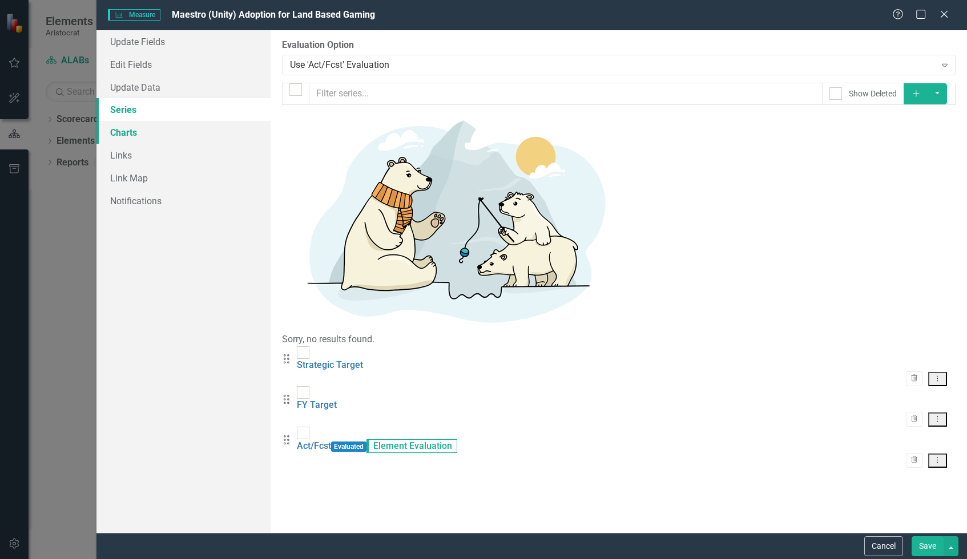
click at [154, 137] on link "Charts" at bounding box center [183, 132] width 174 height 23
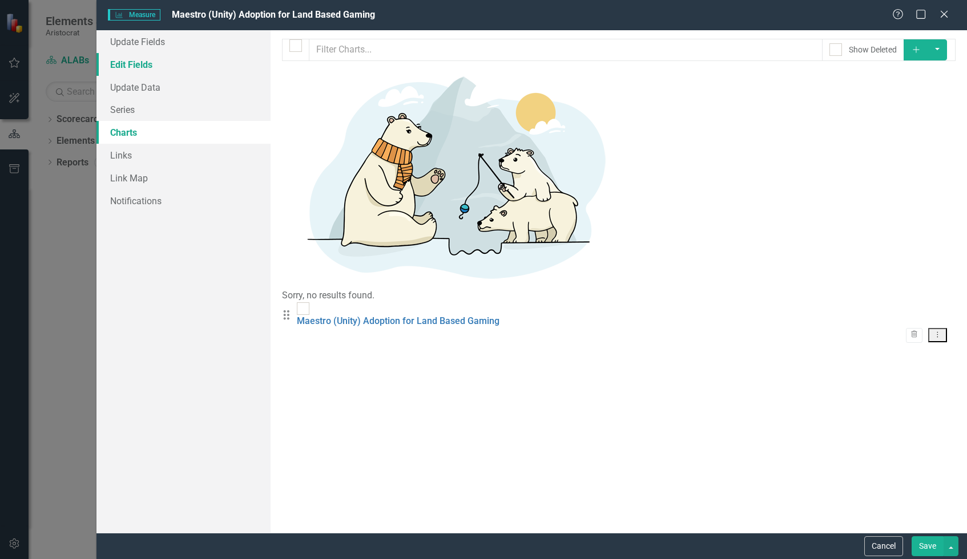
click at [141, 64] on link "Edit Fields" at bounding box center [183, 64] width 174 height 23
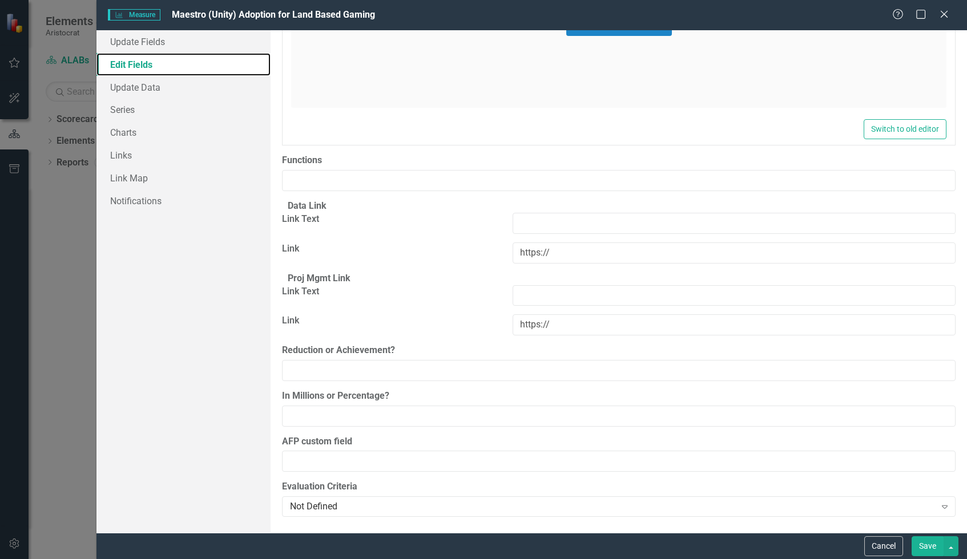
scroll to position [1394, 0]
click at [156, 131] on link "Charts" at bounding box center [183, 132] width 174 height 23
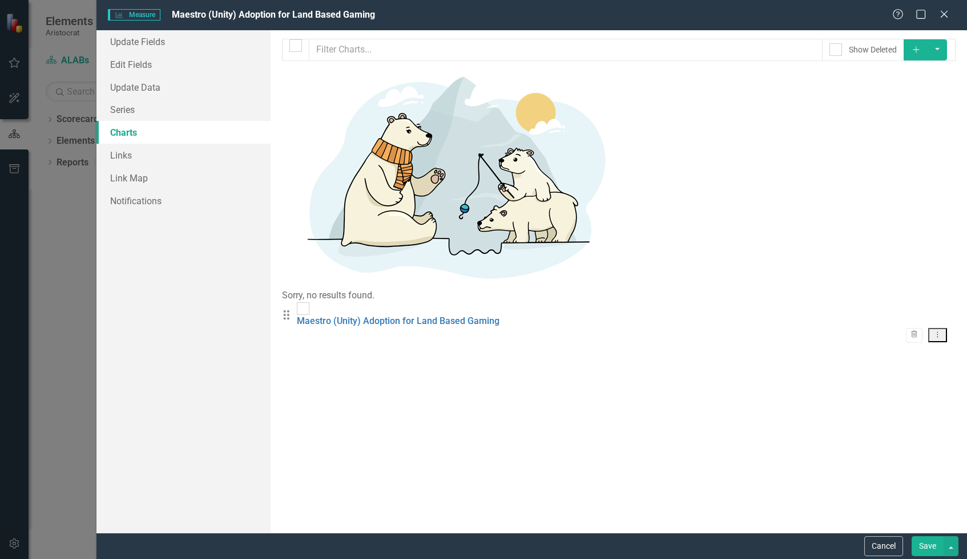
click at [944, 328] on button "Dropdown Menu" at bounding box center [937, 335] width 19 height 14
click at [907, 96] on link "Edit Edit Chart" at bounding box center [901, 100] width 90 height 21
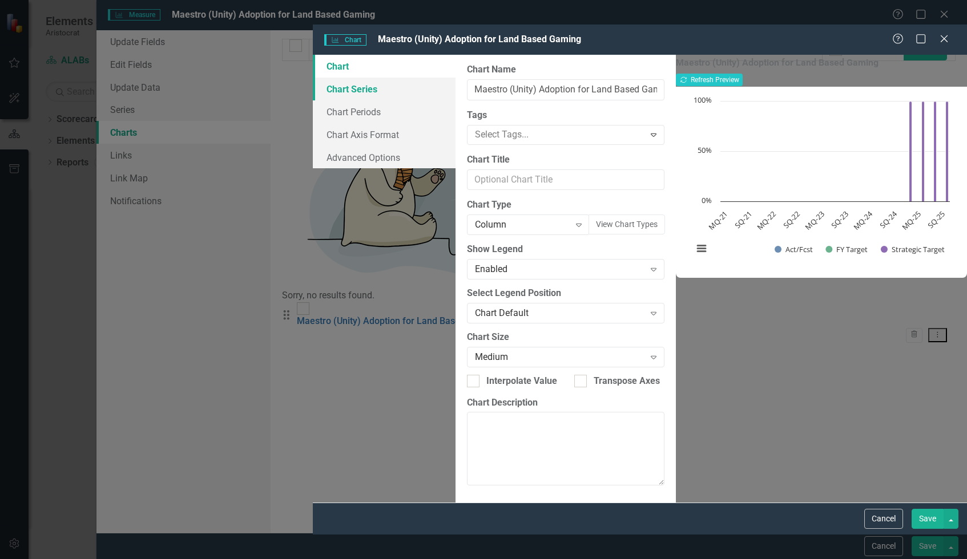
click at [313, 78] on link "Chart Series" at bounding box center [384, 89] width 143 height 23
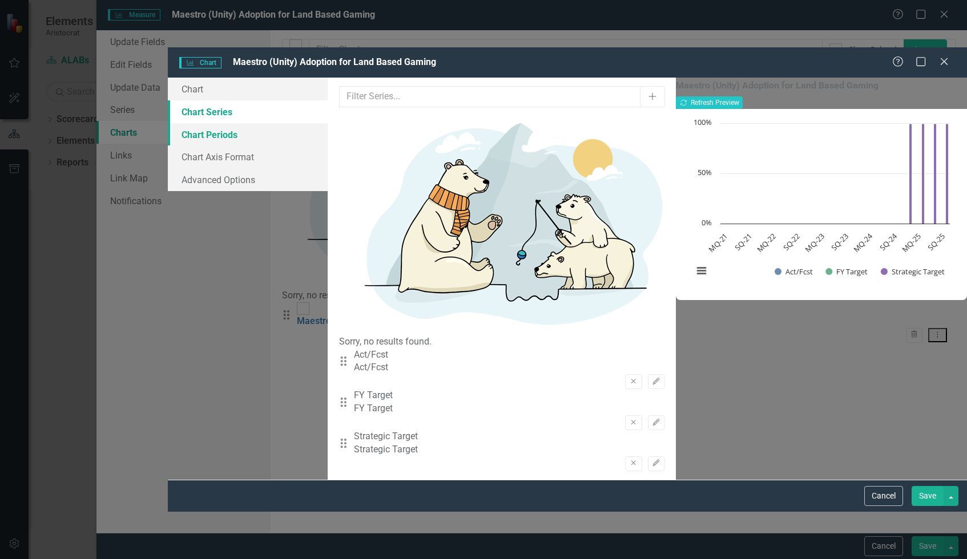
click at [237, 123] on link "Chart Periods" at bounding box center [248, 134] width 160 height 23
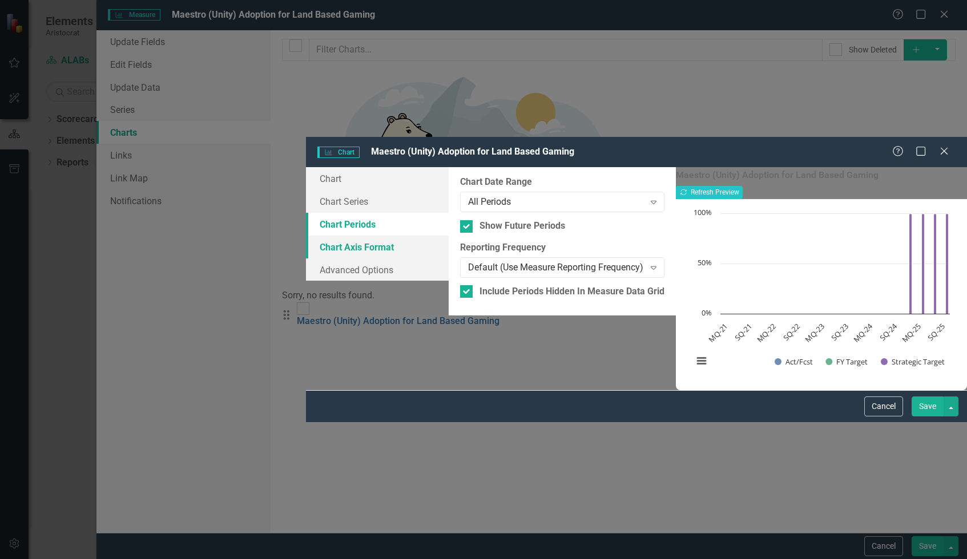
click at [306, 236] on link "Chart Axis Format" at bounding box center [377, 247] width 143 height 23
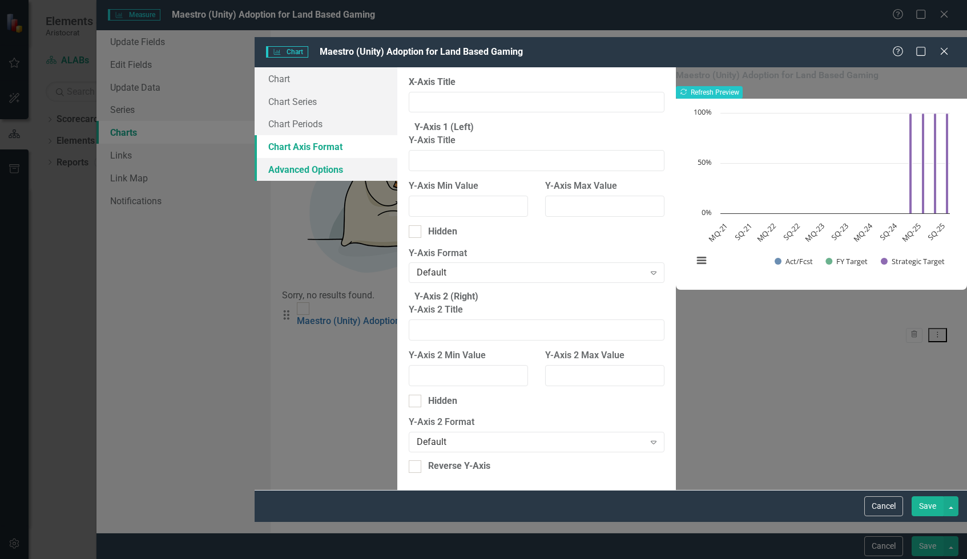
click at [255, 158] on link "Advanced Options" at bounding box center [326, 169] width 143 height 23
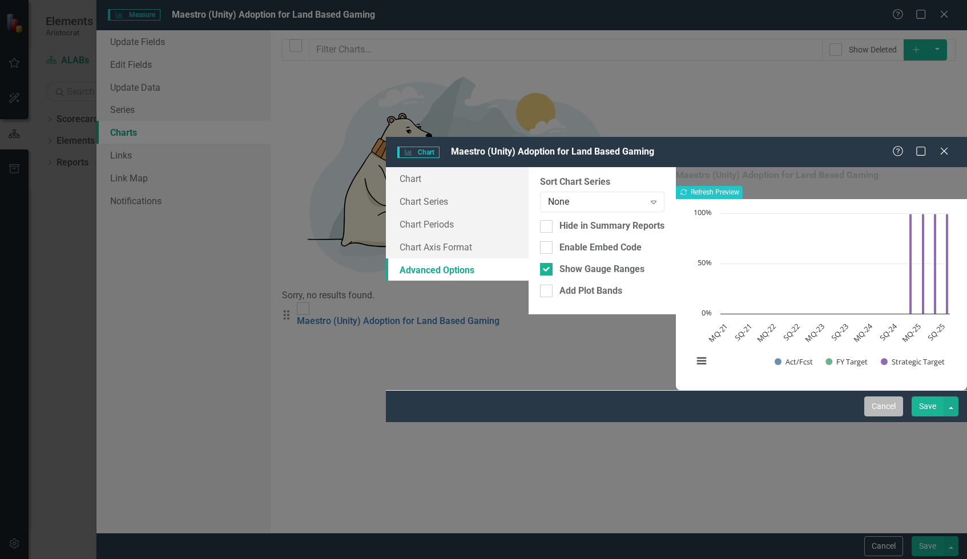
click at [900, 417] on button "Cancel" at bounding box center [883, 407] width 39 height 20
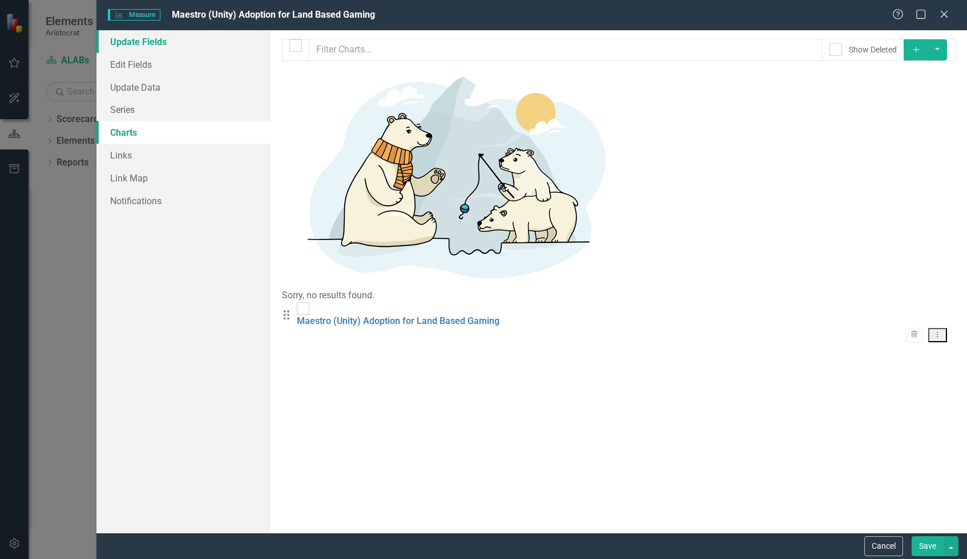
click at [131, 43] on link "Update Fields" at bounding box center [183, 41] width 174 height 23
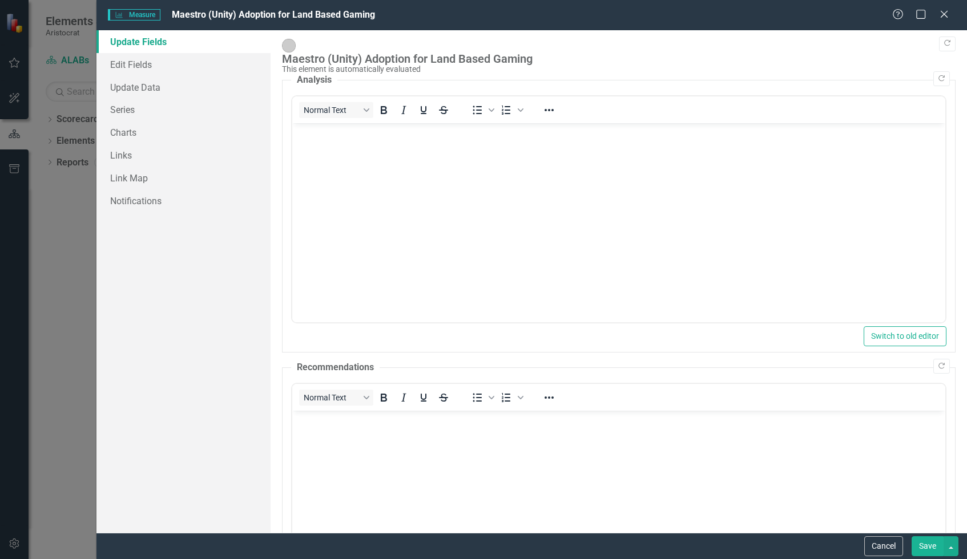
click at [891, 534] on div "Cancel Save" at bounding box center [531, 546] width 871 height 26
click at [883, 546] on button "Cancel" at bounding box center [883, 547] width 39 height 20
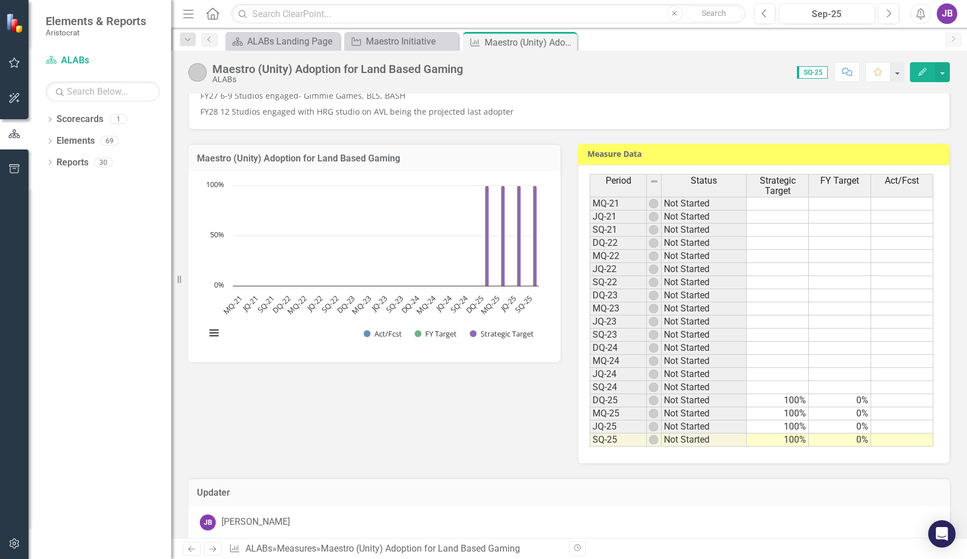
click at [769, 159] on td "Measure Data" at bounding box center [765, 155] width 357 height 17
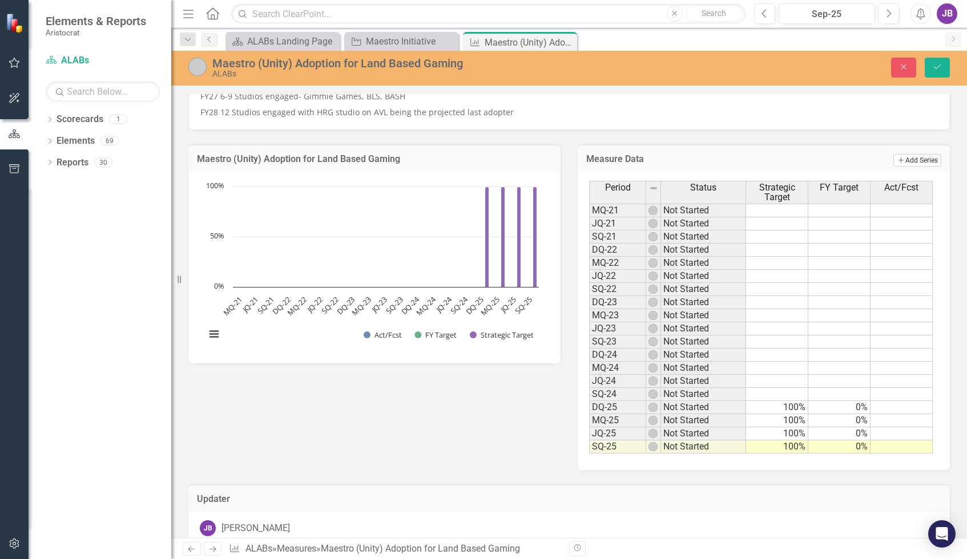
click at [911, 163] on button "Add Add Series" at bounding box center [917, 160] width 48 height 13
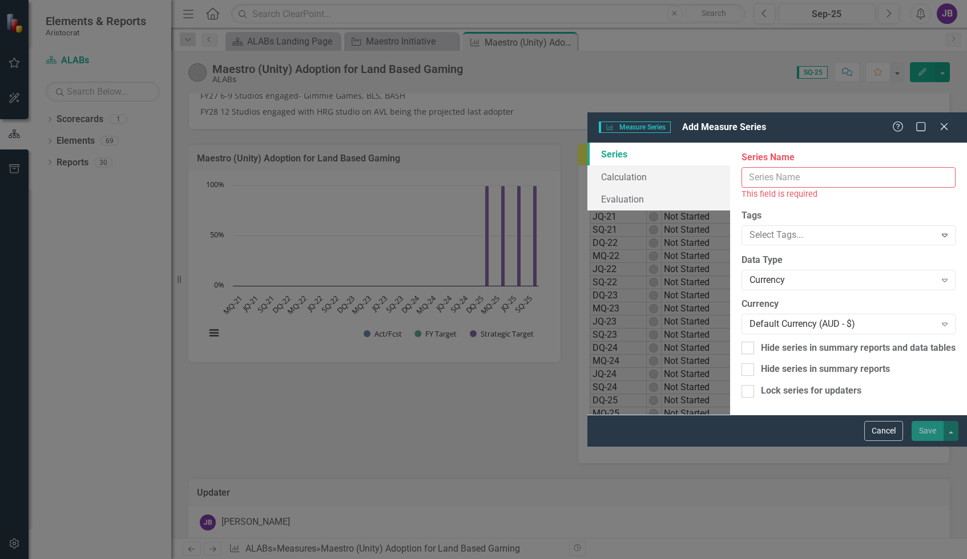
click at [742, 167] on input "Series Name" at bounding box center [849, 177] width 214 height 21
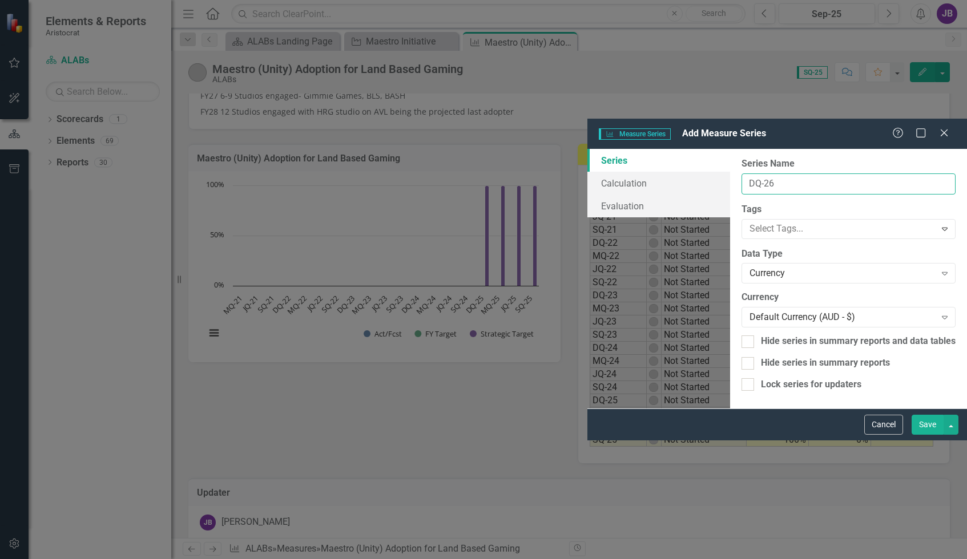
type input "DQ-26"
click at [730, 166] on div "From this page, you can edit the name, type, and visibility options of your ser…" at bounding box center [848, 279] width 237 height 260
click at [750, 267] on div "Currency" at bounding box center [843, 273] width 186 height 13
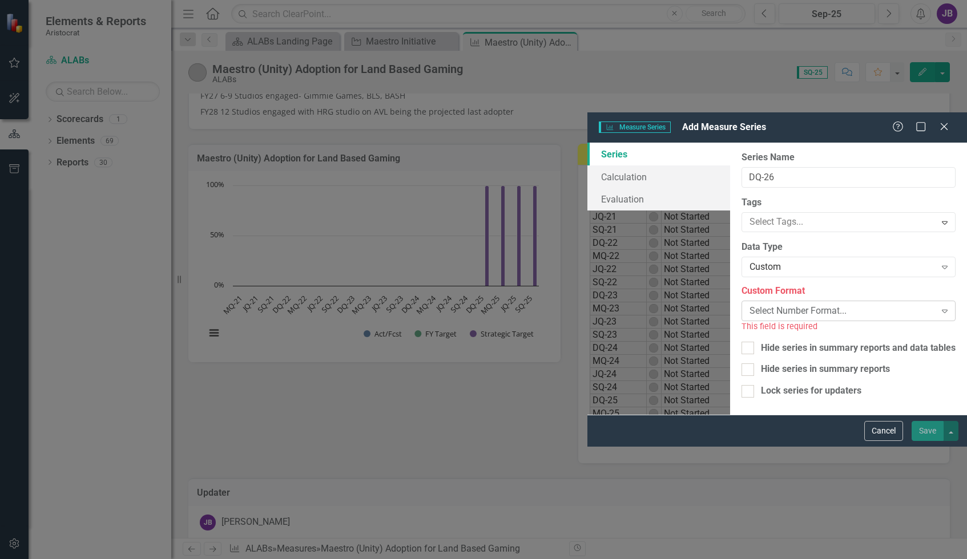
click at [750, 305] on div "Select Number Format..." at bounding box center [843, 311] width 186 height 13
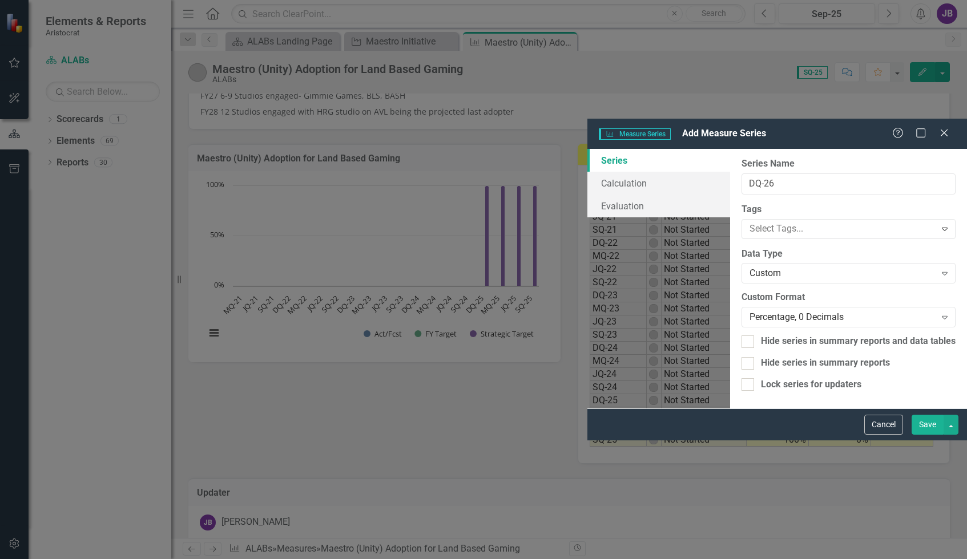
click at [927, 435] on button "Save" at bounding box center [928, 425] width 32 height 20
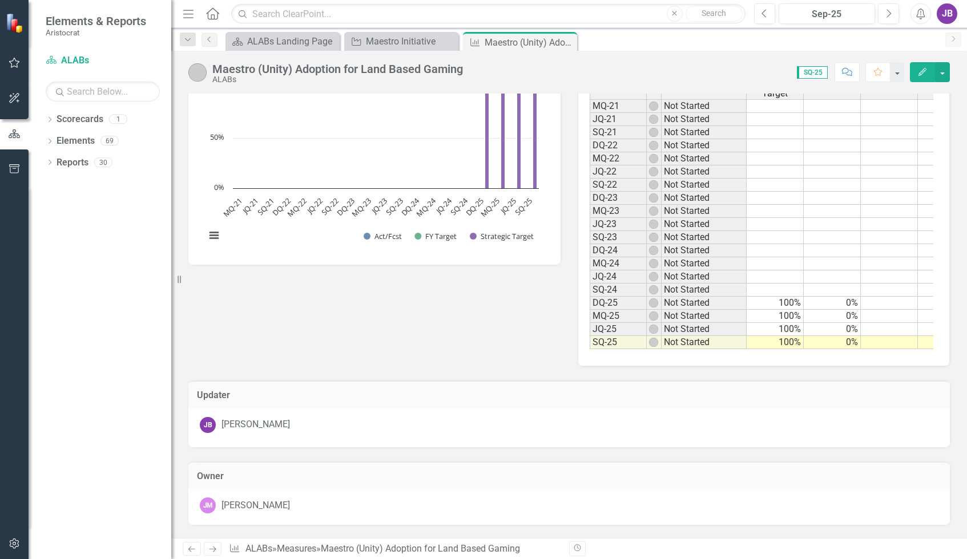
scroll to position [400, 0]
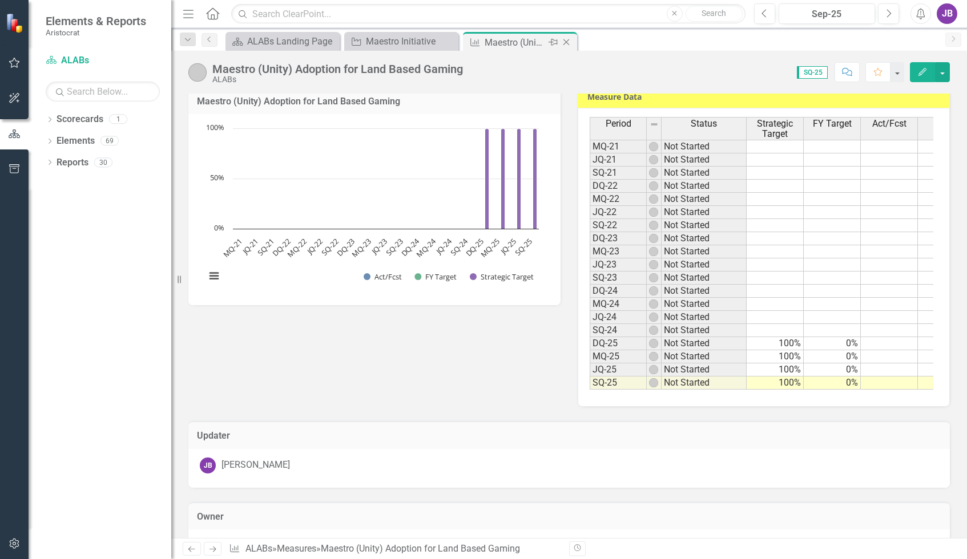
click at [565, 43] on icon "Close" at bounding box center [566, 42] width 11 height 9
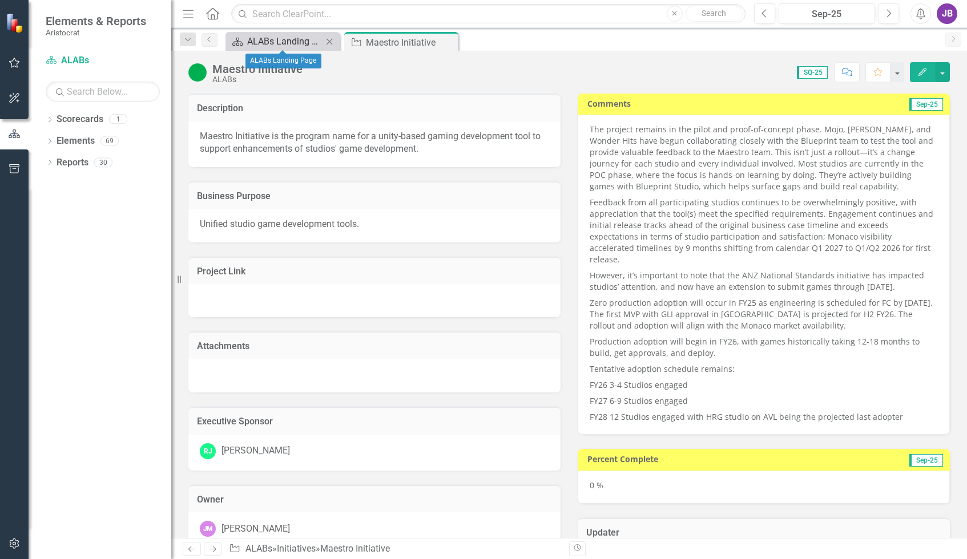
click at [273, 43] on div "ALABs Landing Page" at bounding box center [284, 41] width 75 height 14
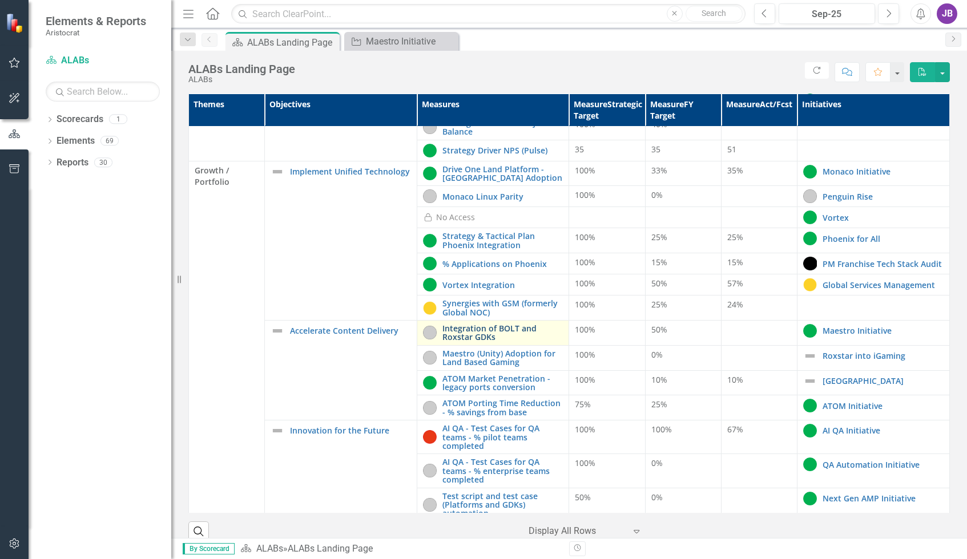
scroll to position [228, 0]
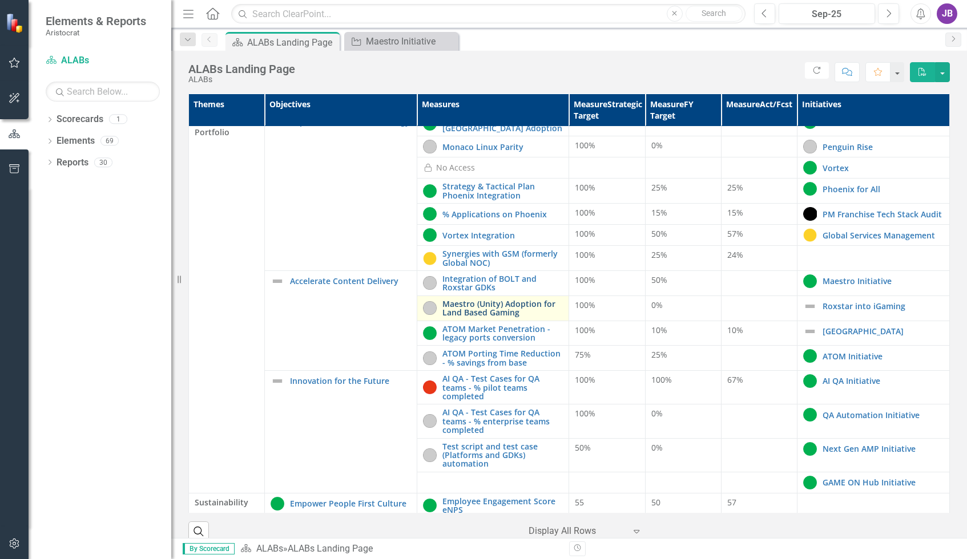
click at [469, 317] on link "Maestro (Unity) Adoption for Land Based Gaming" at bounding box center [502, 309] width 121 height 18
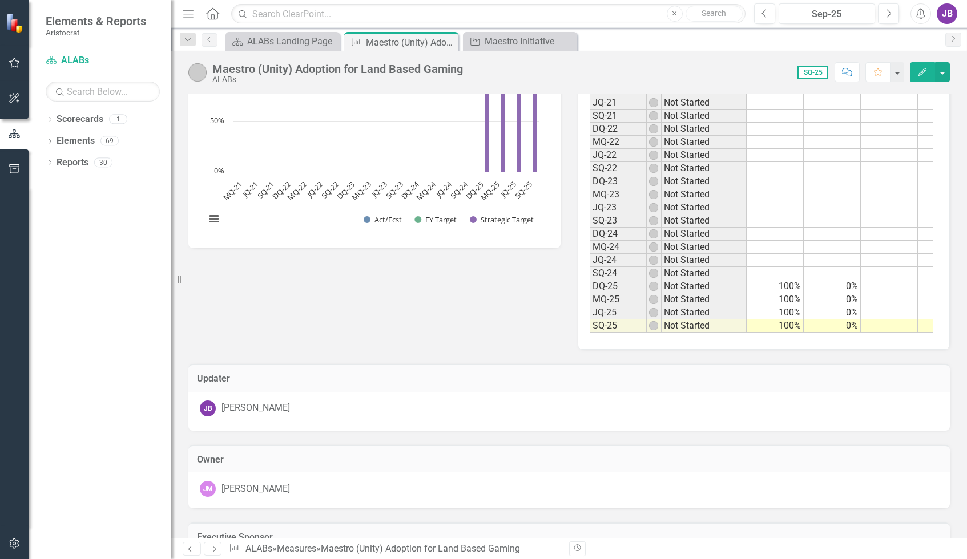
scroll to position [400, 0]
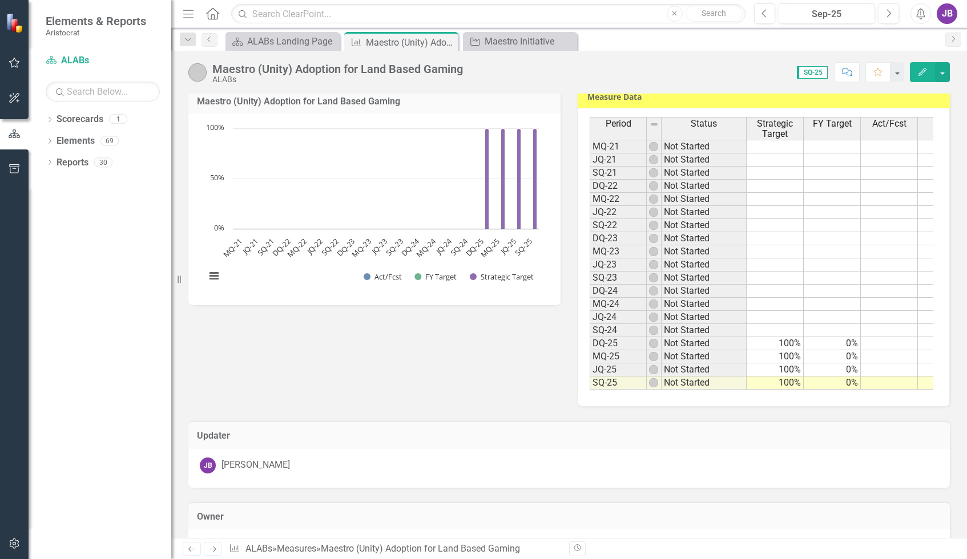
click at [535, 380] on div "Maestro (Unity) Adoption for Land Based Gaming Chart Bar chart with 3 data seri…" at bounding box center [569, 239] width 779 height 335
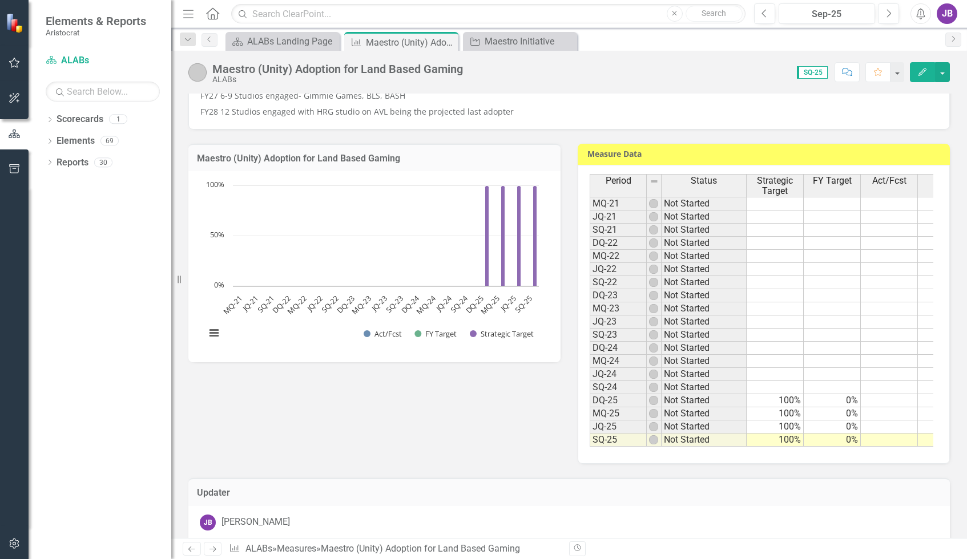
scroll to position [0, 42]
click at [898, 187] on th "DQ-26" at bounding box center [904, 185] width 57 height 23
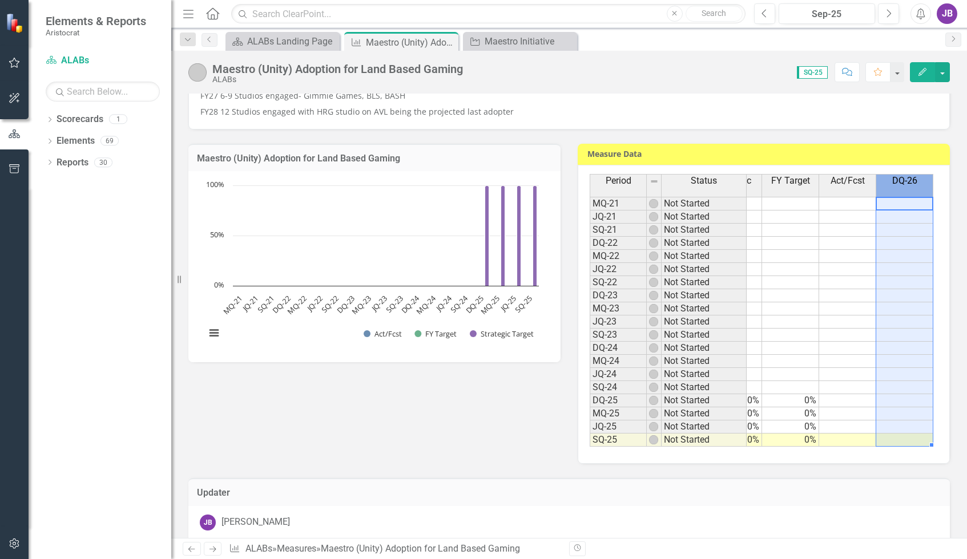
click at [905, 156] on h3 "Measure Data" at bounding box center [765, 154] width 357 height 9
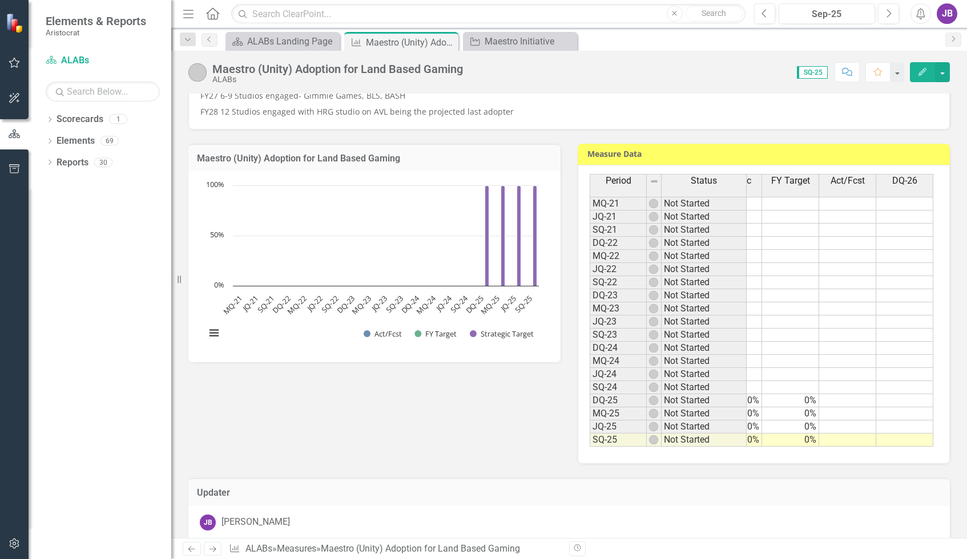
click at [905, 156] on h3 "Measure Data" at bounding box center [765, 154] width 357 height 9
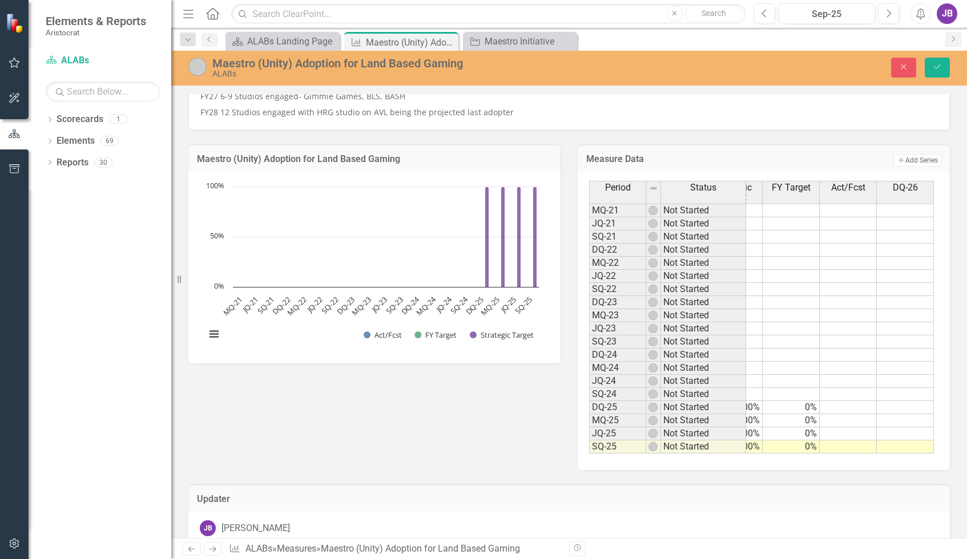
scroll to position [0, 41]
click at [909, 159] on button "Add Add Series" at bounding box center [917, 160] width 48 height 13
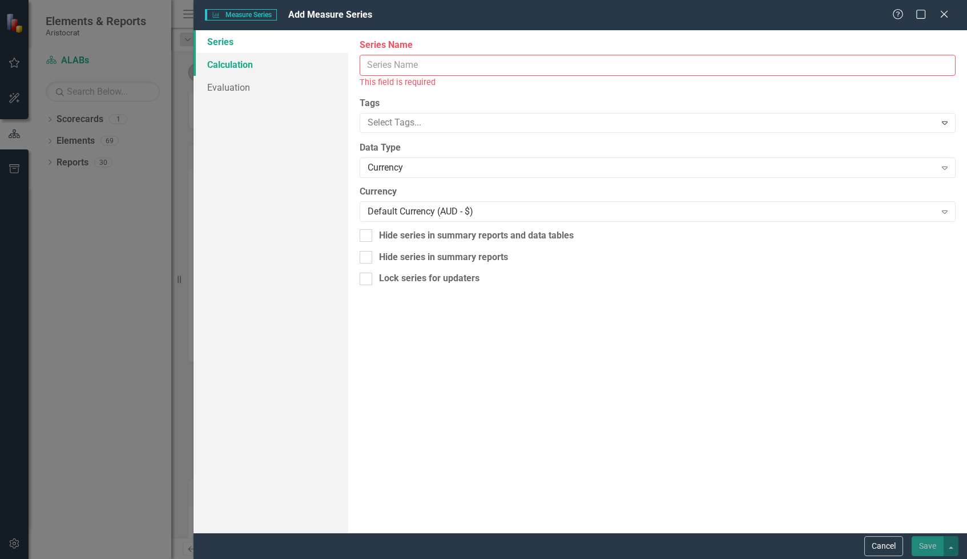
click at [231, 69] on link "Calculation" at bounding box center [271, 64] width 155 height 23
click at [240, 87] on link "Evaluation" at bounding box center [271, 87] width 155 height 23
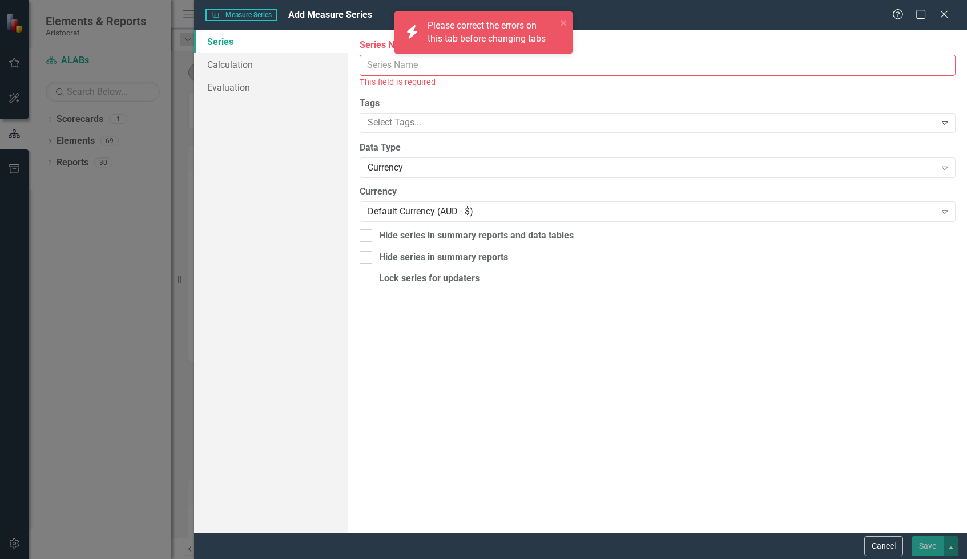
click at [235, 42] on link "Series" at bounding box center [271, 41] width 155 height 23
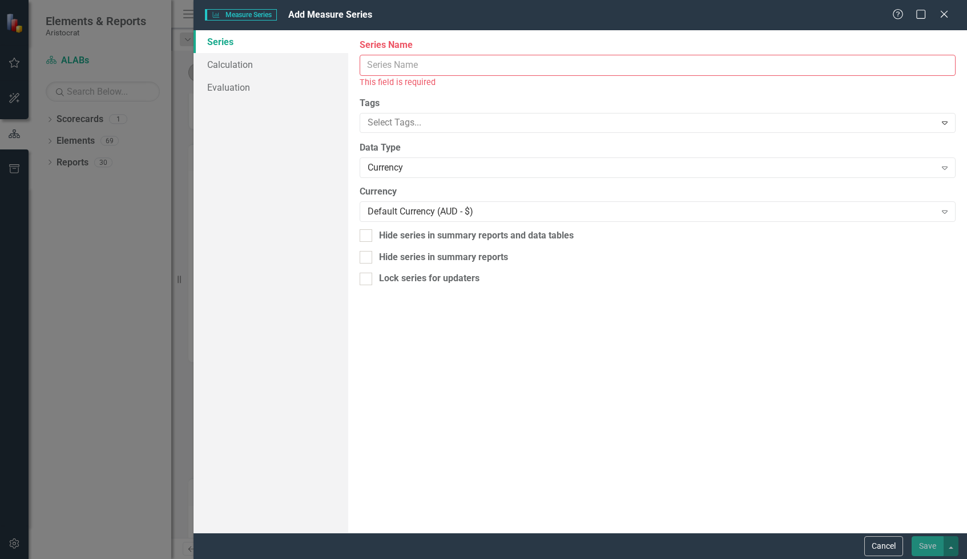
click at [272, 17] on span "Measure Series Measure Series" at bounding box center [241, 14] width 72 height 11
click at [945, 17] on icon "Close" at bounding box center [944, 14] width 14 height 11
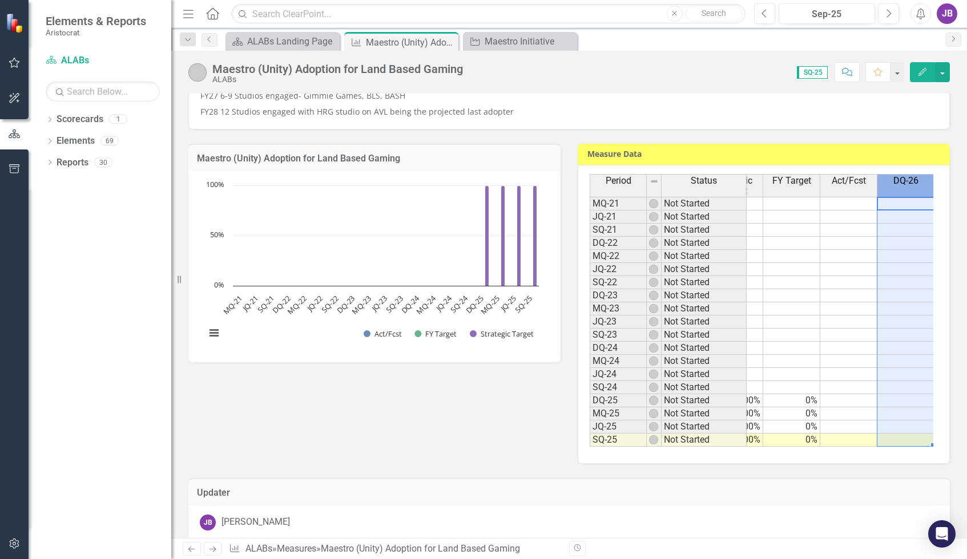
click at [904, 186] on span "DQ-26" at bounding box center [905, 181] width 25 height 10
click at [904, 186] on span "DQ-26" at bounding box center [904, 181] width 25 height 10
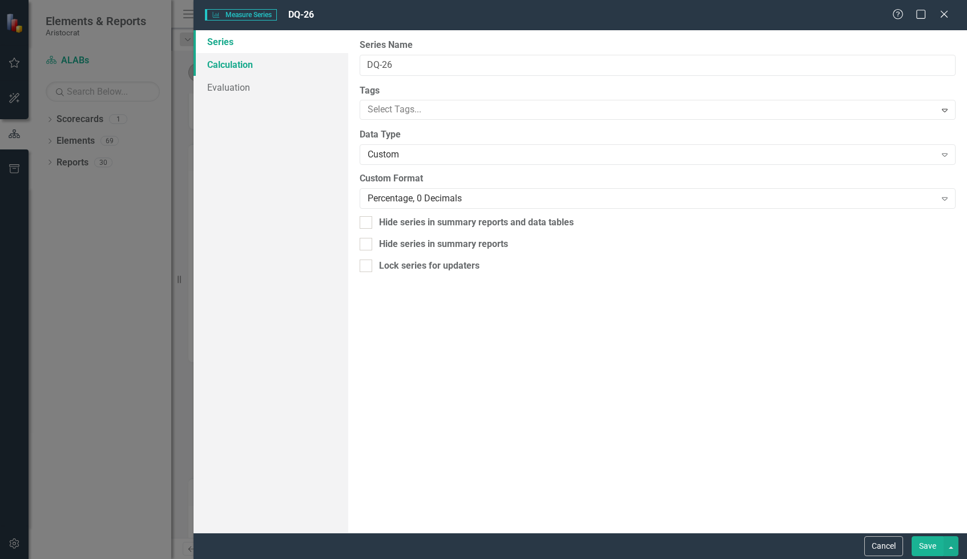
click at [259, 64] on link "Calculation" at bounding box center [271, 64] width 155 height 23
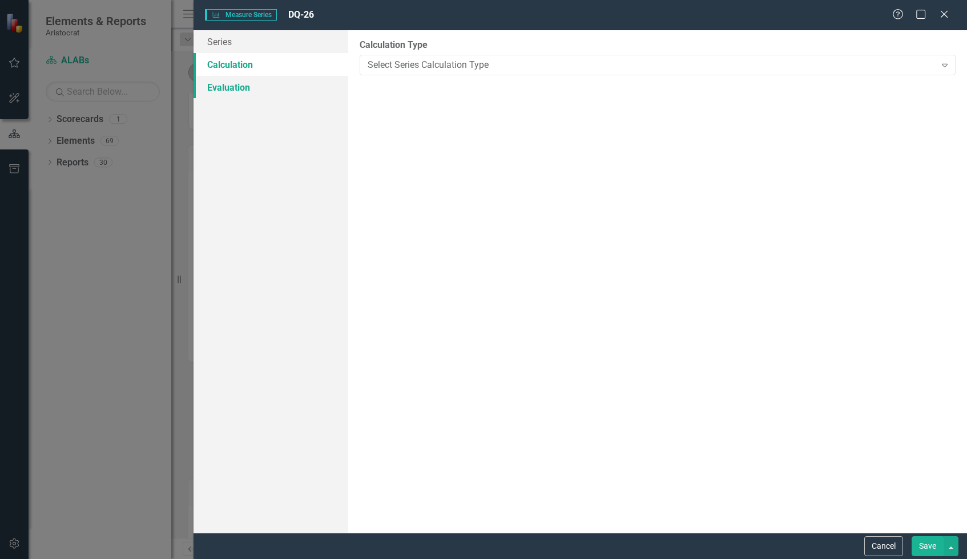
click at [256, 85] on link "Evaluation" at bounding box center [271, 87] width 155 height 23
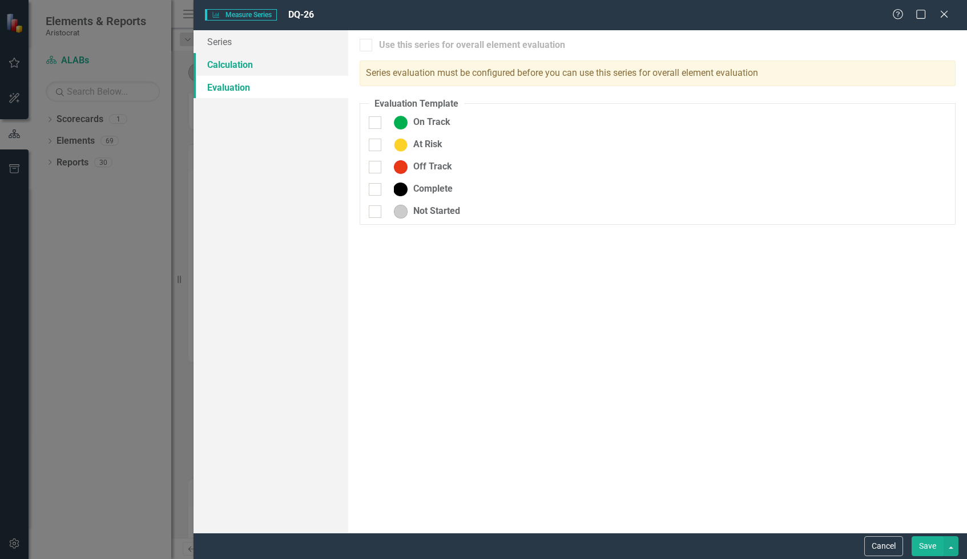
click at [256, 66] on link "Calculation" at bounding box center [271, 64] width 155 height 23
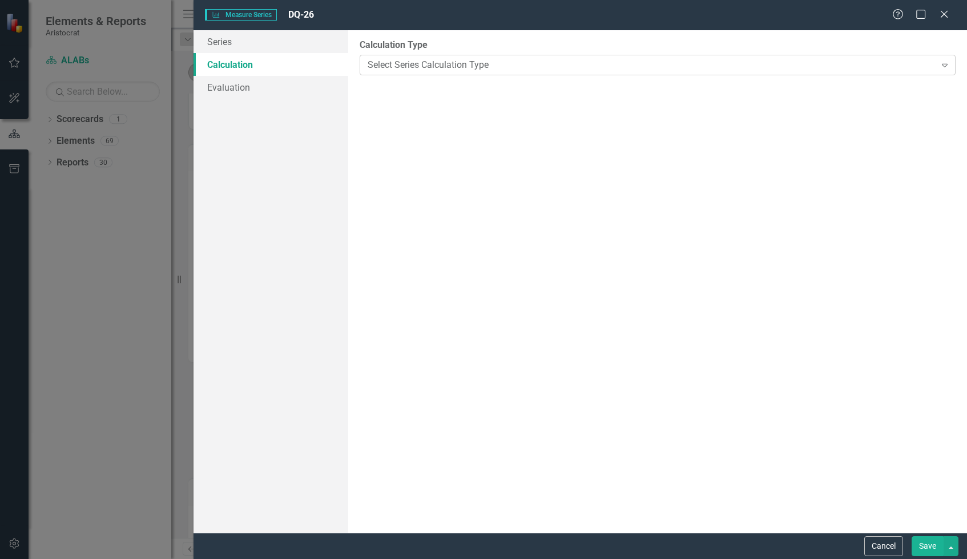
click at [431, 61] on div "Select Series Calculation Type" at bounding box center [652, 64] width 568 height 13
click at [266, 49] on link "Series" at bounding box center [271, 41] width 155 height 23
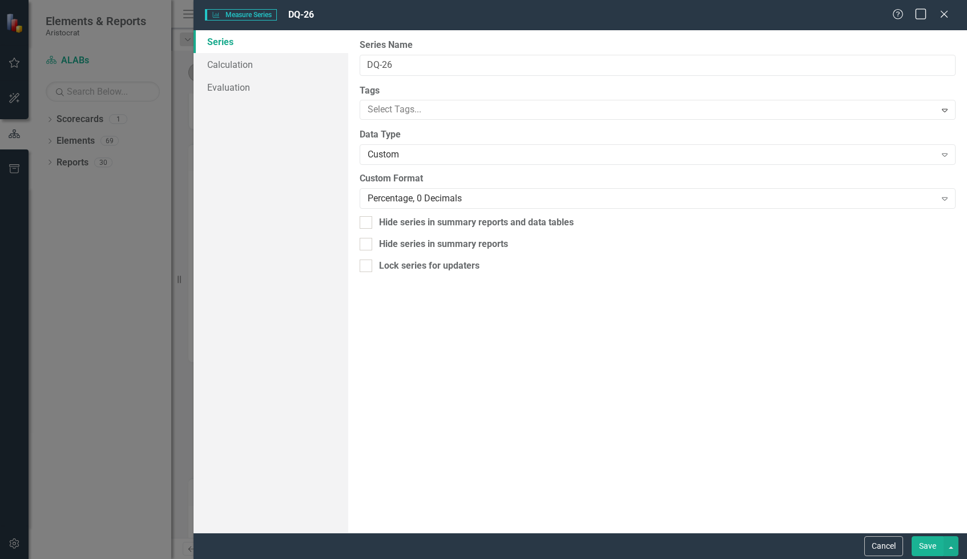
click at [921, 20] on div "Maximize" at bounding box center [921, 14] width 14 height 15
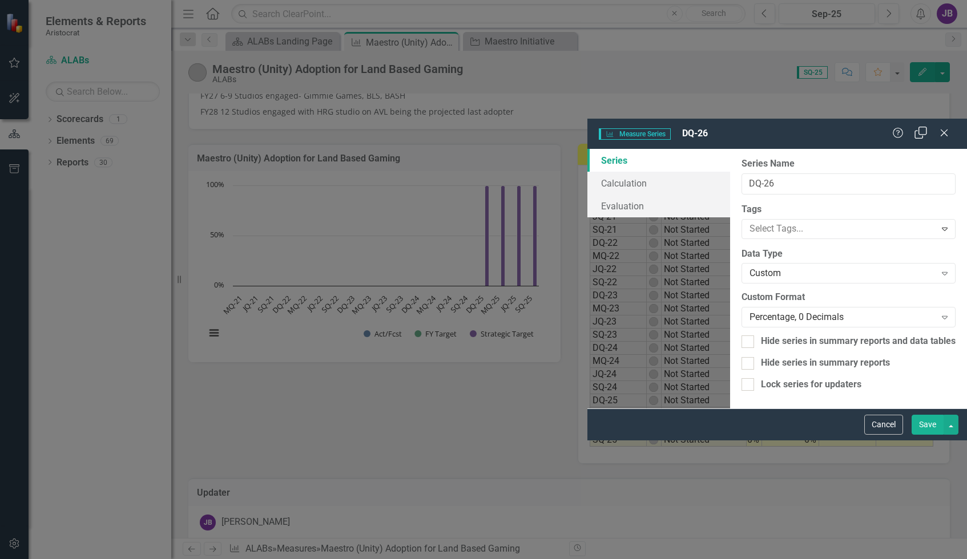
click at [921, 127] on icon at bounding box center [921, 133] width 13 height 13
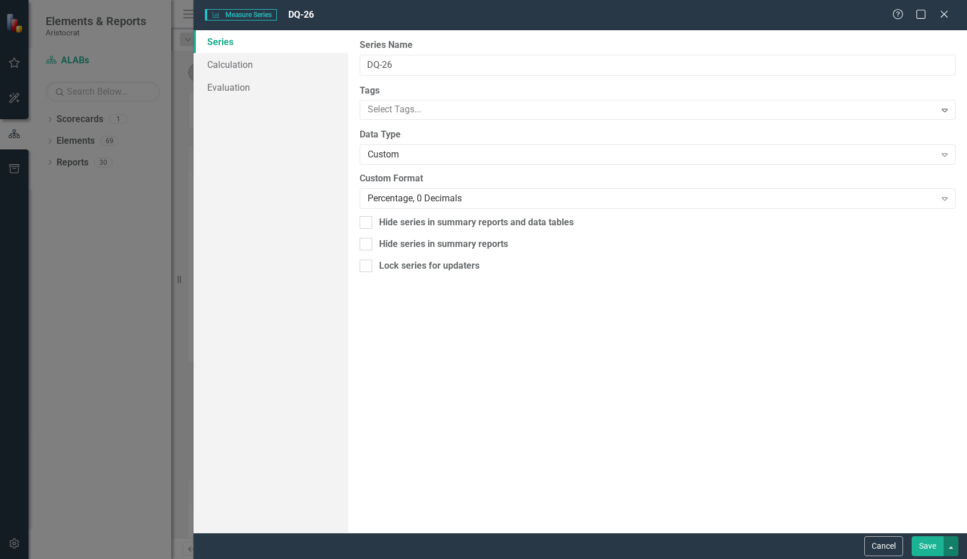
click at [951, 548] on button "button" at bounding box center [951, 547] width 15 height 20
click at [788, 480] on div "From this page, you can edit the name, type, and visibility options of your ser…" at bounding box center [657, 281] width 619 height 503
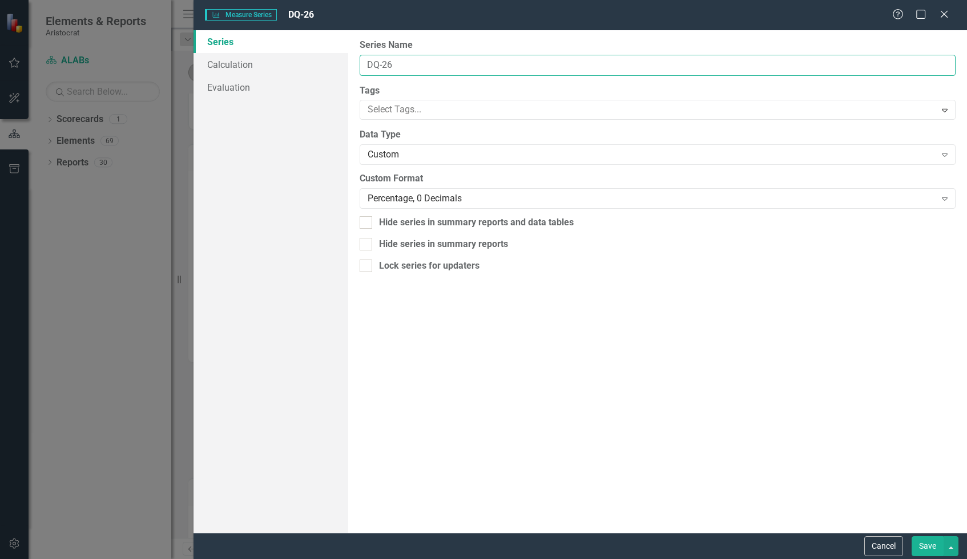
drag, startPoint x: 397, startPoint y: 66, endPoint x: 356, endPoint y: 67, distance: 40.5
click at [356, 67] on div "From this page, you can edit the name, type, and visibility options of your ser…" at bounding box center [657, 281] width 619 height 503
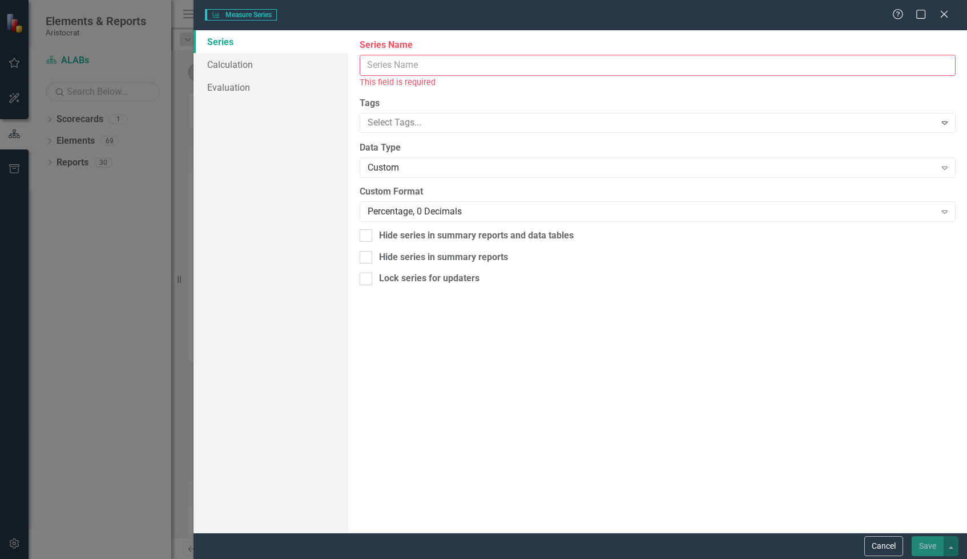
click at [534, 424] on div "From this page, you can edit the name, type, and visibility options of your ser…" at bounding box center [657, 281] width 619 height 503
click at [889, 551] on button "Cancel" at bounding box center [883, 547] width 39 height 20
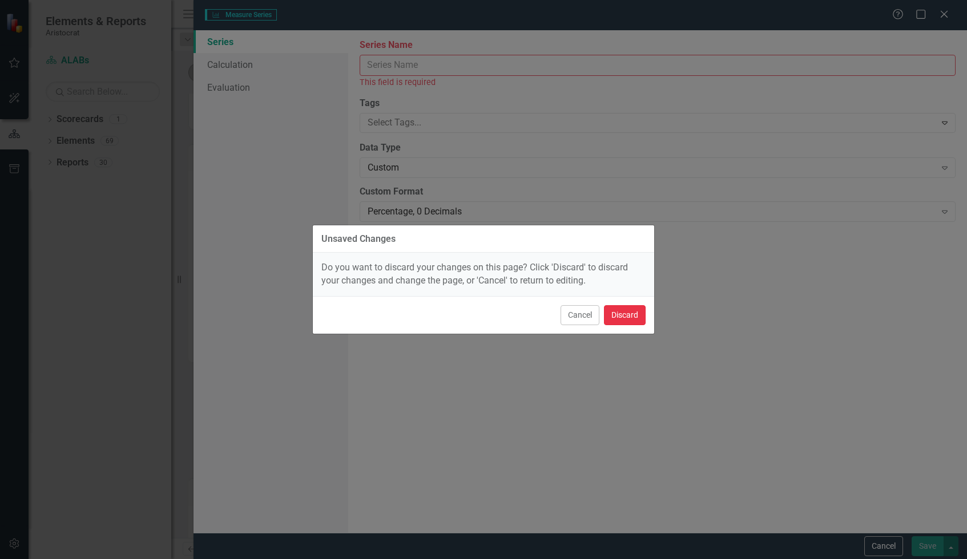
click at [619, 311] on button "Discard" at bounding box center [625, 315] width 42 height 20
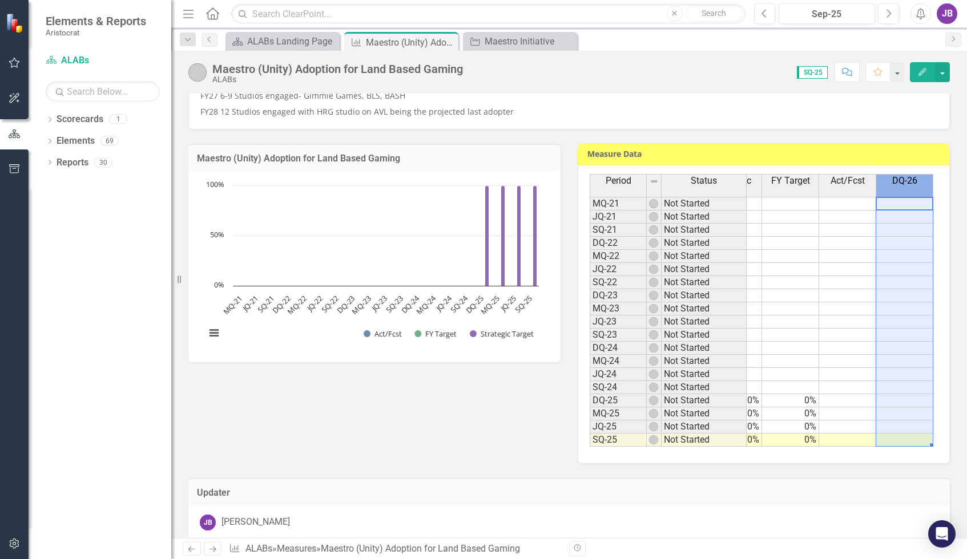
click at [904, 187] on div "DQ-26" at bounding box center [904, 181] width 57 height 13
click at [903, 184] on span "DQ-26" at bounding box center [904, 181] width 25 height 10
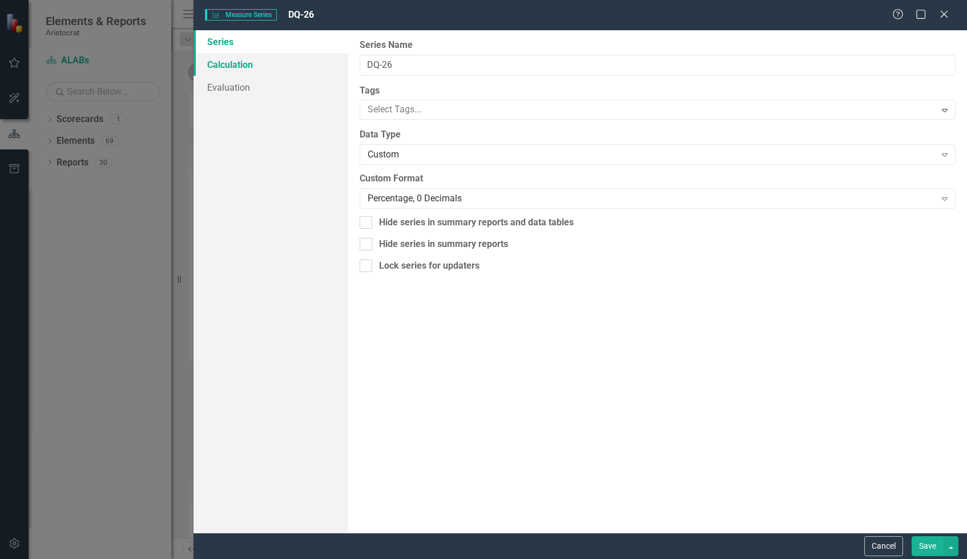
click at [238, 66] on link "Calculation" at bounding box center [271, 64] width 155 height 23
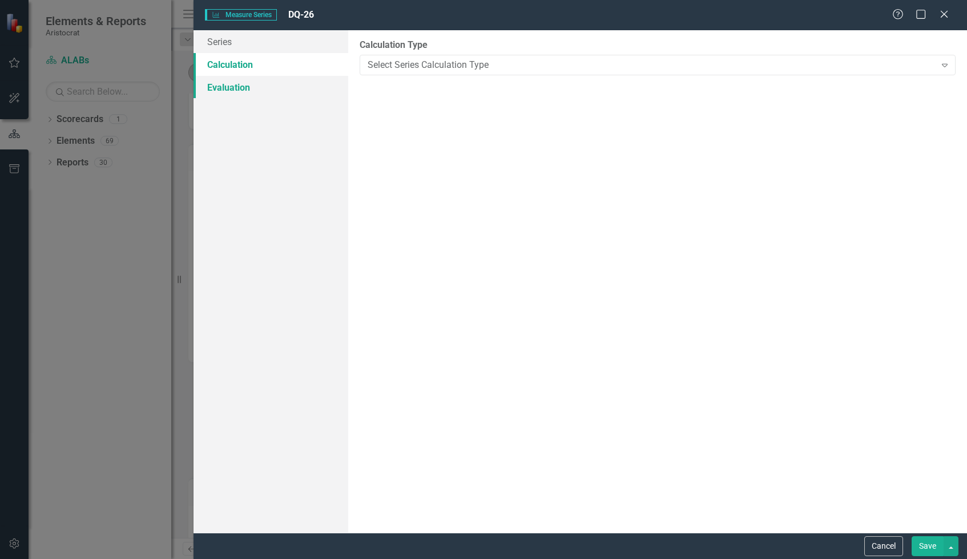
click at [238, 91] on link "Evaluation" at bounding box center [271, 87] width 155 height 23
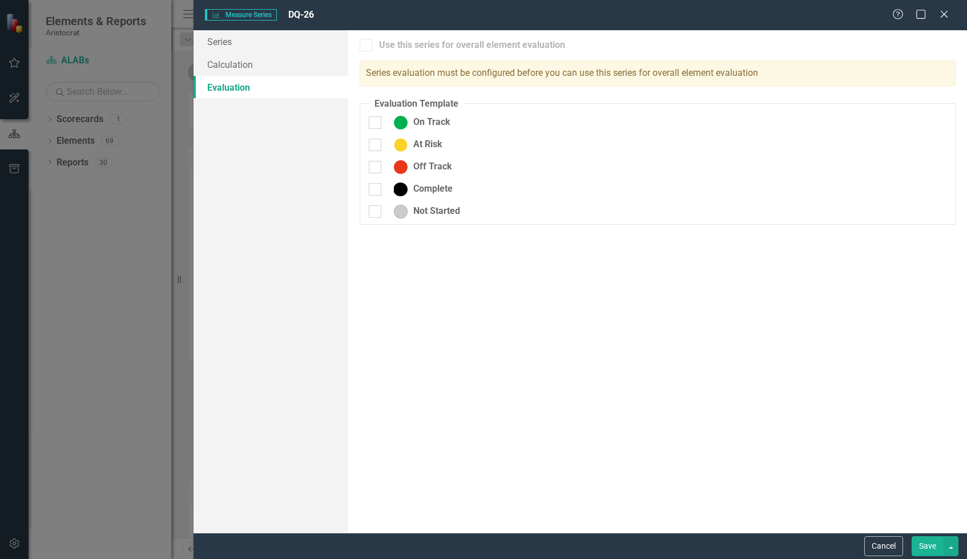
drag, startPoint x: 244, startPoint y: 14, endPoint x: 306, endPoint y: 10, distance: 61.8
click at [306, 10] on span "DQ-26" at bounding box center [301, 14] width 26 height 11
click at [308, 16] on span "DQ-26" at bounding box center [301, 14] width 26 height 11
click at [252, 38] on link "Series" at bounding box center [271, 41] width 155 height 23
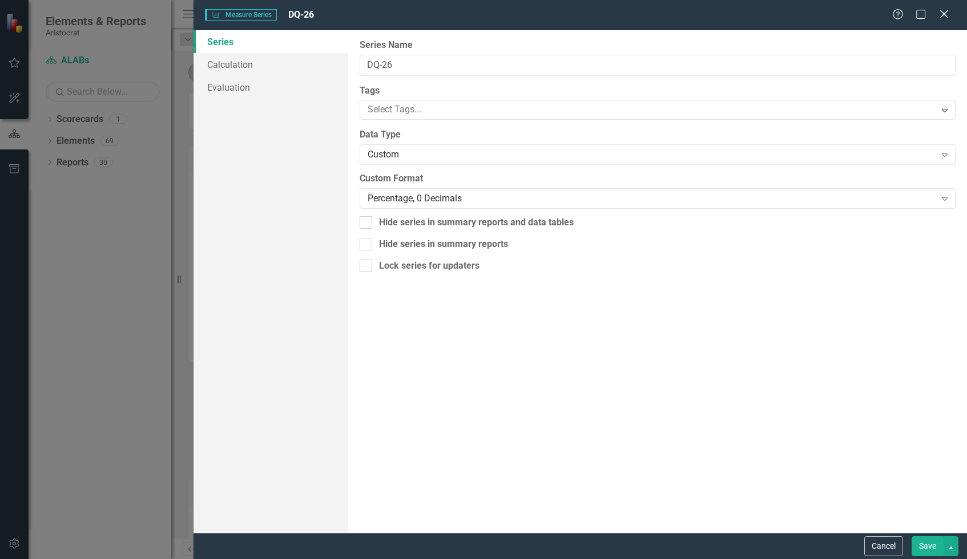
click at [944, 14] on icon at bounding box center [944, 14] width 9 height 9
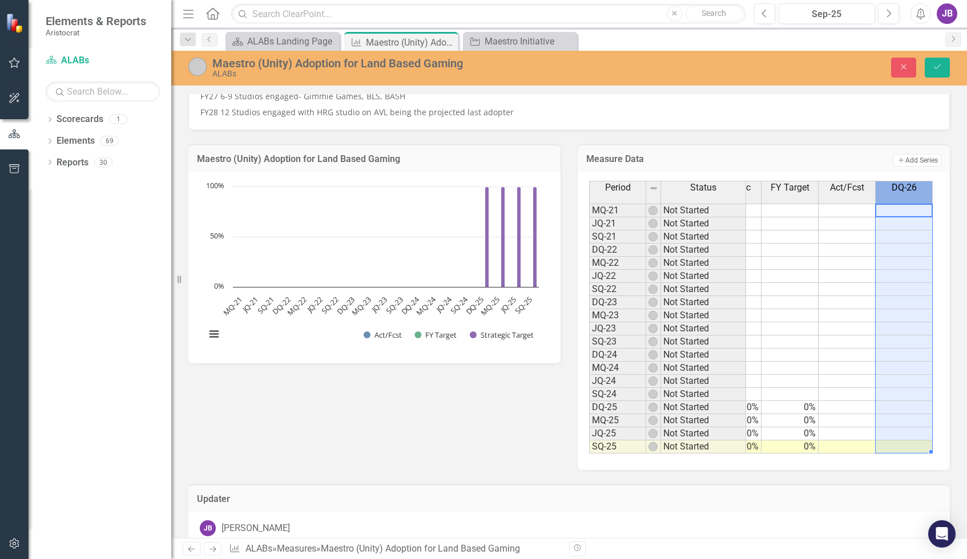
scroll to position [0, 41]
click at [912, 192] on span "DQ-26" at bounding box center [905, 188] width 25 height 10
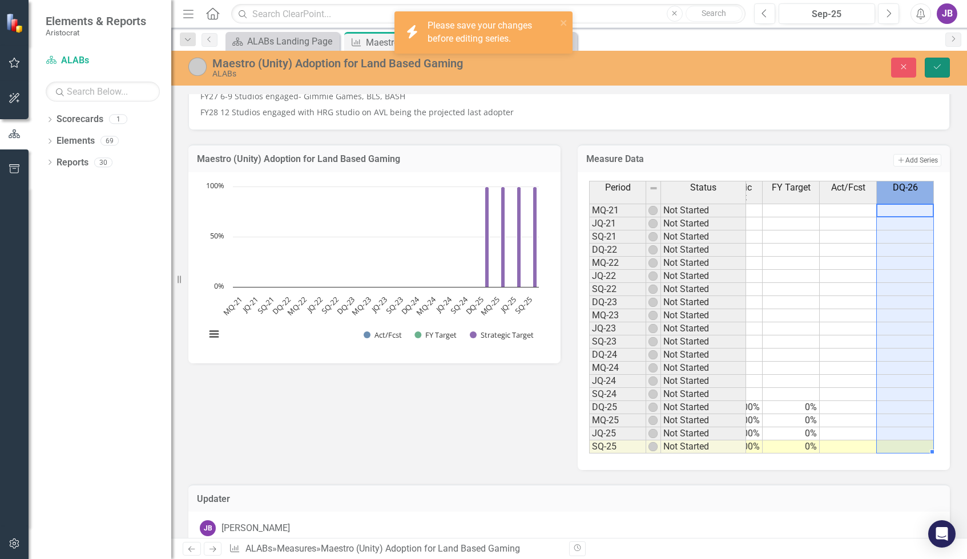
click at [937, 67] on icon "Save" at bounding box center [937, 67] width 10 height 8
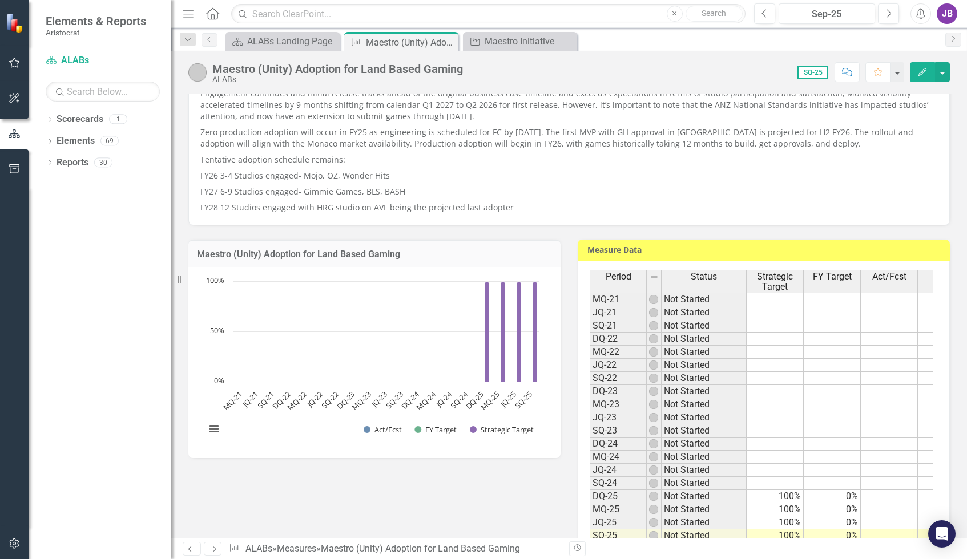
scroll to position [11, 0]
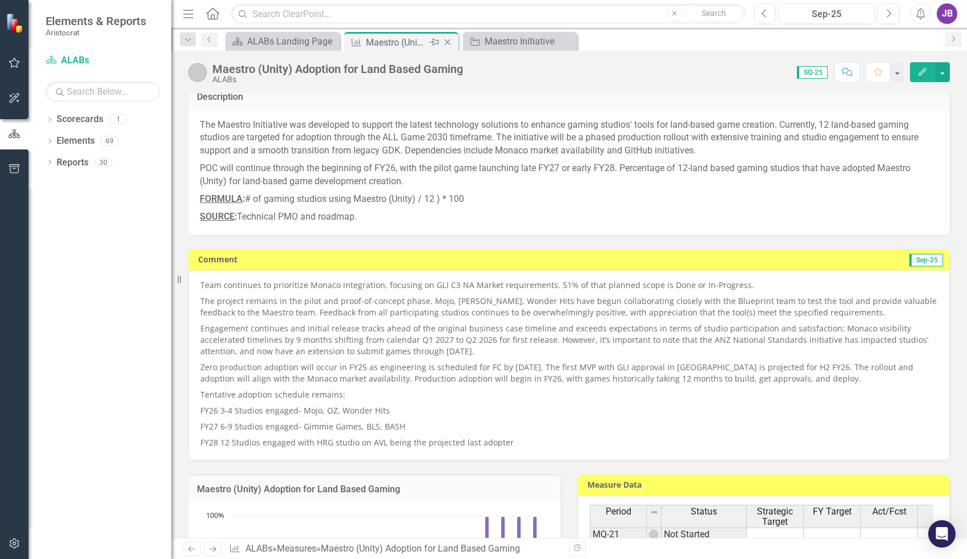
click at [449, 43] on icon "Close" at bounding box center [447, 42] width 11 height 9
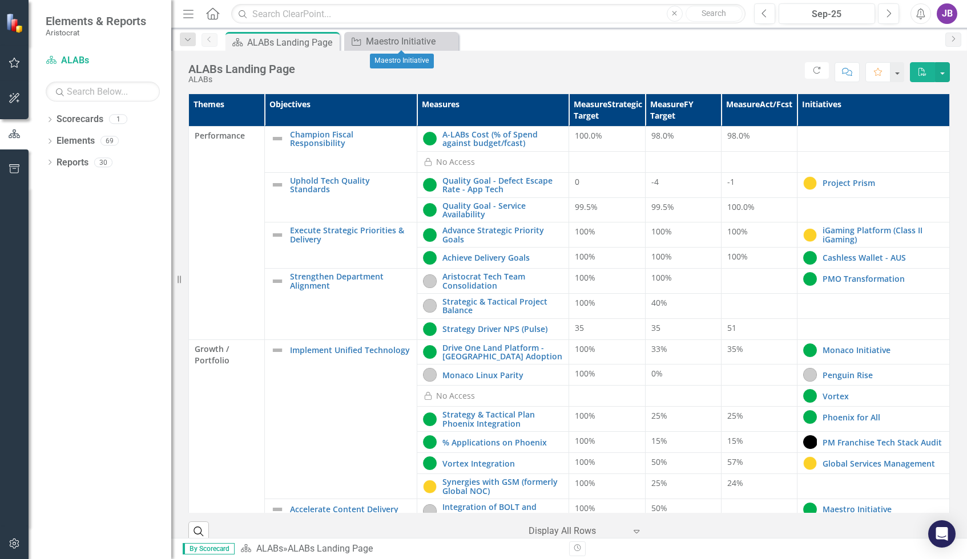
drag, startPoint x: 449, startPoint y: 43, endPoint x: 404, endPoint y: 43, distance: 44.5
click at [0, 0] on icon "Close" at bounding box center [0, 0] width 0 height 0
click at [266, 41] on div "ALABs Landing Page" at bounding box center [284, 42] width 75 height 14
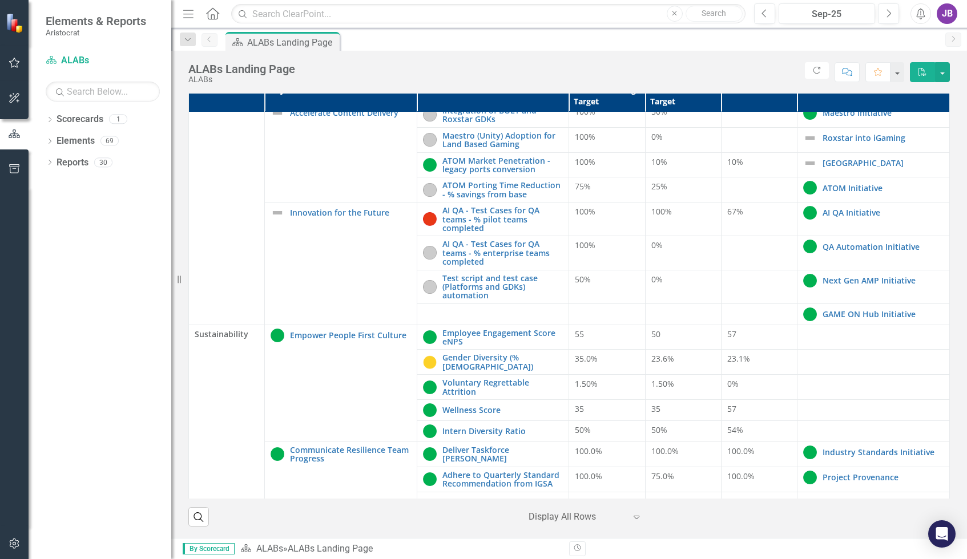
scroll to position [325, 0]
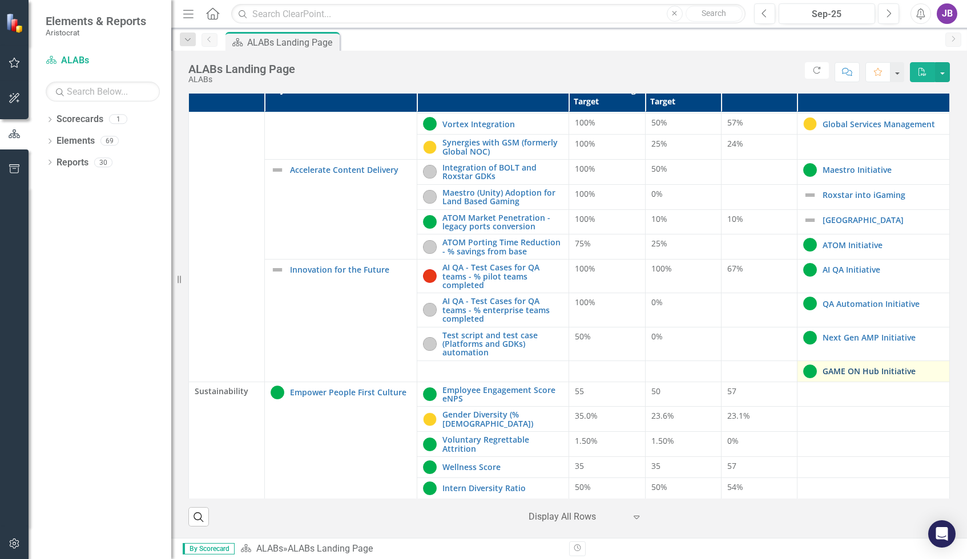
click at [872, 376] on link "GAME ON Hub Initiative" at bounding box center [883, 371] width 121 height 9
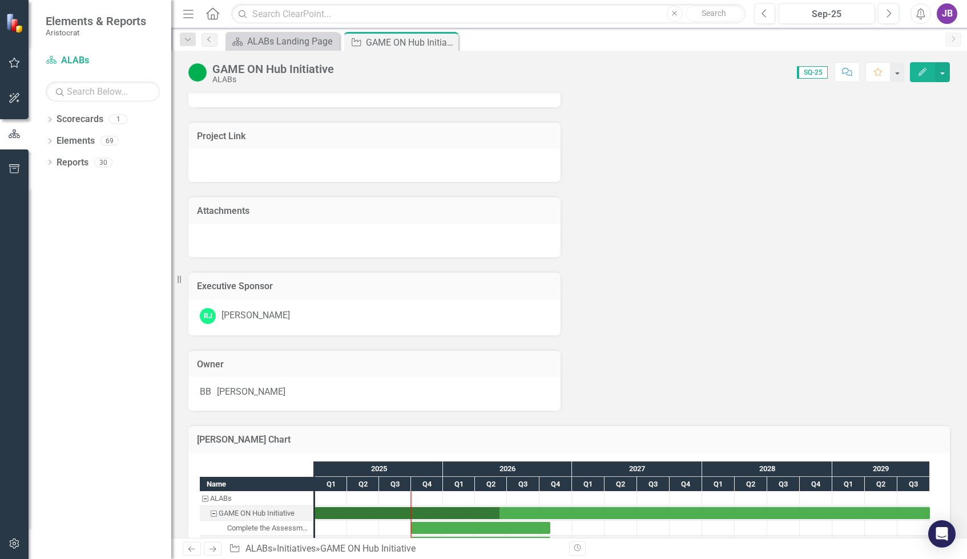
scroll to position [666, 0]
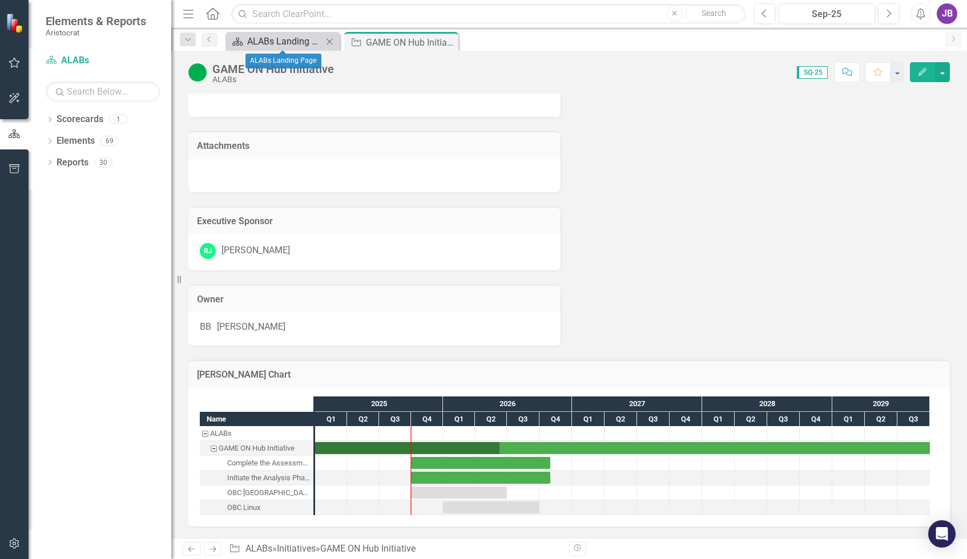
click at [269, 42] on div "ALABs Landing Page" at bounding box center [284, 41] width 75 height 14
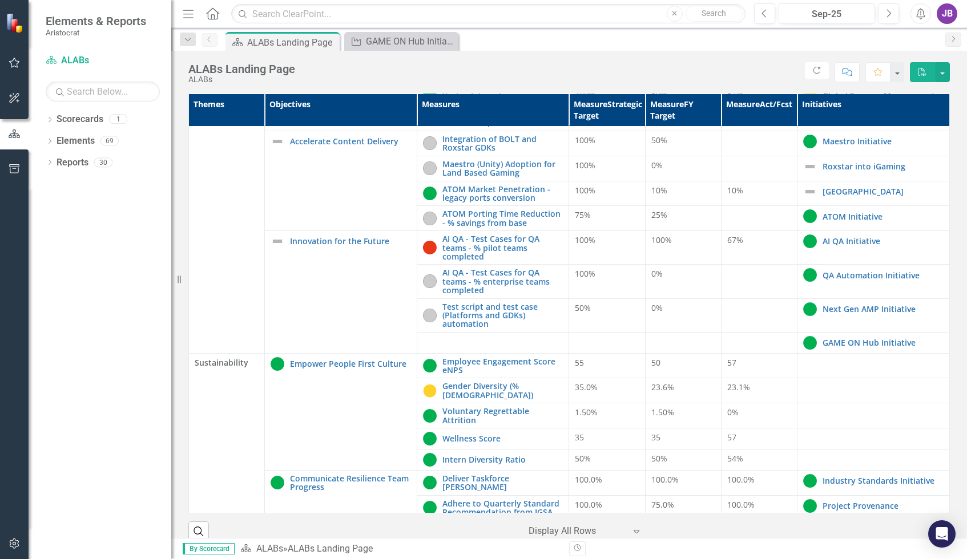
scroll to position [440, 0]
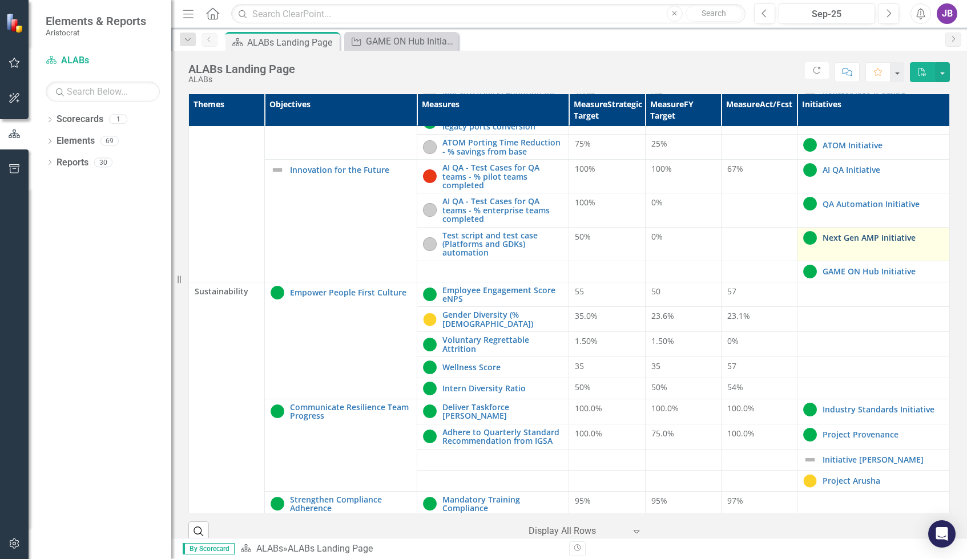
click at [846, 240] on link "Next Gen AMP Initiative" at bounding box center [883, 237] width 121 height 9
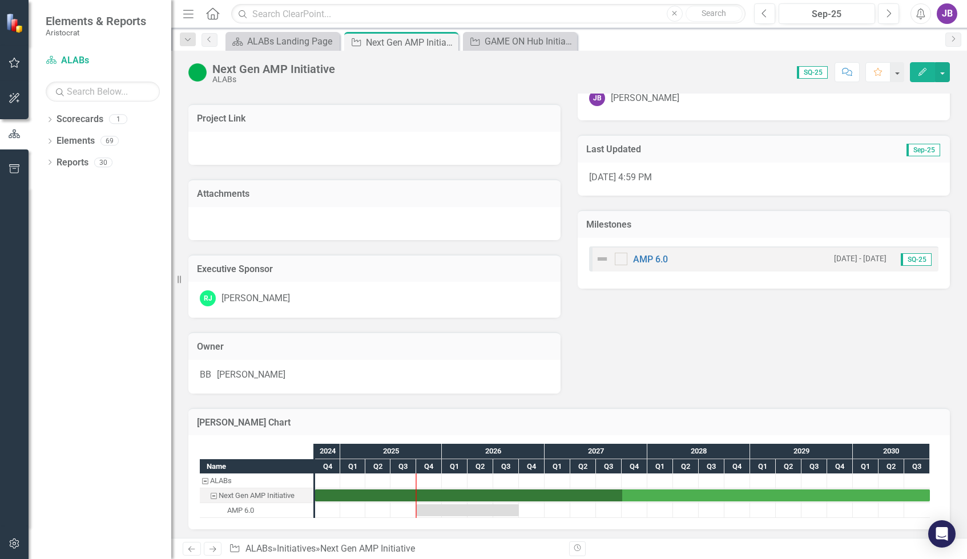
scroll to position [307, 0]
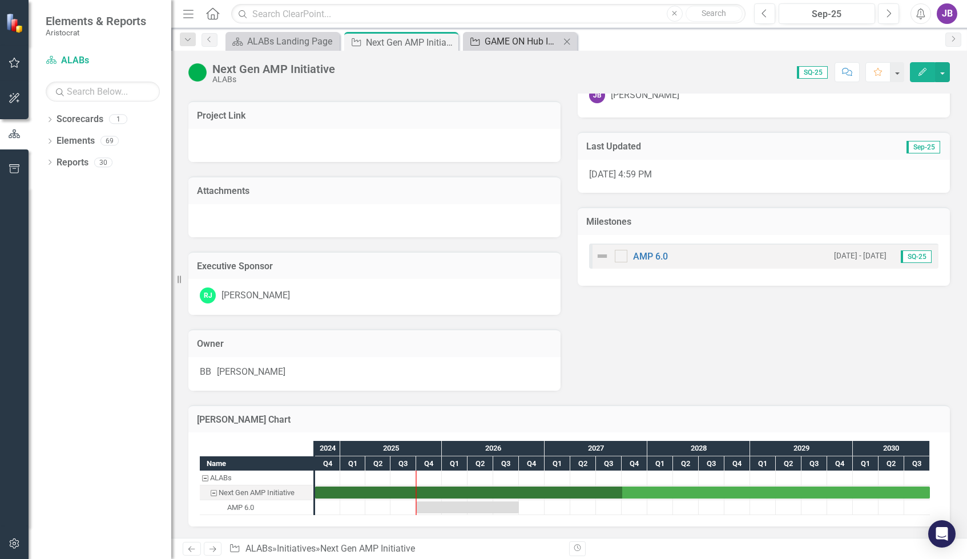
click at [507, 38] on div "GAME ON Hub Initiative" at bounding box center [522, 41] width 75 height 14
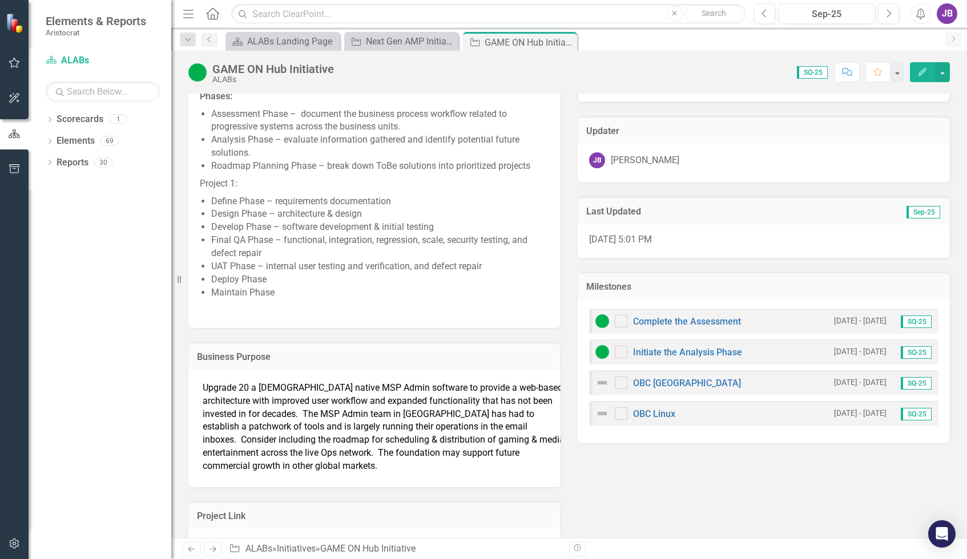
scroll to position [210, 0]
click at [919, 68] on icon "Edit" at bounding box center [922, 72] width 10 height 8
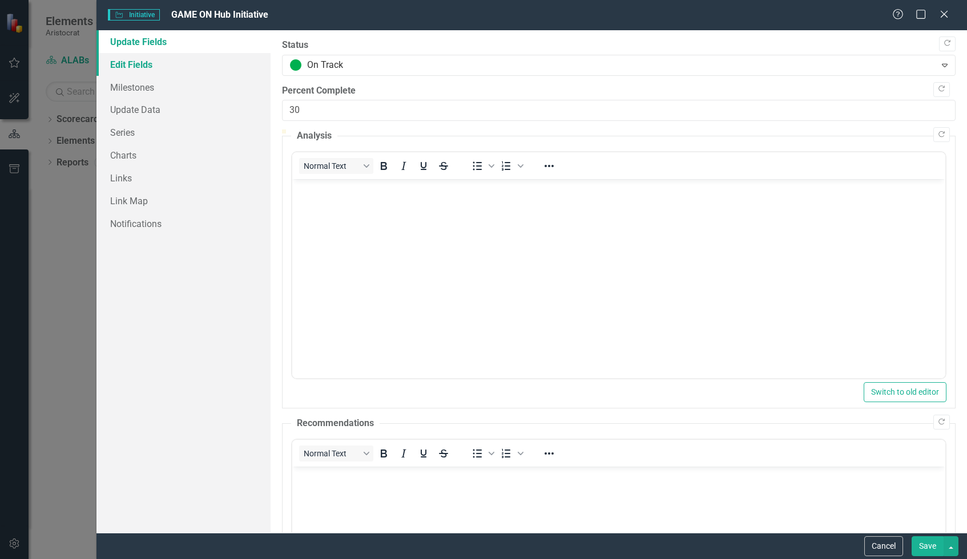
scroll to position [0, 0]
click at [191, 71] on link "Edit Fields" at bounding box center [183, 64] width 174 height 23
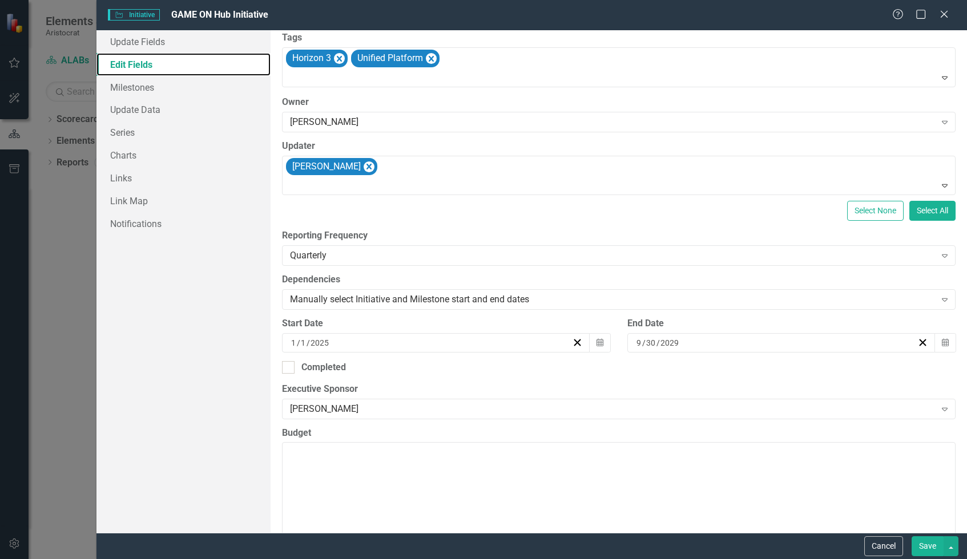
scroll to position [114, 0]
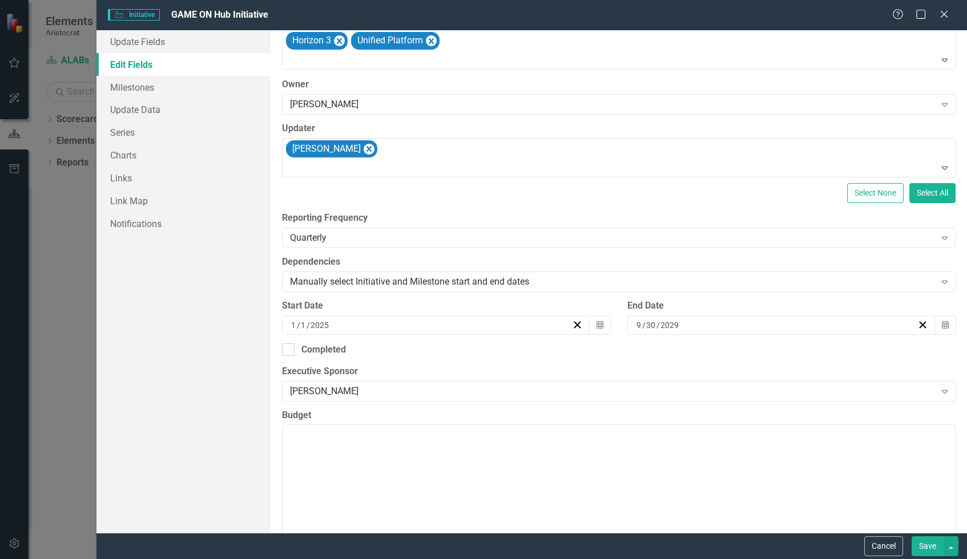
click at [750, 328] on div "9 / 30 / 2029" at bounding box center [776, 325] width 283 height 11
click at [666, 327] on input "2029" at bounding box center [668, 325] width 19 height 11
type input "1"
type input "2030"
click at [635, 437] on textarea "Budget" at bounding box center [619, 494] width 674 height 138
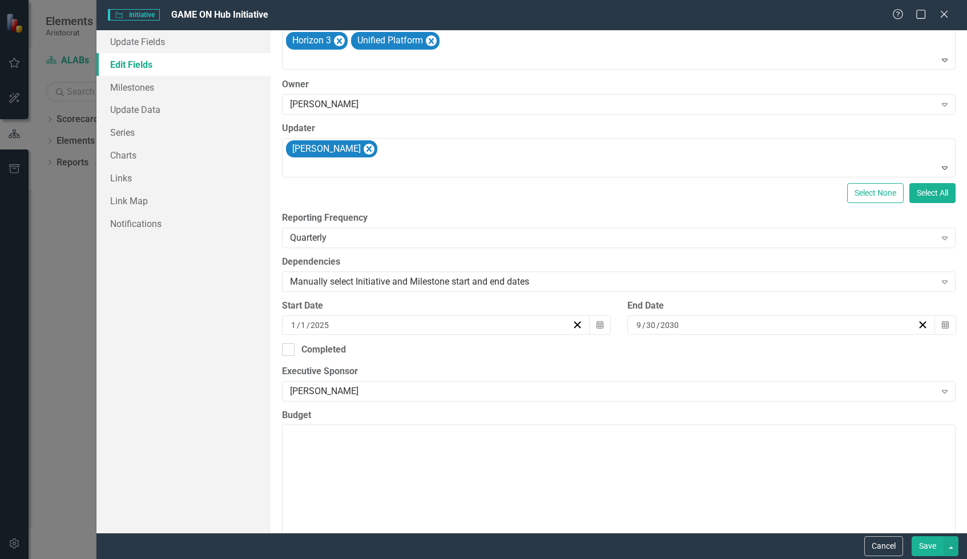
click at [923, 552] on button "Save" at bounding box center [928, 547] width 32 height 20
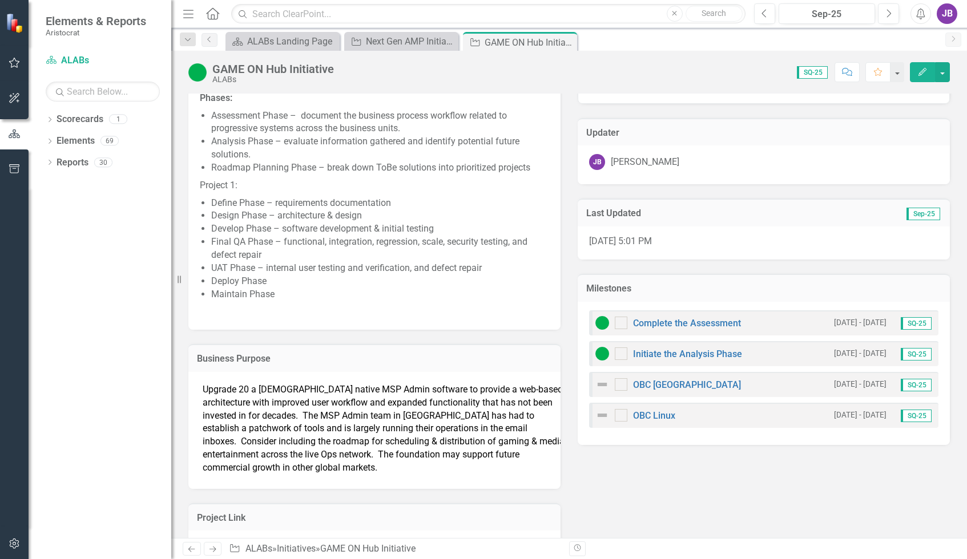
scroll to position [228, 0]
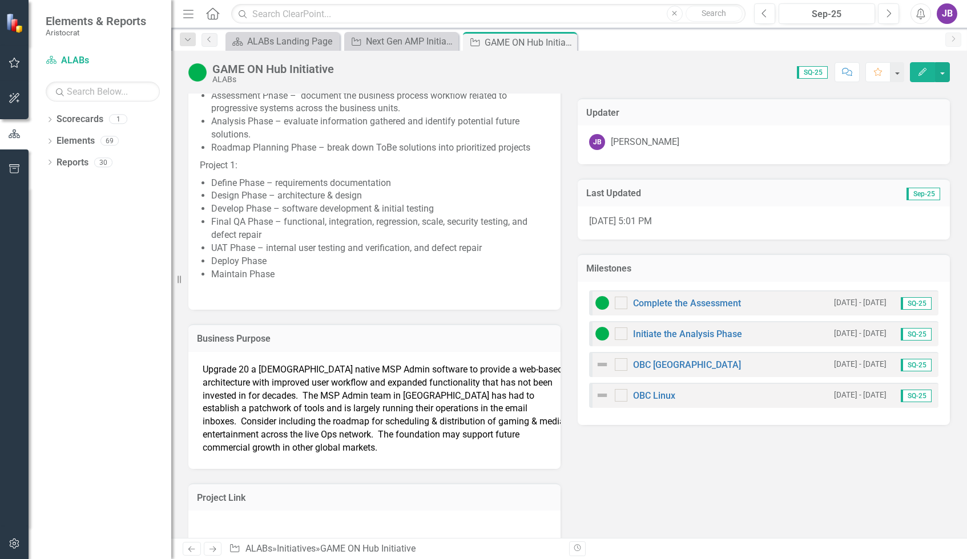
click at [415, 389] on p "Upgrade 20 a 20-year-old native MSP Admin software to provide a web-based archi…" at bounding box center [384, 409] width 362 height 91
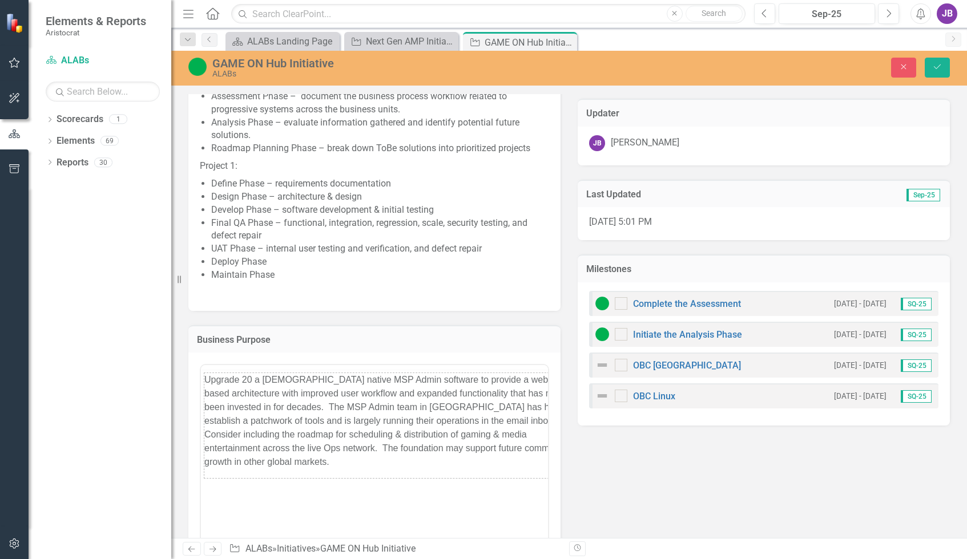
scroll to position [0, 0]
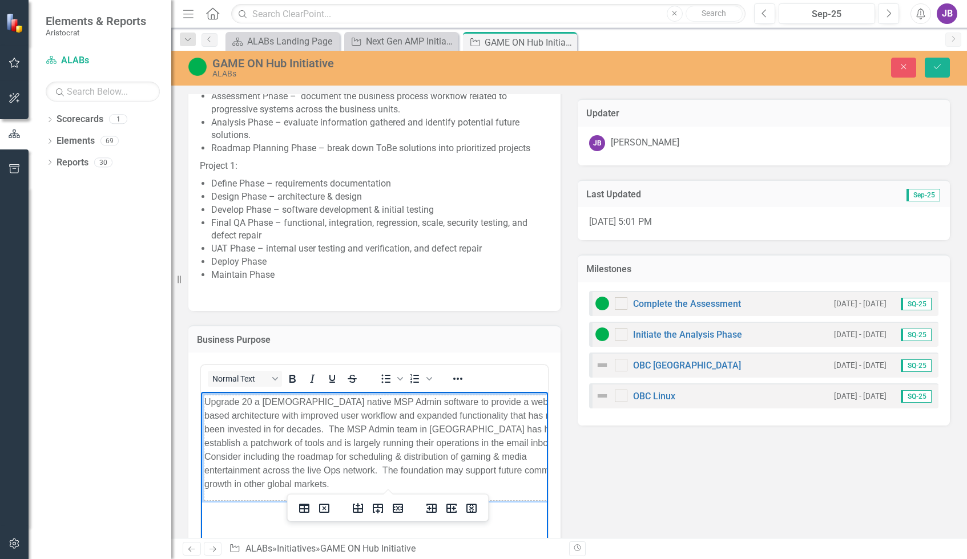
click at [425, 443] on p "Upgrade 20 a 20-year-old native MSP Admin software to provide a web-based archi…" at bounding box center [387, 444] width 367 height 96
click at [463, 382] on icon "Reveal or hide additional toolbar items" at bounding box center [458, 379] width 14 height 14
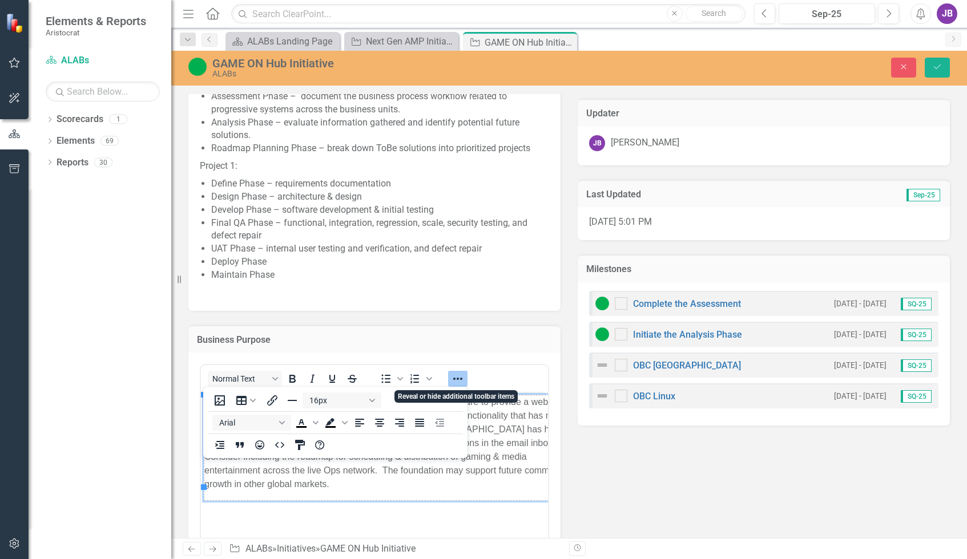
click at [466, 349] on div "Business Purpose" at bounding box center [374, 339] width 372 height 28
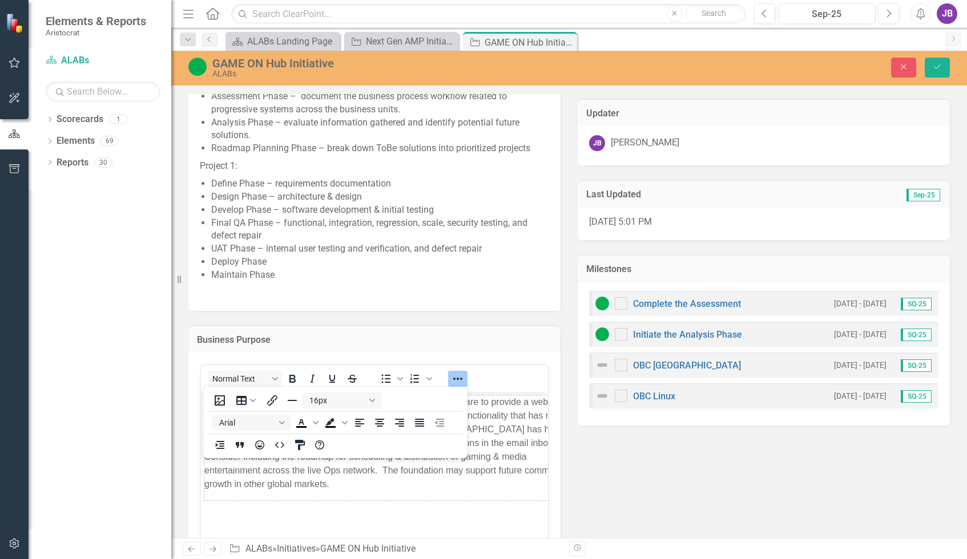
click at [498, 431] on p "Upgrade 20 a 20-year-old native MSP Admin software to provide a web-based archi…" at bounding box center [387, 444] width 367 height 96
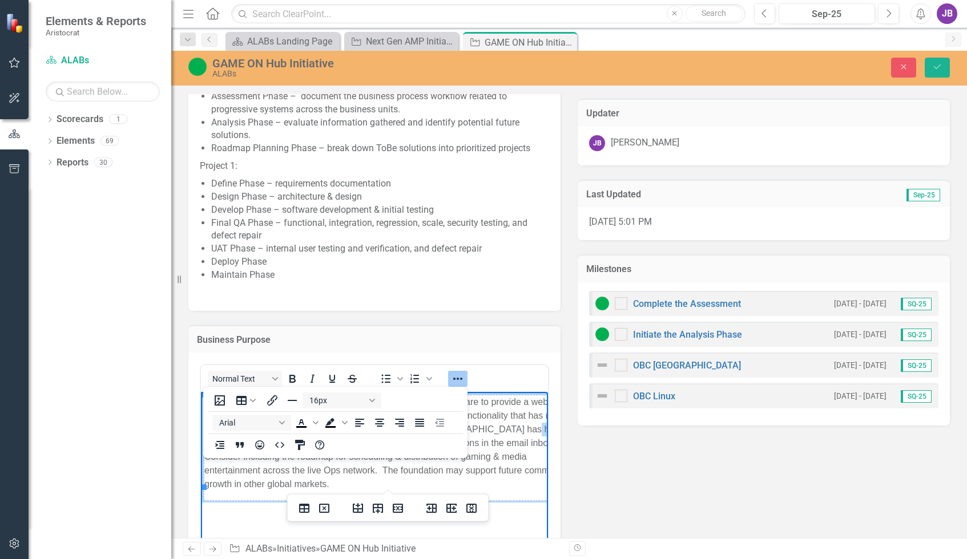
click at [498, 431] on p "Upgrade 20 a 20-year-old native MSP Admin software to provide a web-based archi…" at bounding box center [387, 444] width 367 height 96
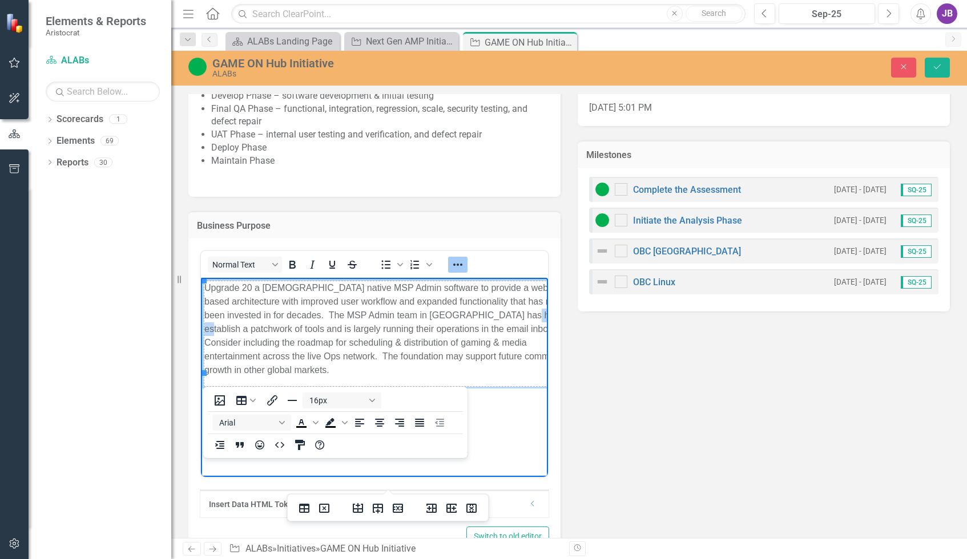
scroll to position [400, 0]
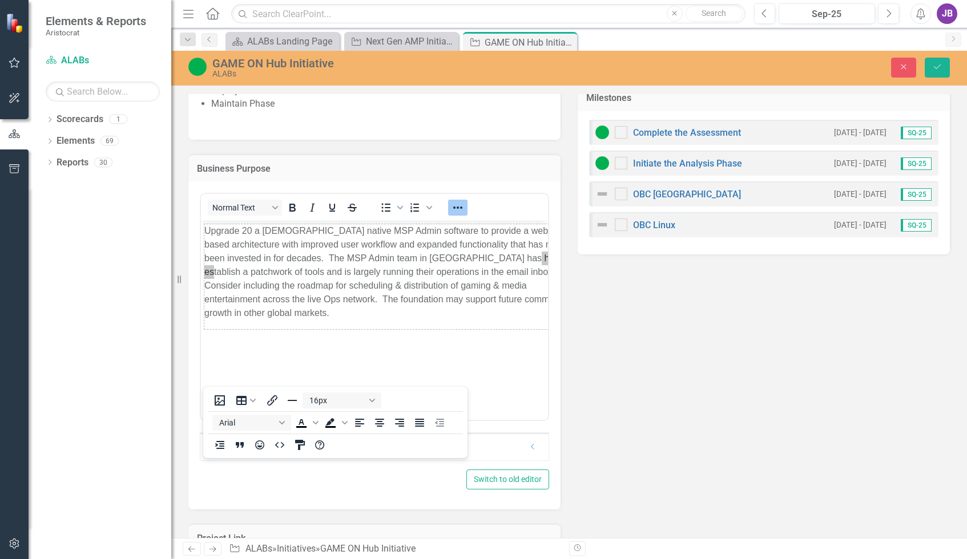
click at [562, 360] on div "Business Purpose <table style="height: 107px; width: 645px;" border="0" width="…" at bounding box center [374, 325] width 389 height 370
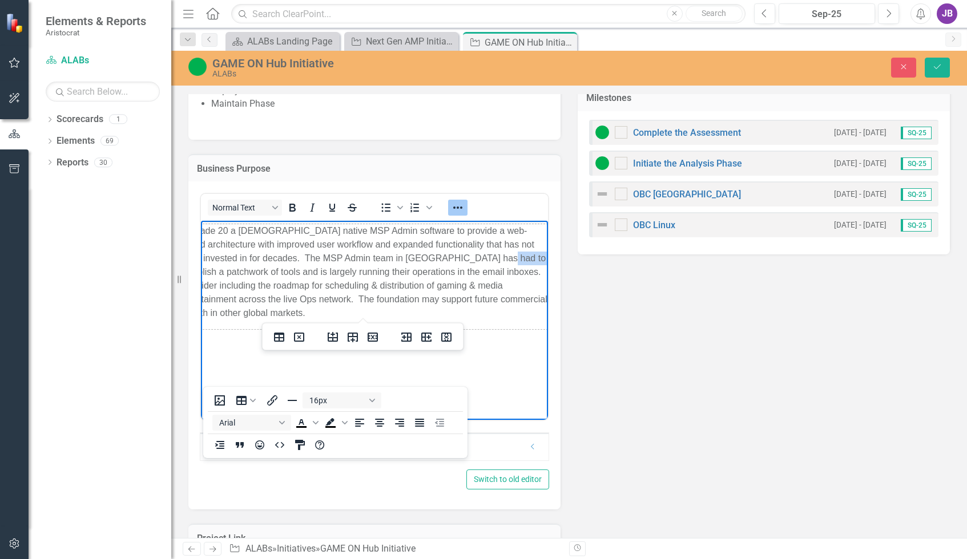
scroll to position [0, 0]
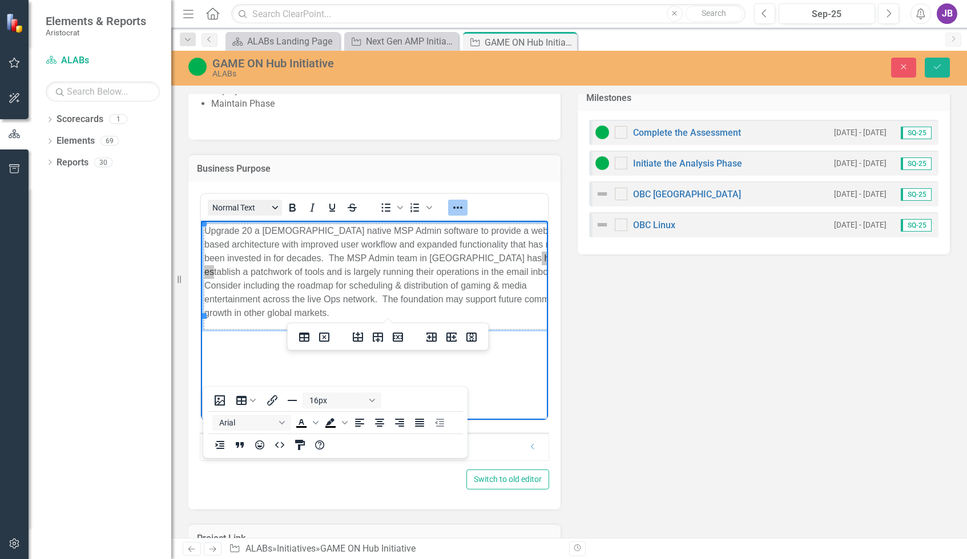
click at [262, 210] on button "Normal Text" at bounding box center [245, 208] width 74 height 16
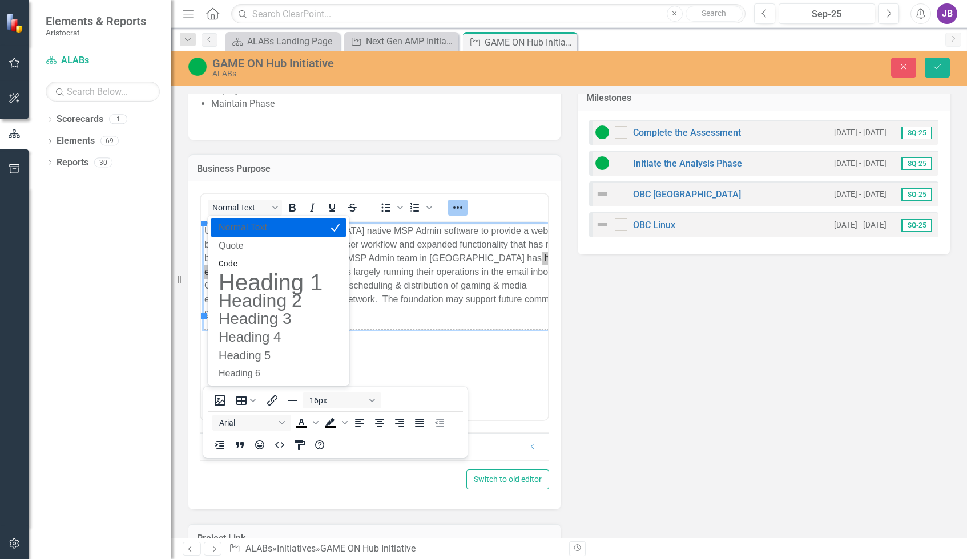
click at [248, 229] on p "Normal Text" at bounding box center [270, 228] width 106 height 14
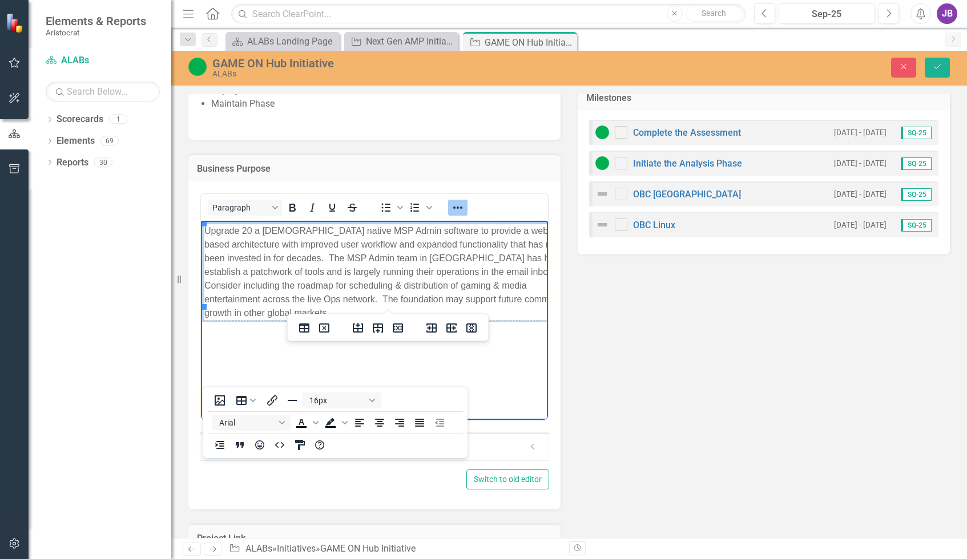
click at [319, 252] on td "Upgrade 20 a 20-year-old native MSP Admin software to provide a web-based archi…" at bounding box center [388, 272] width 368 height 96
drag, startPoint x: 535, startPoint y: 285, endPoint x: 502, endPoint y: 282, distance: 32.7
click at [502, 282] on td "Upgrade 20 a 20-year-old native MSP Admin software to provide a web-based archi…" at bounding box center [385, 272] width 368 height 96
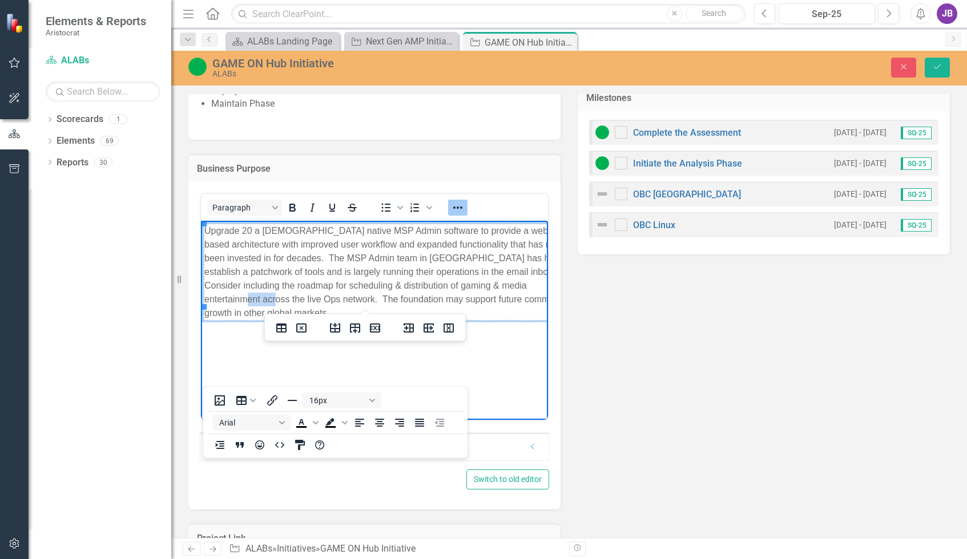
drag, startPoint x: 498, startPoint y: 418, endPoint x: 675, endPoint y: 646, distance: 288.9
click at [361, 421] on icon "Align left" at bounding box center [360, 423] width 14 height 14
click at [383, 421] on icon "Align center" at bounding box center [380, 423] width 14 height 14
drag, startPoint x: 361, startPoint y: 426, endPoint x: 178, endPoint y: 140, distance: 340.0
click at [361, 426] on icon "Align left" at bounding box center [360, 423] width 14 height 14
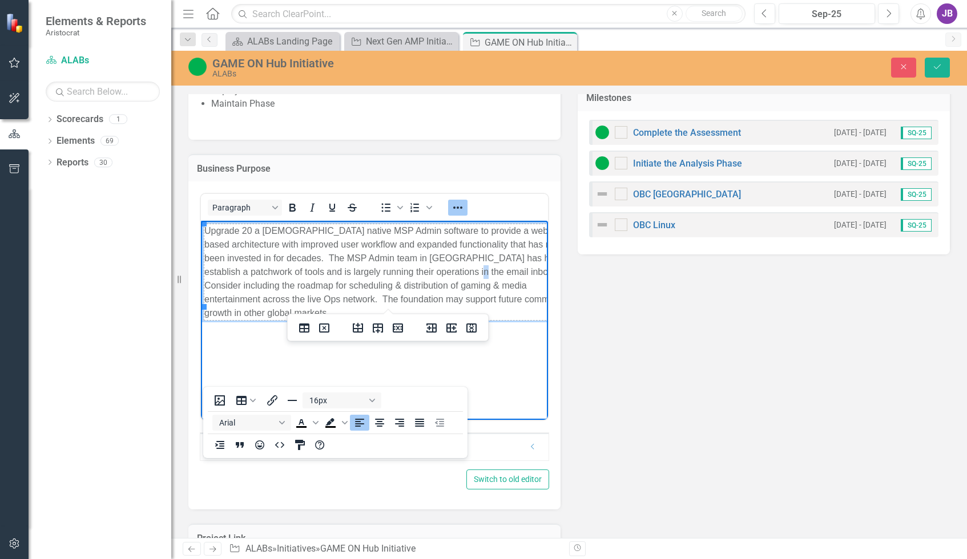
drag, startPoint x: 417, startPoint y: 271, endPoint x: 457, endPoint y: 283, distance: 41.9
click at [418, 271] on td "Upgrade 20 a 20-year-old native MSP Admin software to provide a web-based archi…" at bounding box center [388, 272] width 368 height 96
click at [246, 252] on td "Upgrade 20 a 20-year-old native MSP Admin software to provide a web-based archi…" at bounding box center [388, 272] width 368 height 96
click at [416, 267] on td "Upgrade 20 a 20-year-old native MSP Admin software to provide a web-based archi…" at bounding box center [388, 272] width 368 height 96
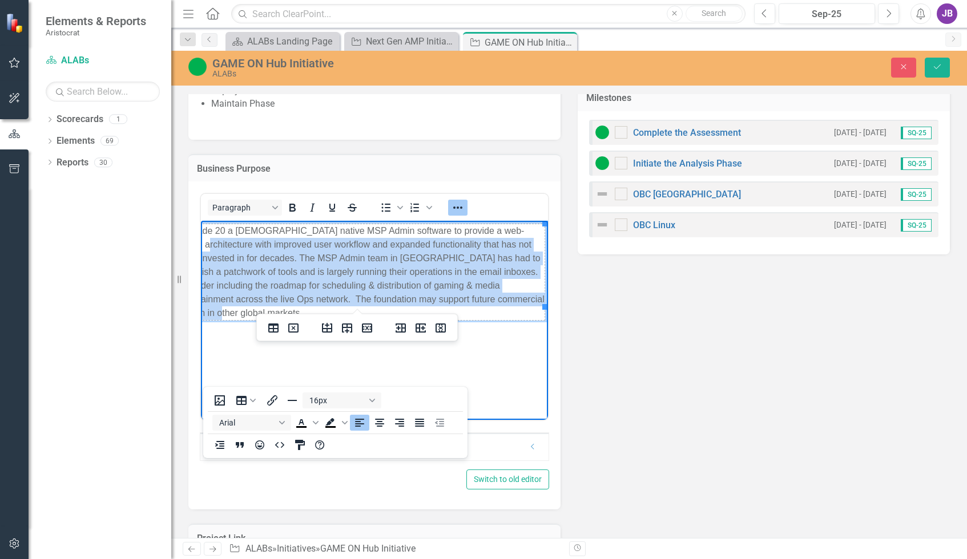
drag, startPoint x: 535, startPoint y: 298, endPoint x: 523, endPoint y: 229, distance: 69.4
click at [523, 229] on td "Upgrade 20 a 20-year-old native MSP Admin software to provide a web-based archi…" at bounding box center [362, 272] width 368 height 96
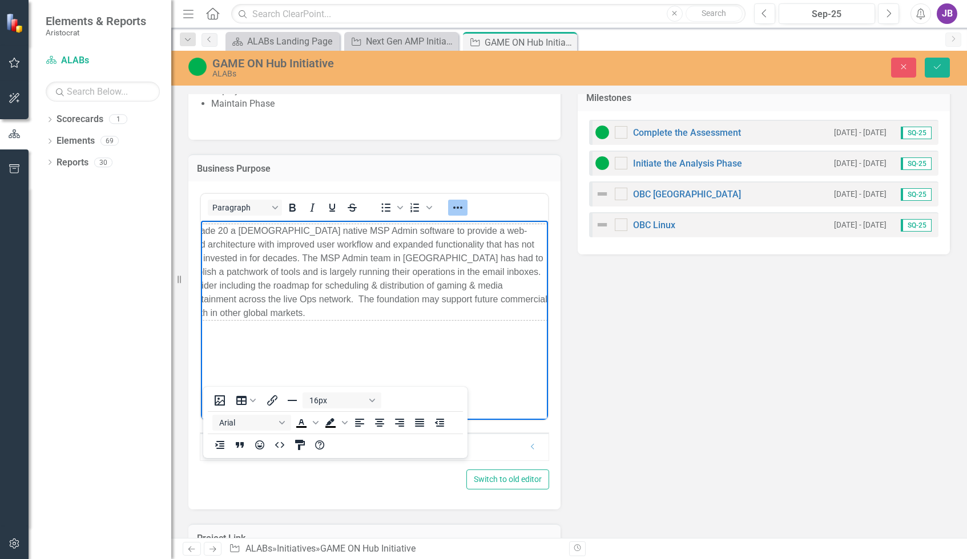
click at [513, 386] on body "Upgrade 20 a 20-year-old native MSP Admin software to provide a web-based archi…" at bounding box center [350, 306] width 347 height 171
click at [733, 430] on div "Description DESCRIPTION: This initiative focuses on evolving the C++ Native MSP…" at bounding box center [569, 246] width 779 height 1133
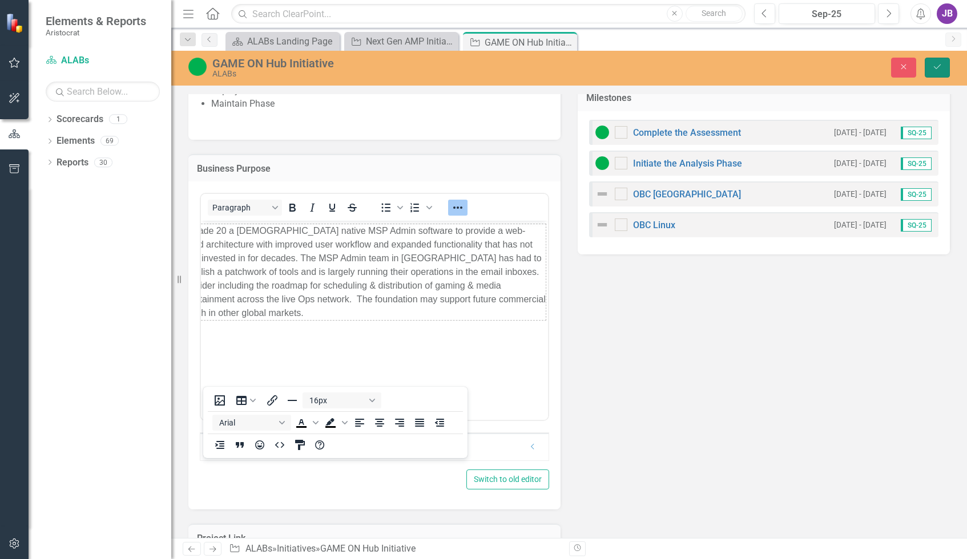
click at [942, 65] on icon "Save" at bounding box center [937, 67] width 10 height 8
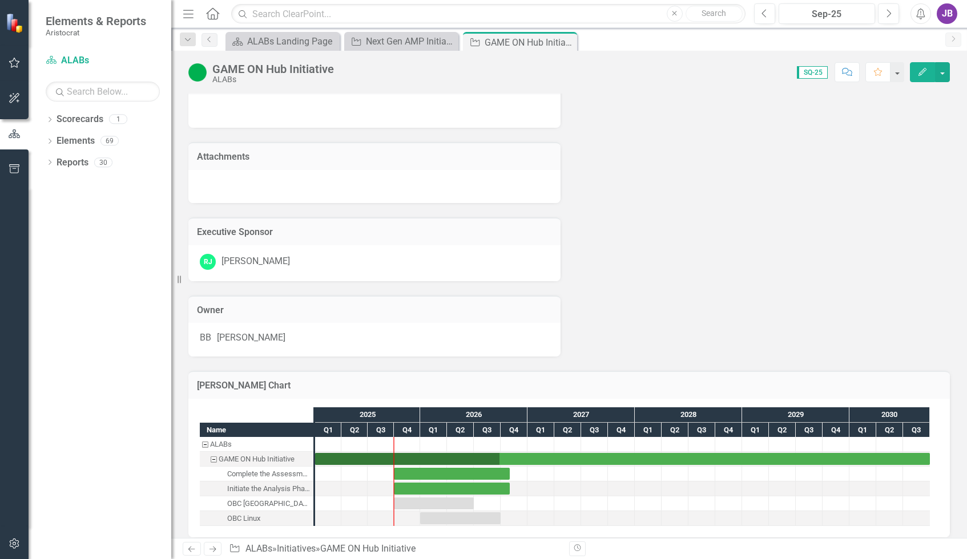
scroll to position [666, 0]
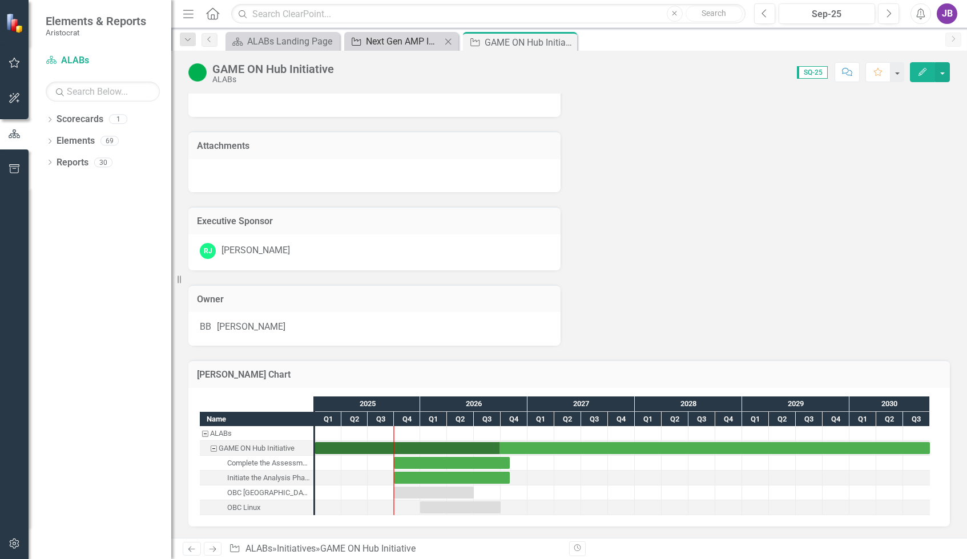
click at [379, 37] on div "Next Gen AMP Initiative" at bounding box center [403, 41] width 75 height 14
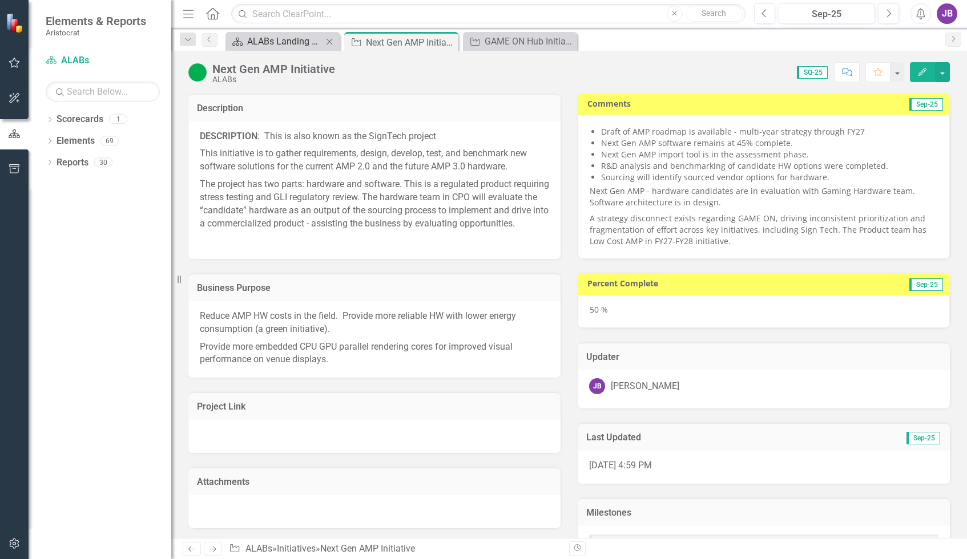
click at [278, 38] on div "ALABs Landing Page" at bounding box center [284, 41] width 75 height 14
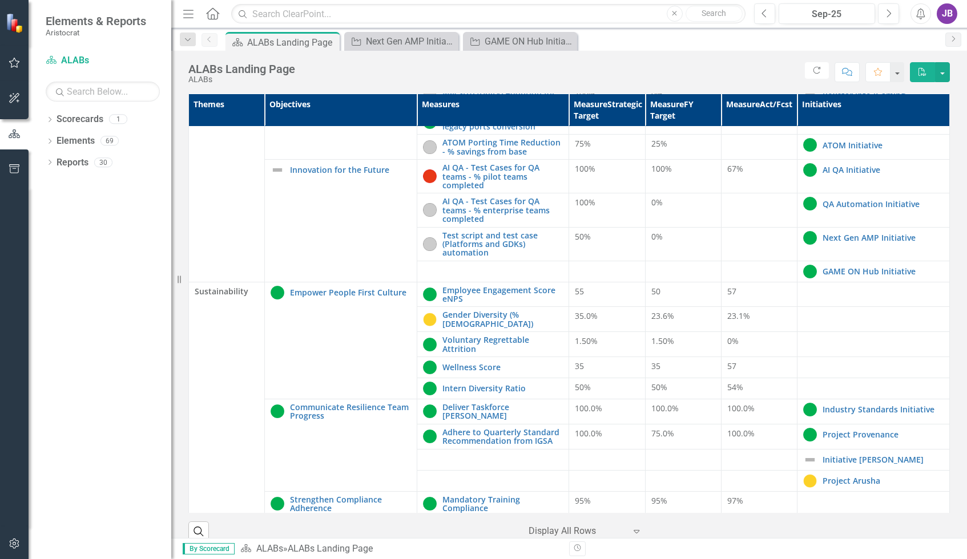
scroll to position [382, 0]
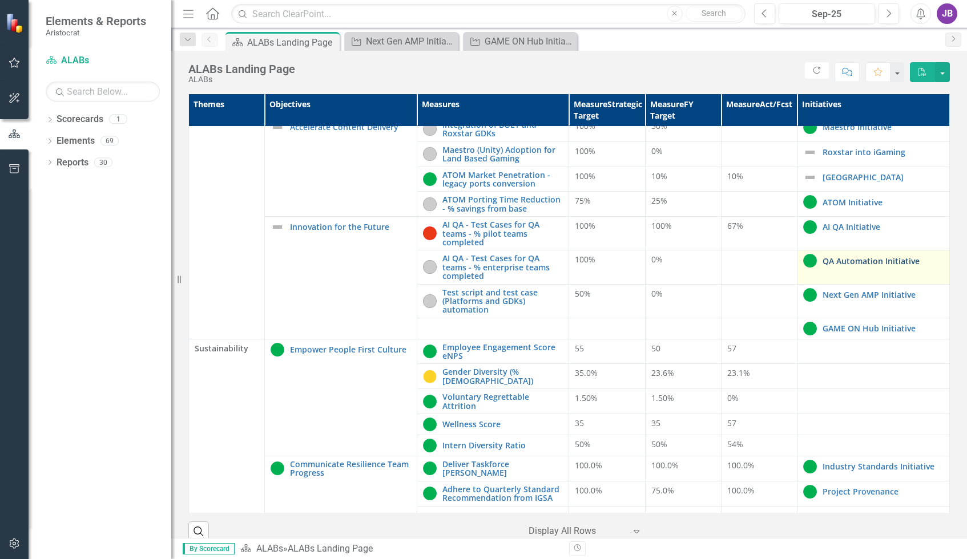
click at [878, 261] on link "QA Automation Initiative" at bounding box center [883, 261] width 121 height 9
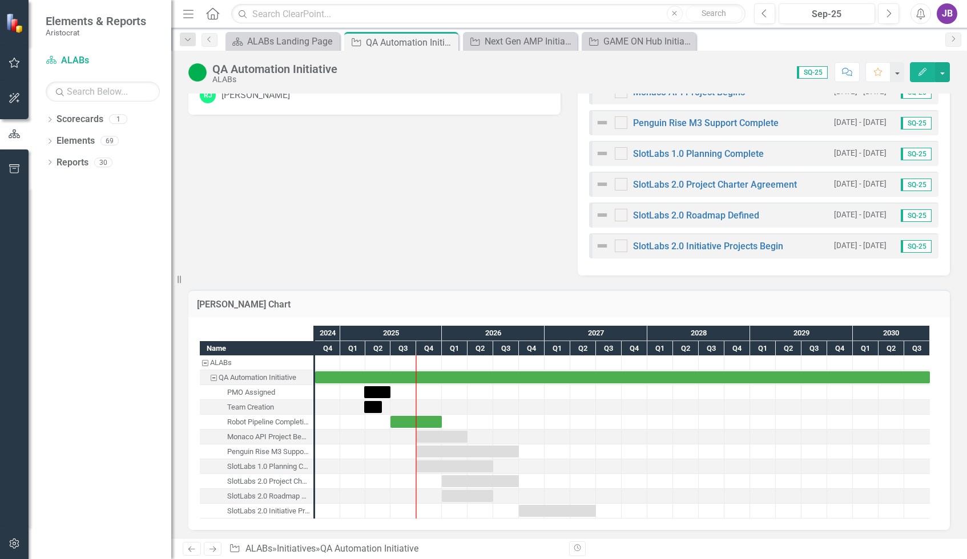
scroll to position [533, 0]
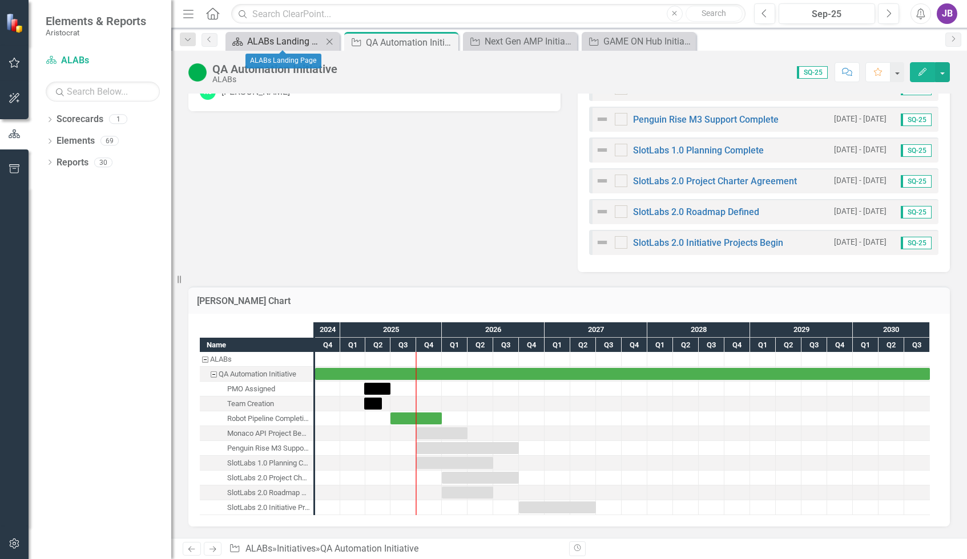
click at [264, 38] on div "ALABs Landing Page" at bounding box center [284, 41] width 75 height 14
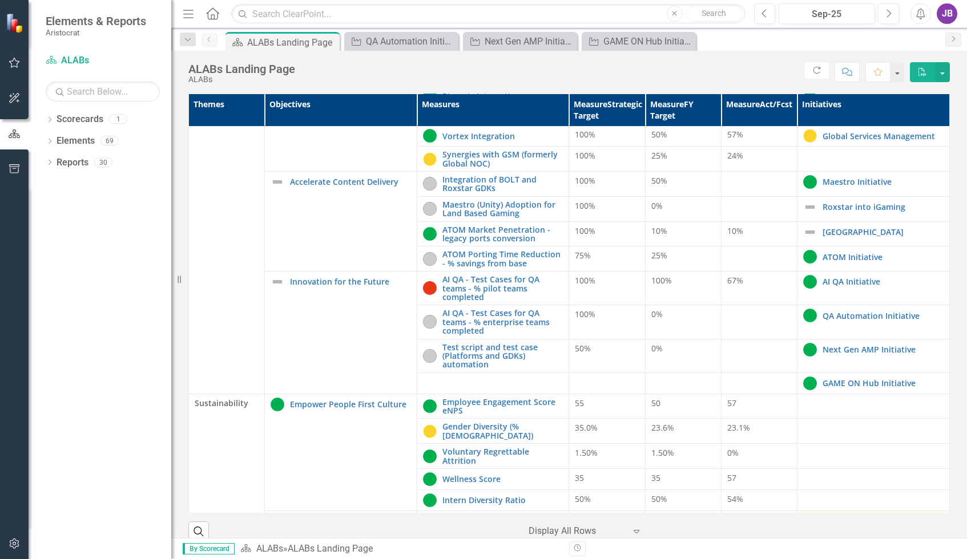
scroll to position [325, 0]
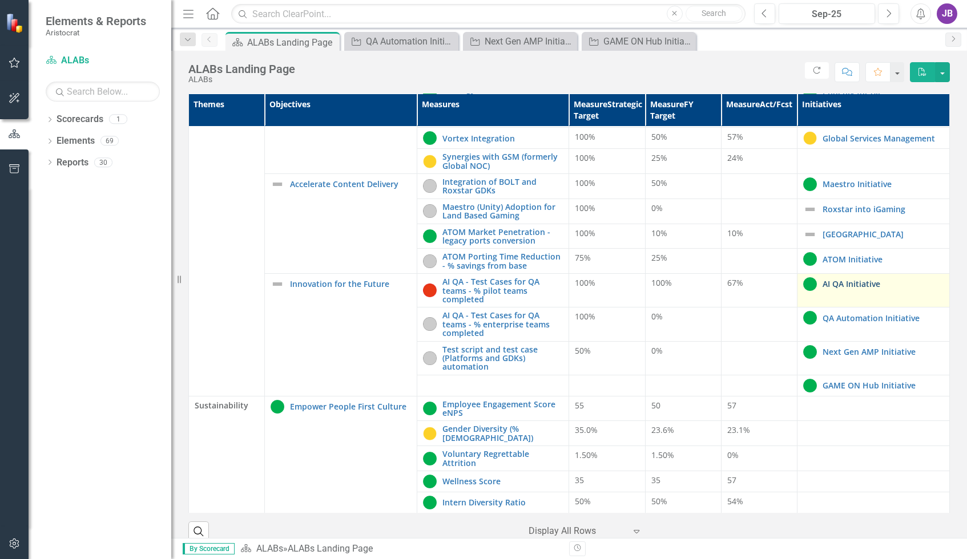
click at [849, 288] on link "AI QA Initiative" at bounding box center [883, 284] width 121 height 9
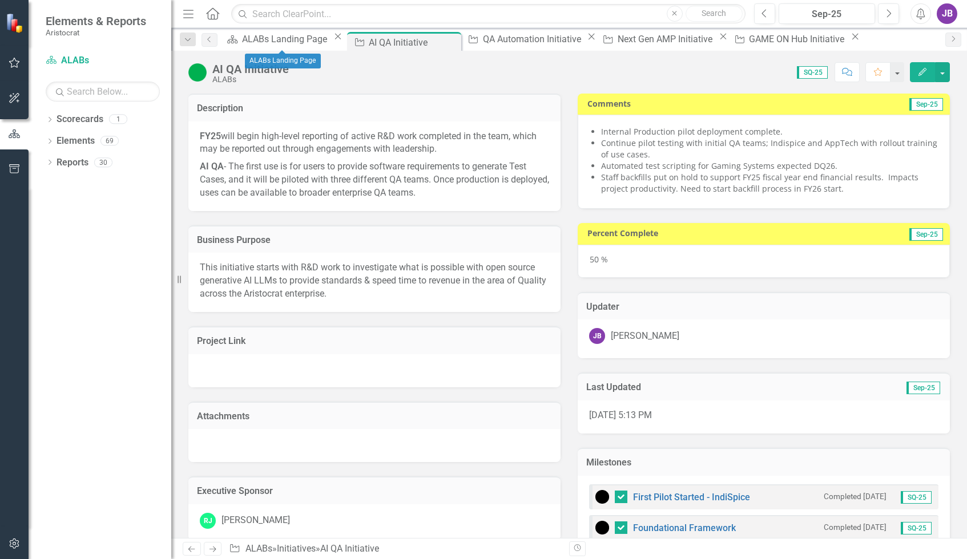
click at [276, 46] on div "Scorecard ALABs Landing Page Close" at bounding box center [284, 39] width 122 height 14
click at [276, 30] on div "Dropdown Search Scorecard ALABs Landing Page Close Initiative AI QA Initiative …" at bounding box center [569, 39] width 796 height 23
click at [276, 39] on div "ALABs Landing Page" at bounding box center [286, 39] width 88 height 14
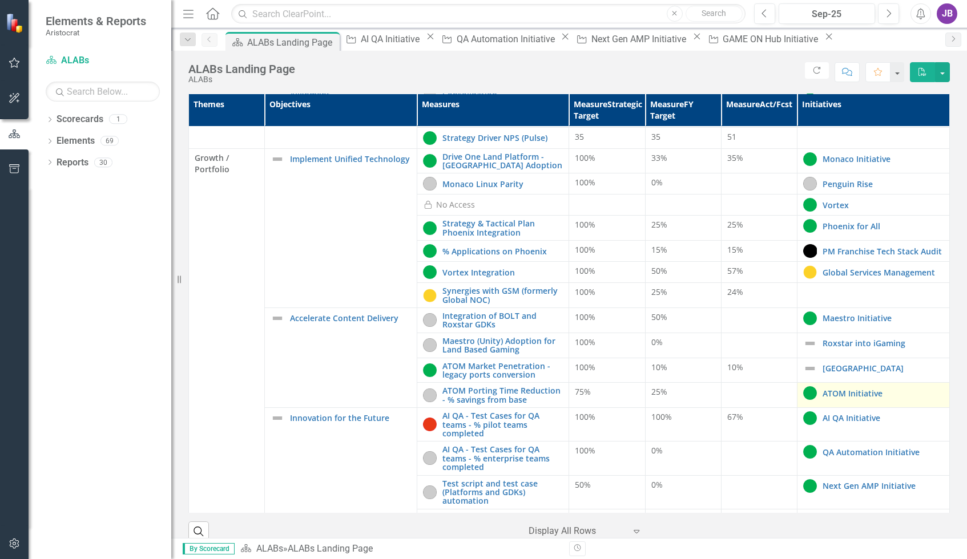
scroll to position [171, 0]
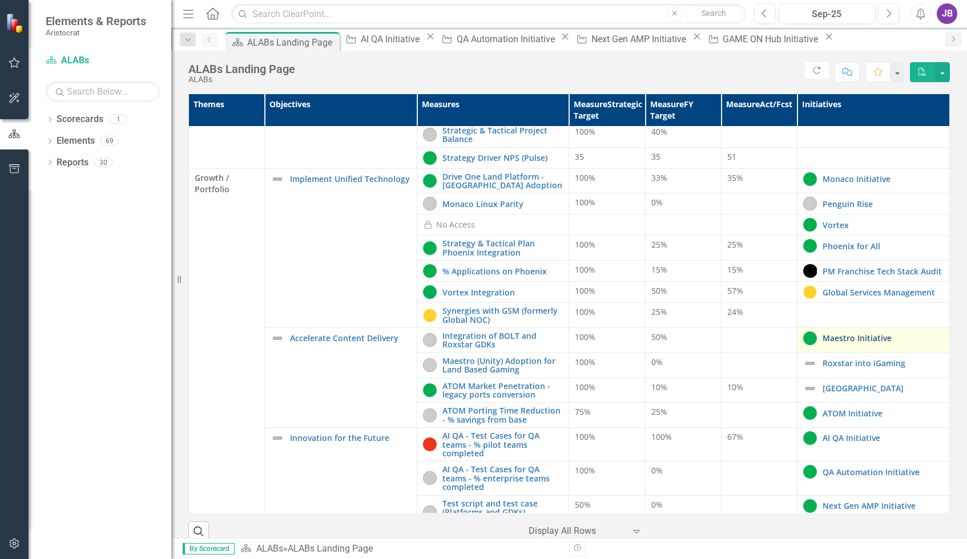
click at [839, 337] on link "Maestro Initiative" at bounding box center [883, 338] width 121 height 9
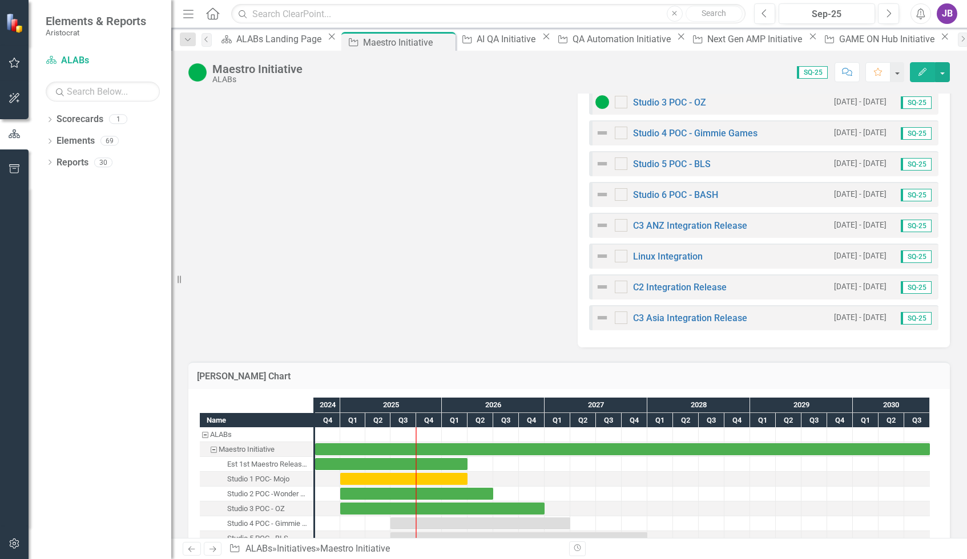
scroll to position [807, 0]
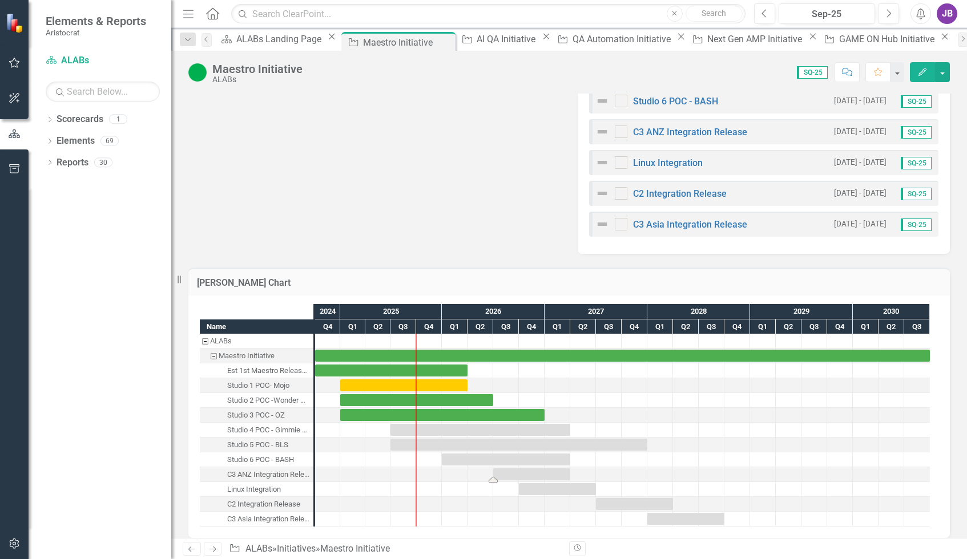
drag, startPoint x: 496, startPoint y: 469, endPoint x: 464, endPoint y: 472, distance: 32.1
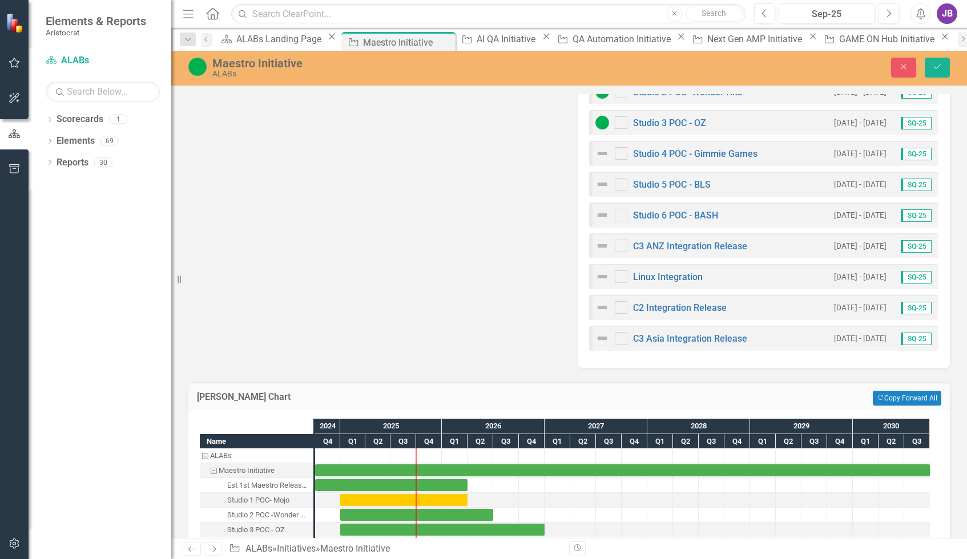
scroll to position [693, 0]
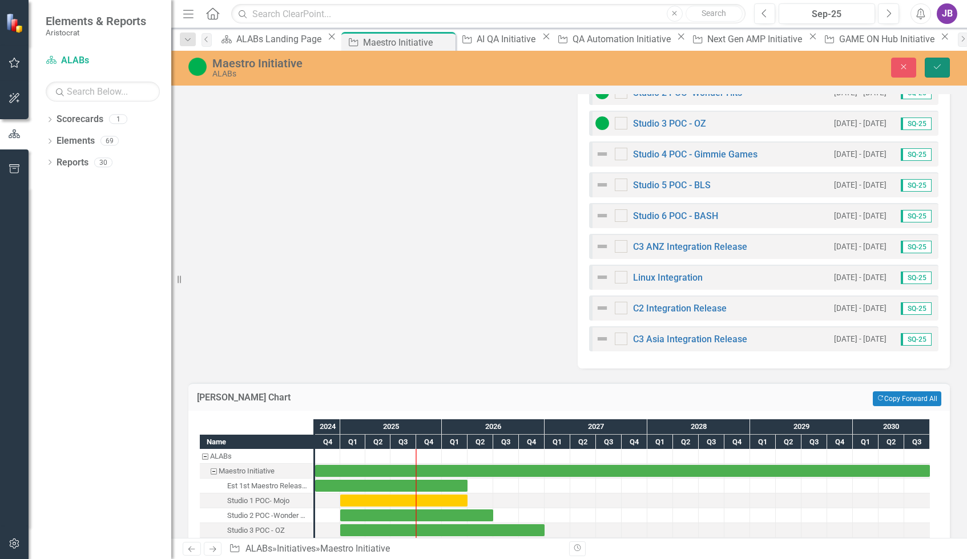
click at [942, 62] on button "Save" at bounding box center [937, 68] width 25 height 20
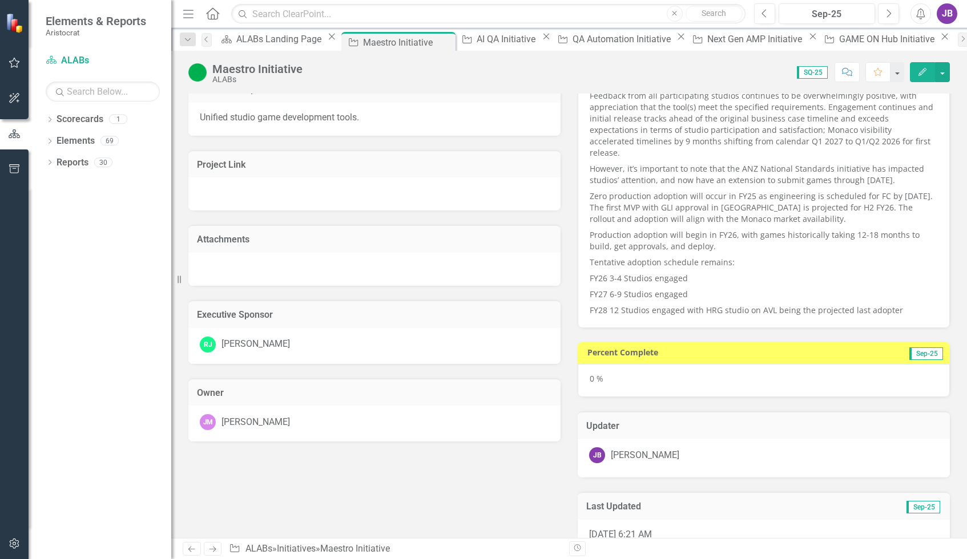
scroll to position [0, 0]
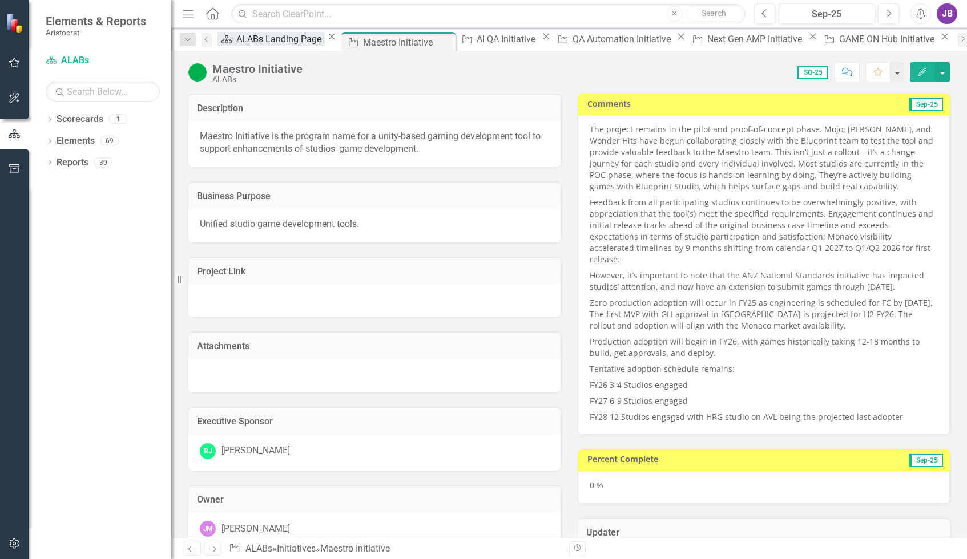
click at [257, 39] on div "ALABs Landing Page" at bounding box center [280, 39] width 88 height 14
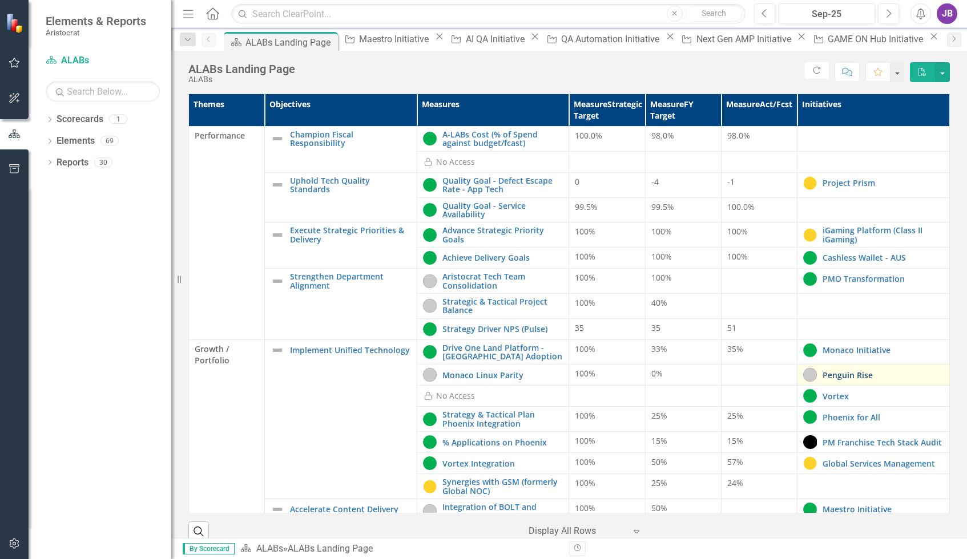
click at [831, 372] on link "Penguin Rise" at bounding box center [883, 375] width 121 height 9
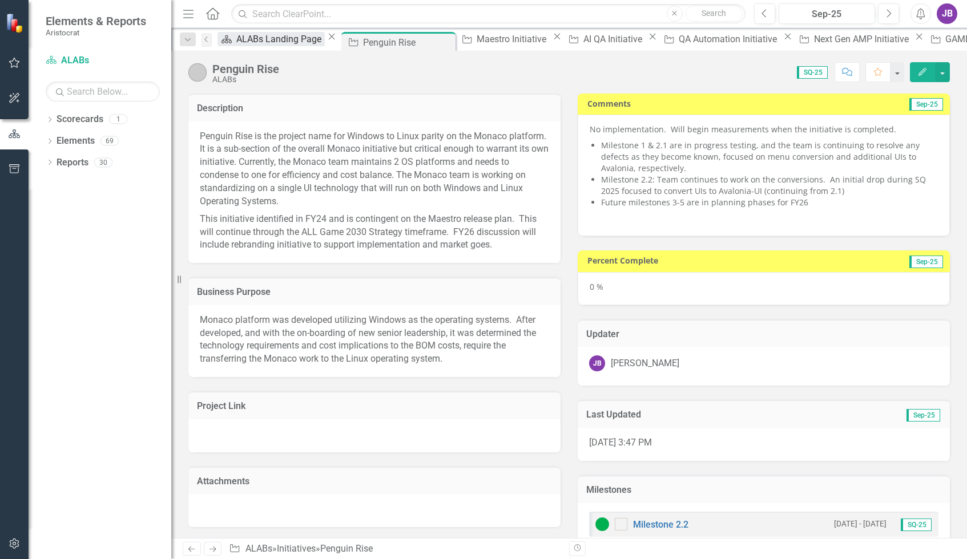
click at [264, 43] on div "ALABs Landing Page" at bounding box center [280, 39] width 88 height 14
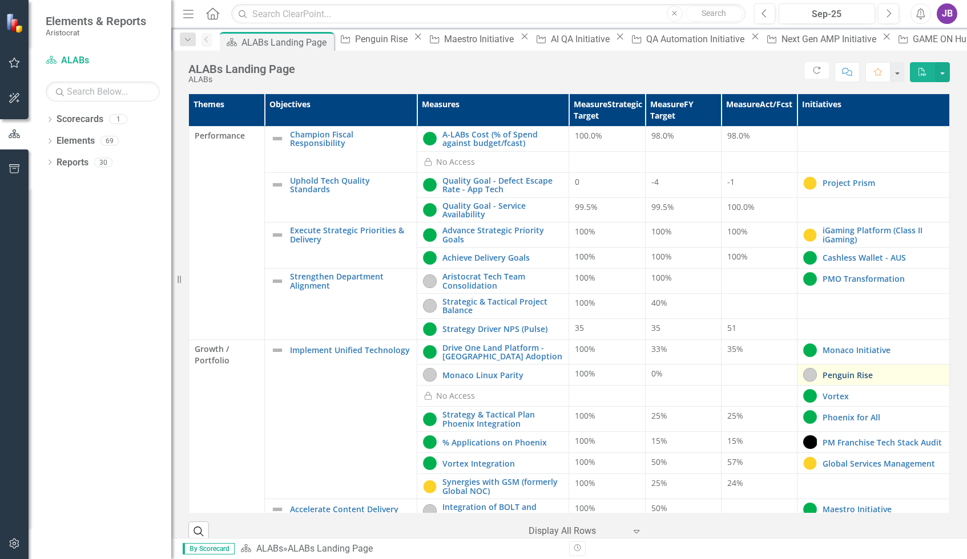
click at [824, 377] on link "Penguin Rise" at bounding box center [883, 375] width 121 height 9
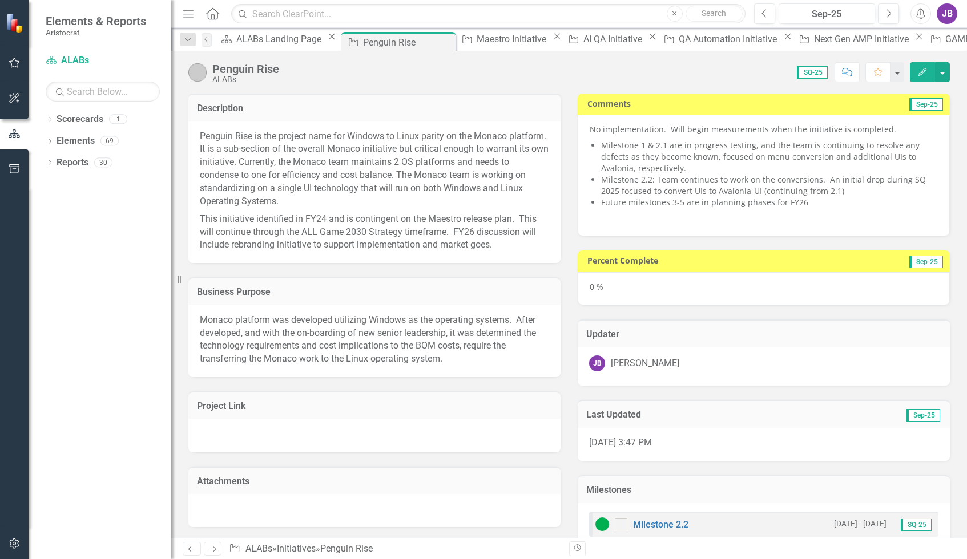
click at [199, 66] on img at bounding box center [197, 72] width 18 height 18
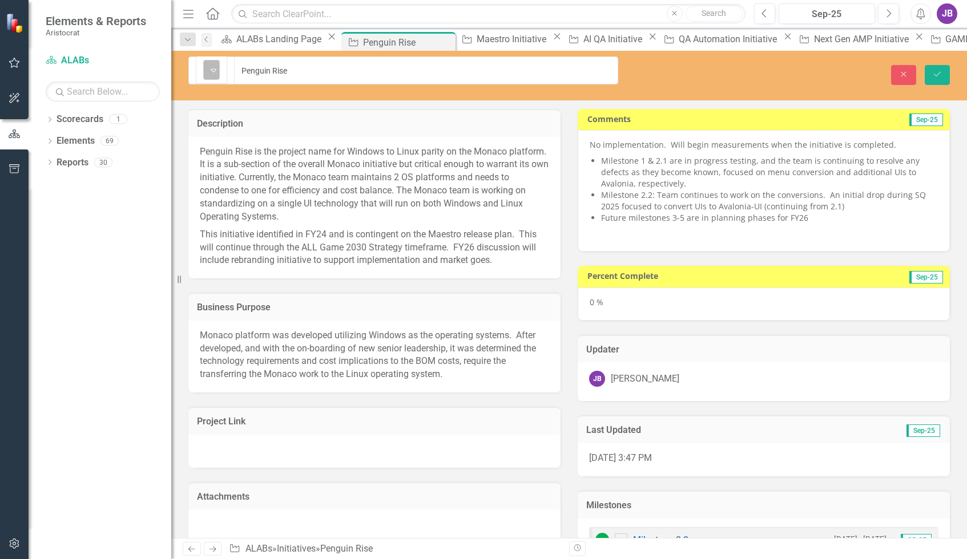
click at [207, 69] on img at bounding box center [214, 70] width 14 height 14
click at [934, 70] on icon "Save" at bounding box center [937, 74] width 10 height 8
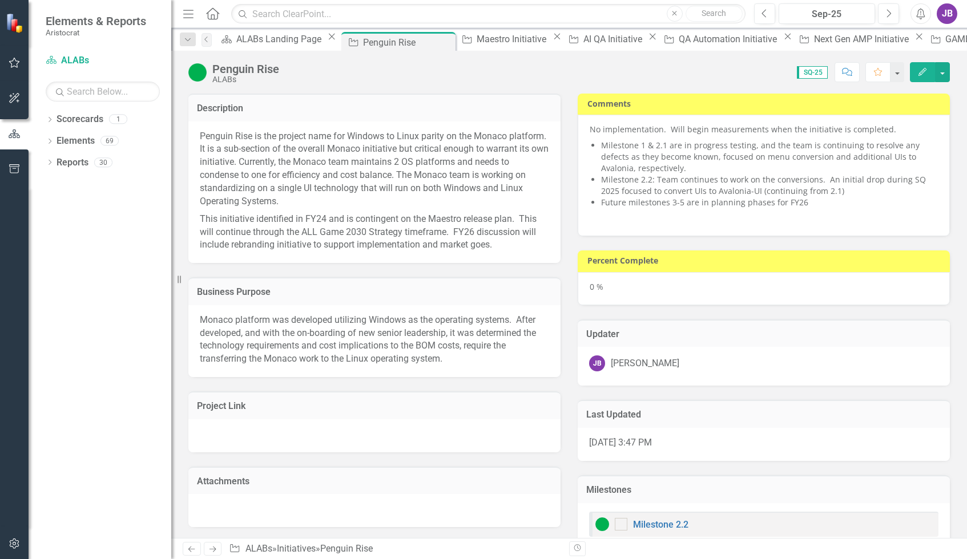
checkbox input "false"
checkbox input "true"
click at [593, 295] on div "0 %" at bounding box center [764, 288] width 372 height 33
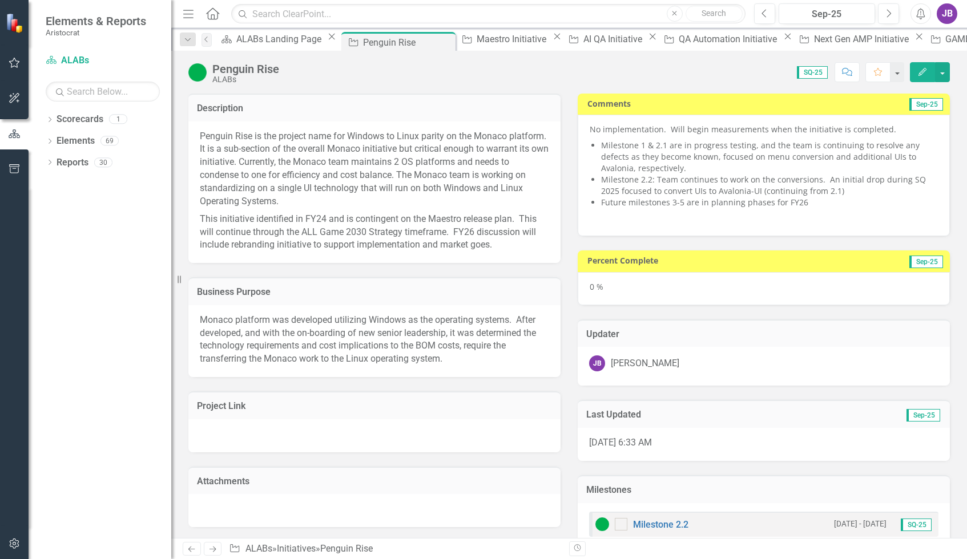
click at [588, 286] on div "0 %" at bounding box center [764, 288] width 372 height 33
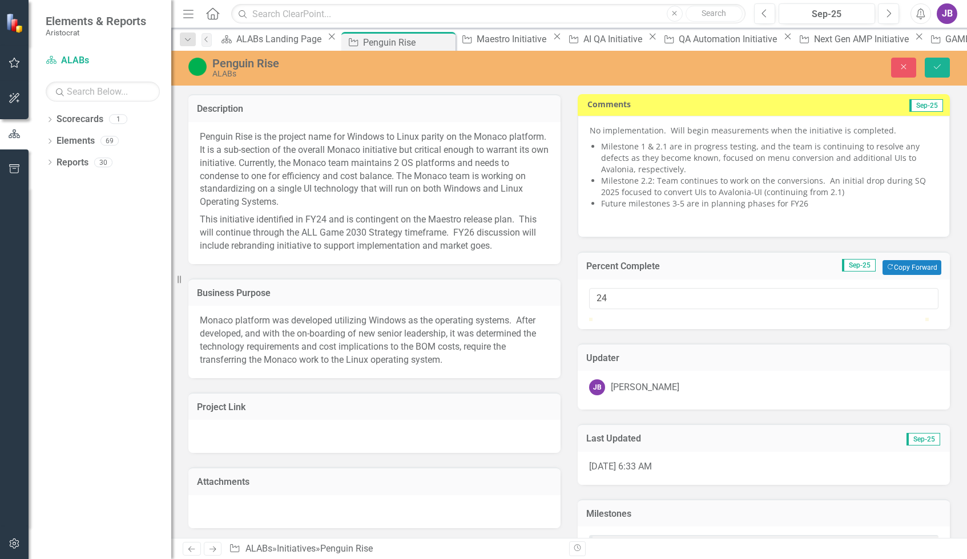
type input "25"
drag, startPoint x: 590, startPoint y: 329, endPoint x: 674, endPoint y: 327, distance: 84.0
click at [673, 318] on div at bounding box center [673, 318] width 0 height 0
click at [928, 59] on button "Save" at bounding box center [937, 68] width 25 height 20
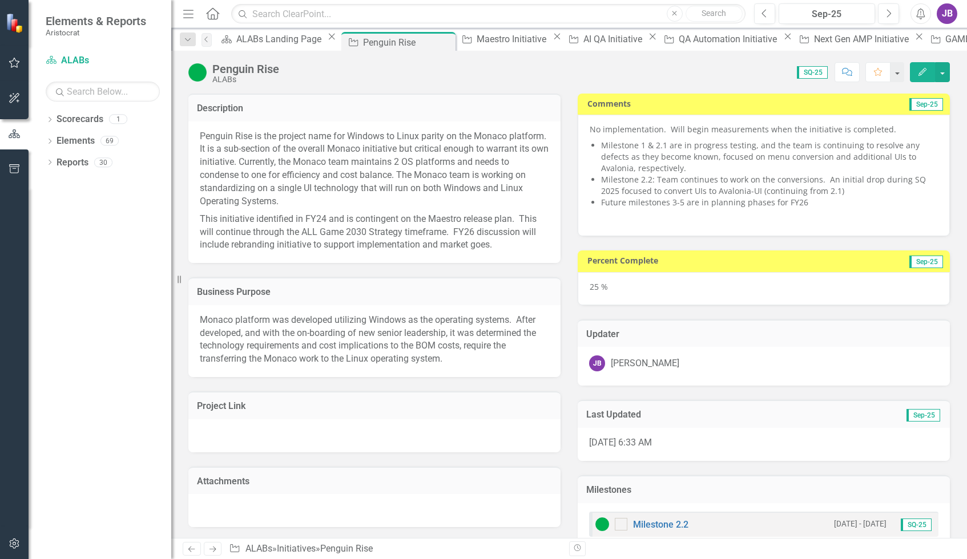
checkbox input "false"
checkbox input "true"
click at [445, 51] on div "Penguin Rise ALABs Score: 0.00 SQ-25 Completed Comment Favorite Edit" at bounding box center [569, 68] width 796 height 34
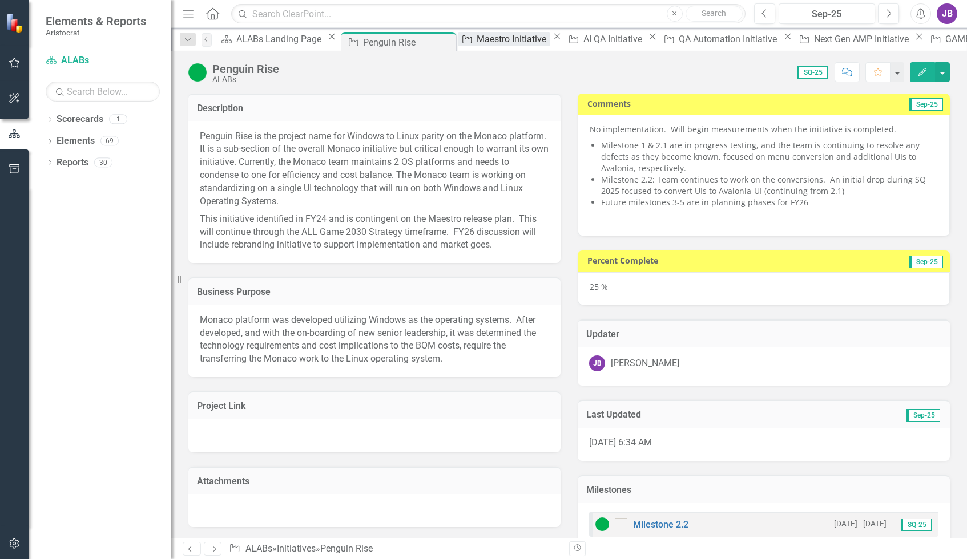
click at [477, 45] on div "Maestro Initiative" at bounding box center [513, 39] width 73 height 14
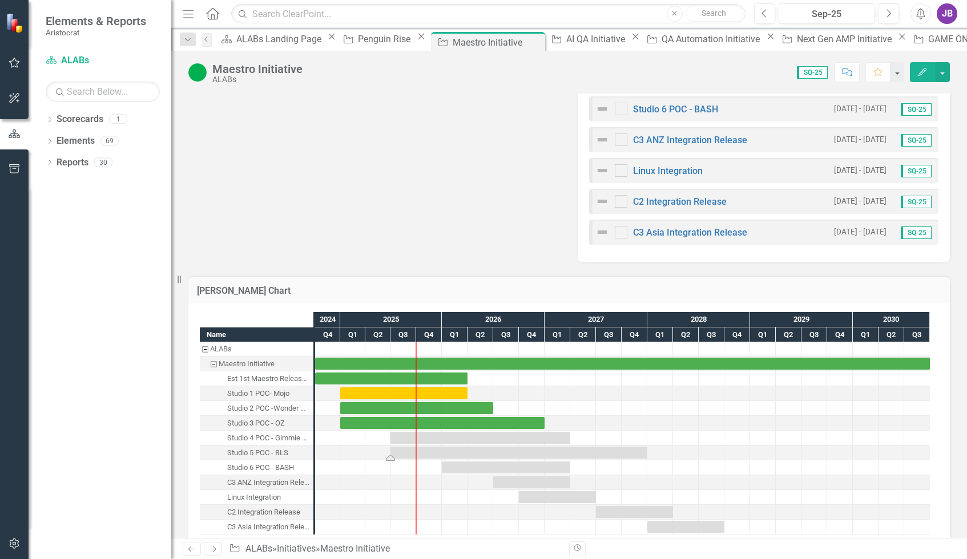
scroll to position [807, 0]
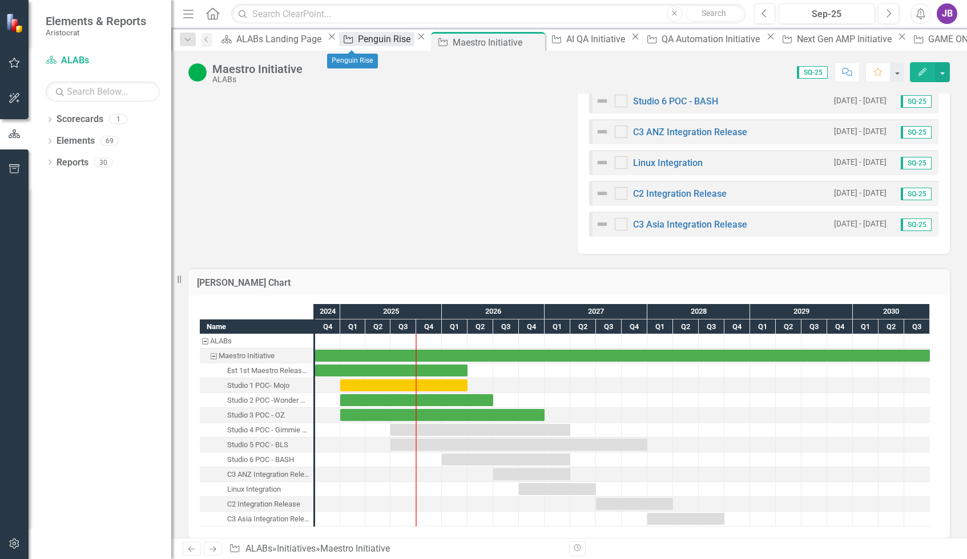
click at [358, 43] on div "Penguin Rise" at bounding box center [386, 39] width 56 height 14
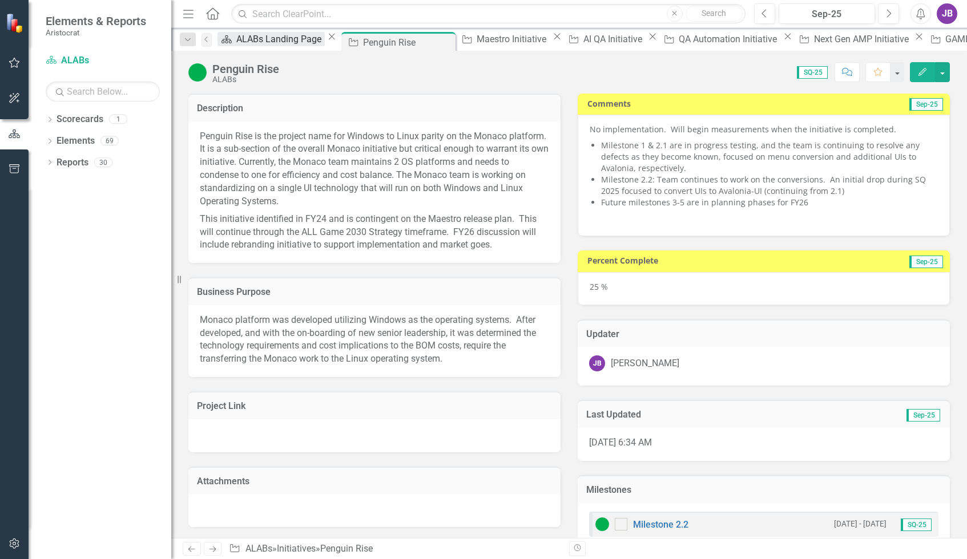
click at [276, 34] on div "ALABs Landing Page" at bounding box center [280, 39] width 88 height 14
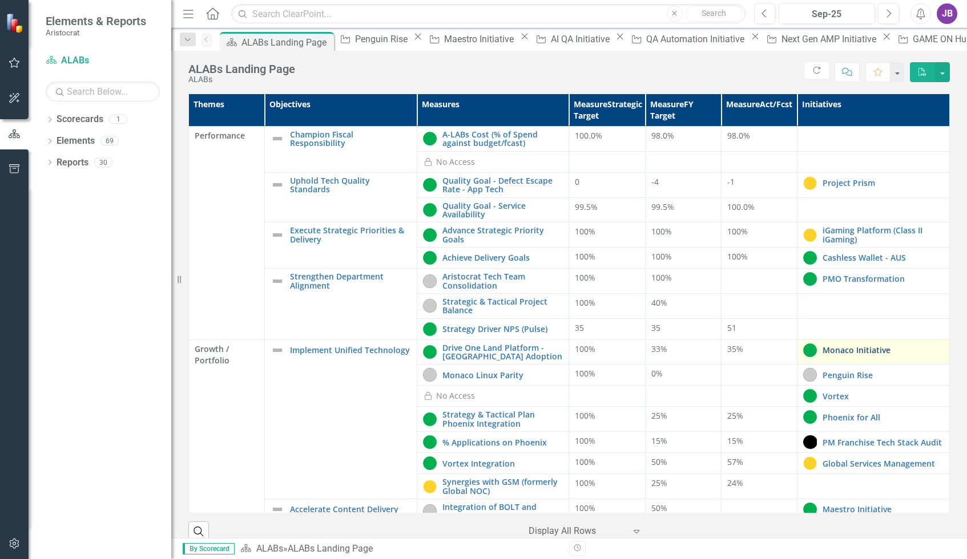
click at [837, 350] on link "Monaco Initiative" at bounding box center [883, 350] width 121 height 9
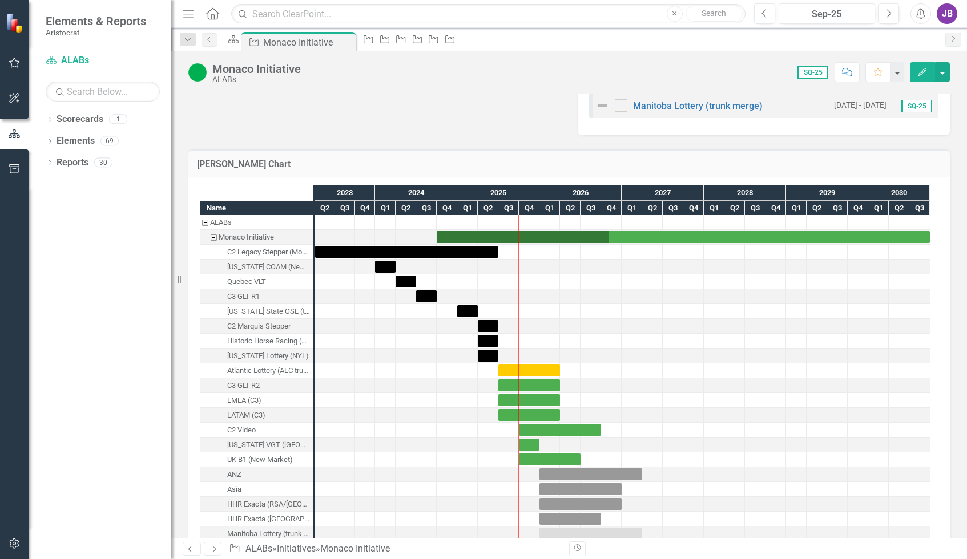
scroll to position [999, 0]
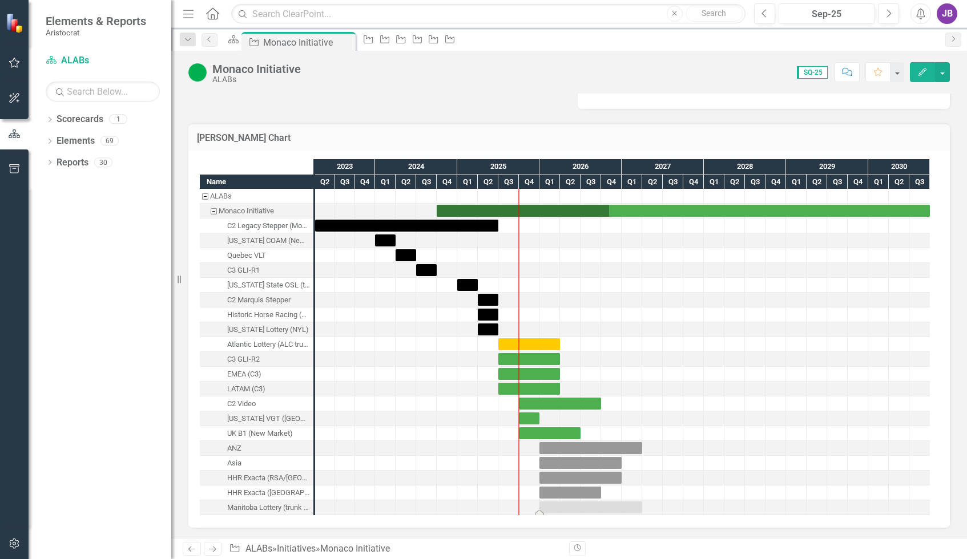
click at [575, 509] on div "Task: Start date: 2026-01-01 End date: 2027-03-31" at bounding box center [590, 508] width 103 height 12
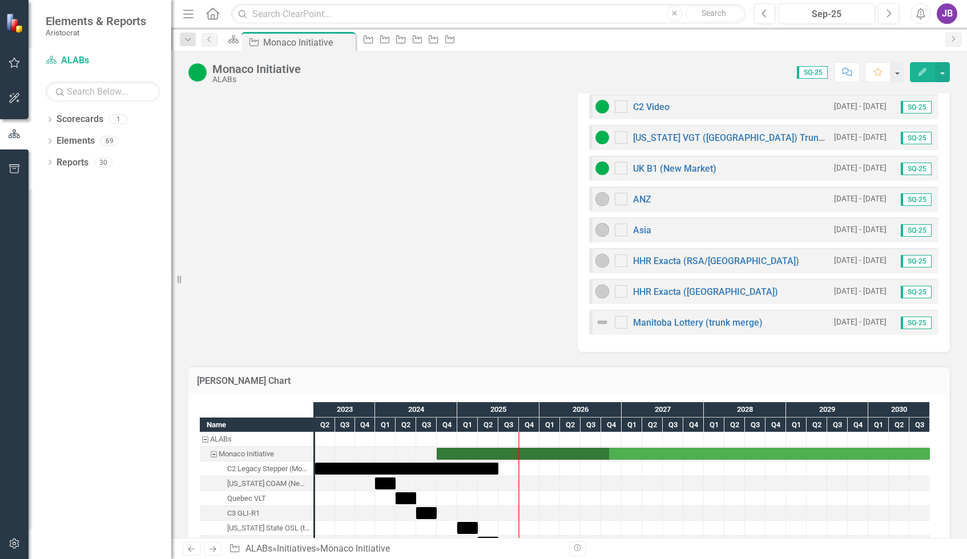
scroll to position [656, 0]
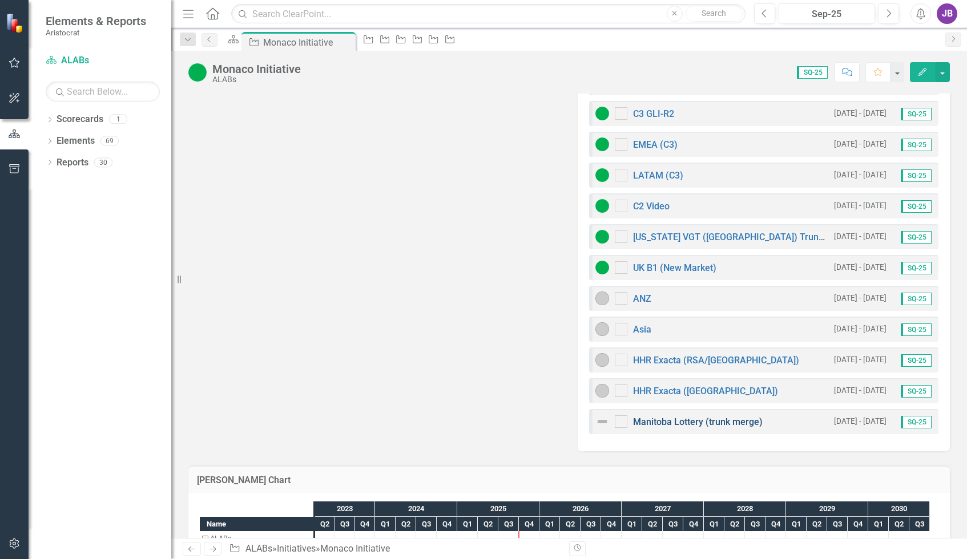
click at [675, 421] on link "Manitoba Lottery (trunk merge)" at bounding box center [698, 422] width 130 height 11
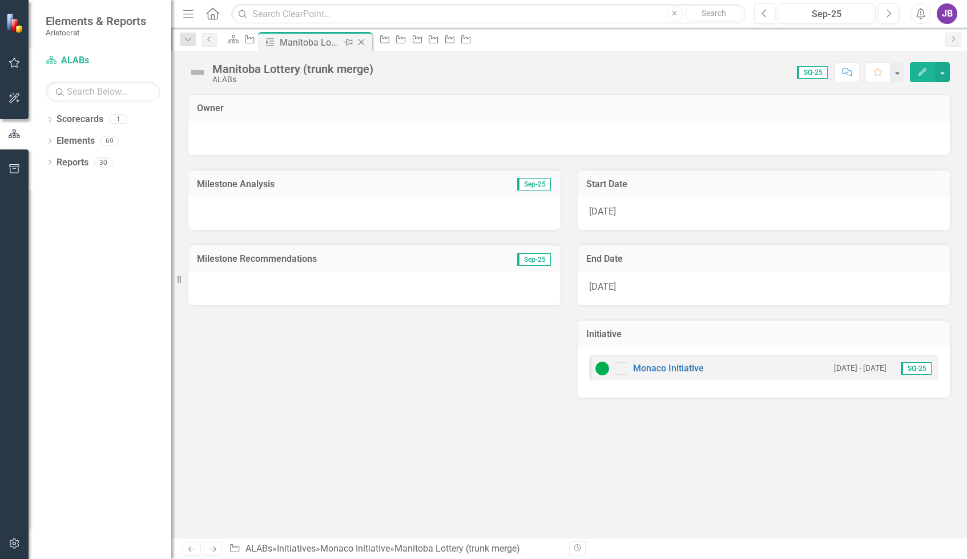
click at [367, 44] on icon "Close" at bounding box center [361, 42] width 11 height 9
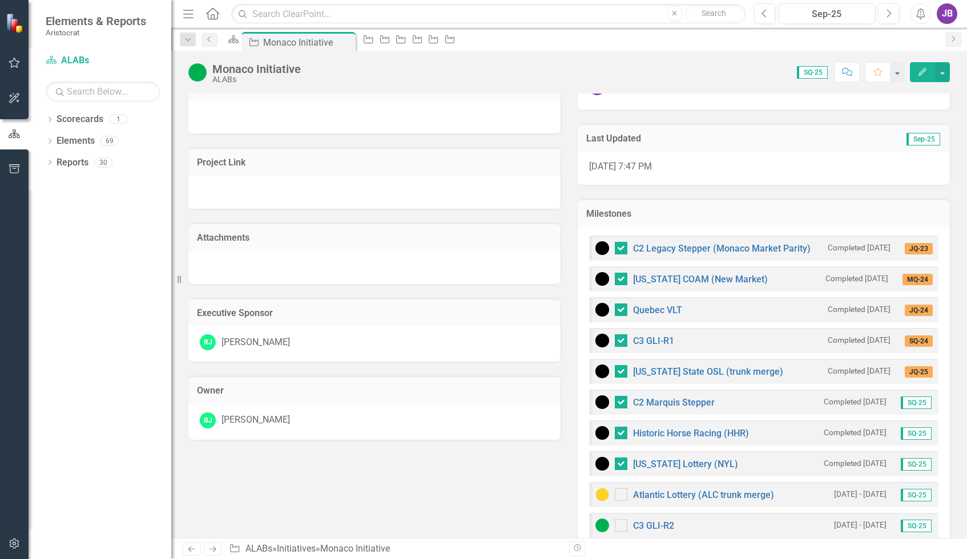
scroll to position [228, 0]
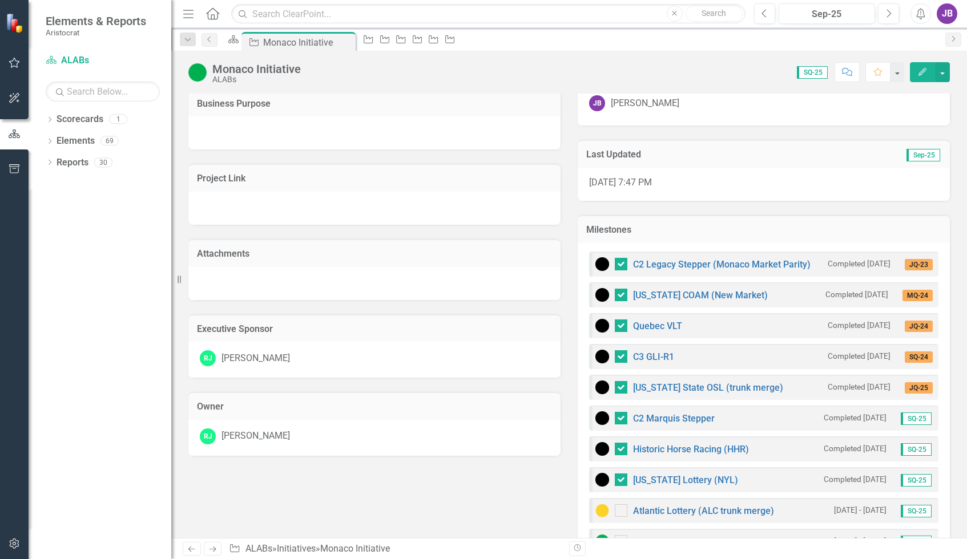
click at [833, 225] on h3 "Milestones" at bounding box center [763, 230] width 355 height 10
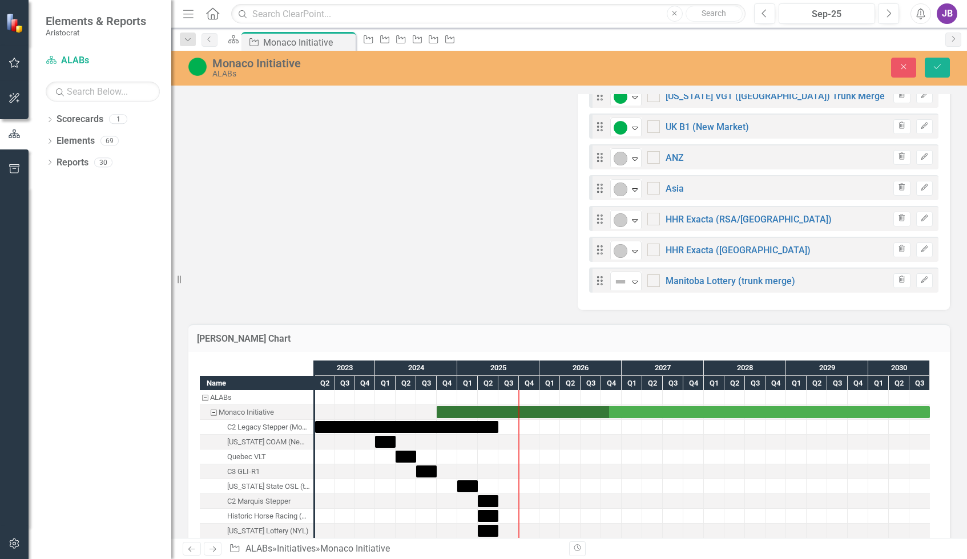
scroll to position [799, 0]
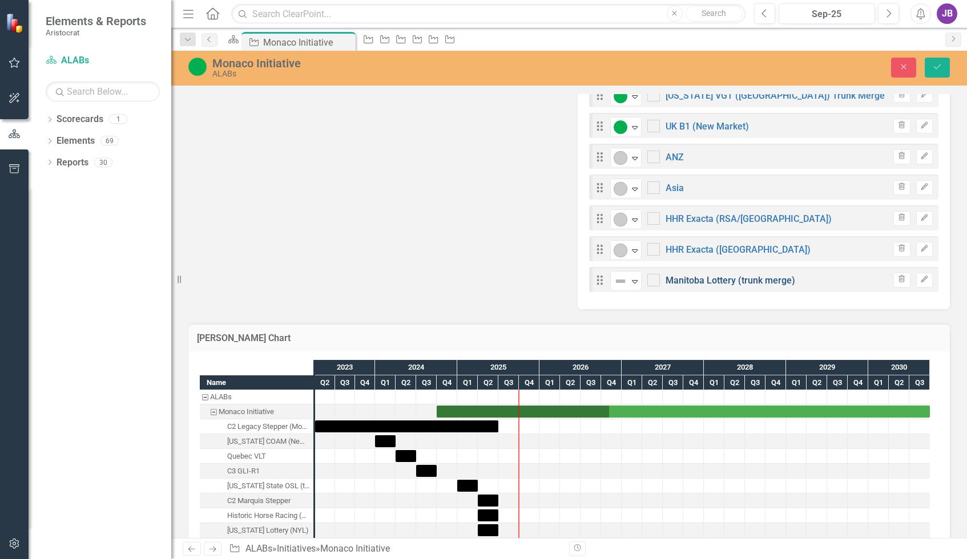
click at [756, 283] on link "Manitoba Lottery (trunk merge)" at bounding box center [731, 280] width 130 height 11
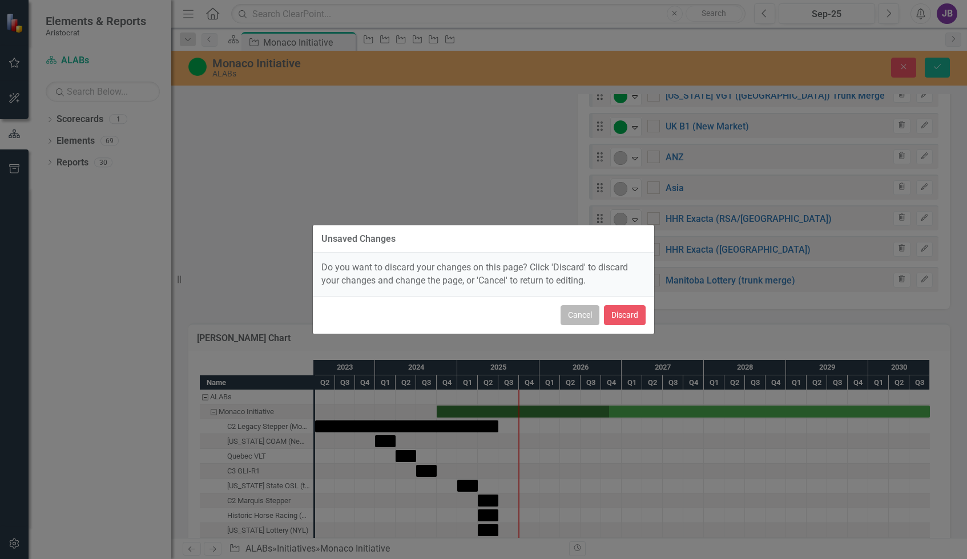
click at [581, 311] on button "Cancel" at bounding box center [580, 315] width 39 height 20
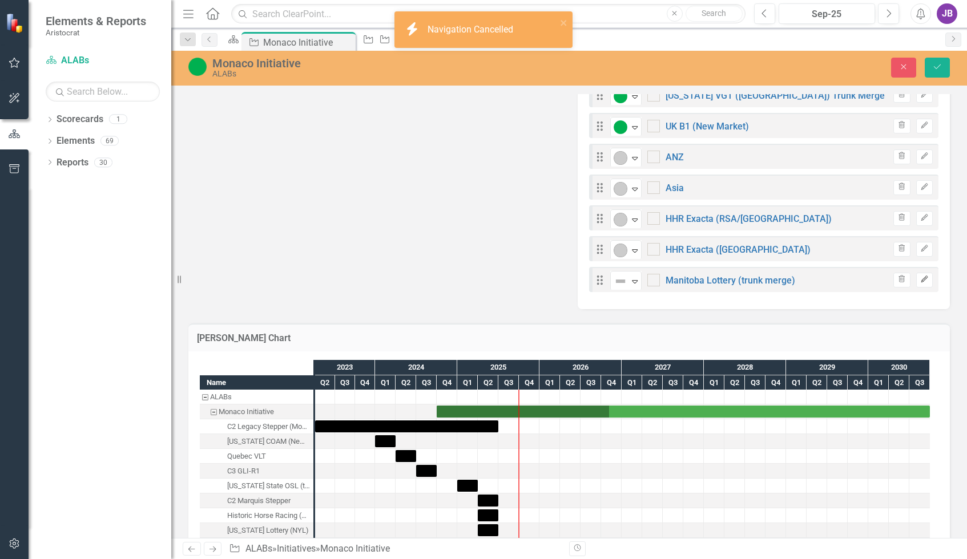
click at [920, 283] on icon "Edit" at bounding box center [924, 279] width 9 height 7
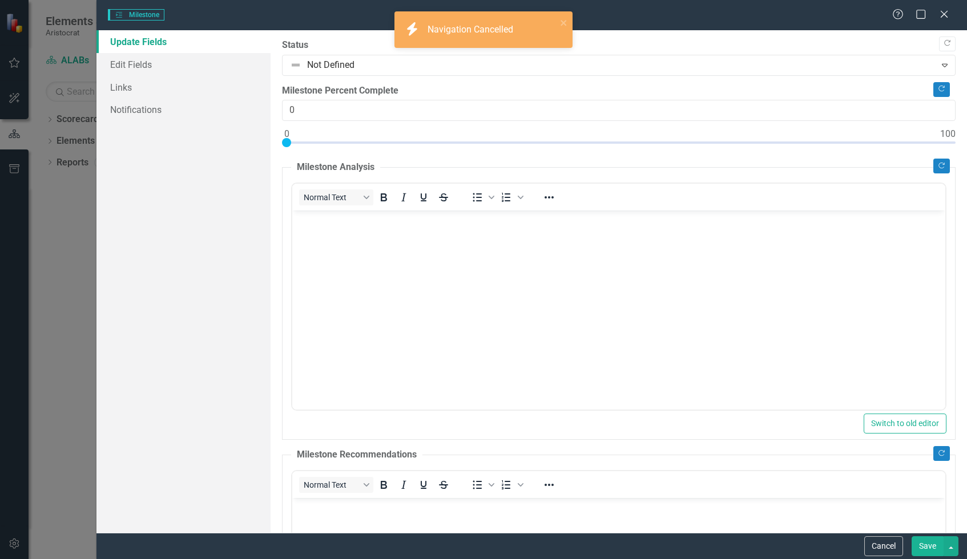
scroll to position [0, 0]
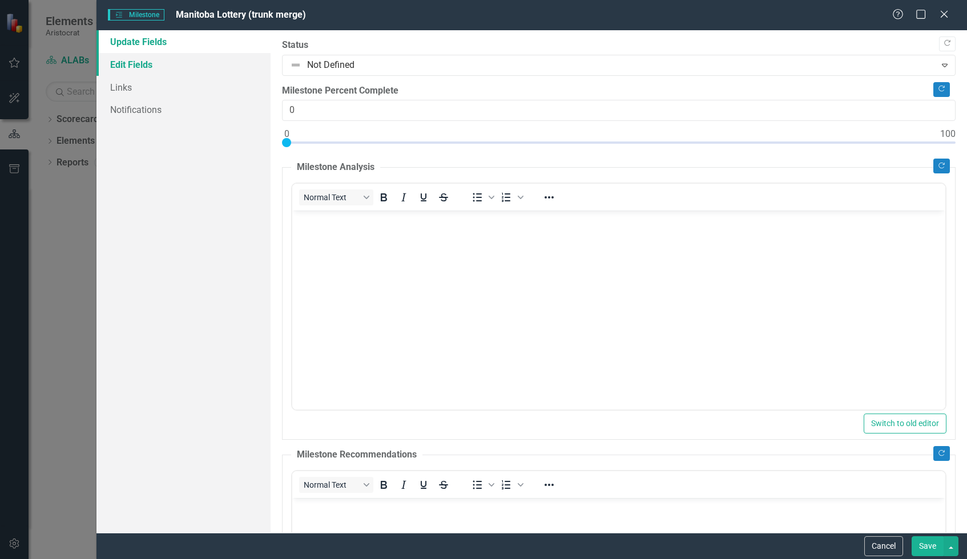
click at [131, 72] on link "Edit Fields" at bounding box center [183, 64] width 174 height 23
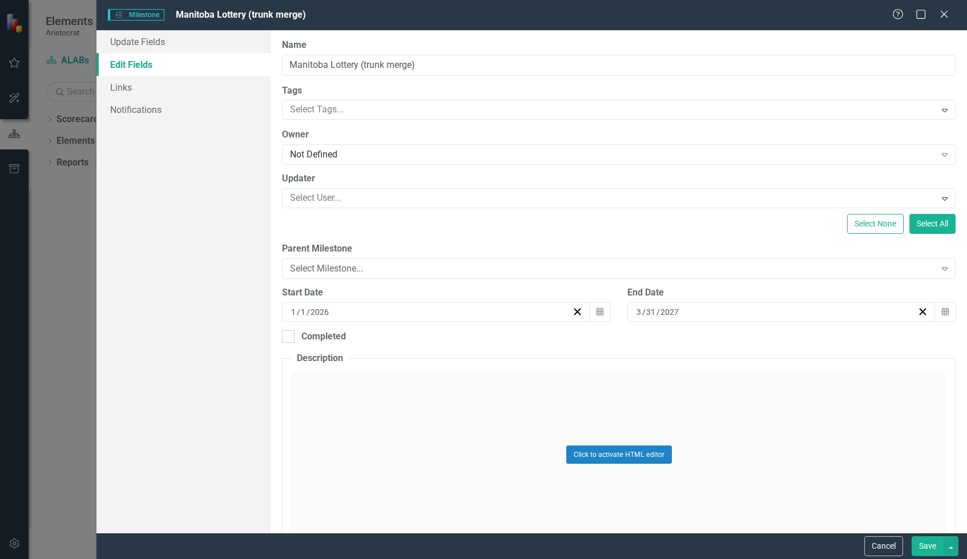
click at [691, 309] on div "3 / 31 / 2027" at bounding box center [776, 312] width 283 height 11
click at [548, 373] on div "Click to activate HTML editor" at bounding box center [618, 454] width 655 height 163
click at [543, 349] on div "ClearPoint Can Do More! How ClearPoint Can Help Close Enterprise plans can auto…" at bounding box center [619, 281] width 696 height 503
click at [952, 393] on div "ClearPoint Can Do More! How ClearPoint Can Help Close Enterprise plans can auto…" at bounding box center [619, 281] width 696 height 503
click at [933, 542] on button "Save" at bounding box center [928, 547] width 32 height 20
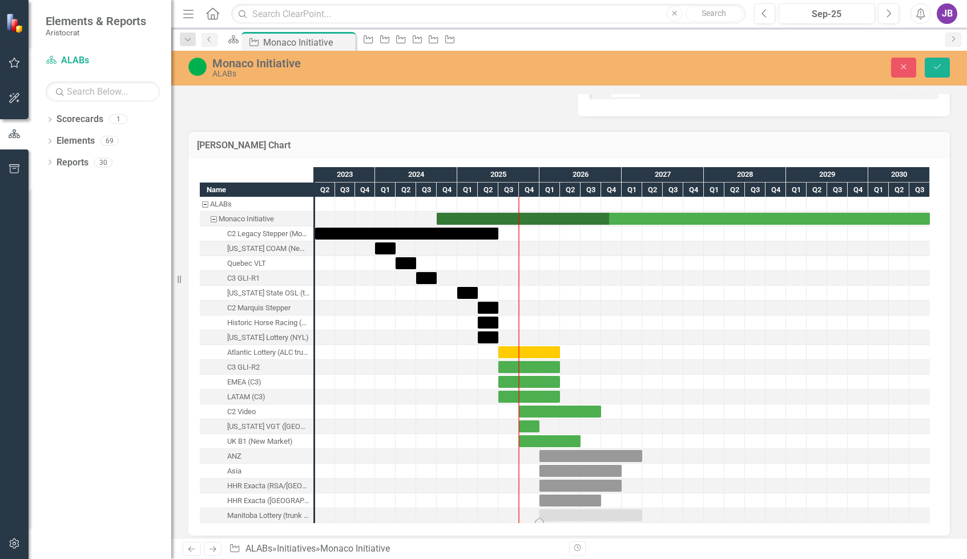
scroll to position [1000, 0]
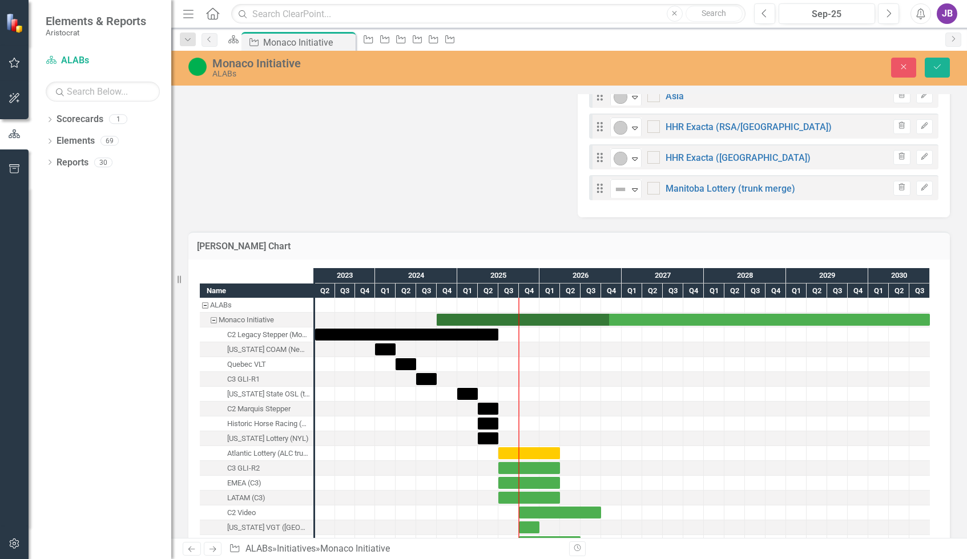
scroll to position [772, 0]
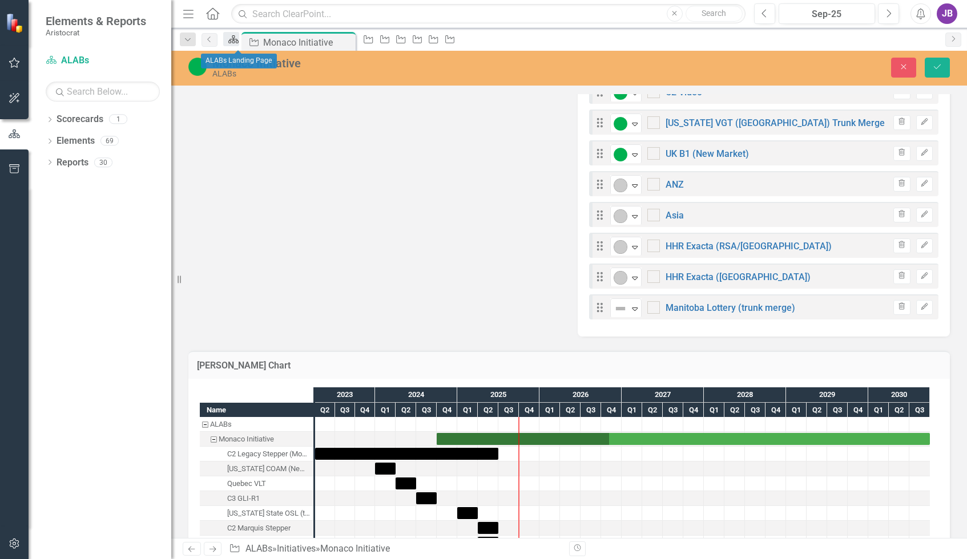
click at [237, 43] on icon at bounding box center [233, 39] width 10 height 8
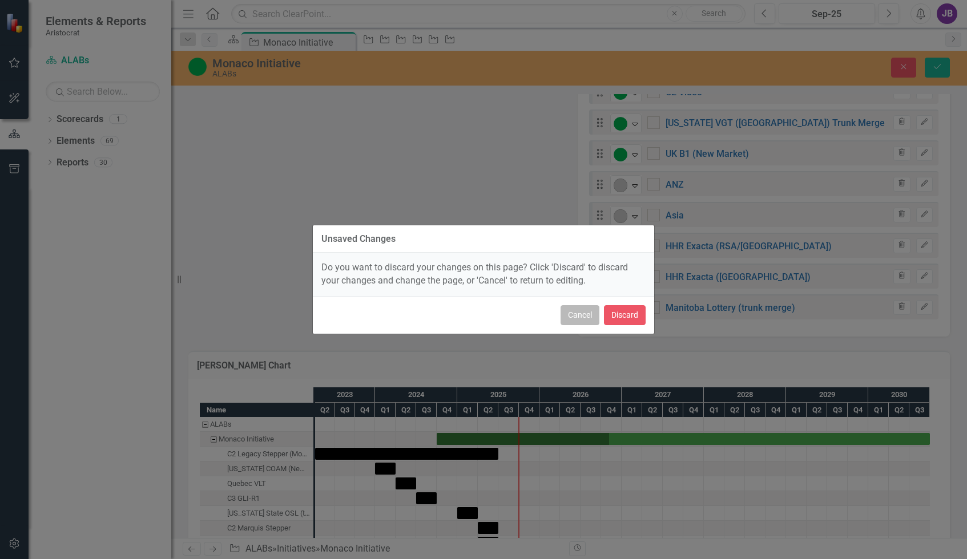
click at [581, 324] on button "Cancel" at bounding box center [580, 315] width 39 height 20
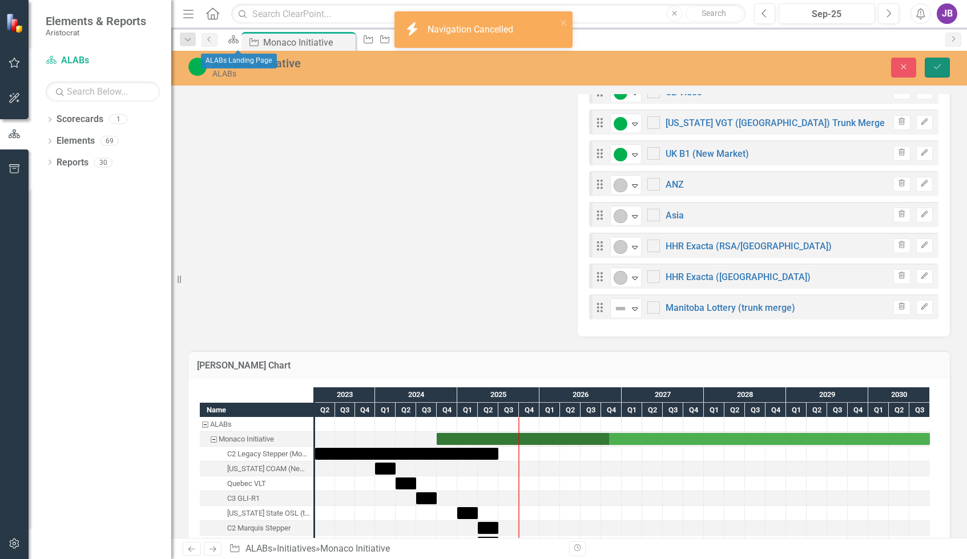
click at [941, 67] on icon "Save" at bounding box center [937, 67] width 10 height 8
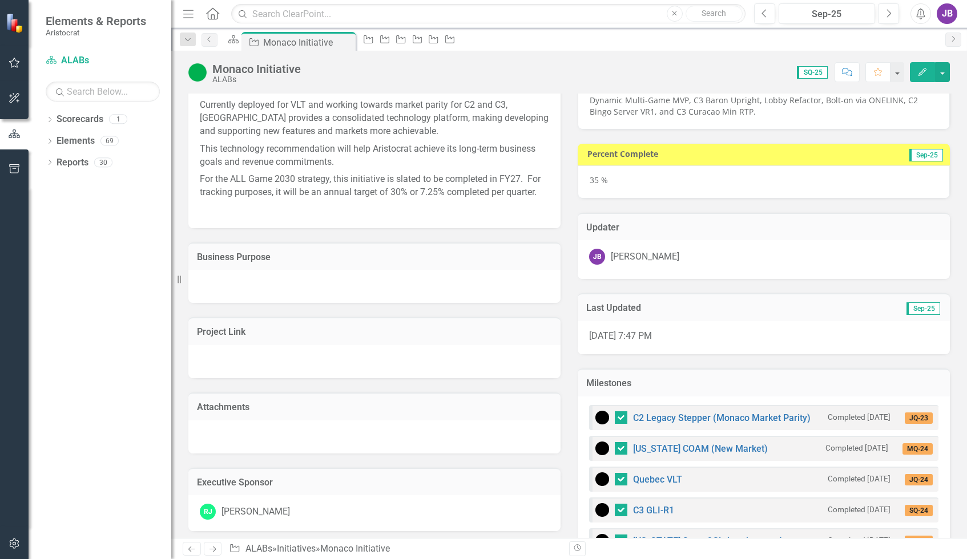
scroll to position [0, 0]
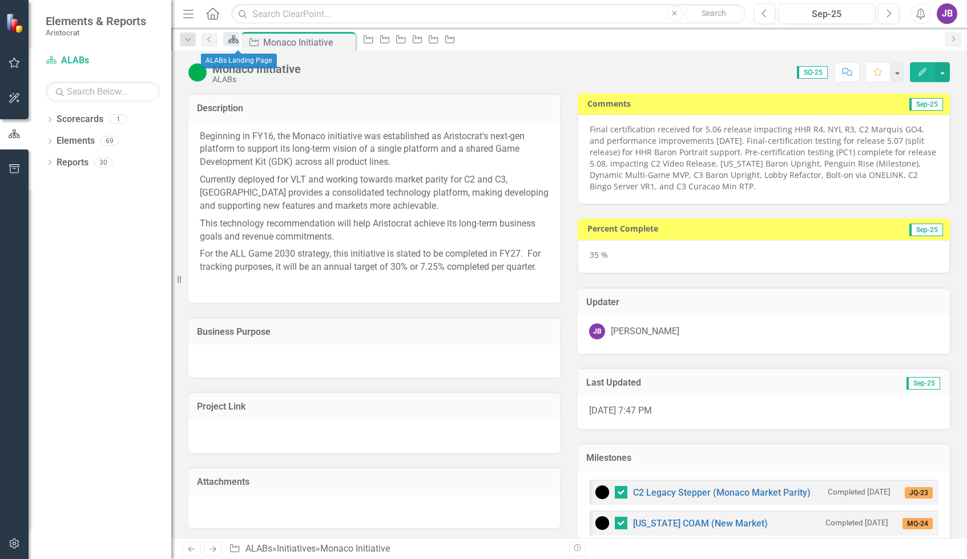
click at [239, 38] on icon at bounding box center [233, 39] width 10 height 8
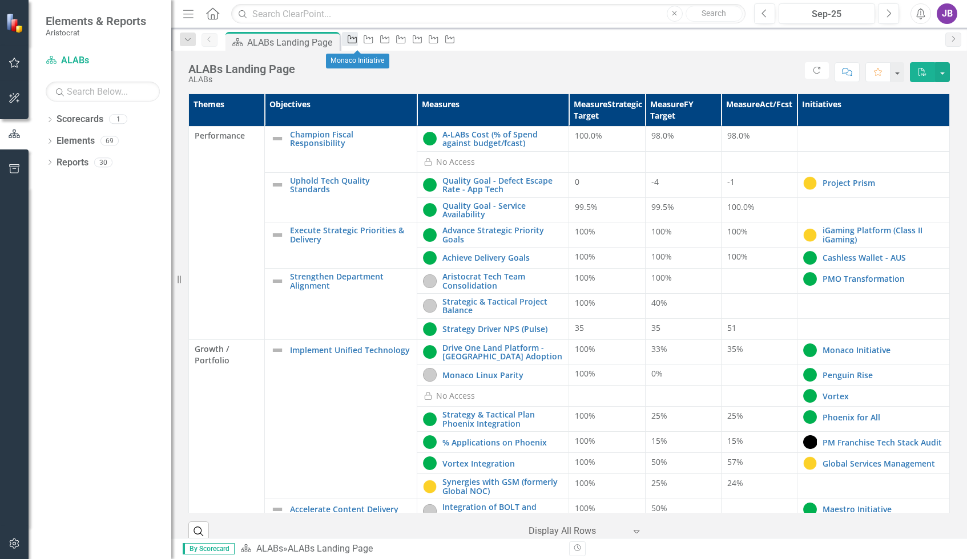
click at [358, 42] on icon "Initiative" at bounding box center [352, 39] width 11 height 9
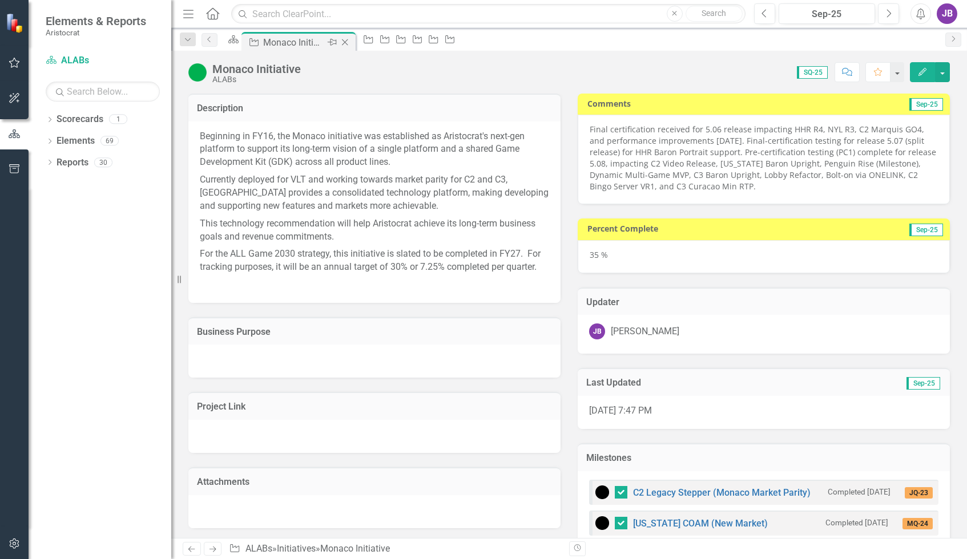
click at [351, 44] on icon "Close" at bounding box center [344, 42] width 11 height 9
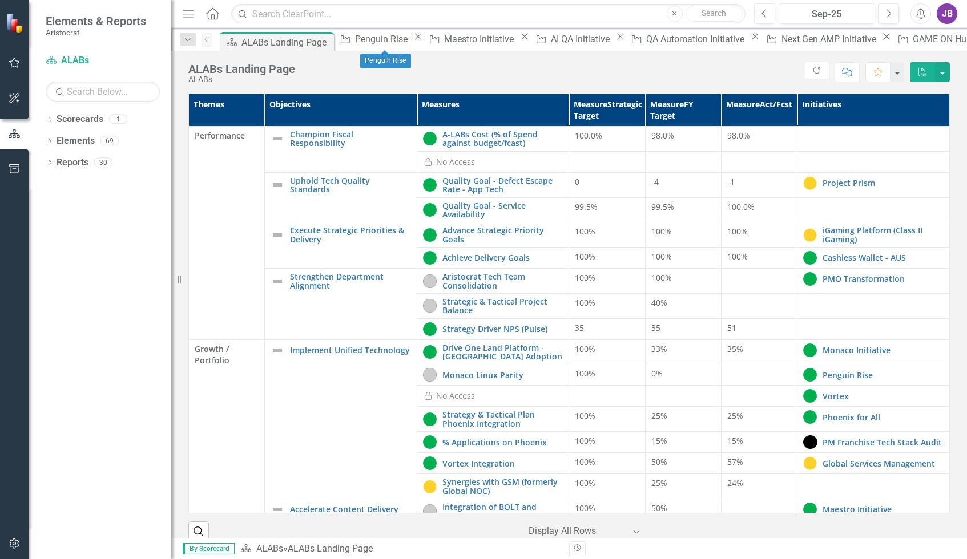
click at [413, 41] on icon "Close" at bounding box center [417, 36] width 11 height 9
click at [413, 41] on div "Maestro Initiative" at bounding box center [395, 39] width 73 height 14
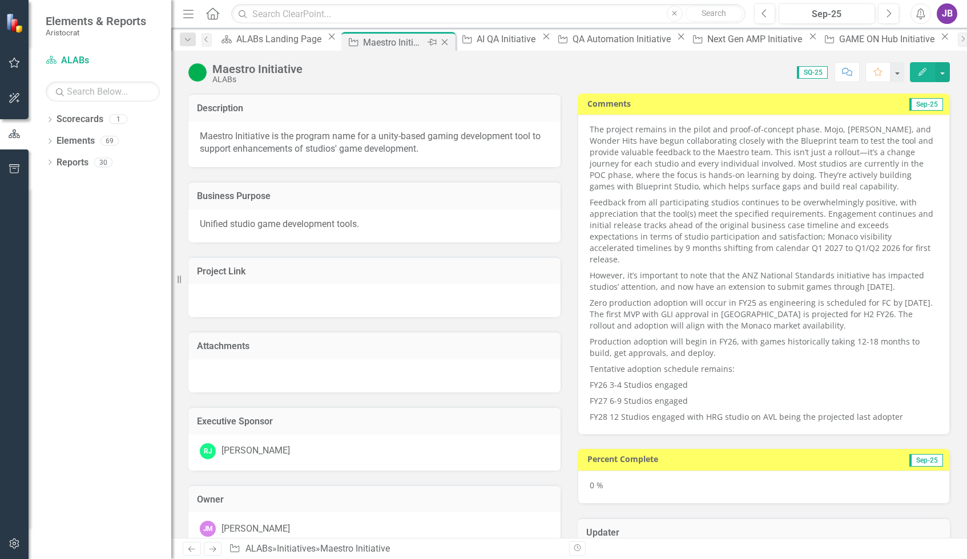
click at [442, 41] on icon at bounding box center [445, 42] width 6 height 6
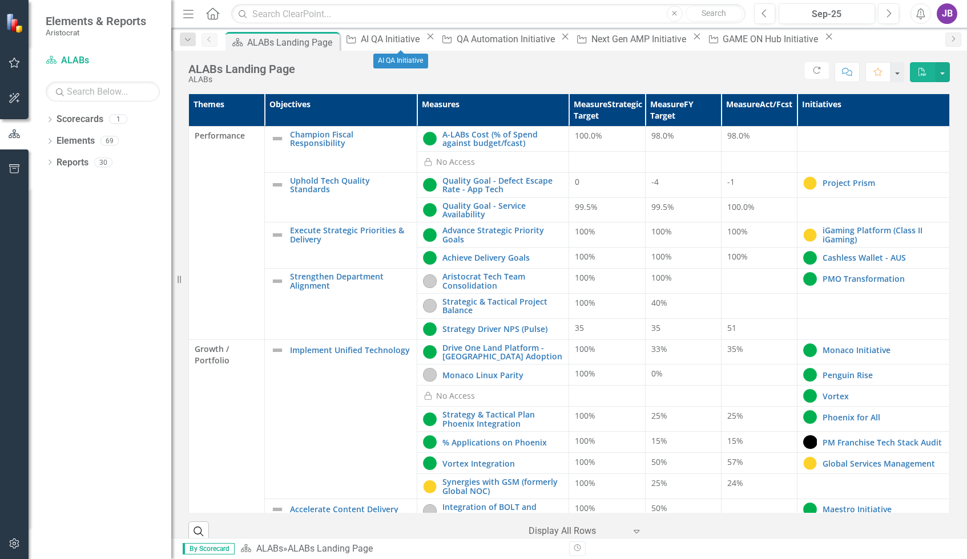
click at [436, 40] on icon "Close" at bounding box center [430, 36] width 11 height 9
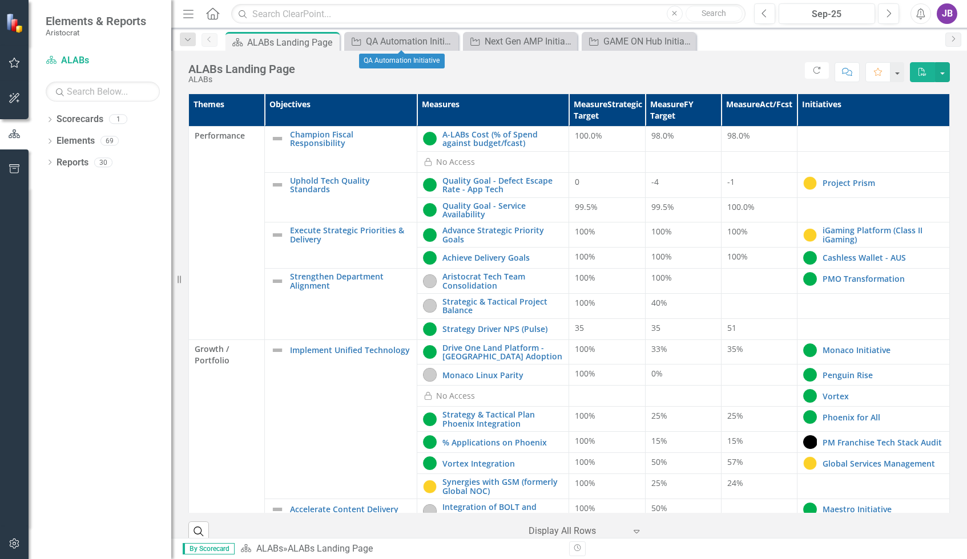
click at [0, 0] on icon "Close" at bounding box center [0, 0] width 0 height 0
drag, startPoint x: 449, startPoint y: 40, endPoint x: 410, endPoint y: 42, distance: 39.5
click at [0, 0] on icon "Close" at bounding box center [0, 0] width 0 height 0
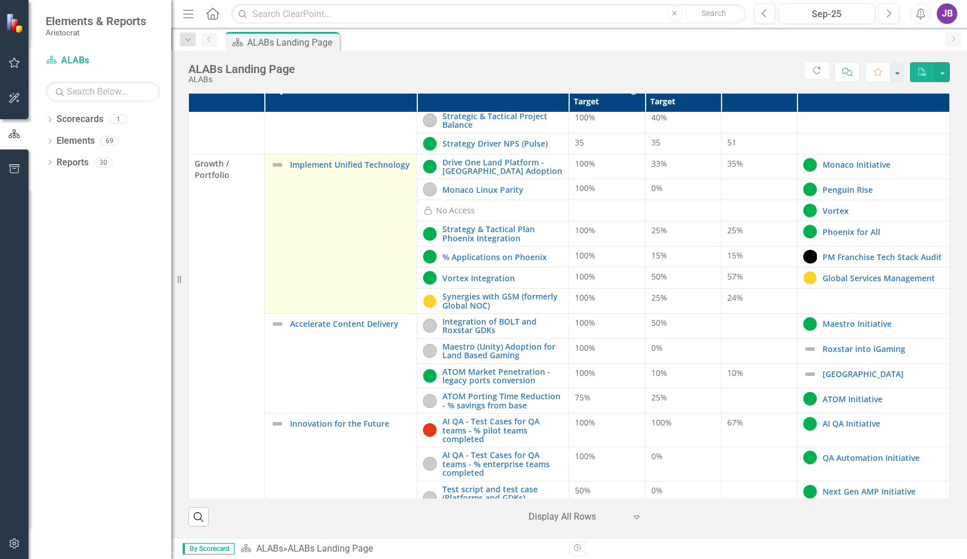
scroll to position [114, 0]
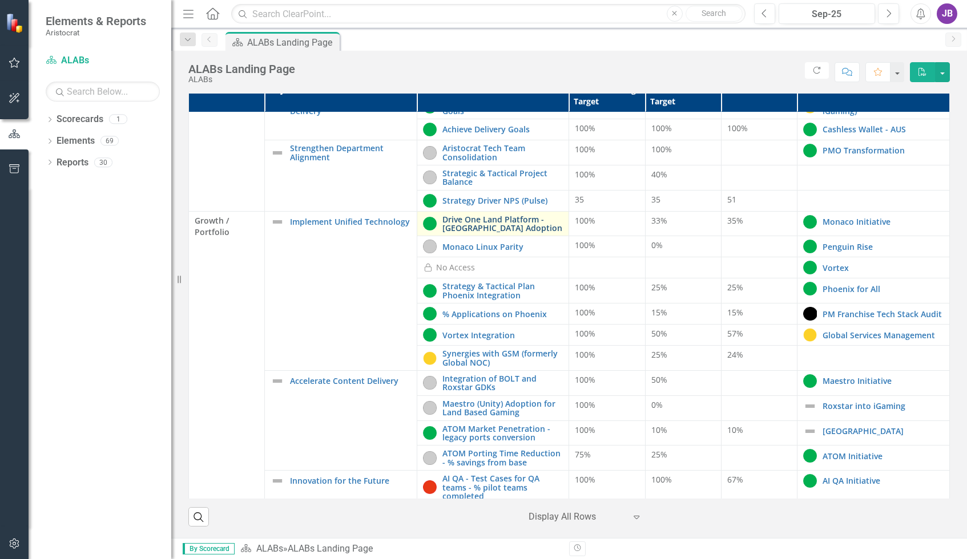
click at [458, 218] on link "Drive One Land Platform - [GEOGRAPHIC_DATA] Adoption" at bounding box center [502, 224] width 121 height 18
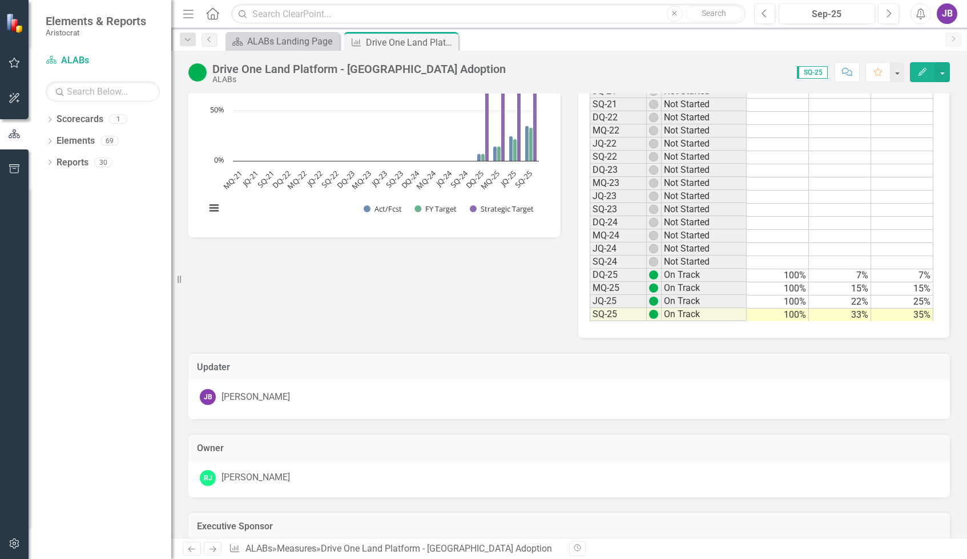
scroll to position [369, 0]
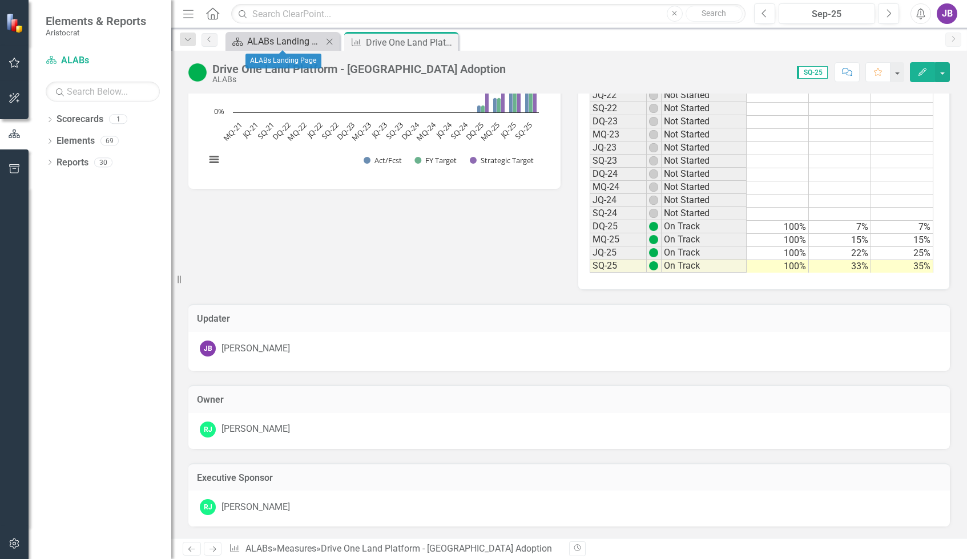
click at [281, 39] on div "ALABs Landing Page" at bounding box center [284, 41] width 75 height 14
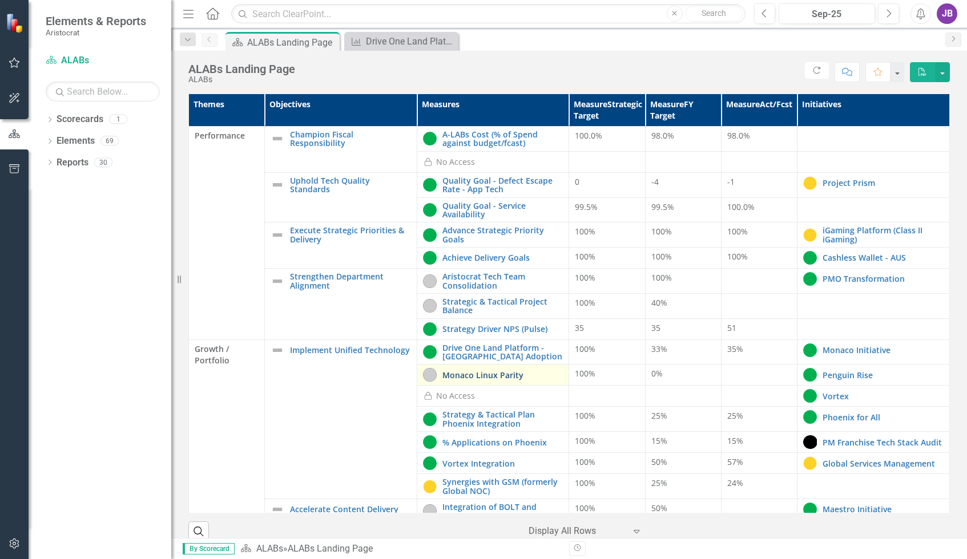
click at [455, 377] on link "Monaco Linux Parity" at bounding box center [502, 375] width 121 height 9
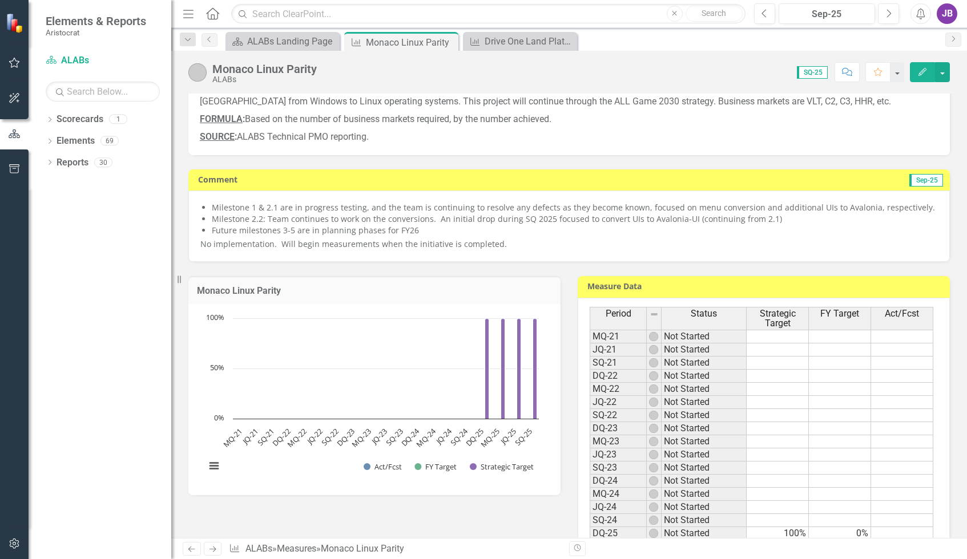
scroll to position [12, 0]
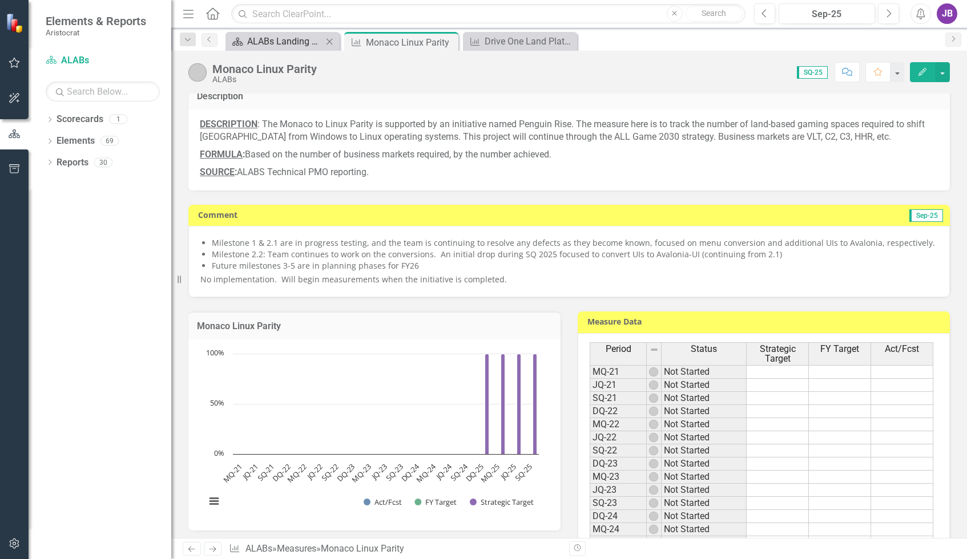
click at [282, 44] on div "ALABs Landing Page" at bounding box center [284, 41] width 75 height 14
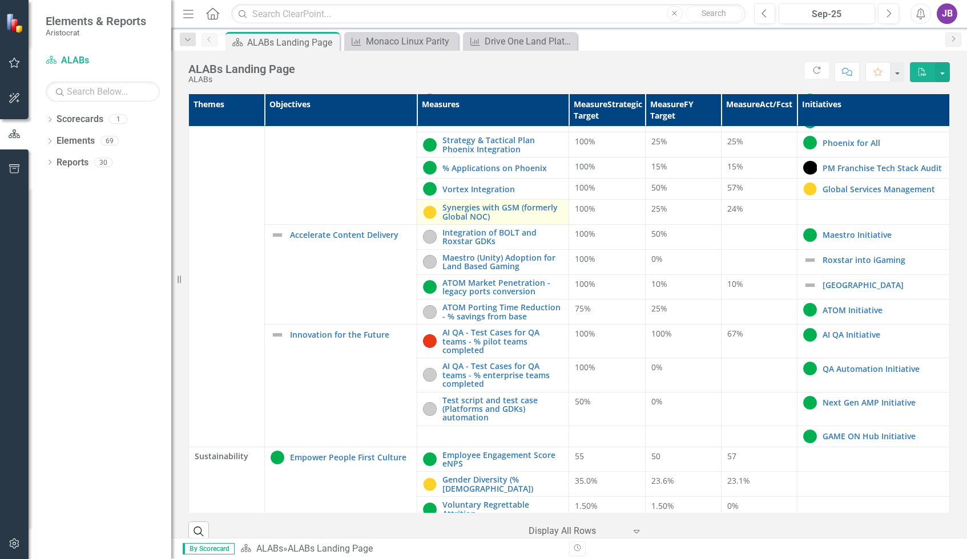
scroll to position [285, 0]
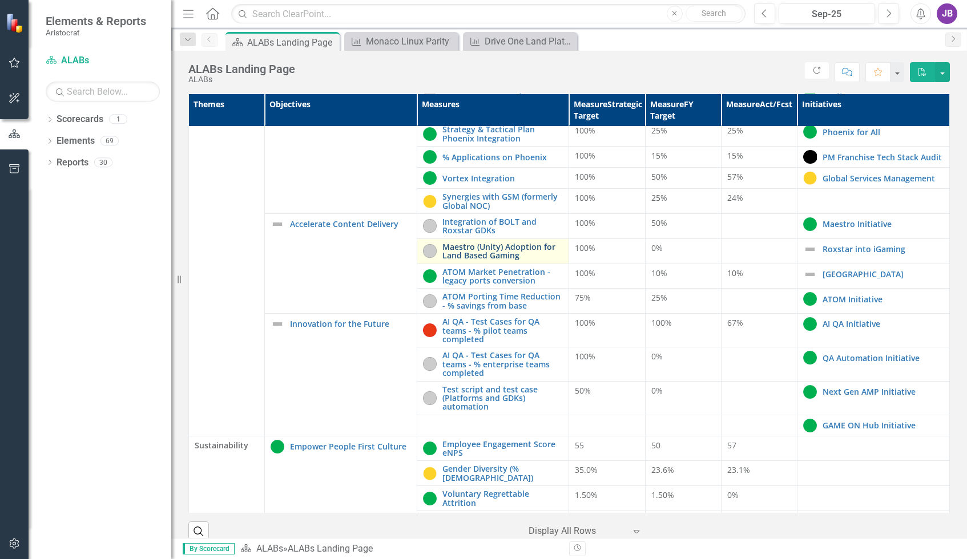
click at [462, 252] on link "Maestro (Unity) Adoption for Land Based Gaming" at bounding box center [502, 252] width 121 height 18
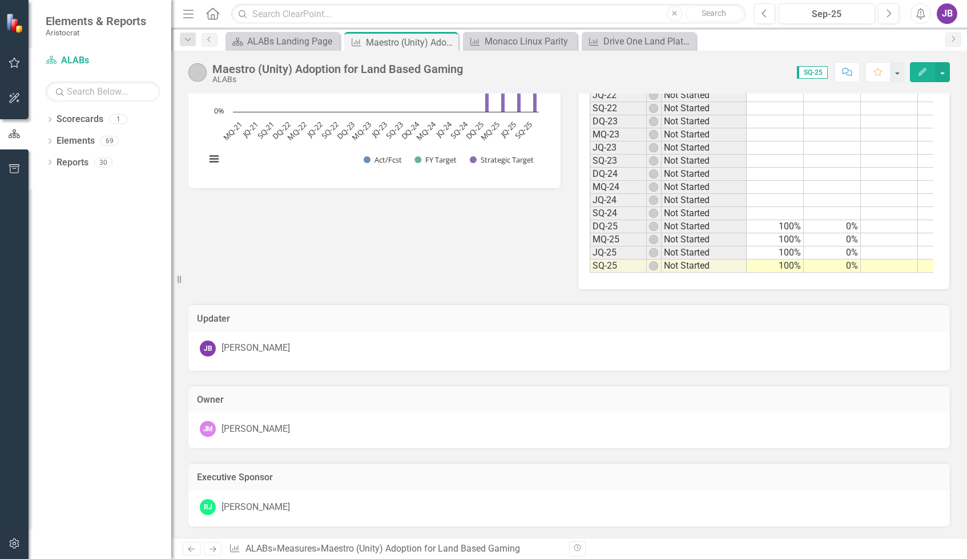
scroll to position [183, 0]
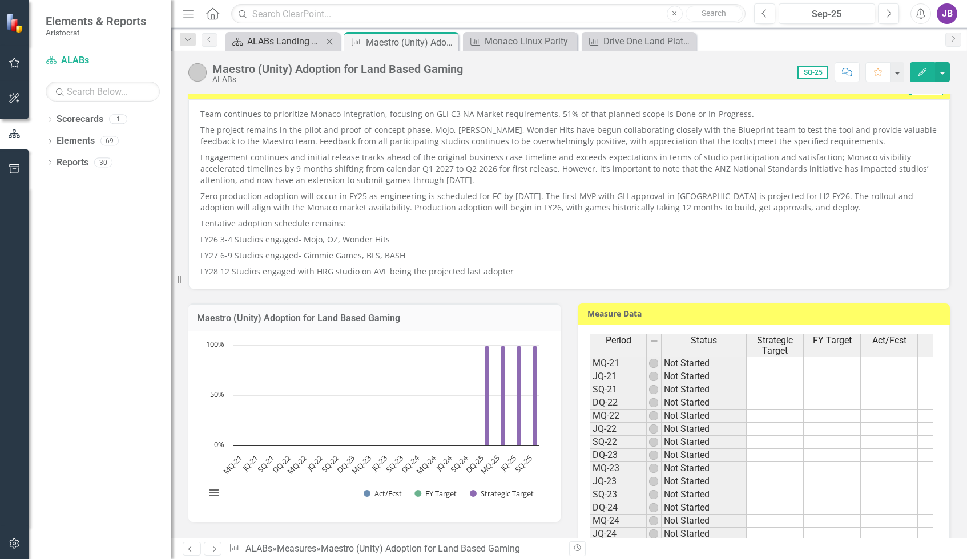
click at [263, 41] on div "ALABs Landing Page" at bounding box center [284, 41] width 75 height 14
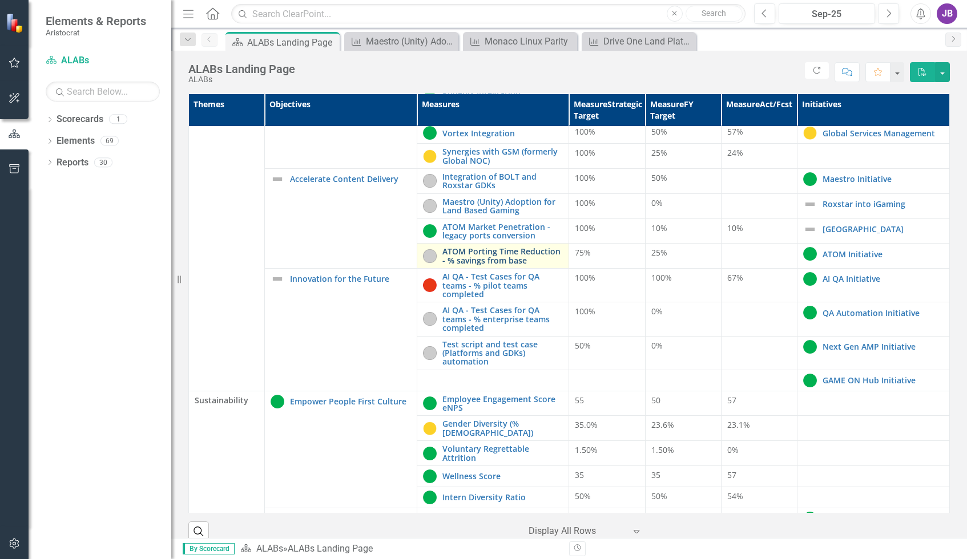
scroll to position [343, 0]
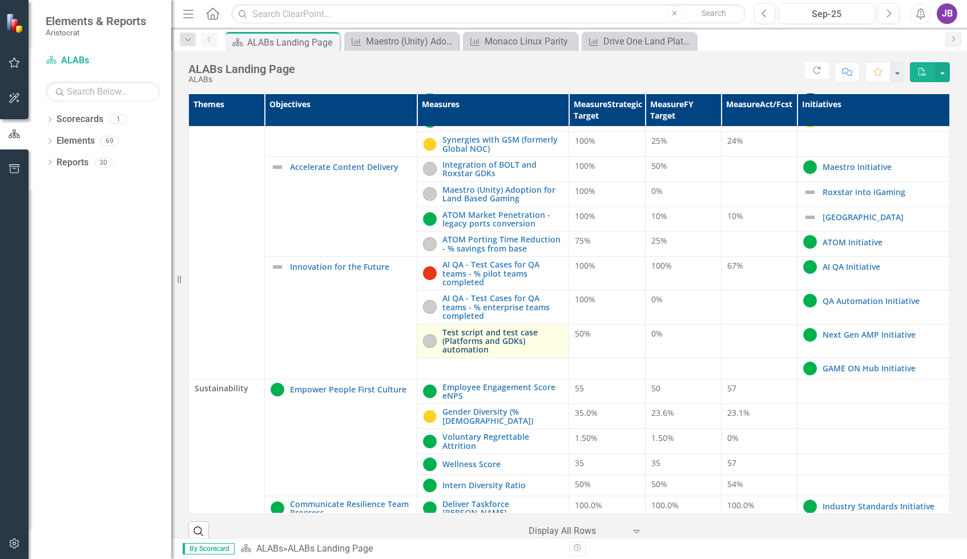
click at [465, 348] on link "Test script and test case (Platforms and GDKs) automation" at bounding box center [502, 341] width 121 height 26
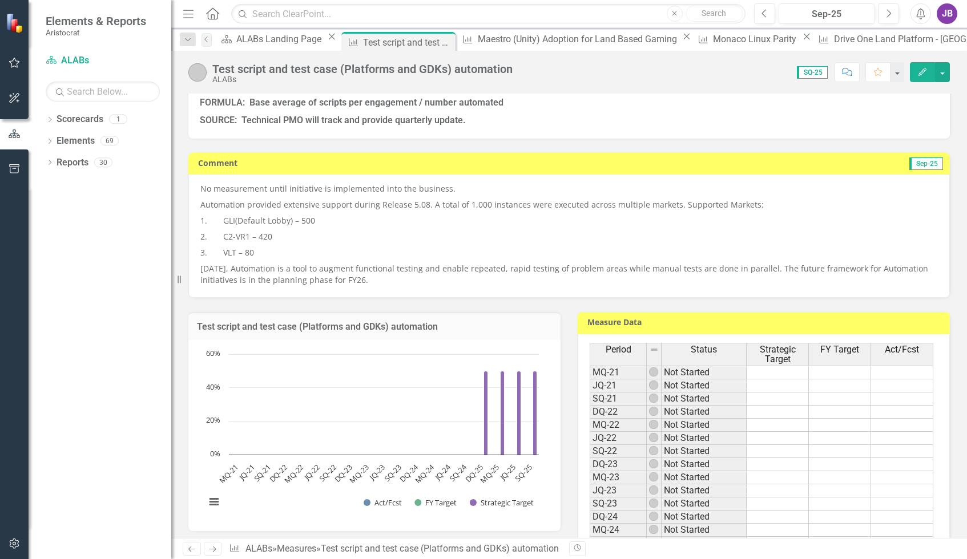
scroll to position [25, 0]
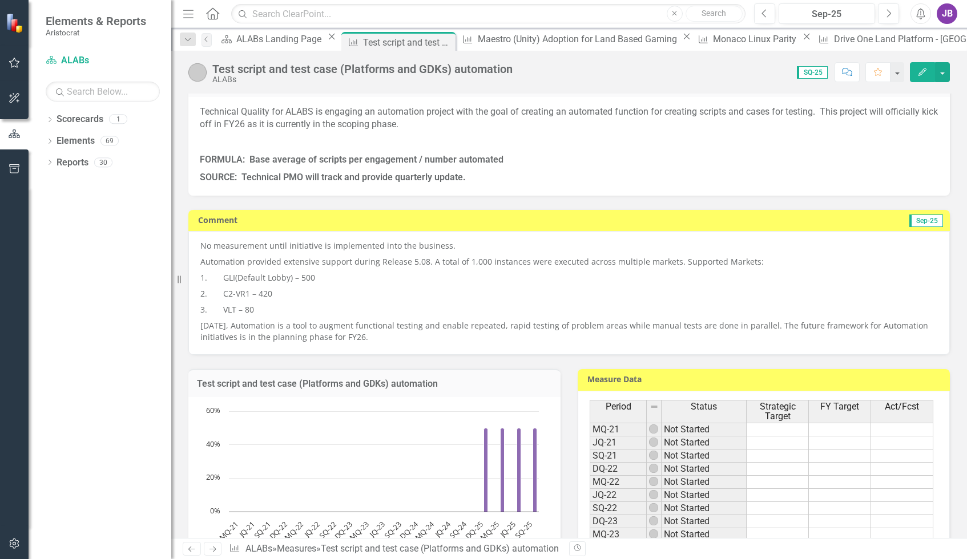
click at [528, 263] on p "Automation provided extensive support during Release 5.08. A total of 1,000 ins…" at bounding box center [569, 262] width 738 height 16
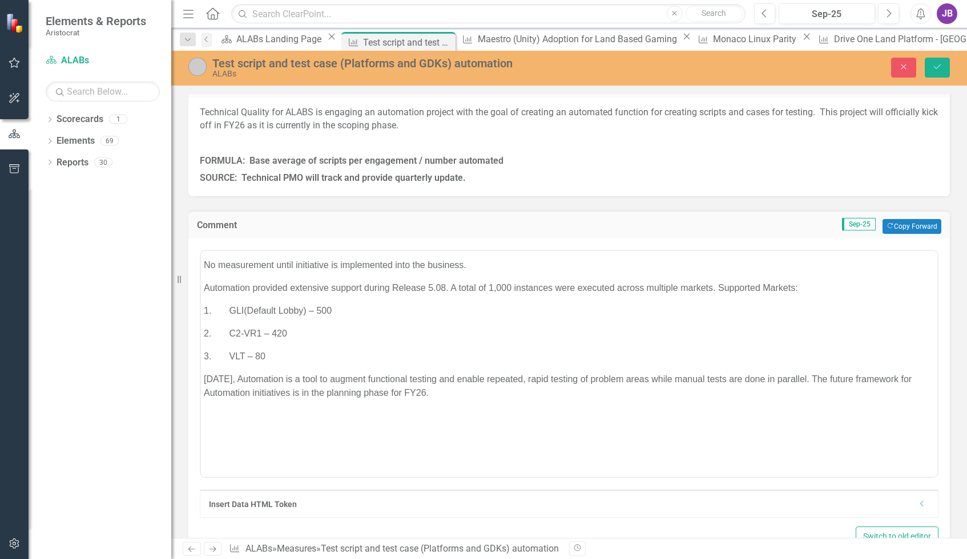
scroll to position [0, 0]
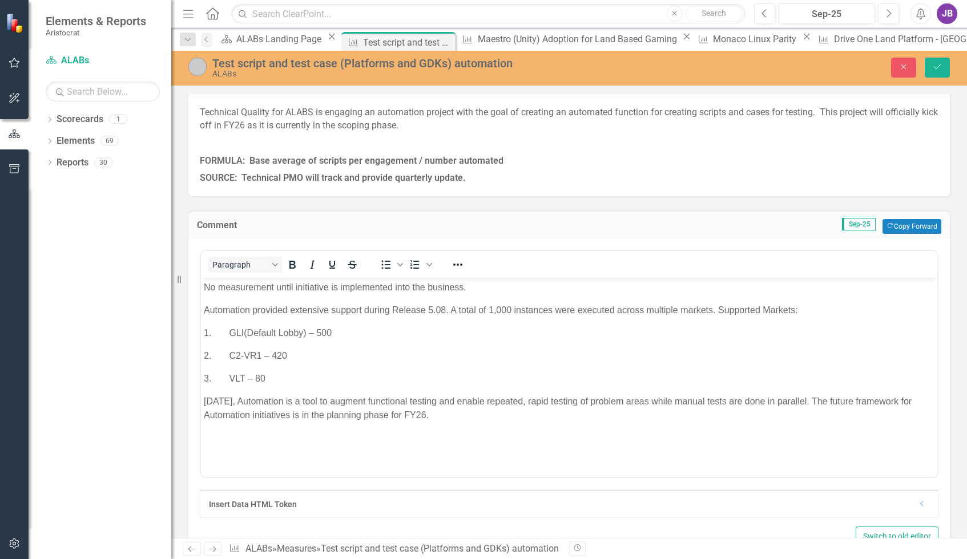
click at [445, 311] on p "Automation provided extensive support during Release 5.08. A total of 1,000 ins…" at bounding box center [569, 311] width 731 height 14
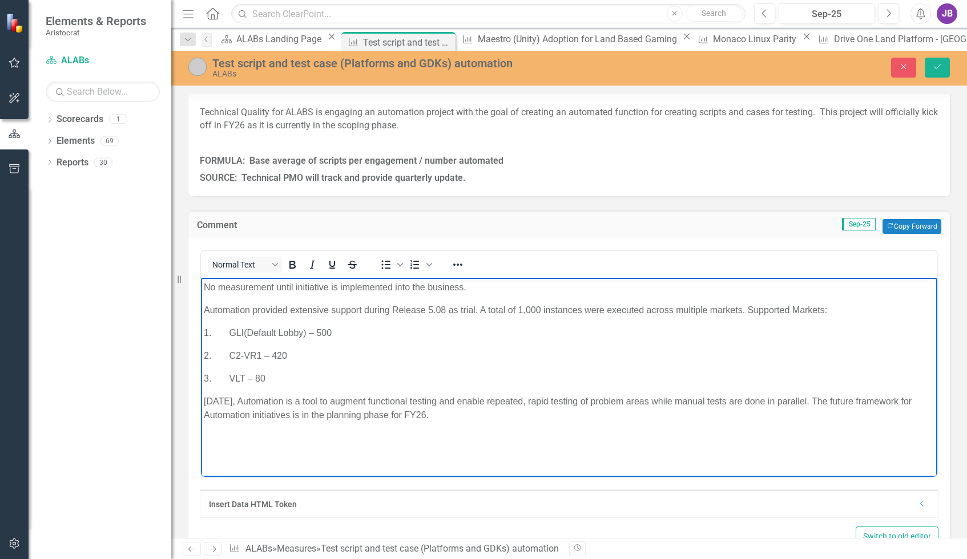
click at [240, 347] on body "No measurement until initiative is implemented into the business. Automation pr…" at bounding box center [569, 363] width 736 height 171
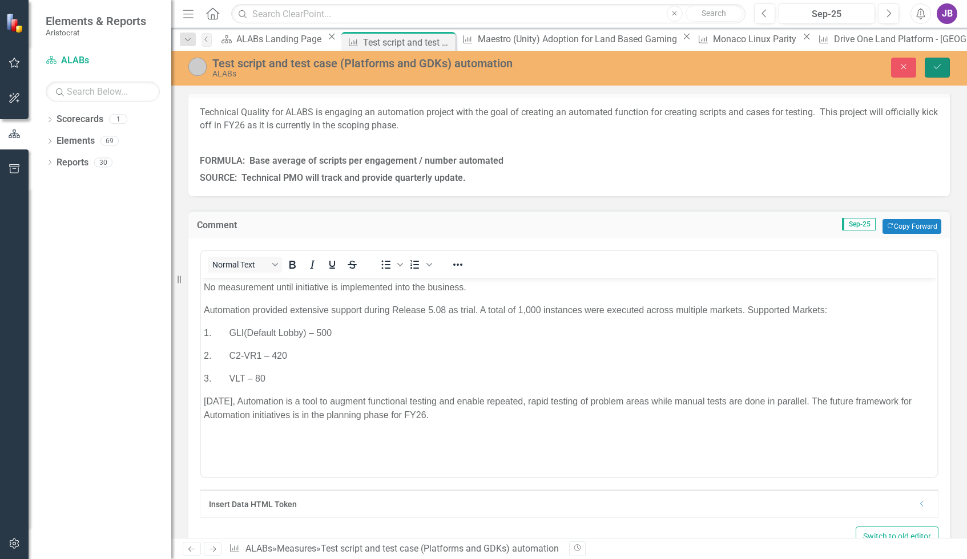
click at [933, 67] on icon "Save" at bounding box center [937, 67] width 10 height 8
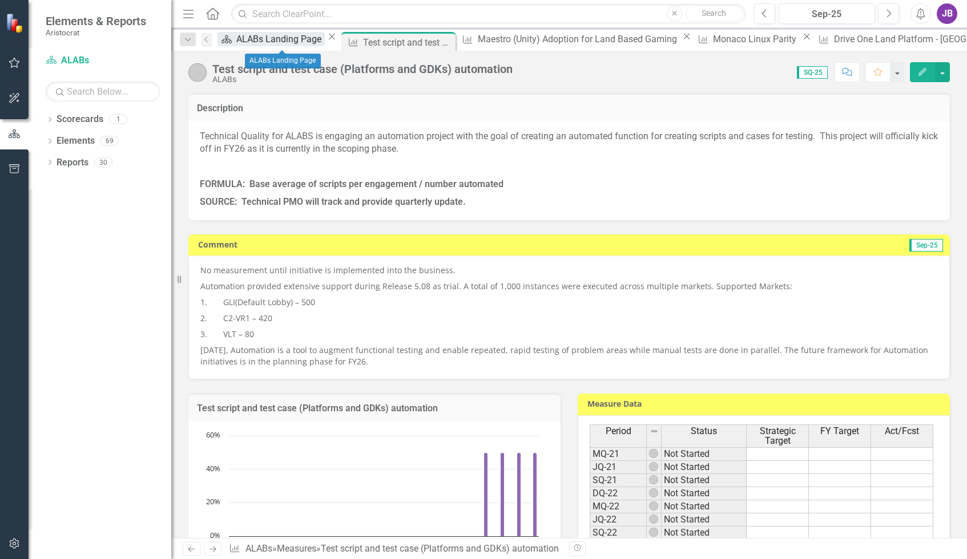
click at [299, 41] on div "ALABs Landing Page" at bounding box center [280, 39] width 88 height 14
